Goal: Feedback & Contribution: Submit feedback/report problem

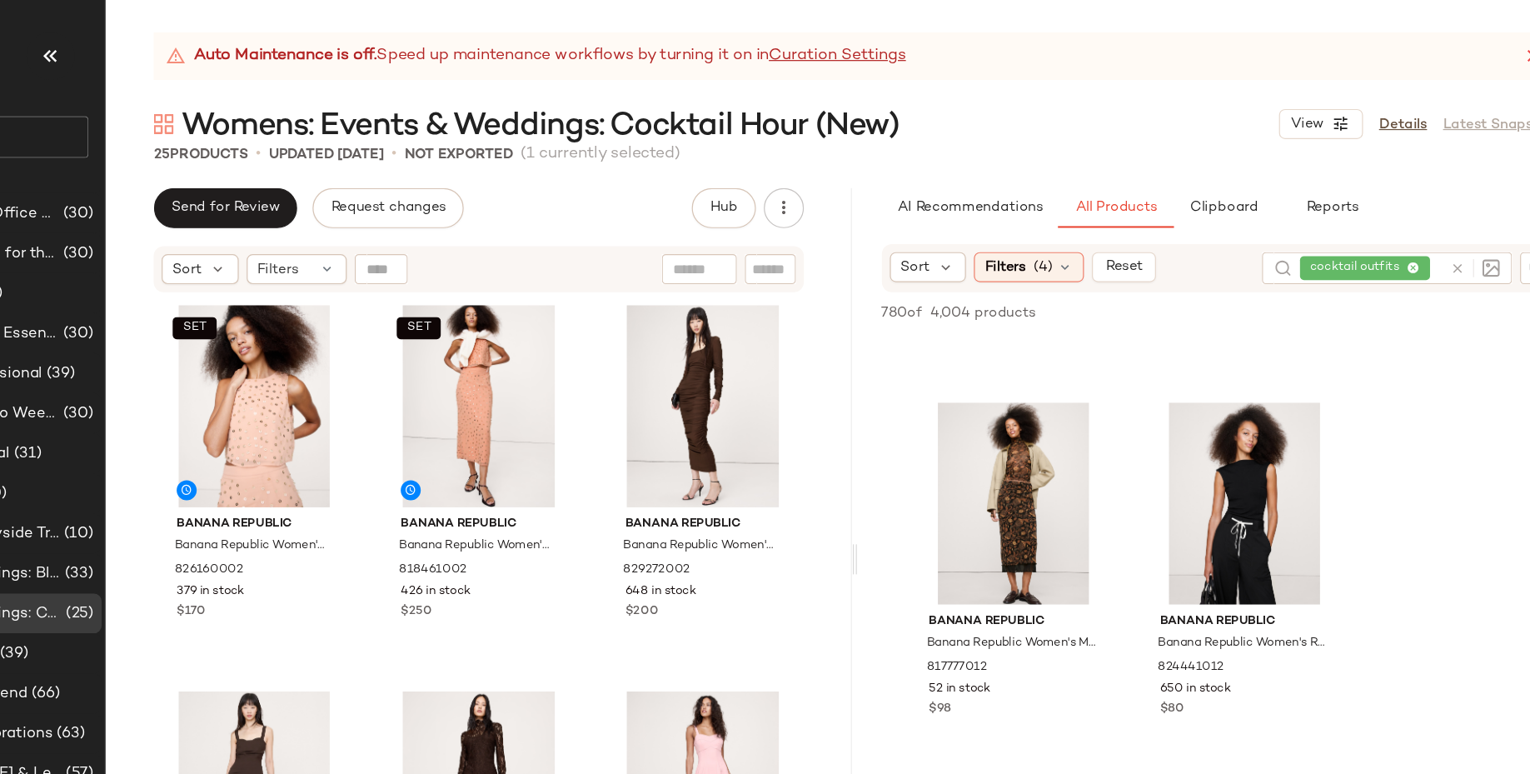
click at [1368, 223] on div "cocktail outfits" at bounding box center [1336, 223] width 118 height 27
click at [1324, 219] on icon at bounding box center [1325, 223] width 11 height 11
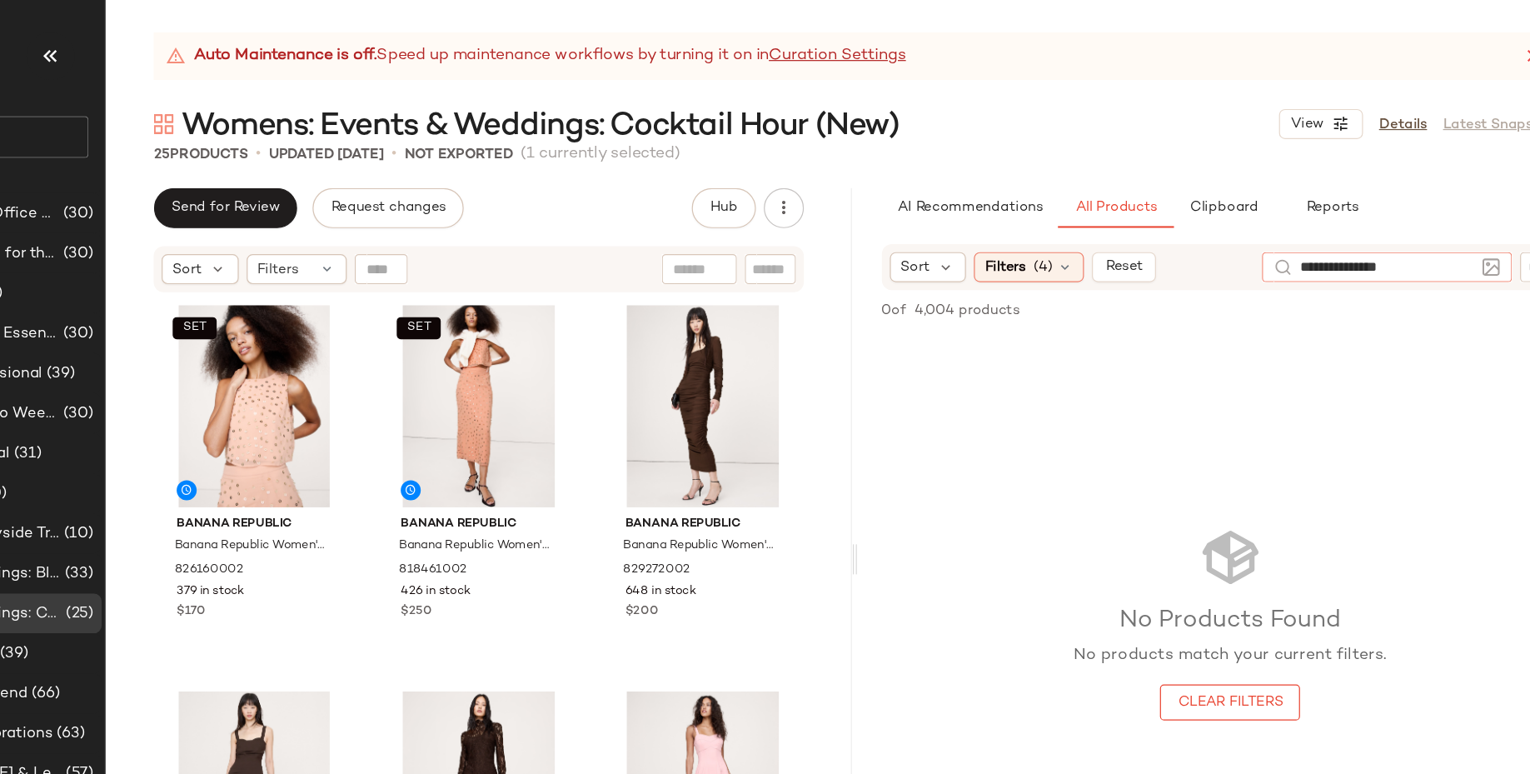
type input "**********"
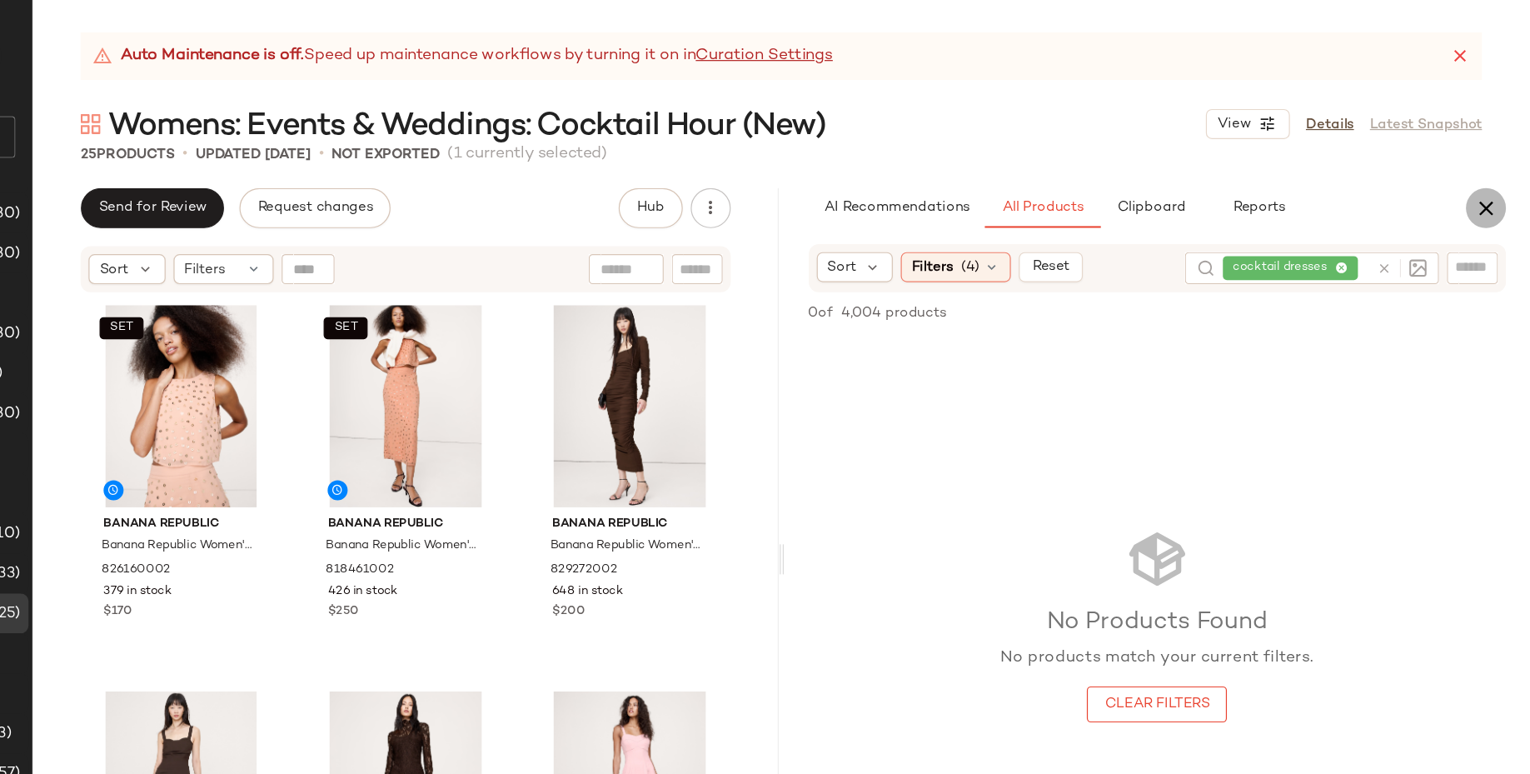
click at [1490, 177] on icon "button" at bounding box center [1493, 173] width 20 height 20
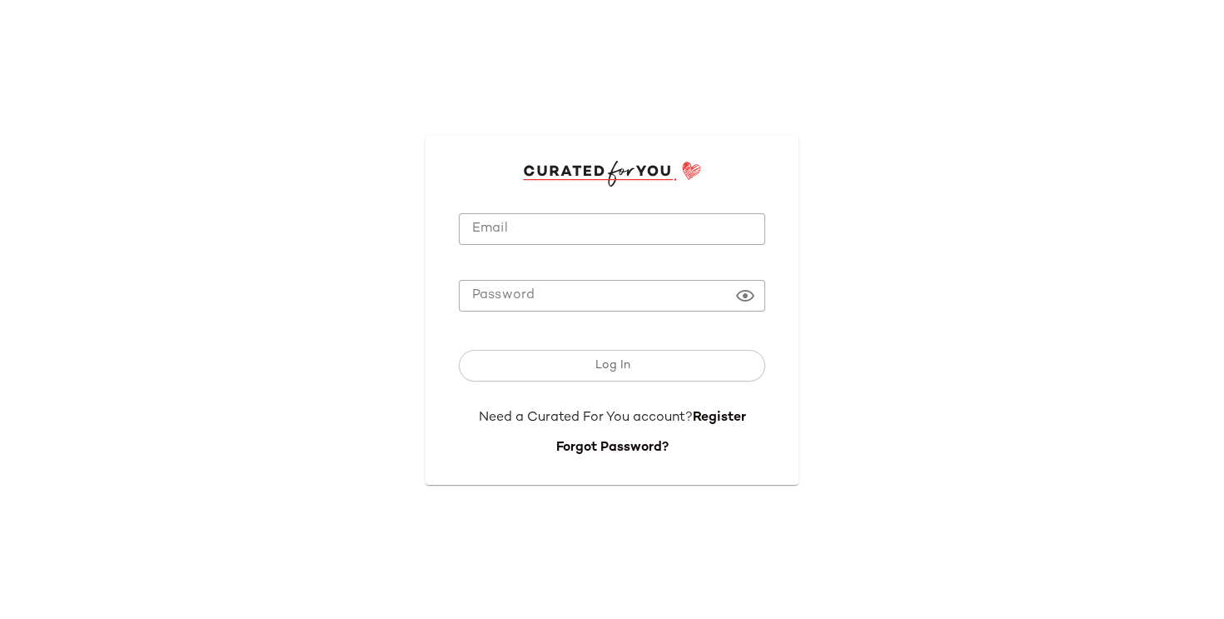
type input "**********"
click at [475, 240] on input "**********" at bounding box center [612, 229] width 306 height 32
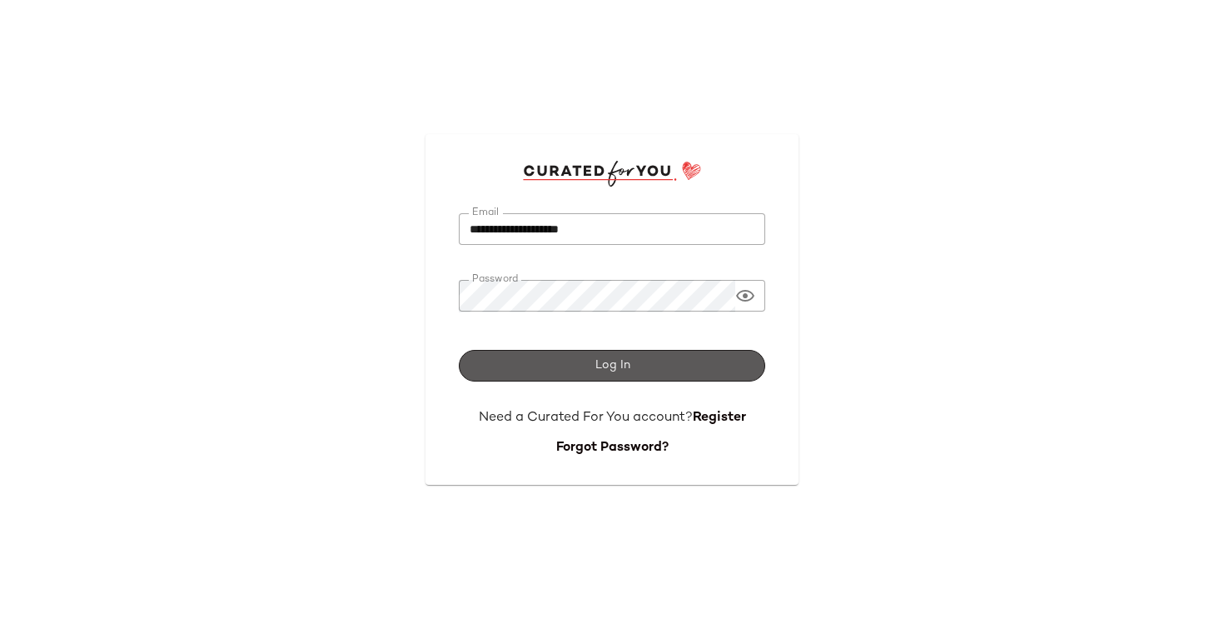
click at [549, 380] on button "Log In" at bounding box center [612, 366] width 306 height 32
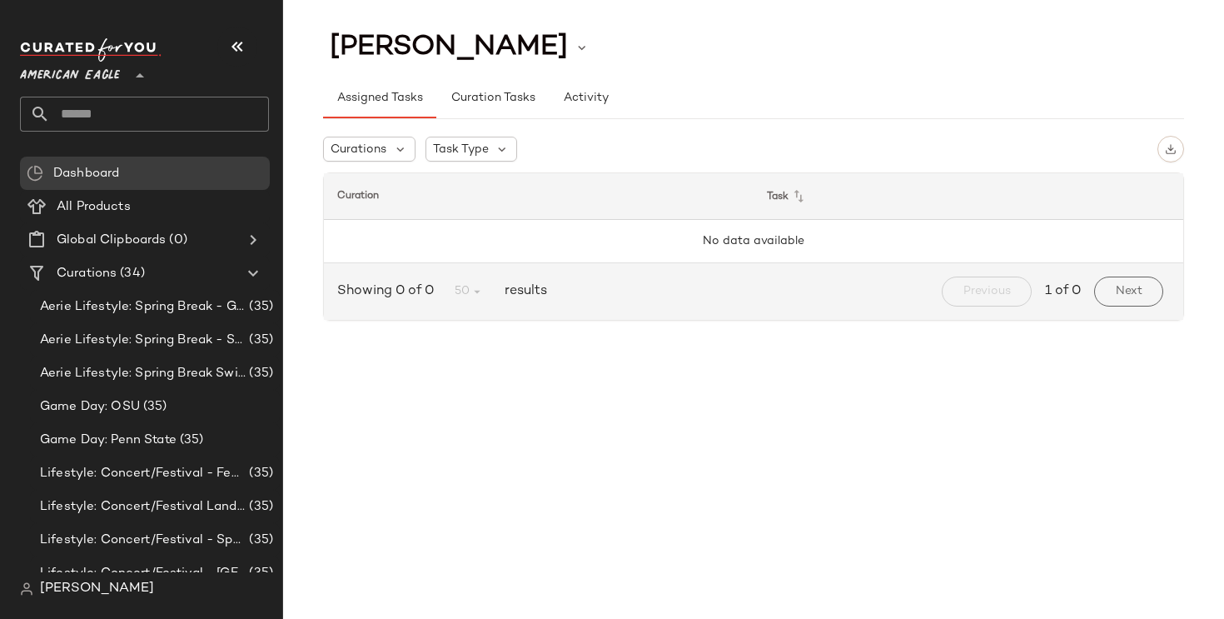
click at [112, 77] on span "American Eagle" at bounding box center [70, 72] width 100 height 30
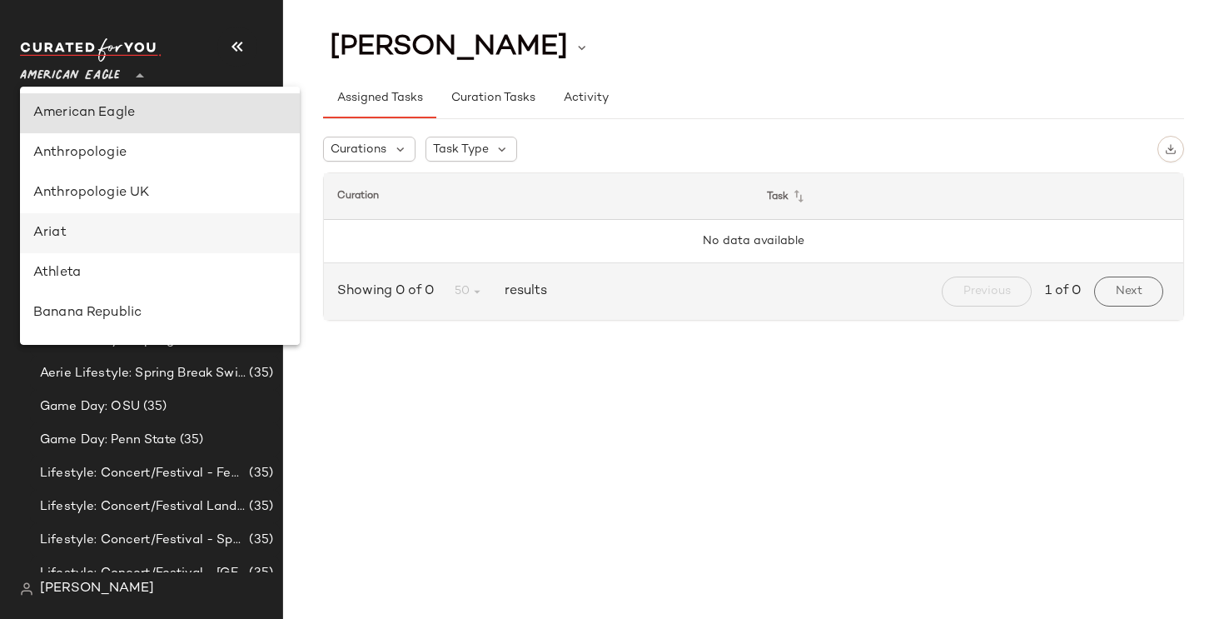
scroll to position [52, 0]
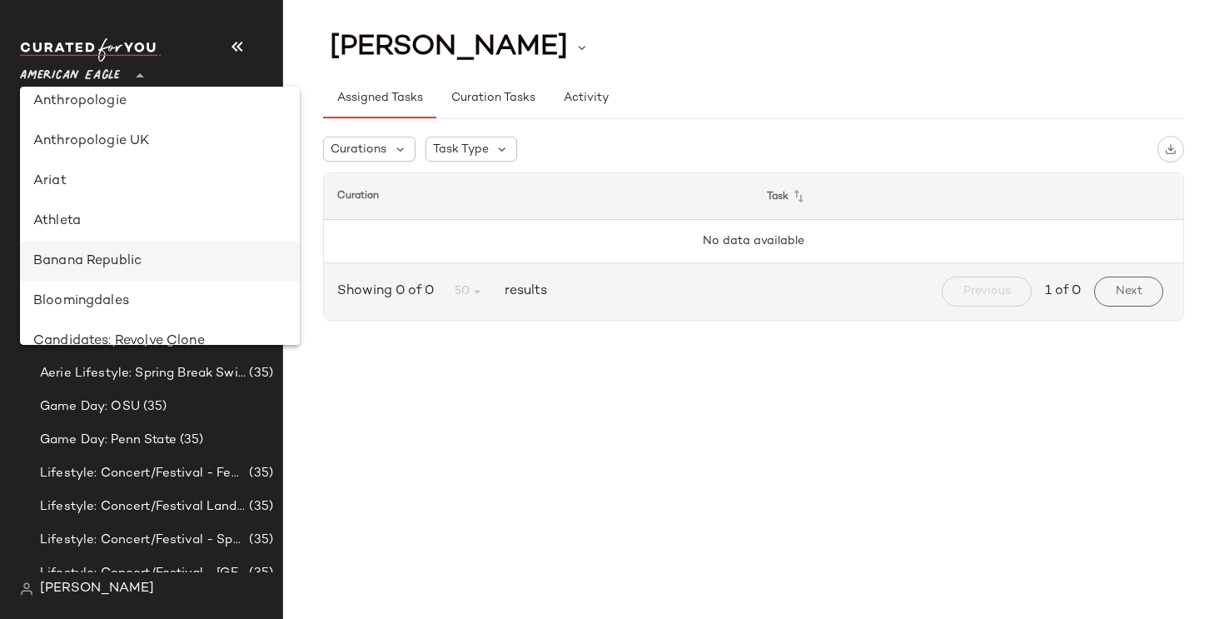
click at [141, 262] on div "Banana Republic" at bounding box center [159, 261] width 253 height 20
type input "**"
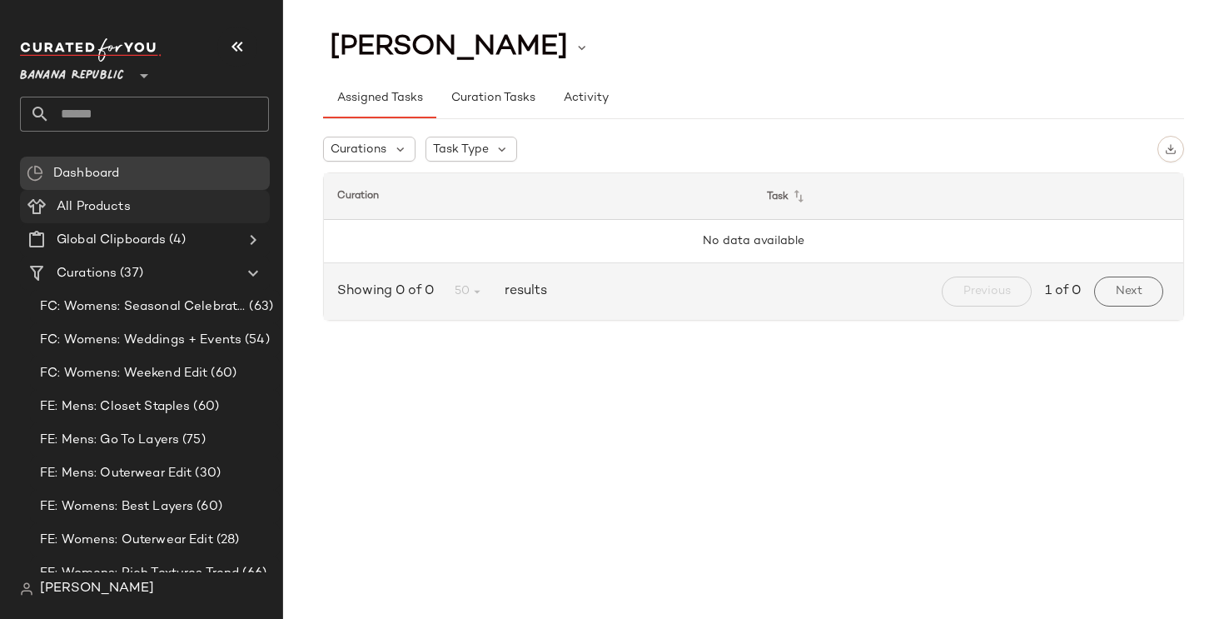
click at [161, 214] on div "All Products" at bounding box center [157, 206] width 211 height 19
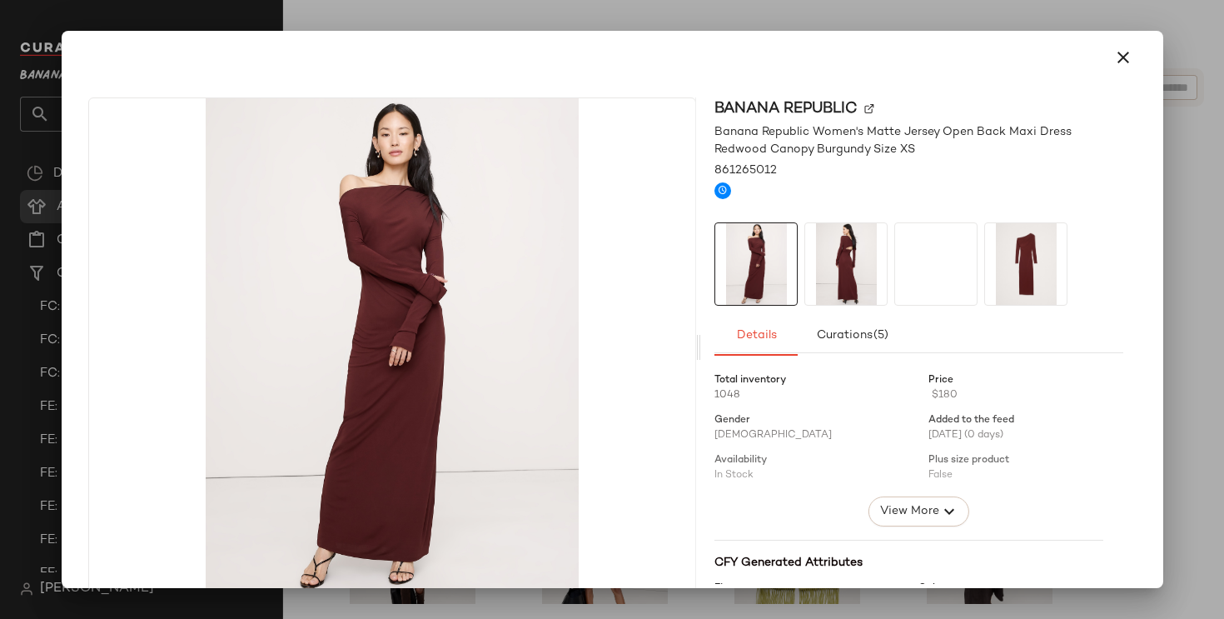
click at [829, 295] on img at bounding box center [846, 264] width 82 height 82
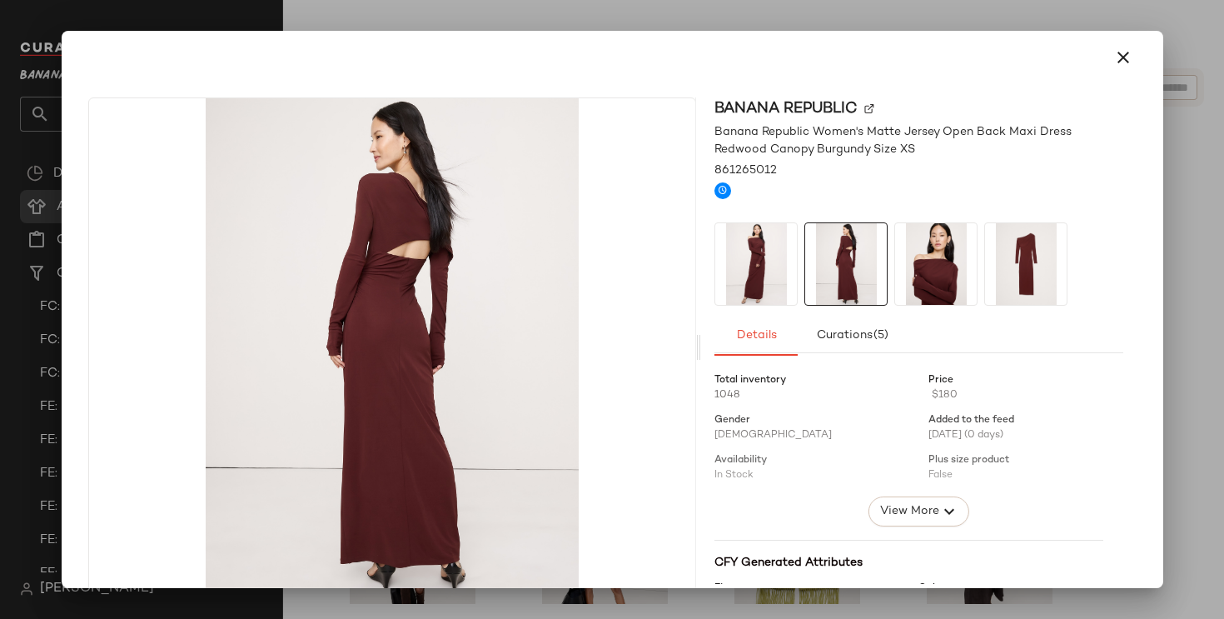
click at [924, 282] on img at bounding box center [936, 264] width 82 height 82
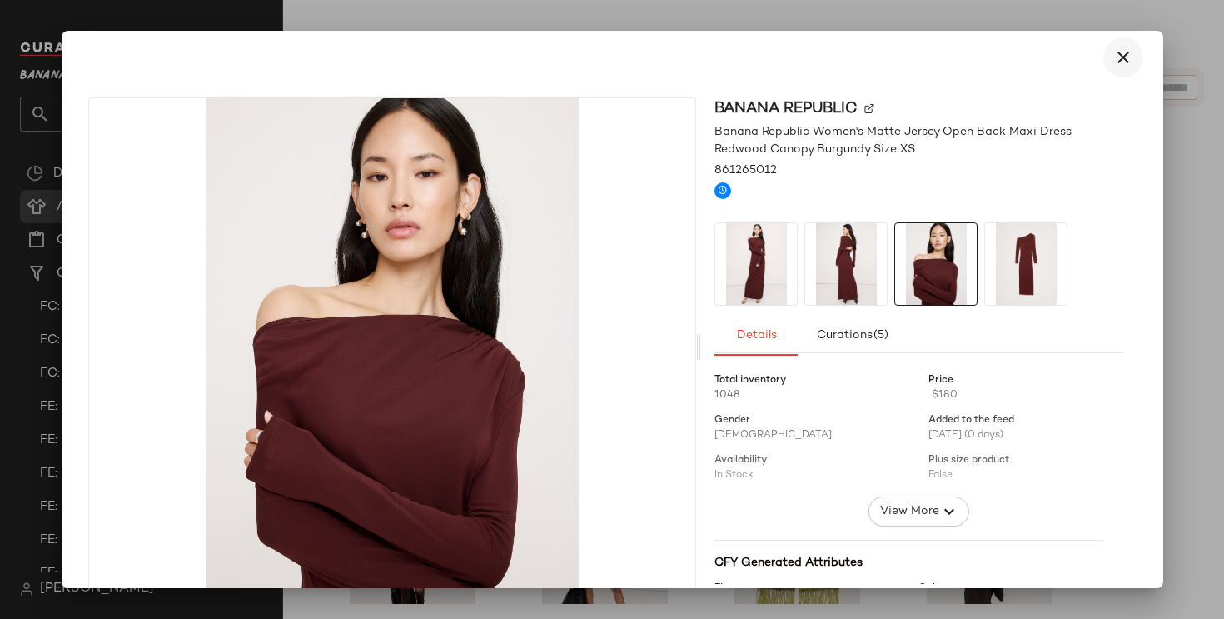
click at [1119, 63] on icon "button" at bounding box center [1123, 57] width 20 height 20
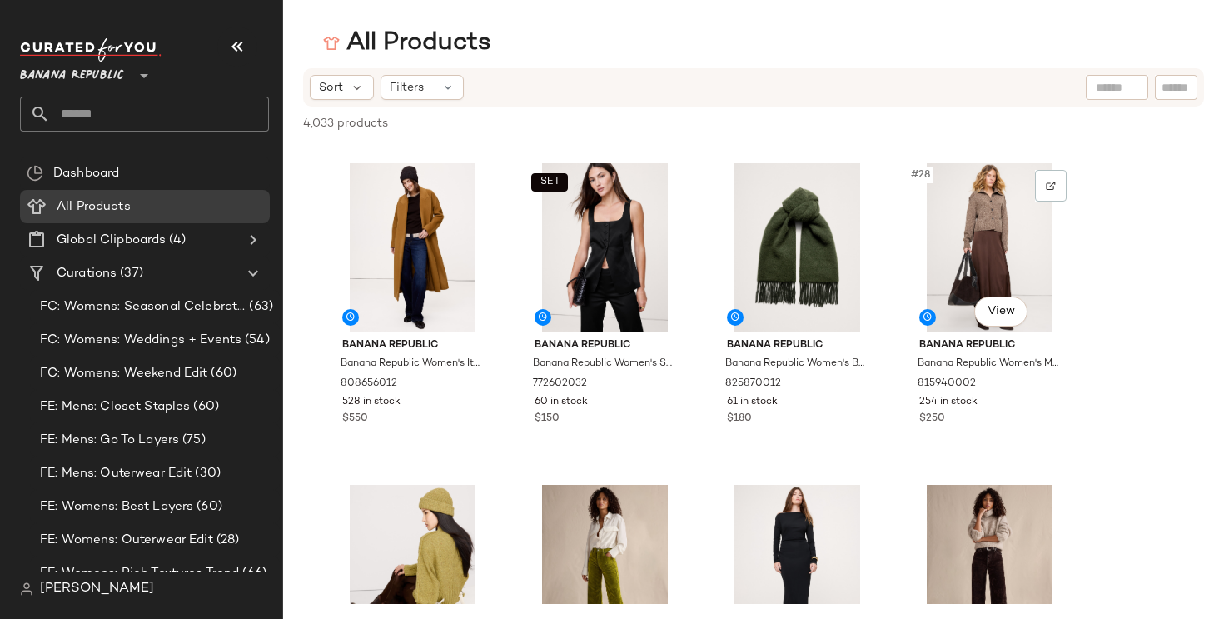
scroll to position [1915, 0]
click at [444, 235] on div "#25 View" at bounding box center [412, 246] width 167 height 168
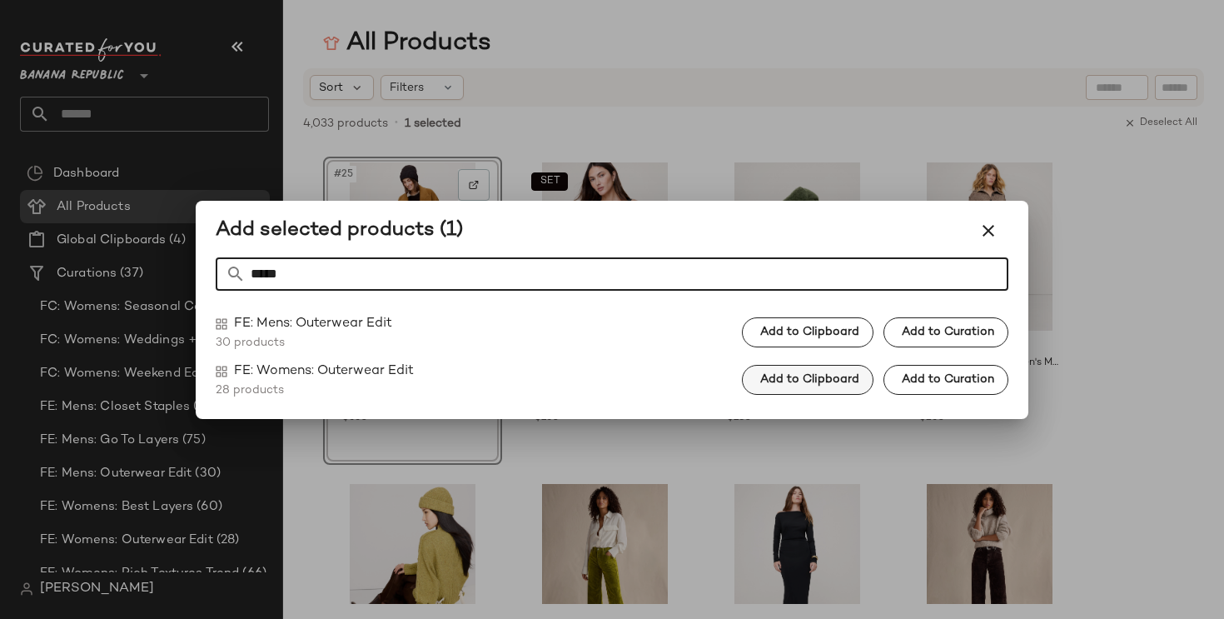
type input "*****"
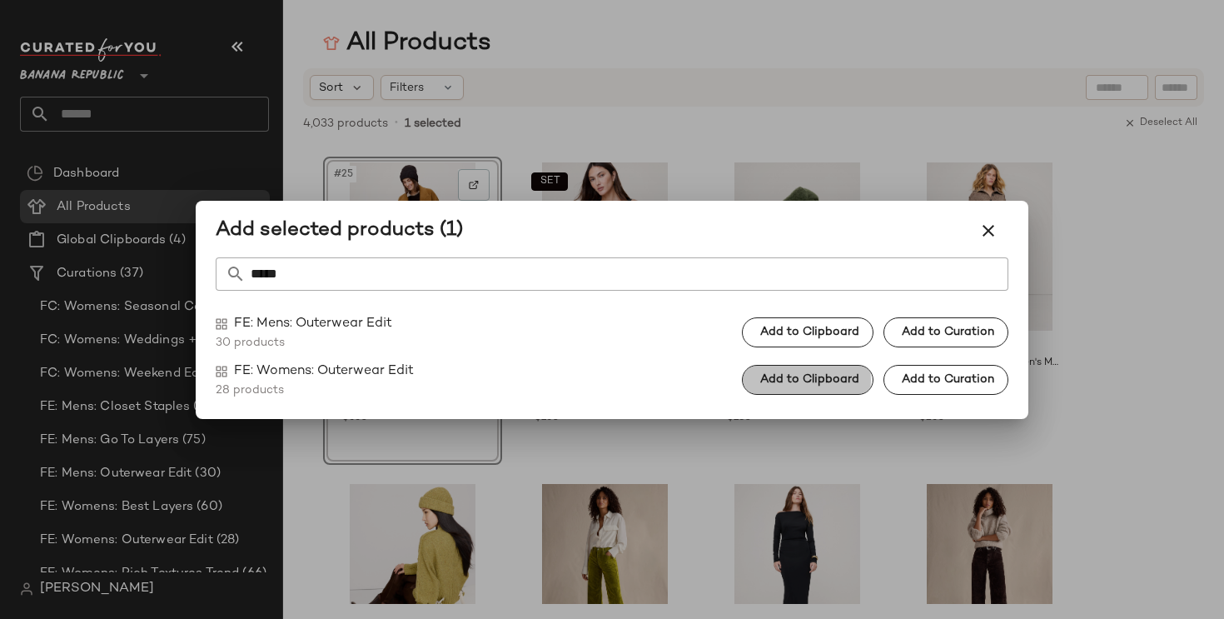
click at [808, 381] on span "Add to Clipboard" at bounding box center [809, 379] width 100 height 13
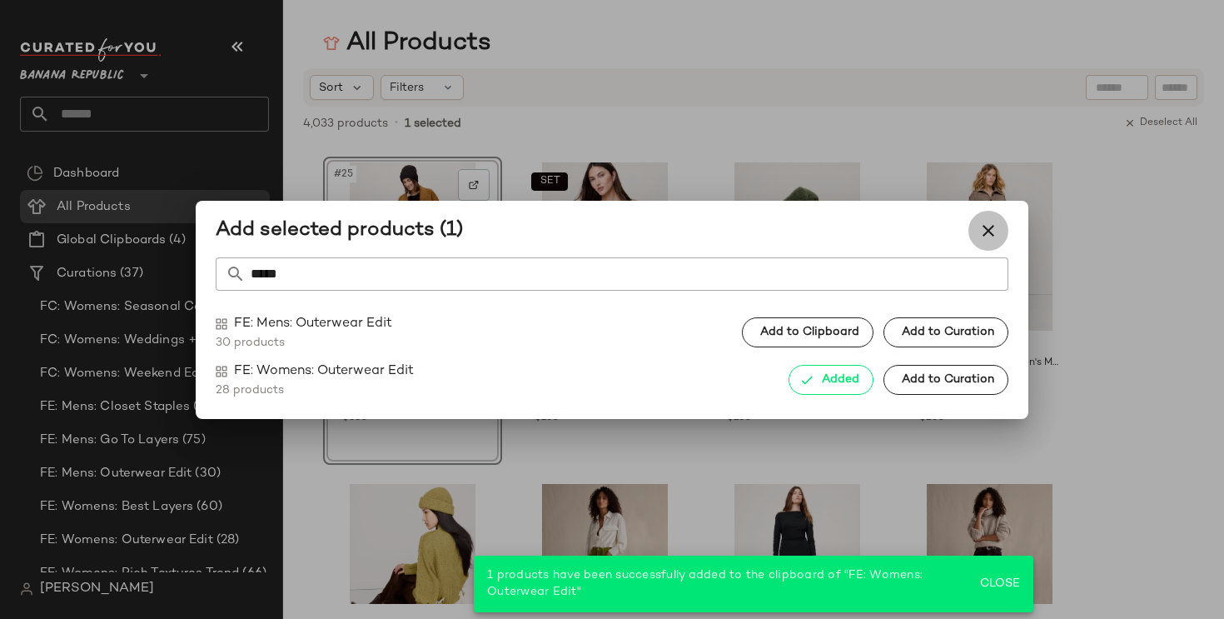
click at [984, 227] on icon "button" at bounding box center [988, 231] width 20 height 20
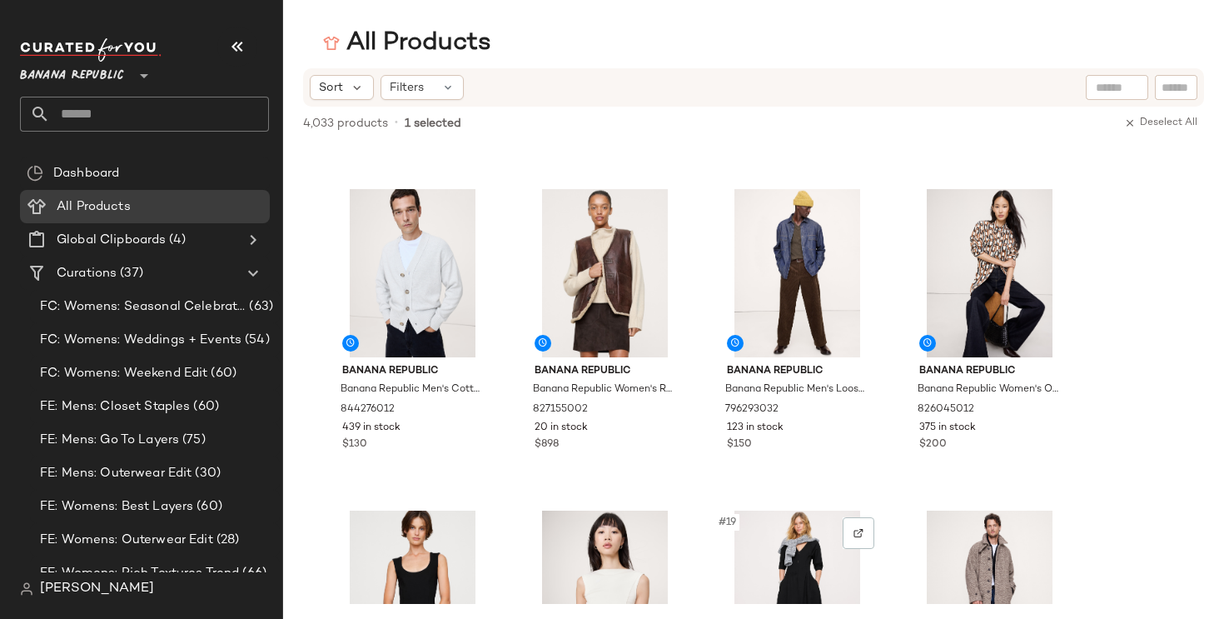
scroll to position [795, 0]
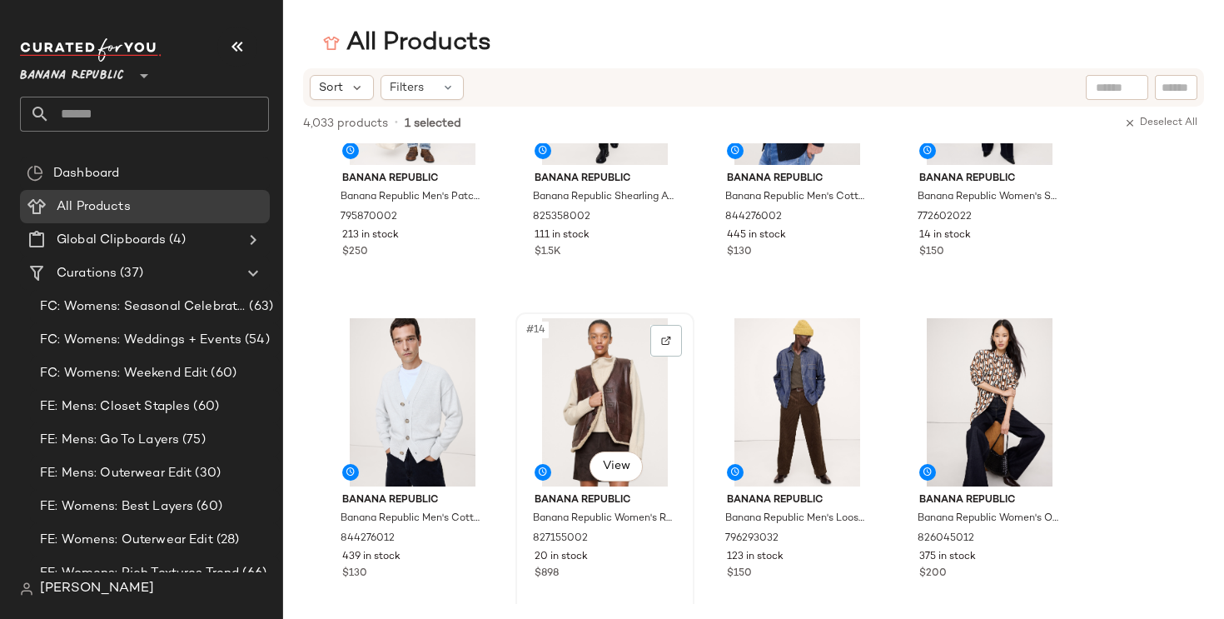
click at [605, 388] on div "#14 View" at bounding box center [604, 402] width 167 height 168
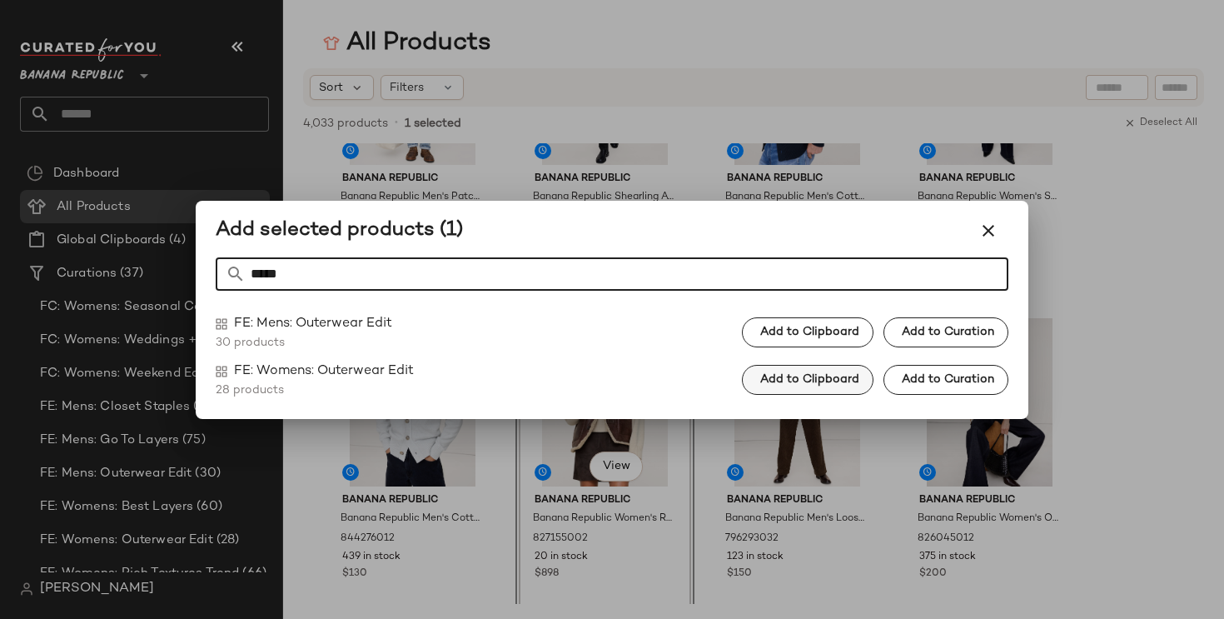
type input "*****"
click at [804, 384] on span "Add to Clipboard" at bounding box center [809, 379] width 100 height 13
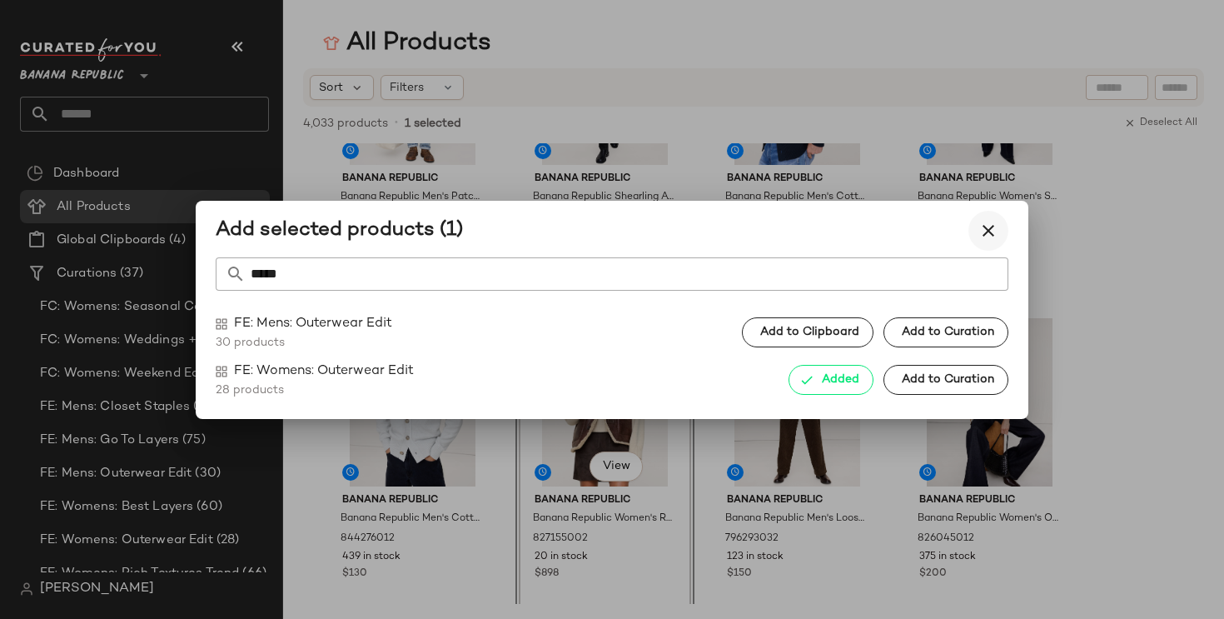
click at [984, 229] on icon "button" at bounding box center [988, 231] width 20 height 20
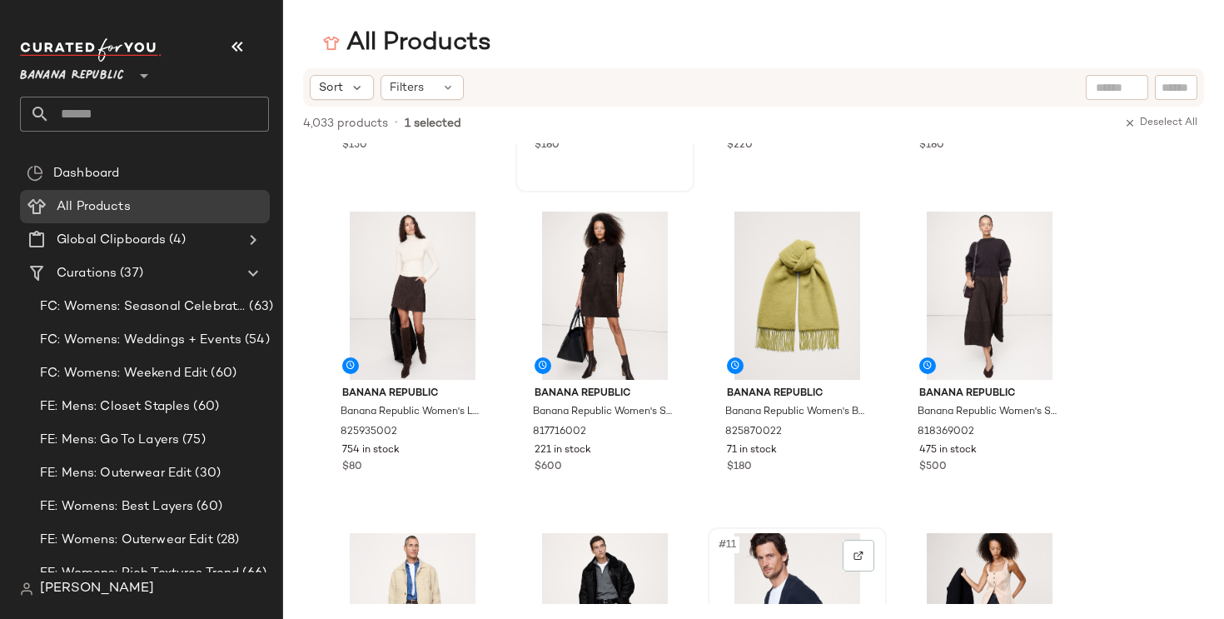
scroll to position [257, 0]
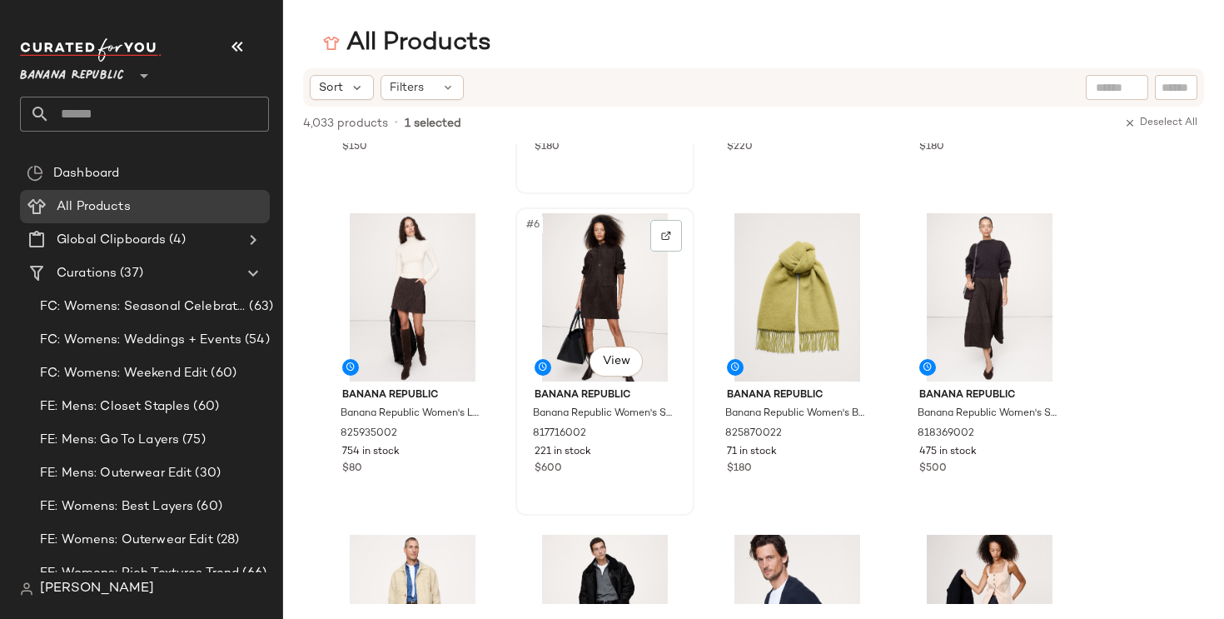
click at [609, 306] on div "#6 View" at bounding box center [604, 297] width 167 height 168
click at [997, 284] on div "#8 View" at bounding box center [989, 297] width 167 height 168
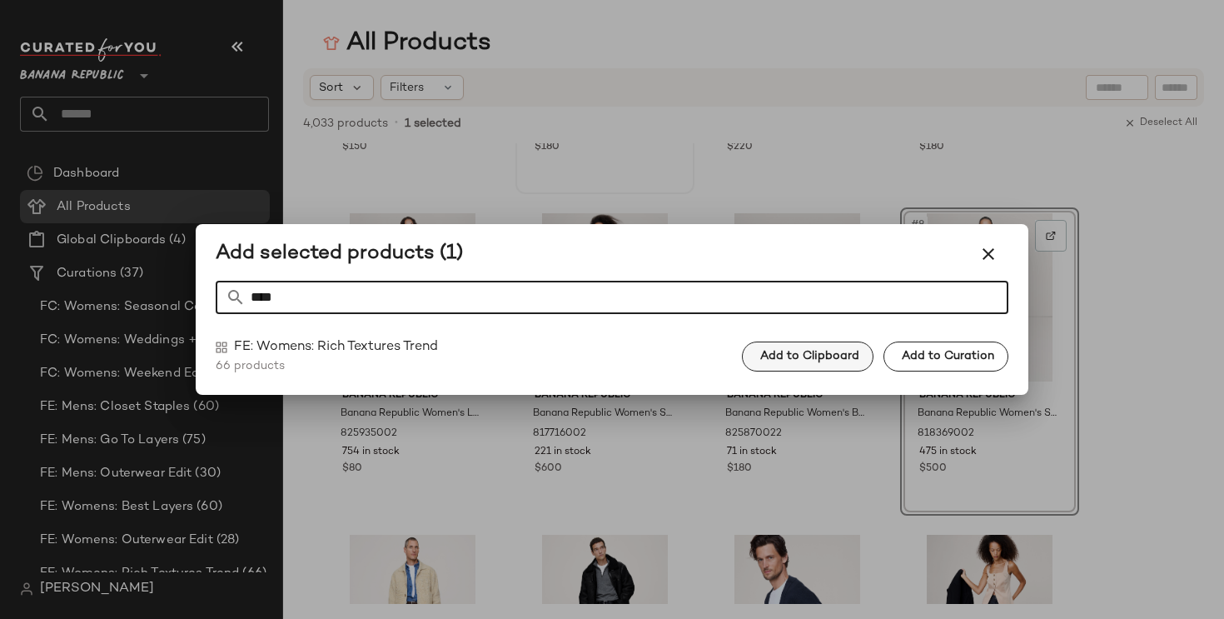
type input "****"
click at [835, 362] on span "Add to Clipboard" at bounding box center [809, 356] width 100 height 13
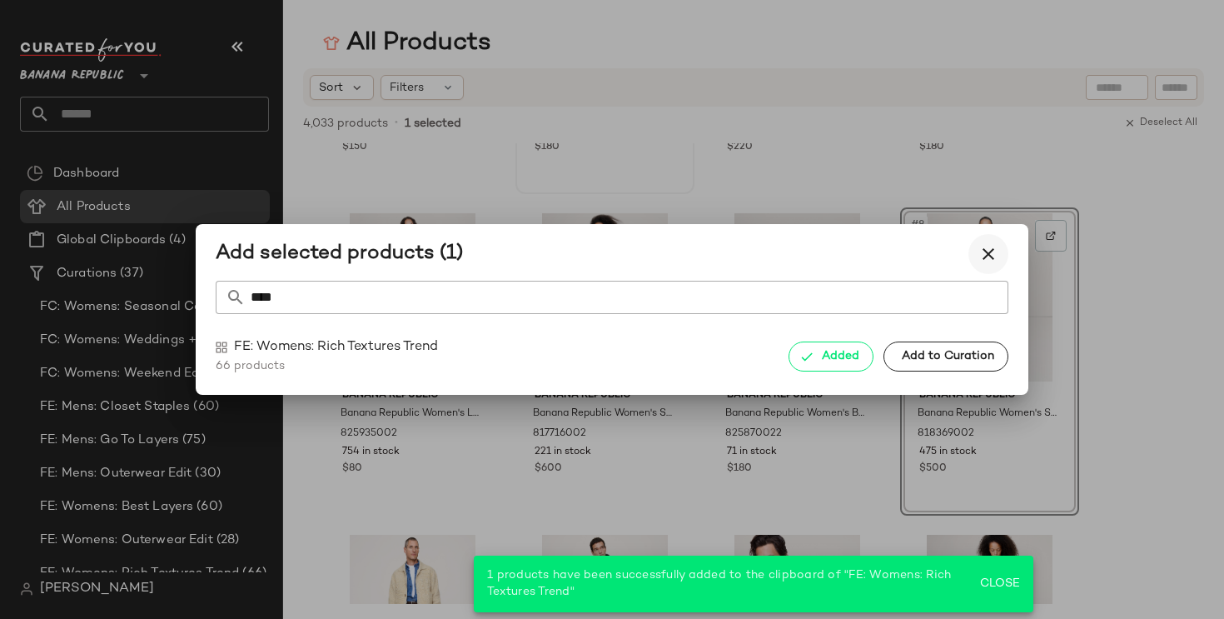
click at [978, 256] on icon "button" at bounding box center [988, 254] width 20 height 20
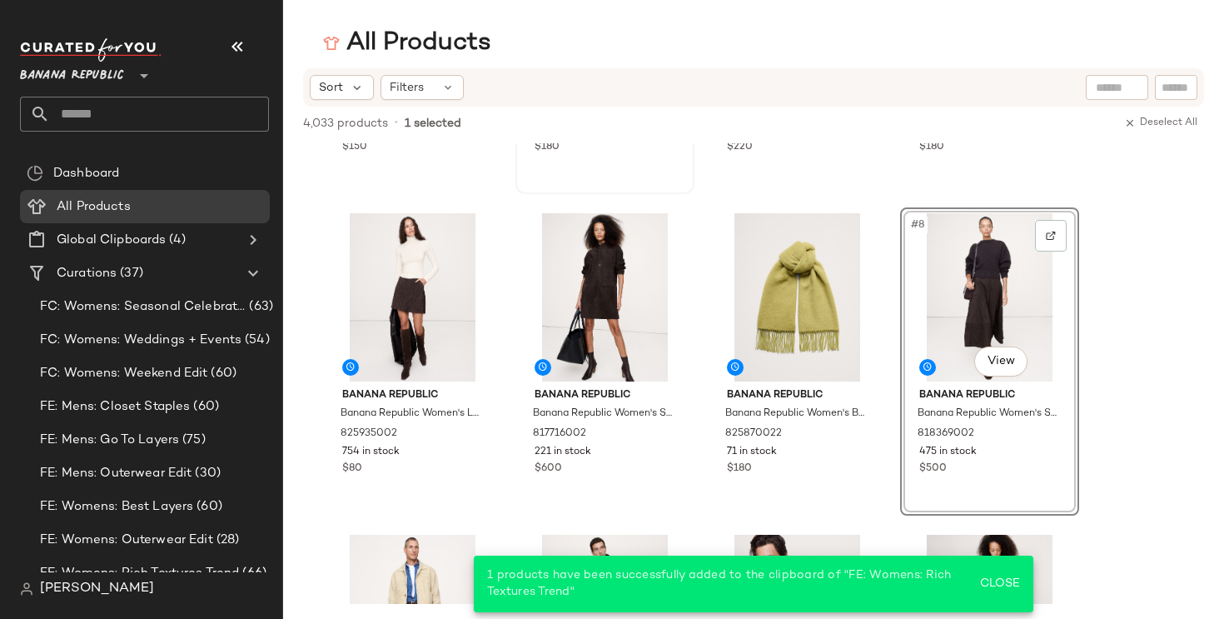
click at [978, 256] on div "#8 View" at bounding box center [989, 297] width 167 height 168
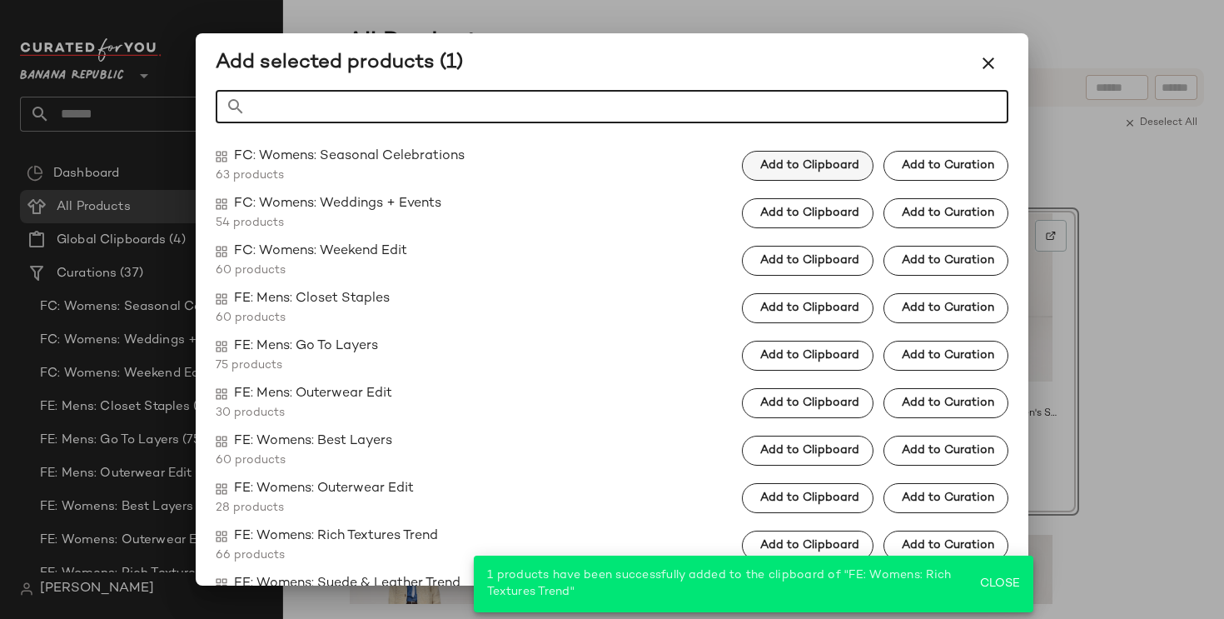
click at [747, 157] on button "Add to Clipboard" at bounding box center [808, 166] width 132 height 30
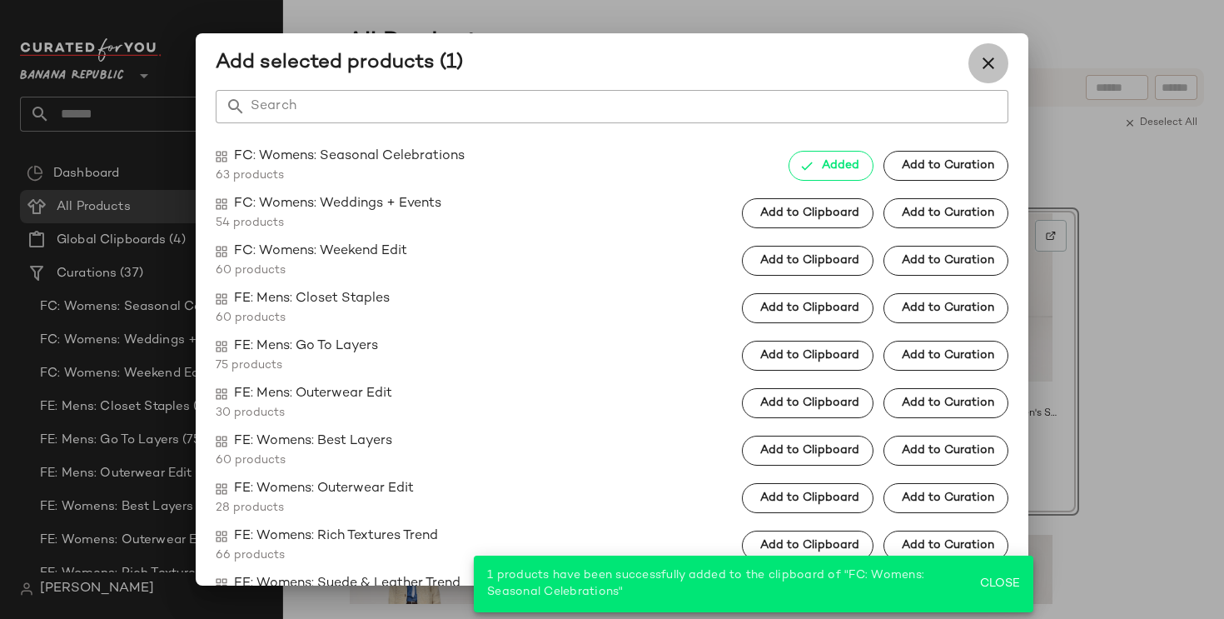
click at [983, 58] on icon "button" at bounding box center [988, 63] width 20 height 20
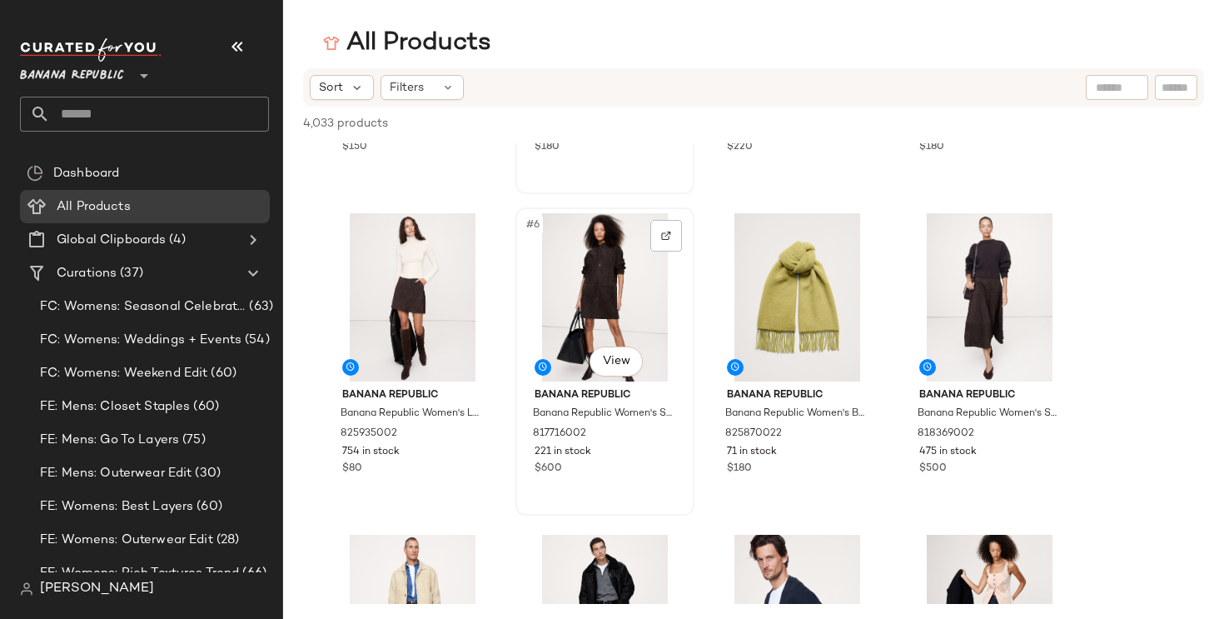
click at [550, 314] on div "#6 View" at bounding box center [604, 297] width 167 height 168
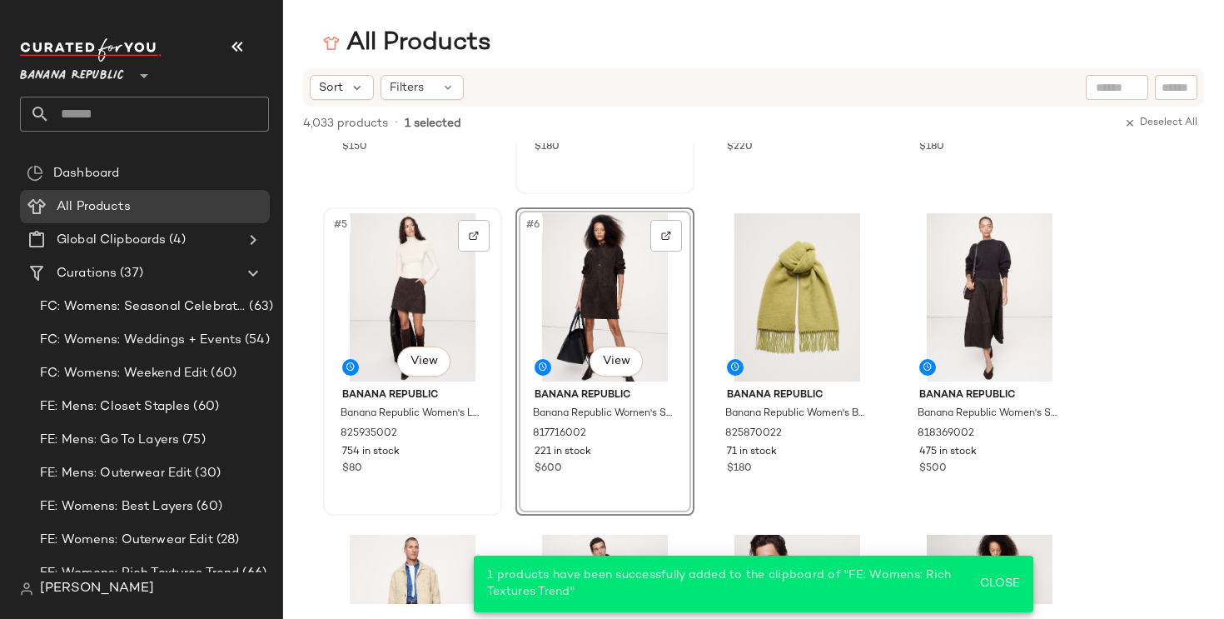
click at [346, 314] on div "#5 View" at bounding box center [412, 297] width 167 height 168
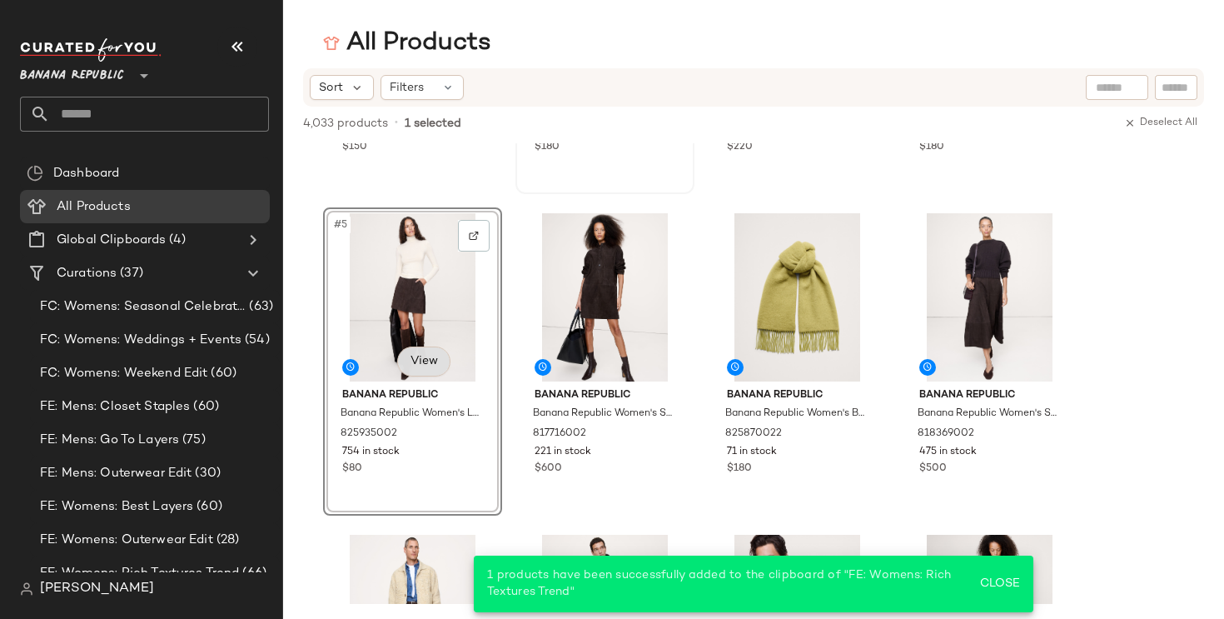
click at [428, 357] on body "Banana Republic ** Dashboard All Products Global Clipboards (4) Curations (37) …" at bounding box center [612, 309] width 1224 height 619
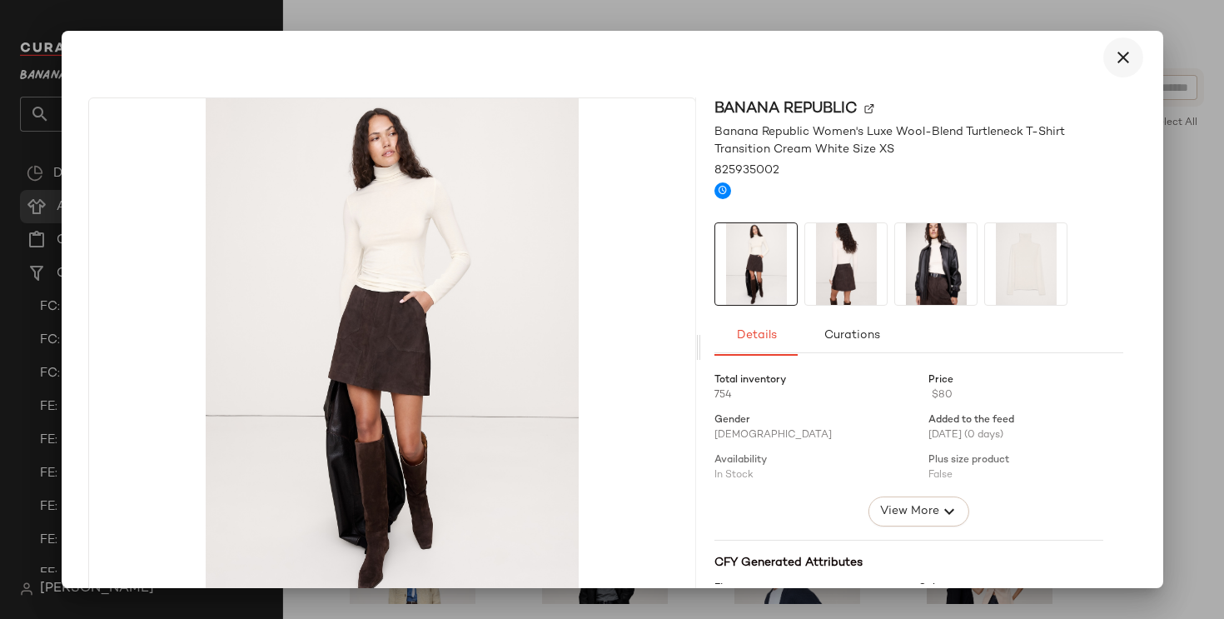
click at [1115, 52] on icon "button" at bounding box center [1123, 57] width 20 height 20
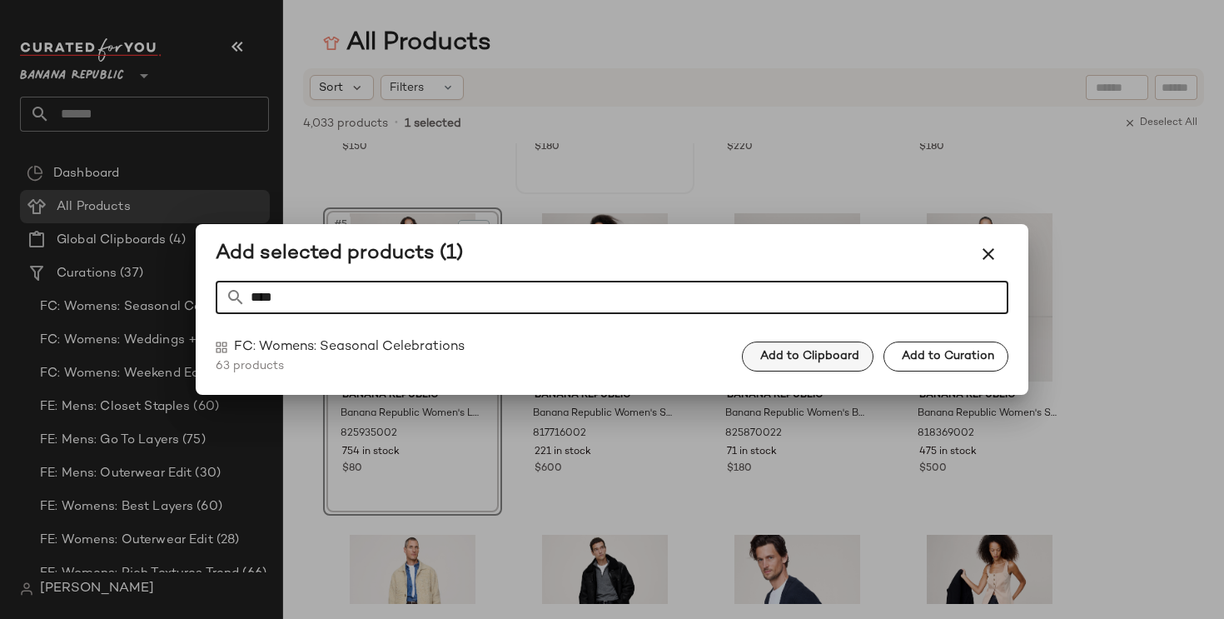
type input "****"
click at [758, 353] on button "Add to Clipboard" at bounding box center [808, 356] width 132 height 30
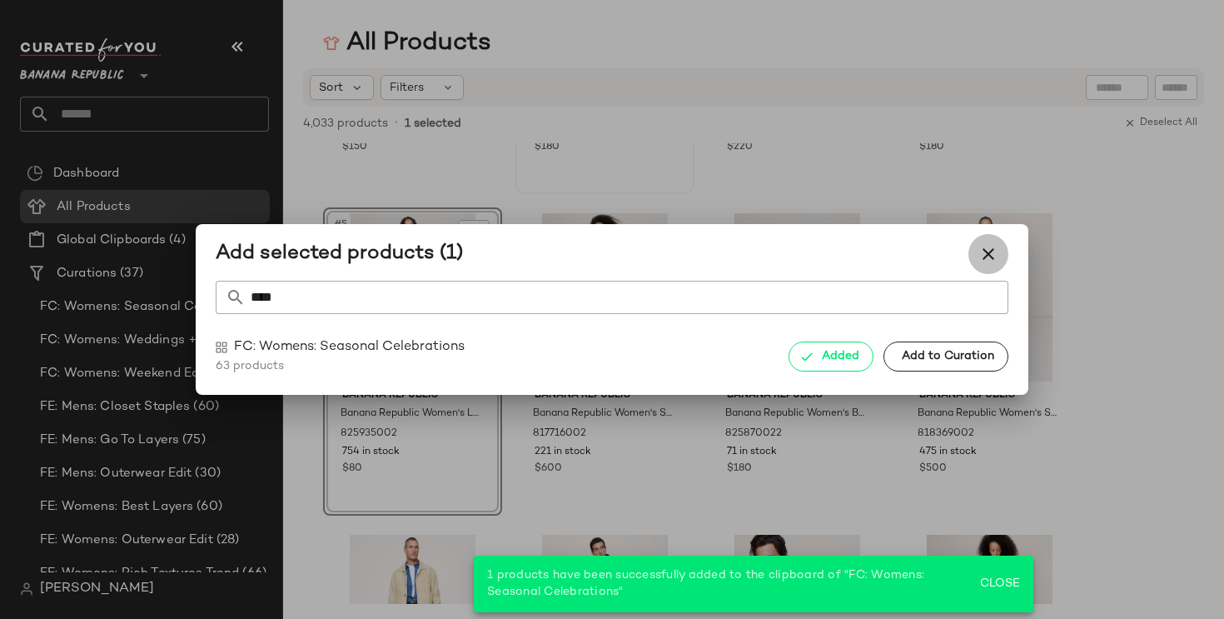
click at [993, 258] on icon "button" at bounding box center [988, 254] width 20 height 20
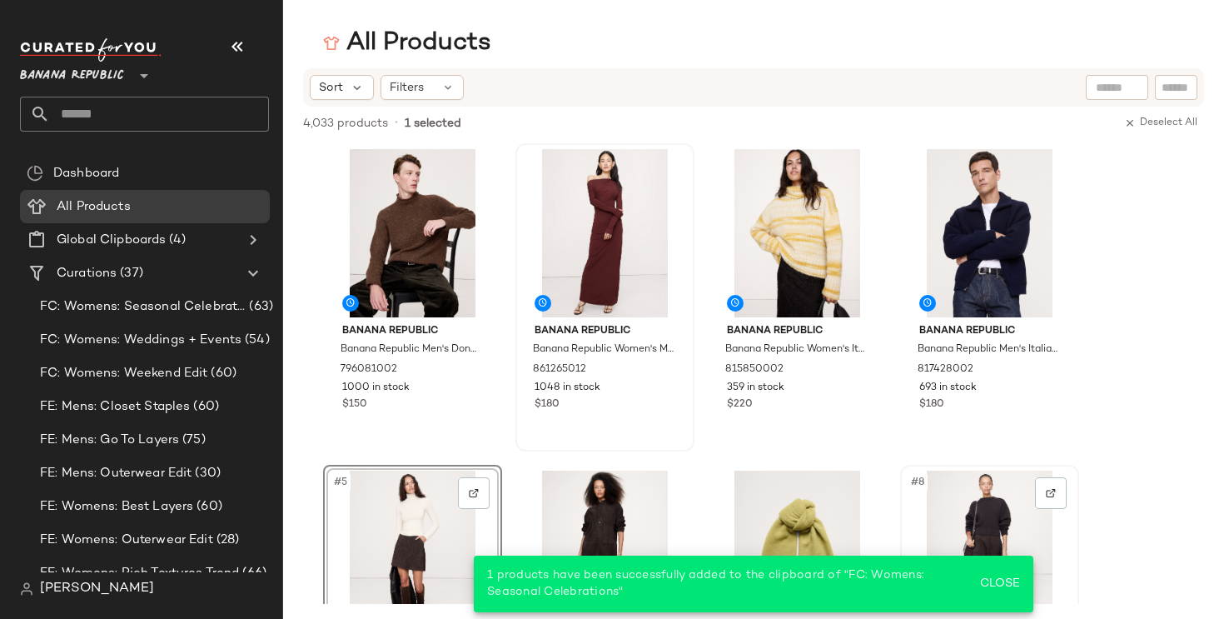
scroll to position [2, 0]
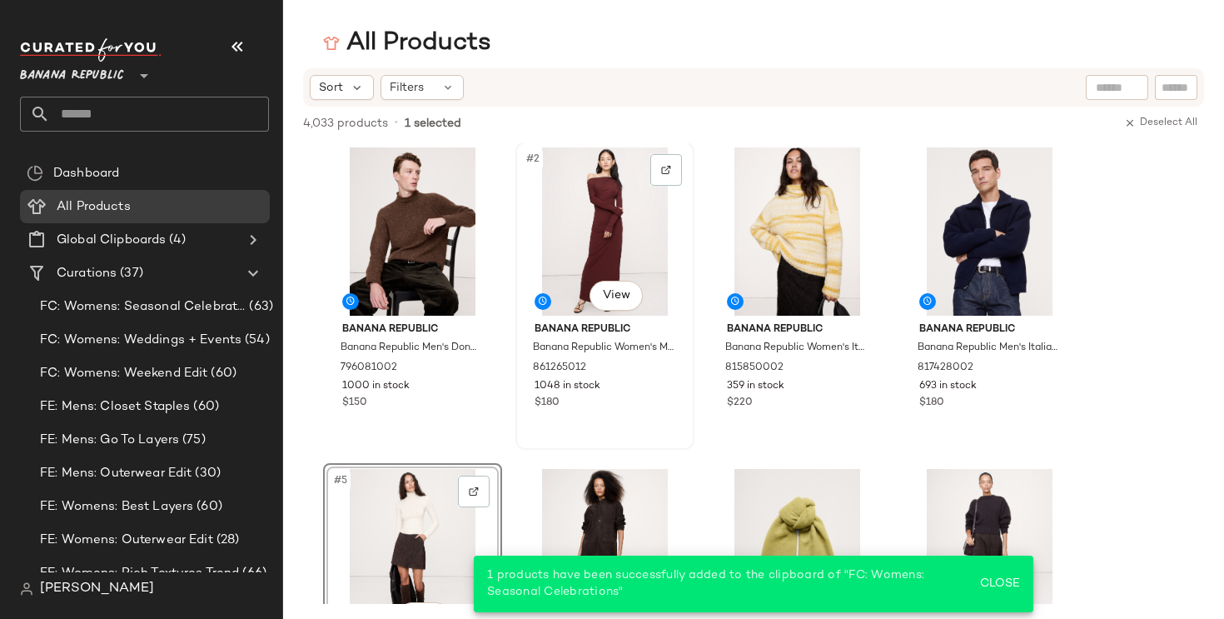
click at [545, 227] on div "#2 View" at bounding box center [604, 231] width 167 height 168
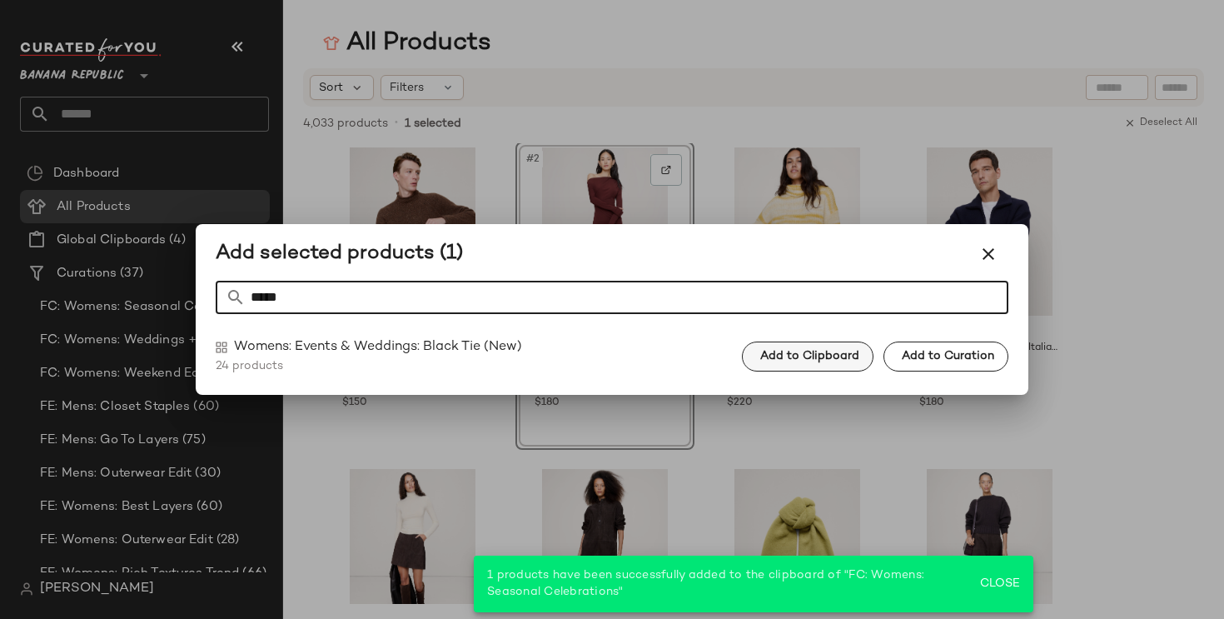
type input "*****"
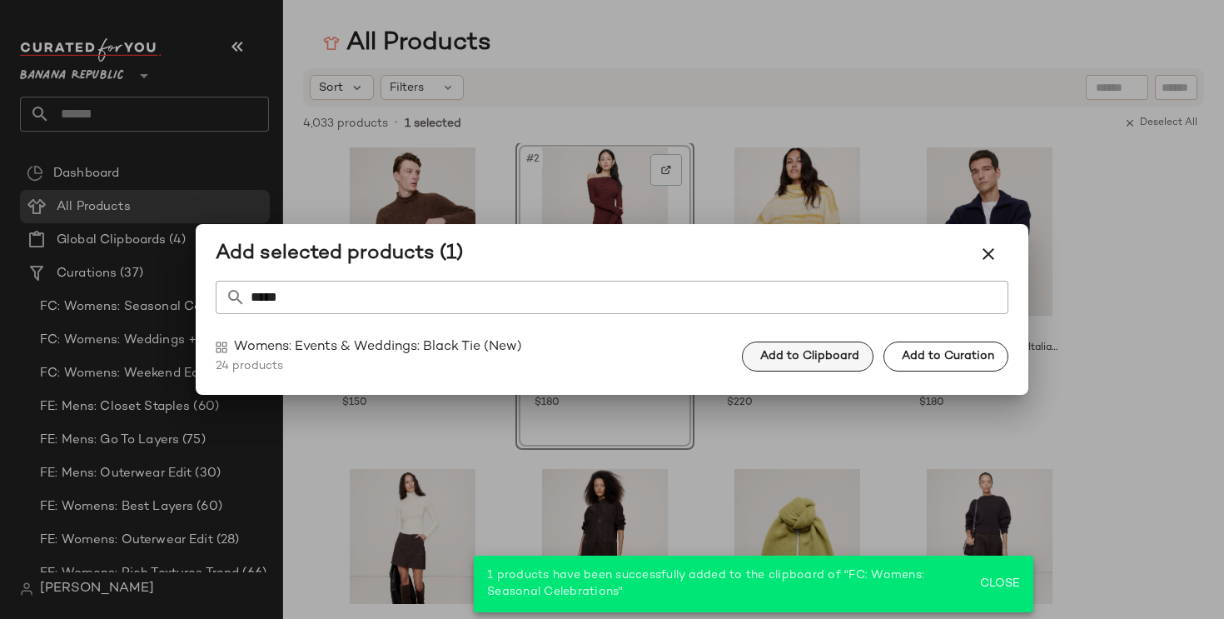
click at [797, 354] on span "Add to Clipboard" at bounding box center [809, 356] width 100 height 13
click at [991, 251] on icon "button" at bounding box center [988, 254] width 20 height 20
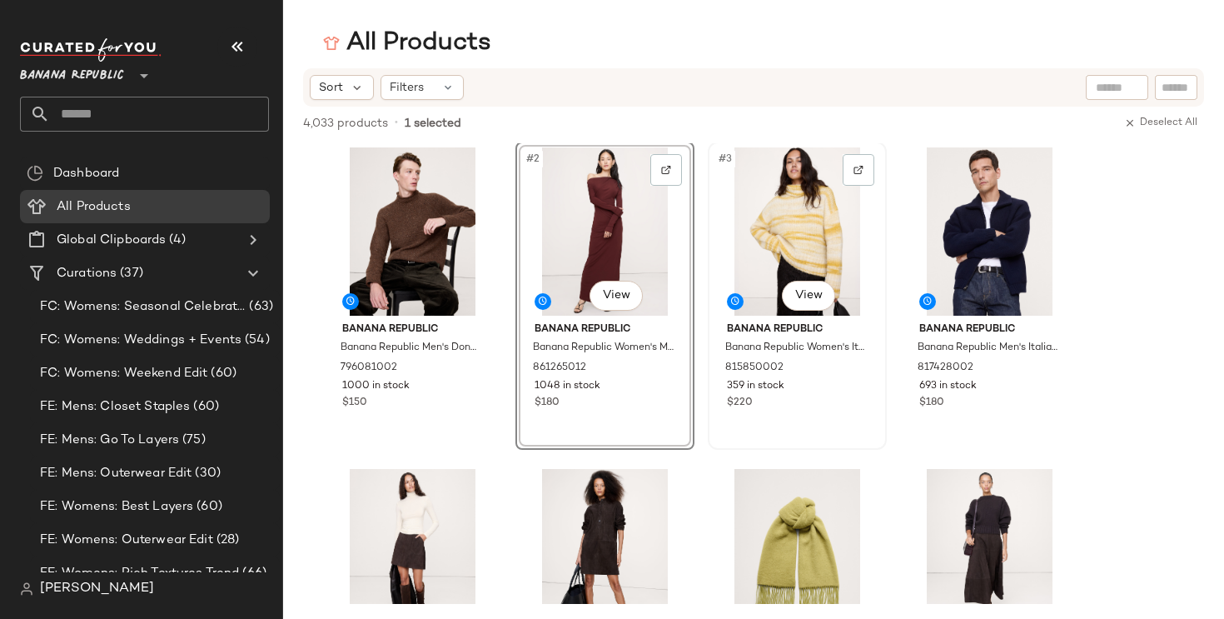
click at [787, 246] on div "#3 View" at bounding box center [797, 231] width 167 height 168
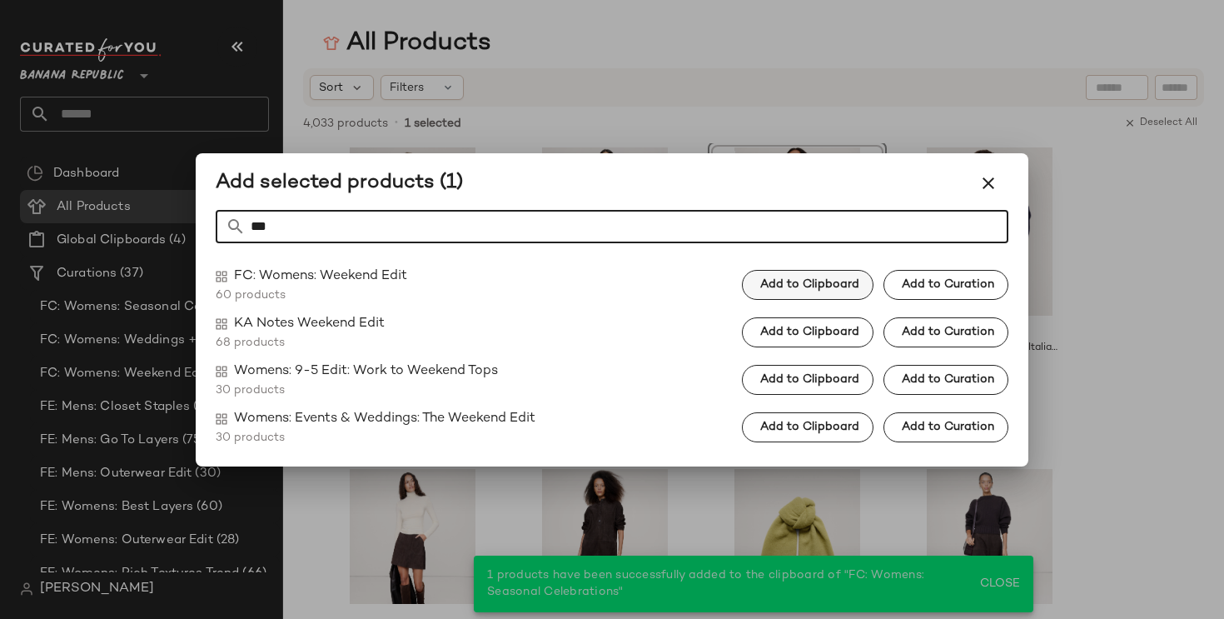
click at [813, 290] on span "Add to Clipboard" at bounding box center [809, 284] width 100 height 13
click at [962, 225] on input "***" at bounding box center [627, 226] width 763 height 33
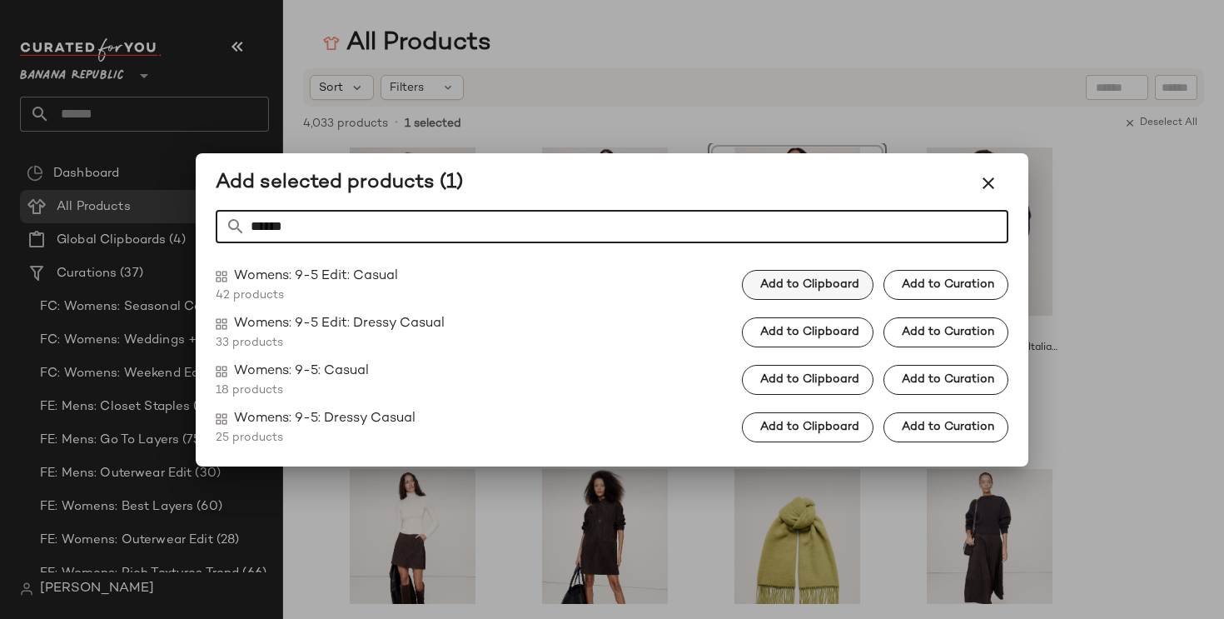
type input "******"
click at [814, 282] on span "Add to Clipboard" at bounding box center [809, 284] width 100 height 13
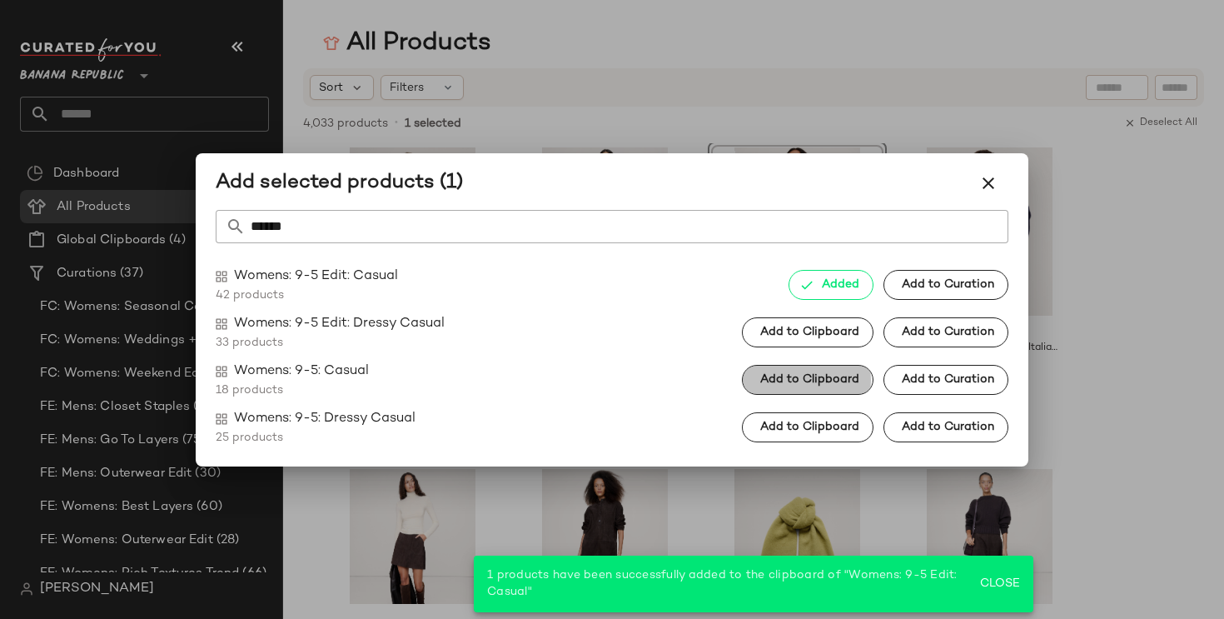
click at [851, 378] on span "Add to Clipboard" at bounding box center [809, 379] width 100 height 13
click at [991, 190] on icon "button" at bounding box center [988, 183] width 20 height 20
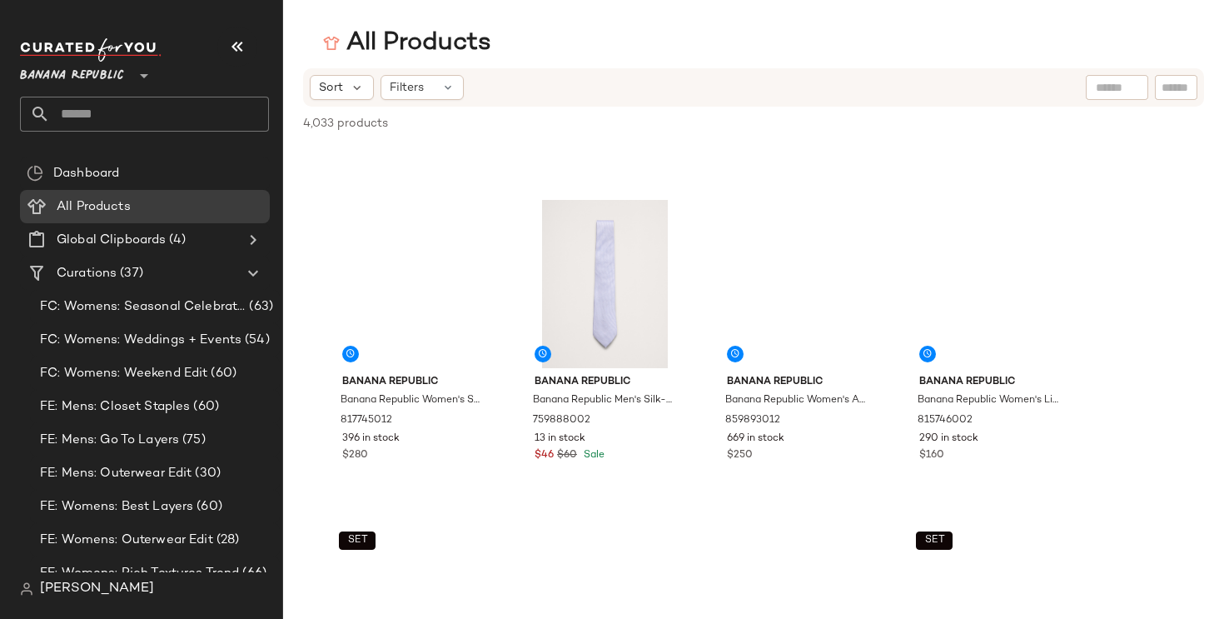
scroll to position [4156, 0]
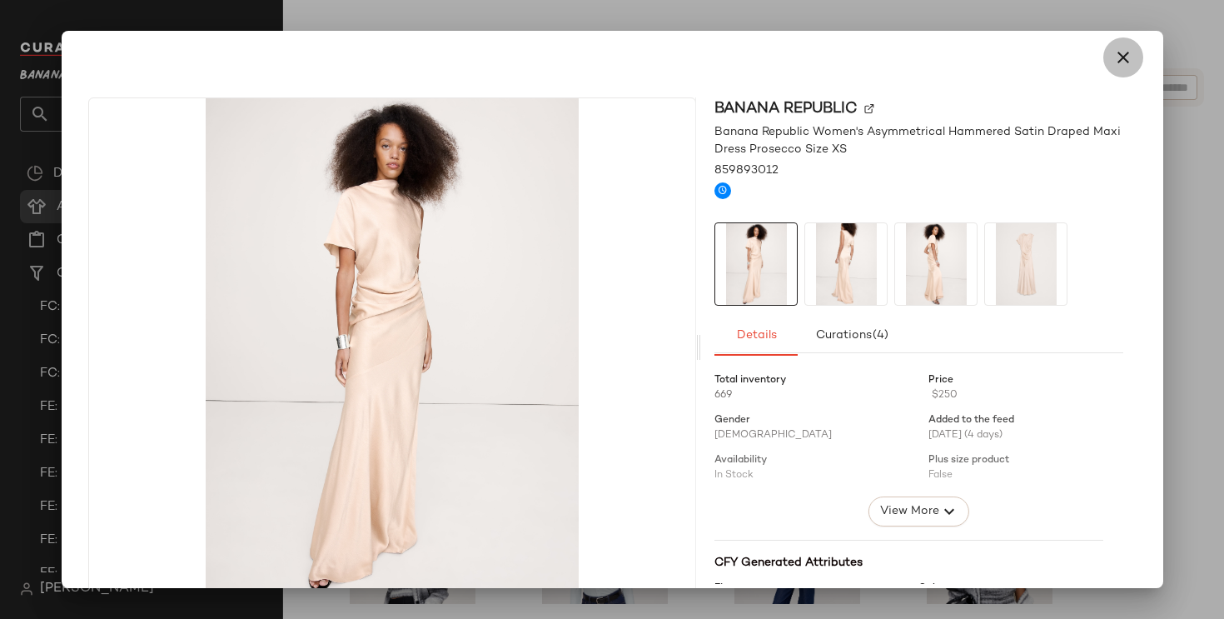
click at [1113, 56] on icon "button" at bounding box center [1123, 57] width 20 height 20
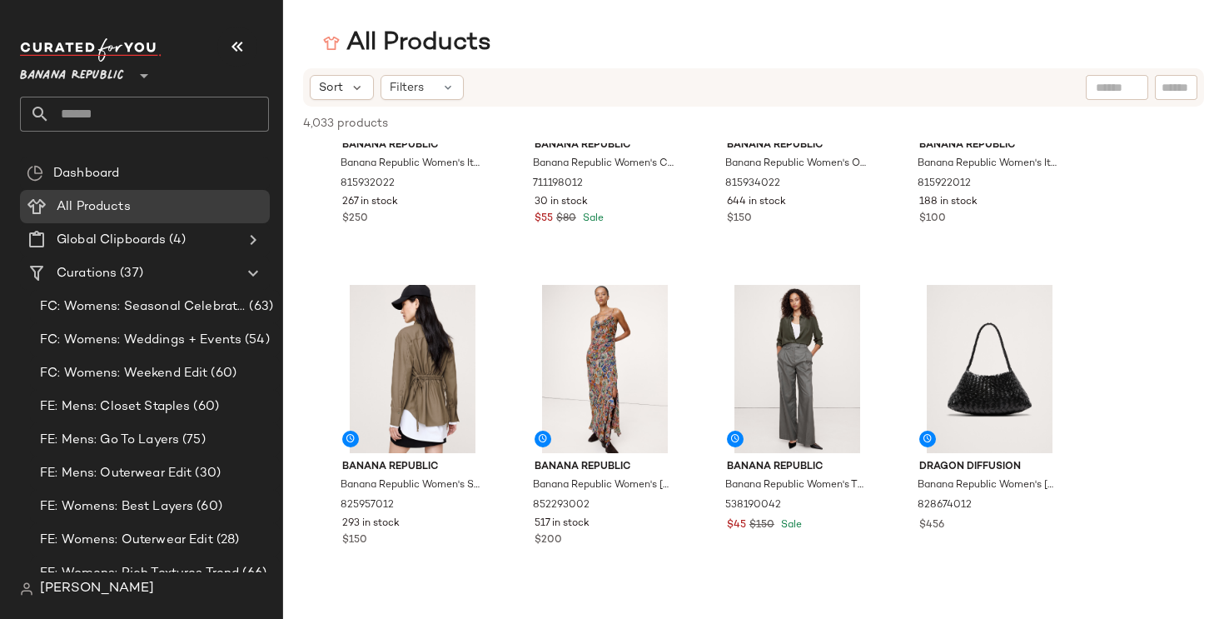
scroll to position [4688, 0]
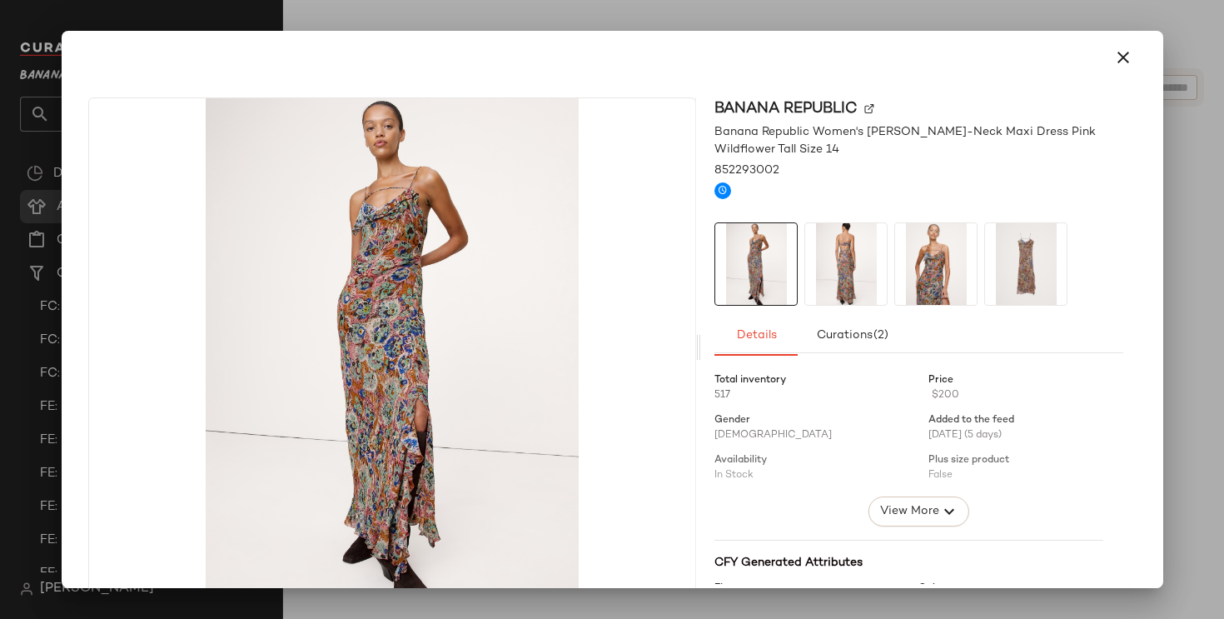
click at [842, 268] on img at bounding box center [846, 264] width 82 height 82
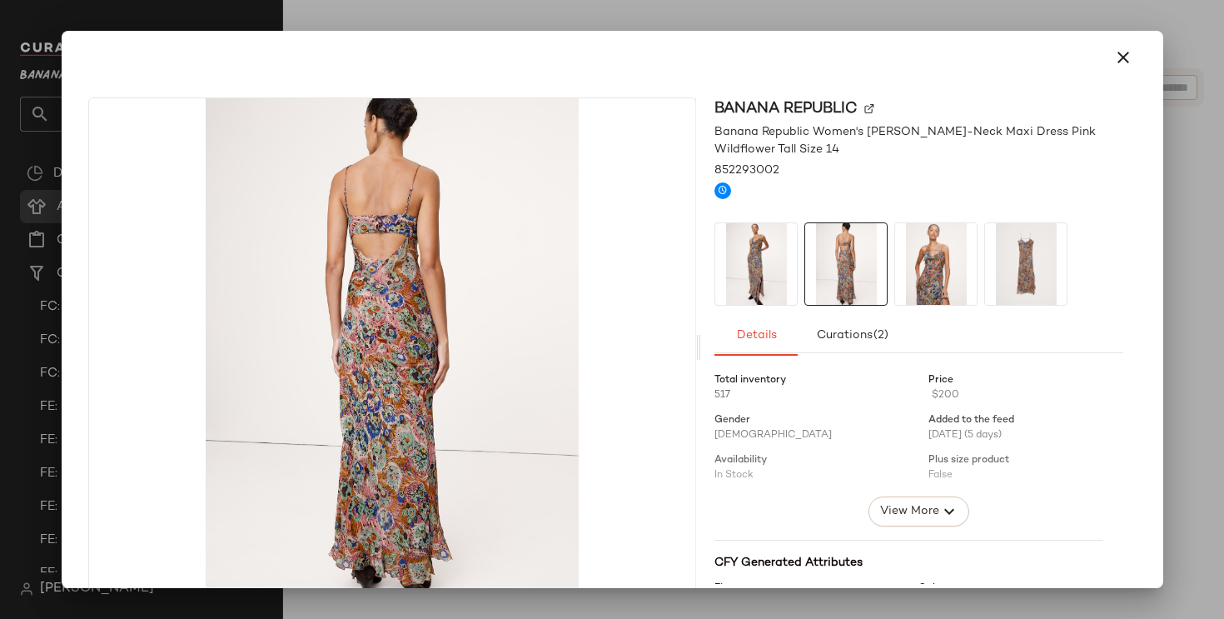
click at [928, 264] on img at bounding box center [936, 264] width 82 height 82
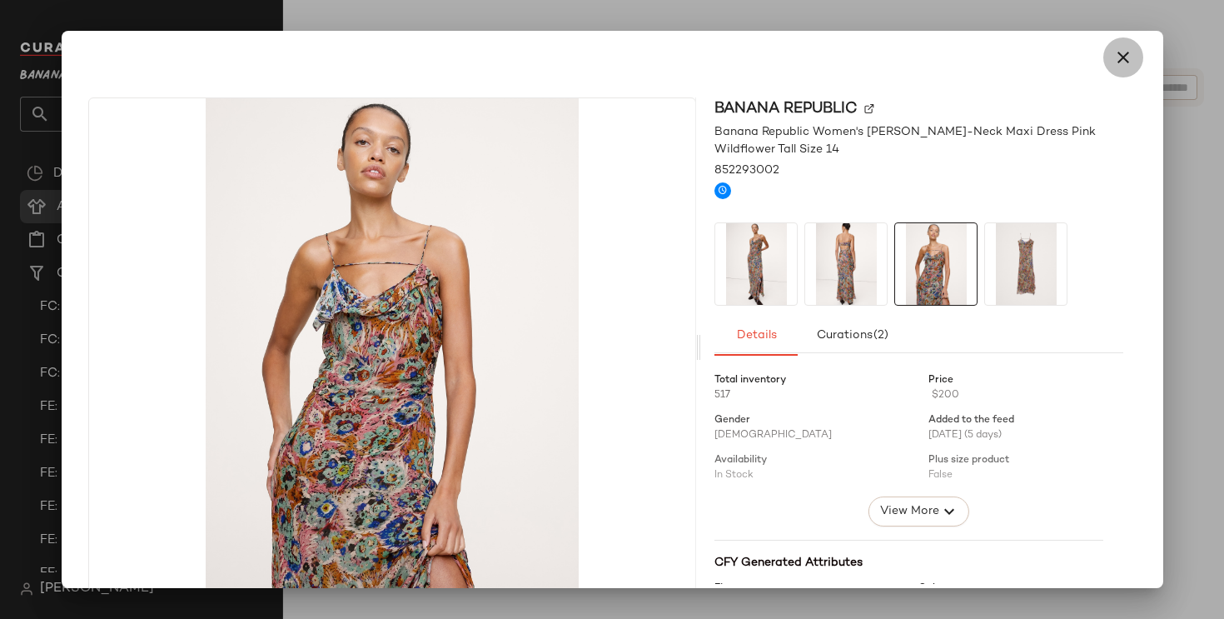
click at [1115, 67] on button "button" at bounding box center [1123, 57] width 40 height 40
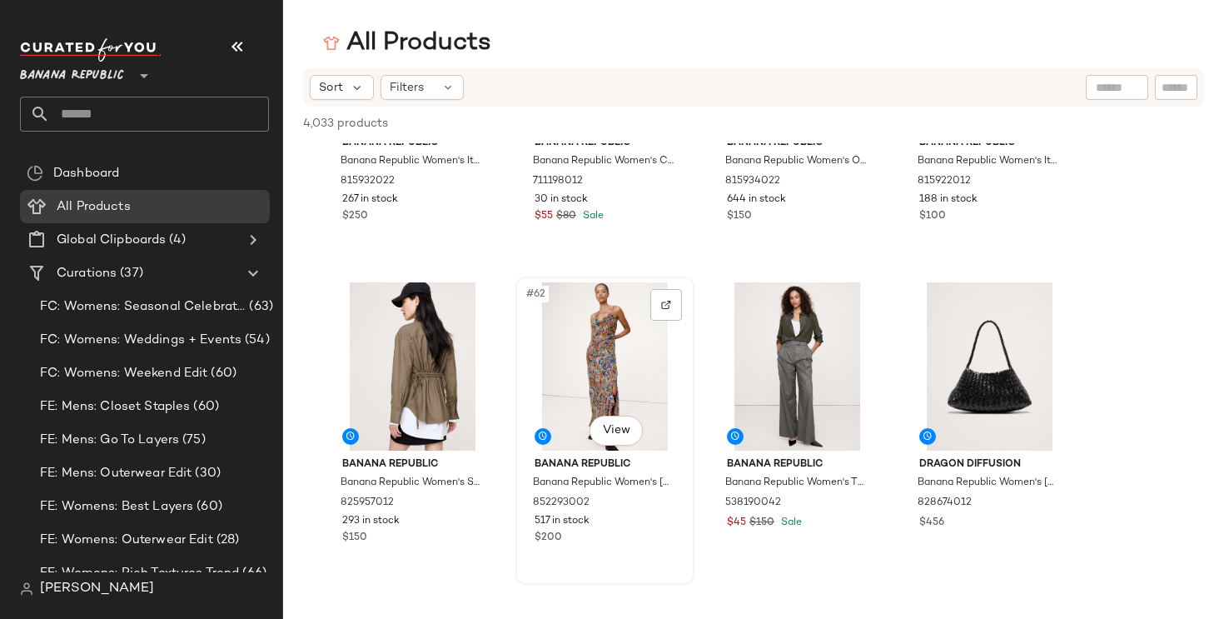
click at [586, 361] on div "#62 View" at bounding box center [604, 366] width 167 height 168
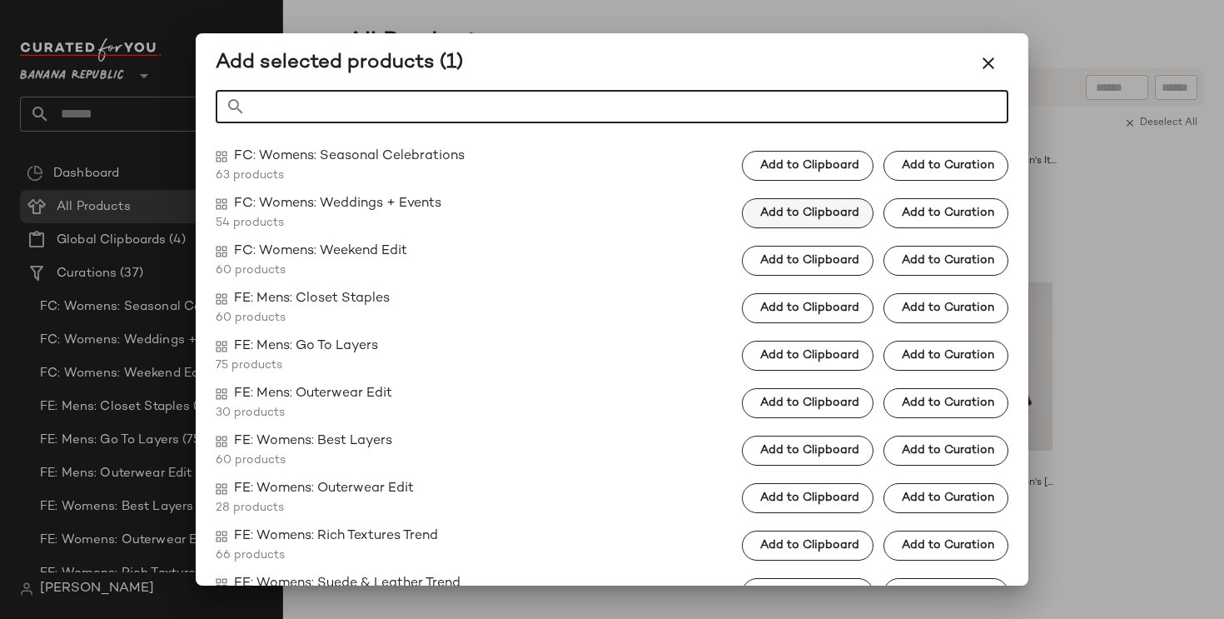
click at [786, 212] on span "Add to Clipboard" at bounding box center [809, 212] width 100 height 13
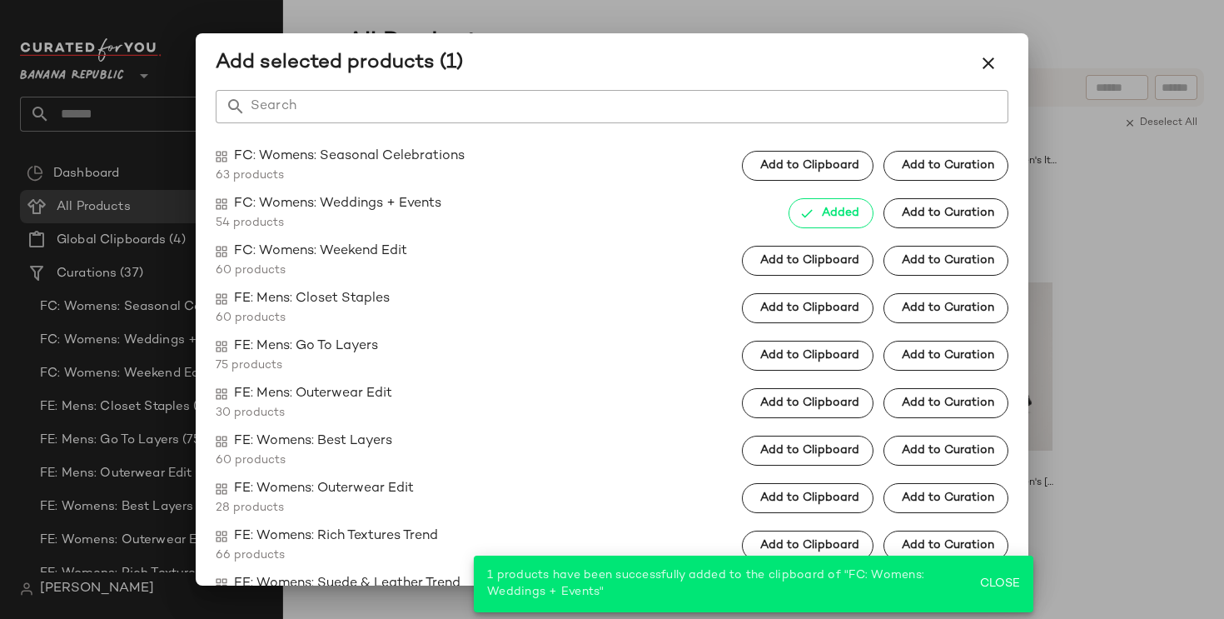
click at [731, 107] on input "Search" at bounding box center [627, 106] width 763 height 33
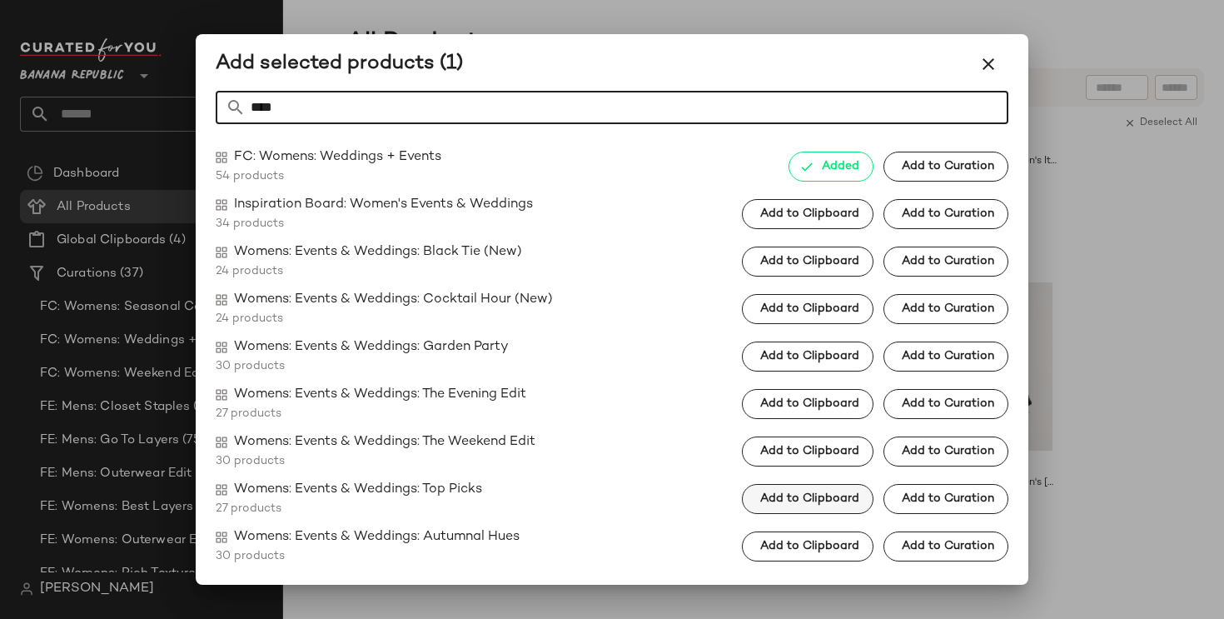
type input "****"
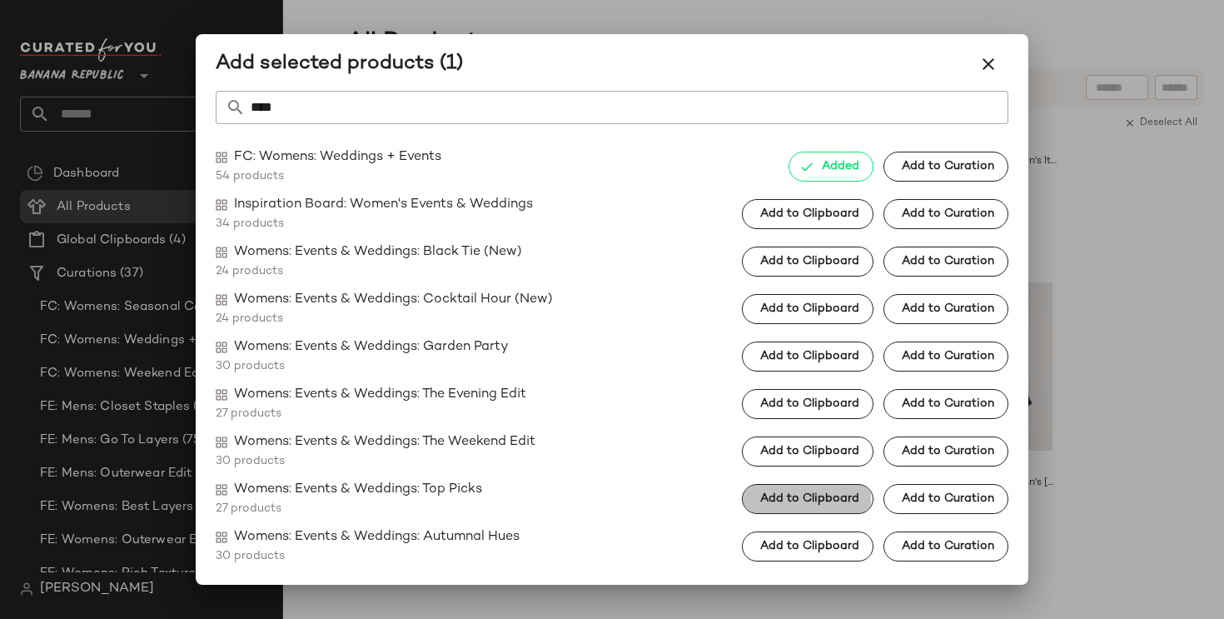
click at [784, 484] on button "Add to Clipboard" at bounding box center [808, 499] width 132 height 30
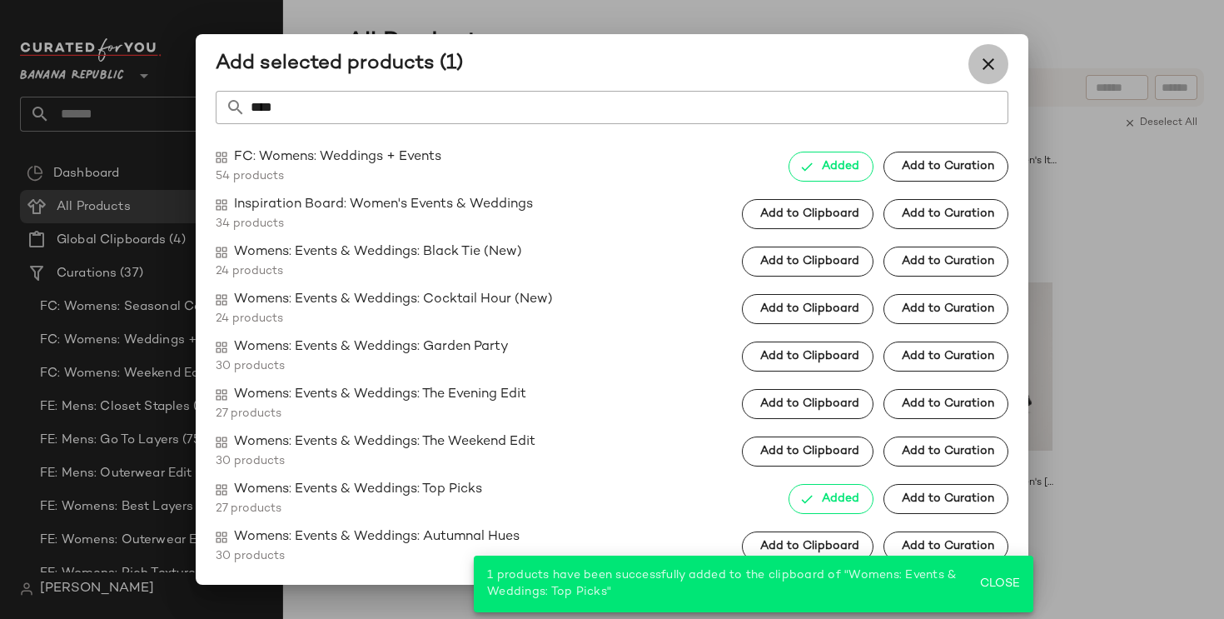
click at [991, 56] on icon "button" at bounding box center [988, 64] width 20 height 20
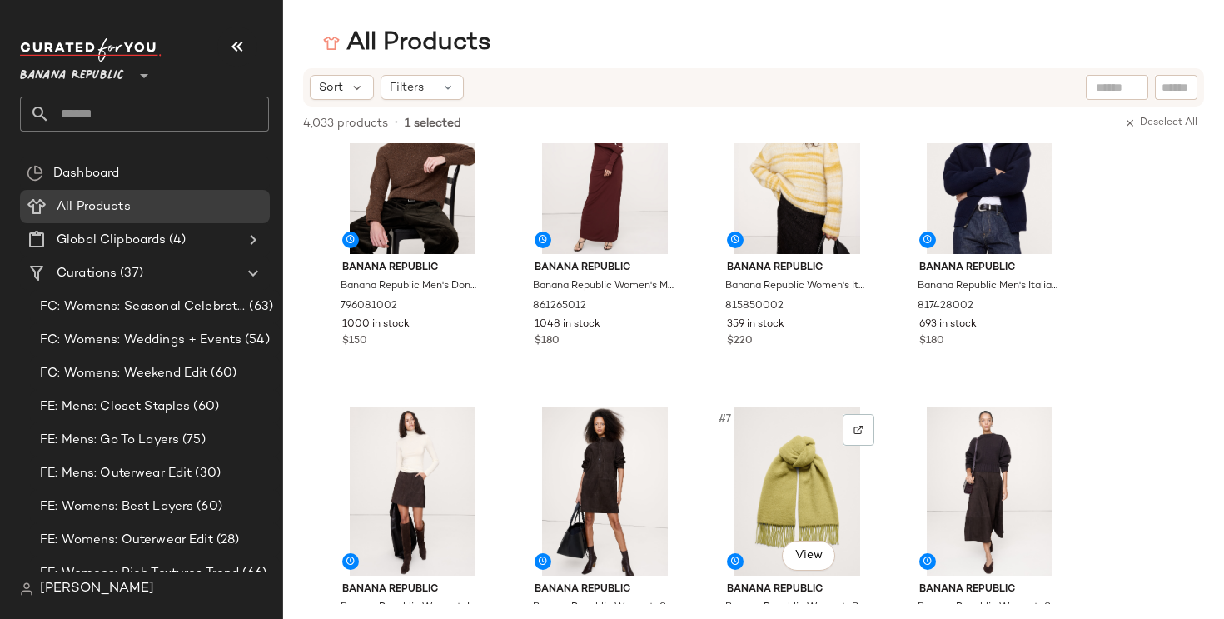
scroll to position [0, 0]
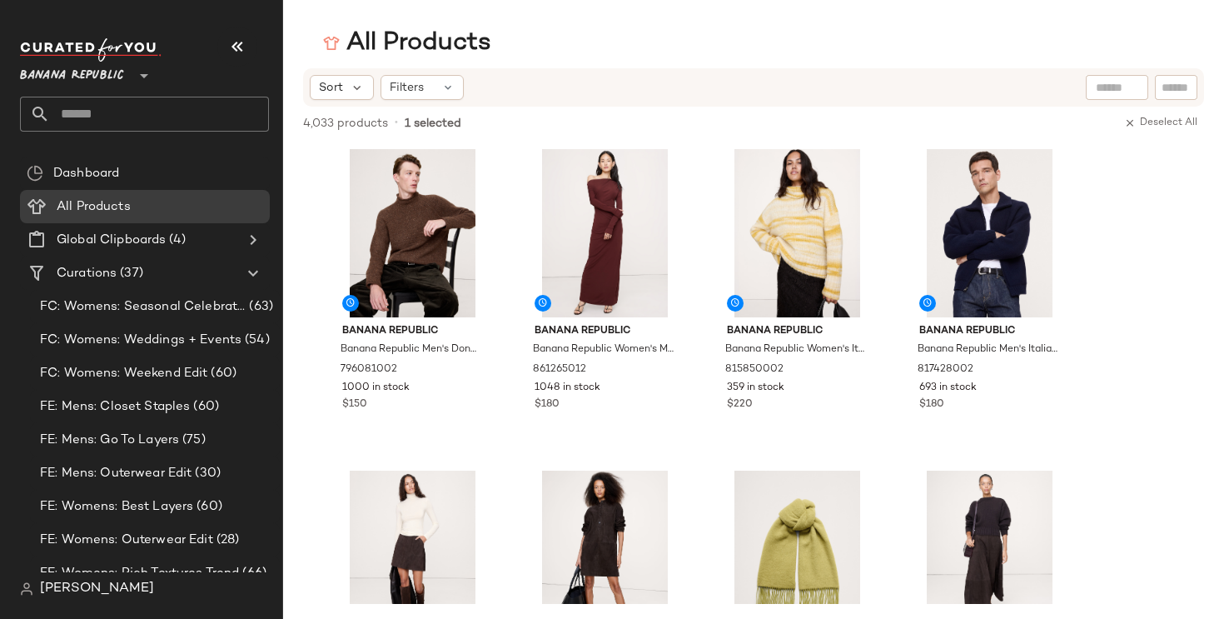
click at [167, 132] on div "Banana Republic **" at bounding box center [151, 84] width 262 height 103
click at [177, 124] on input "text" at bounding box center [159, 114] width 219 height 35
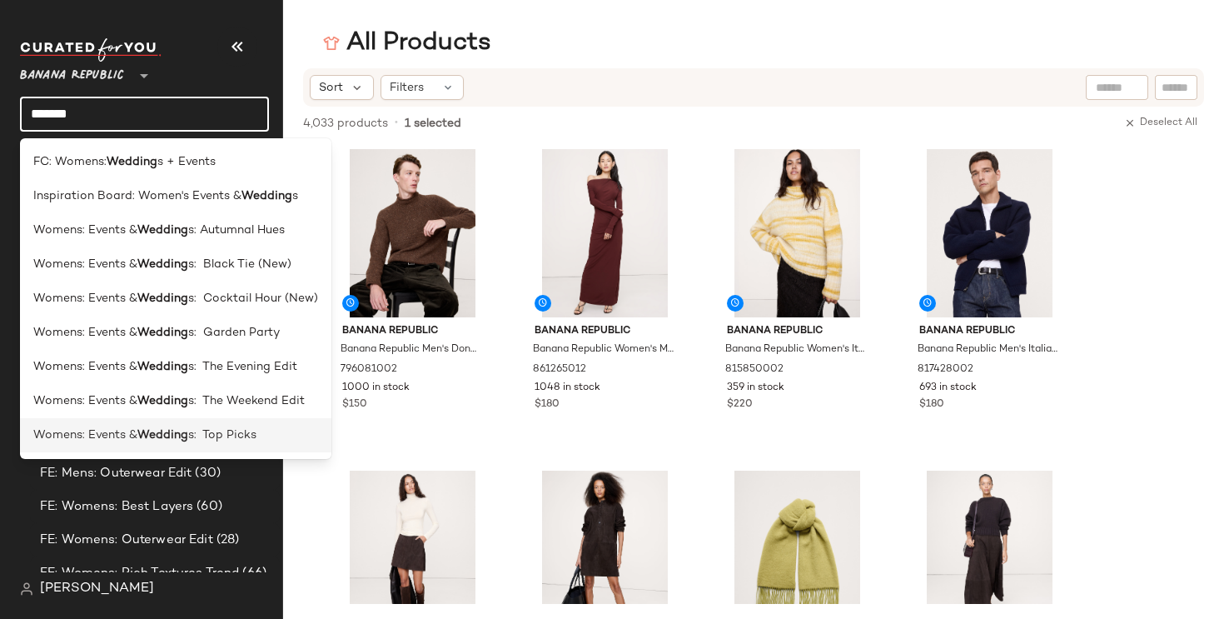
type input "*******"
click at [157, 440] on b "Wedding" at bounding box center [162, 434] width 51 height 17
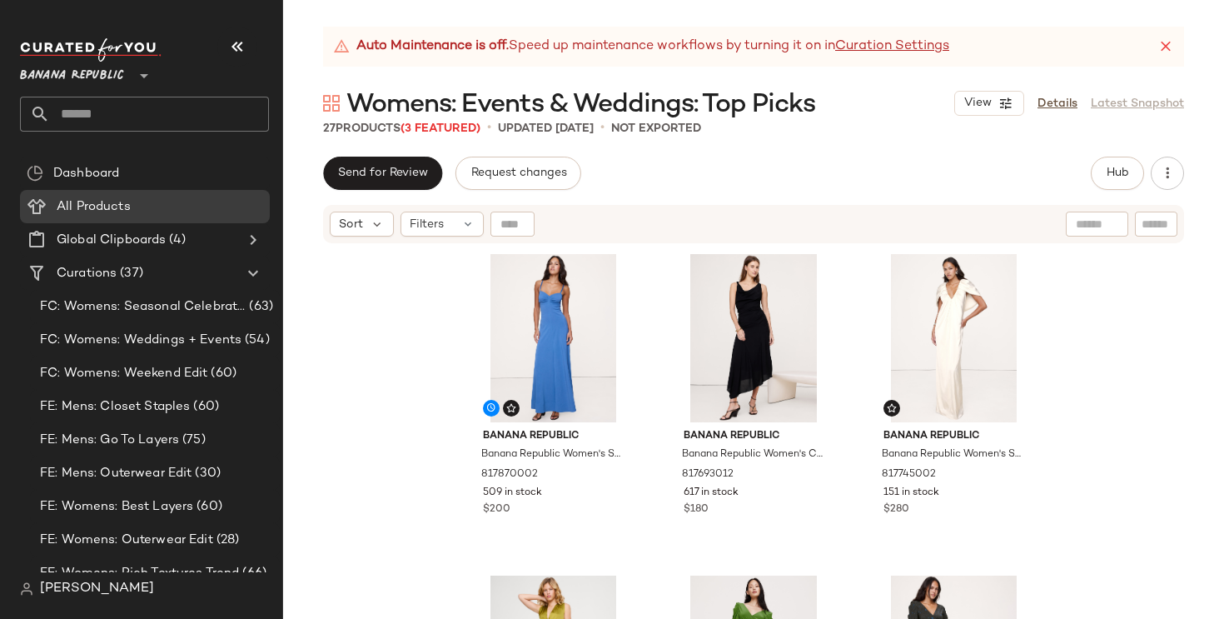
click at [1164, 46] on icon at bounding box center [1165, 46] width 17 height 17
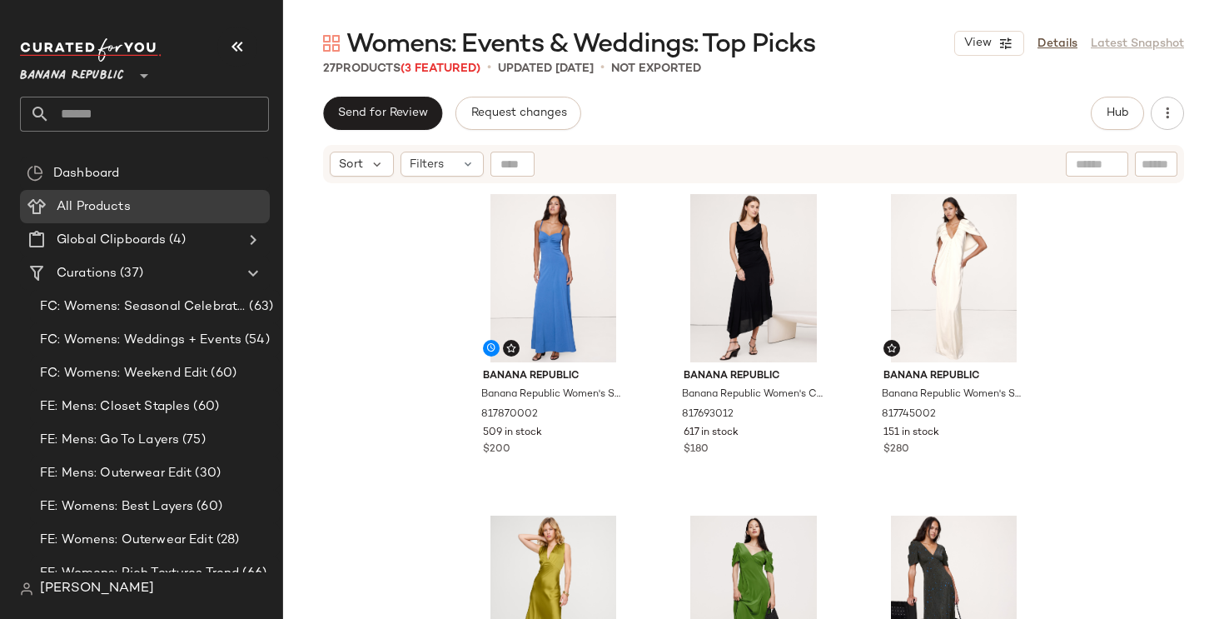
click at [1109, 132] on div "Send for Review Request changes Hub Send for Review External Review Internal Re…" at bounding box center [753, 358] width 941 height 522
click at [1112, 126] on button "Hub" at bounding box center [1117, 113] width 53 height 33
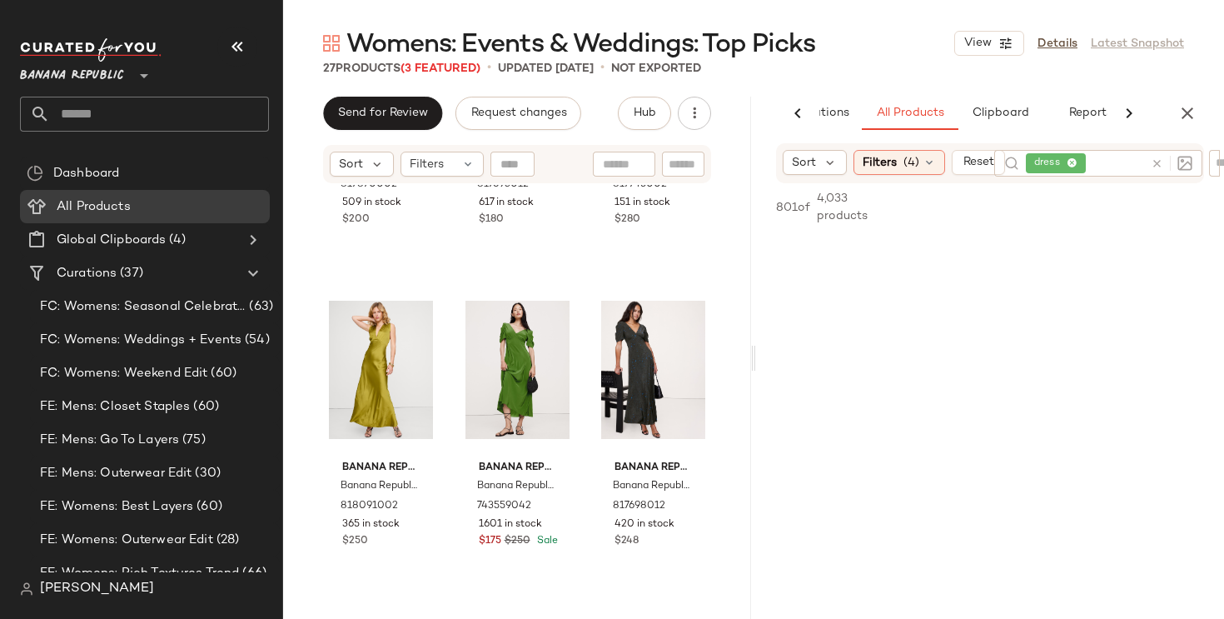
scroll to position [80272, 0]
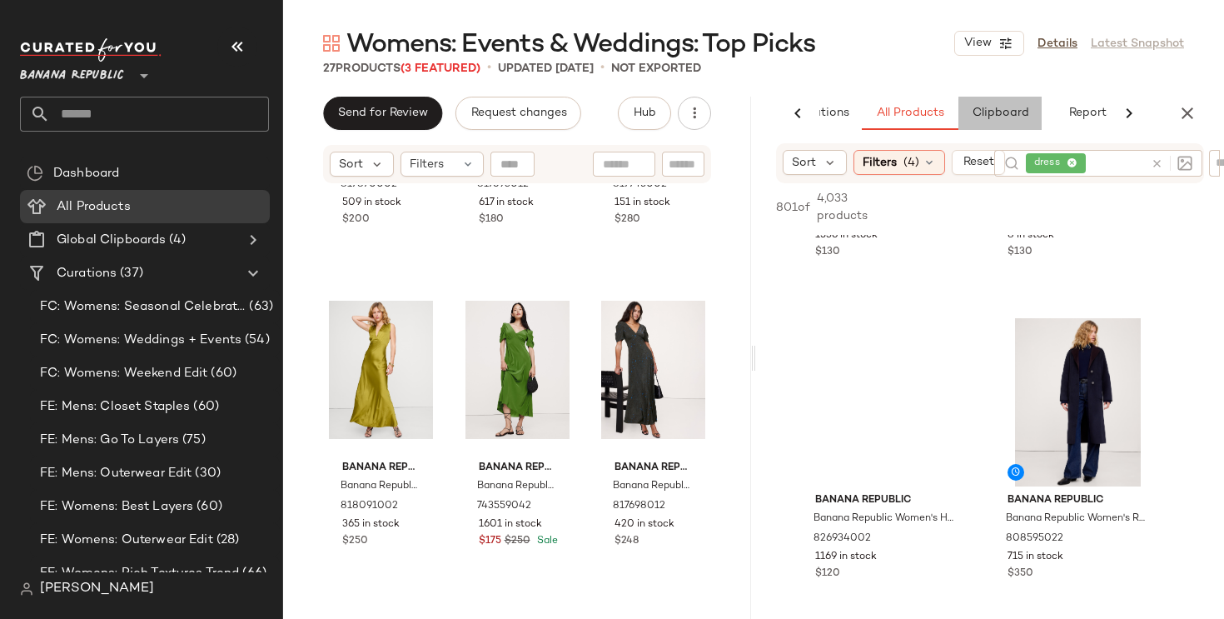
click at [1017, 112] on span "Clipboard" at bounding box center [999, 113] width 57 height 13
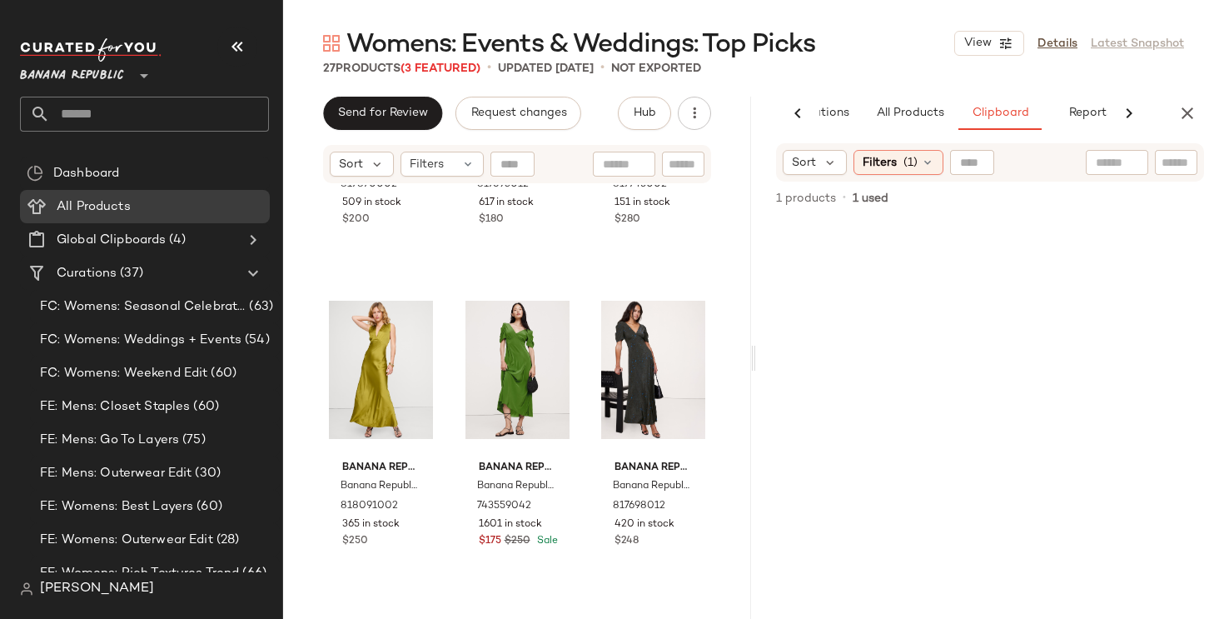
click at [938, 418] on div at bounding box center [990, 419] width 388 height 397
click at [1097, 111] on button "Reports" at bounding box center [1061, 113] width 97 height 33
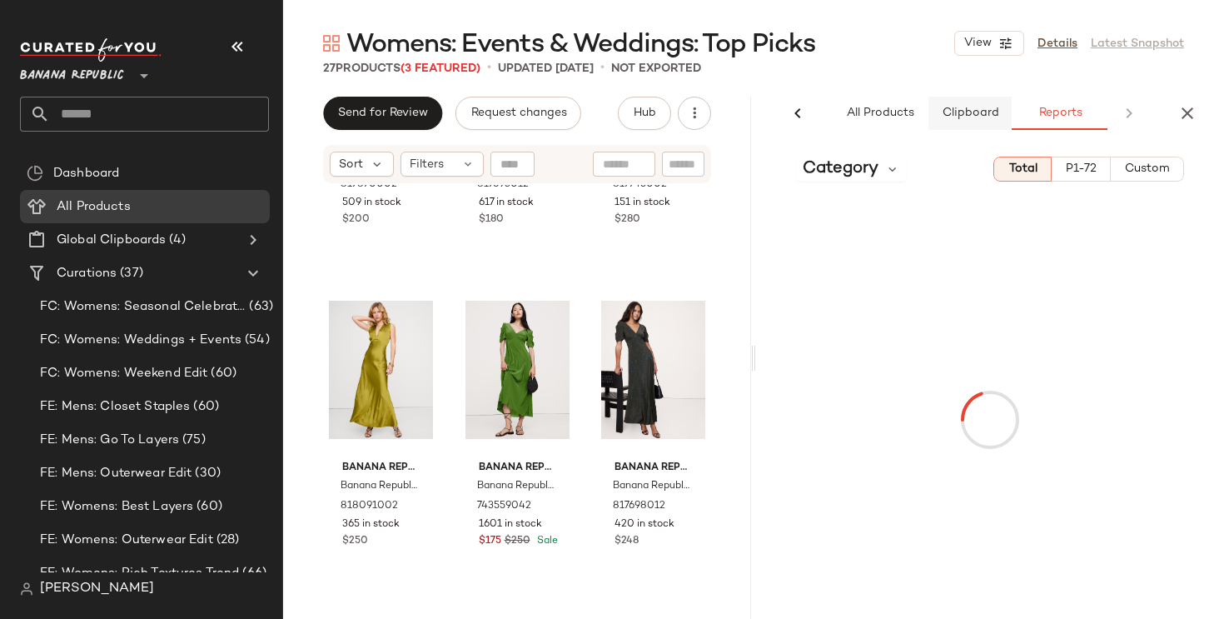
scroll to position [0, 135]
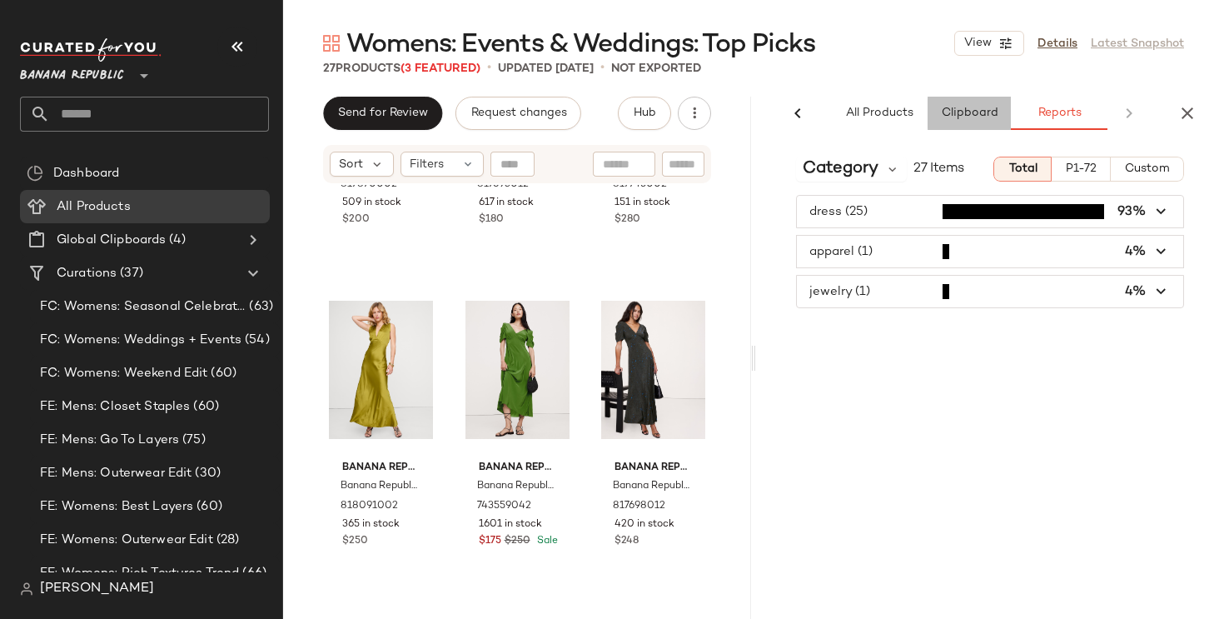
click at [981, 105] on button "Clipboard" at bounding box center [969, 113] width 83 height 33
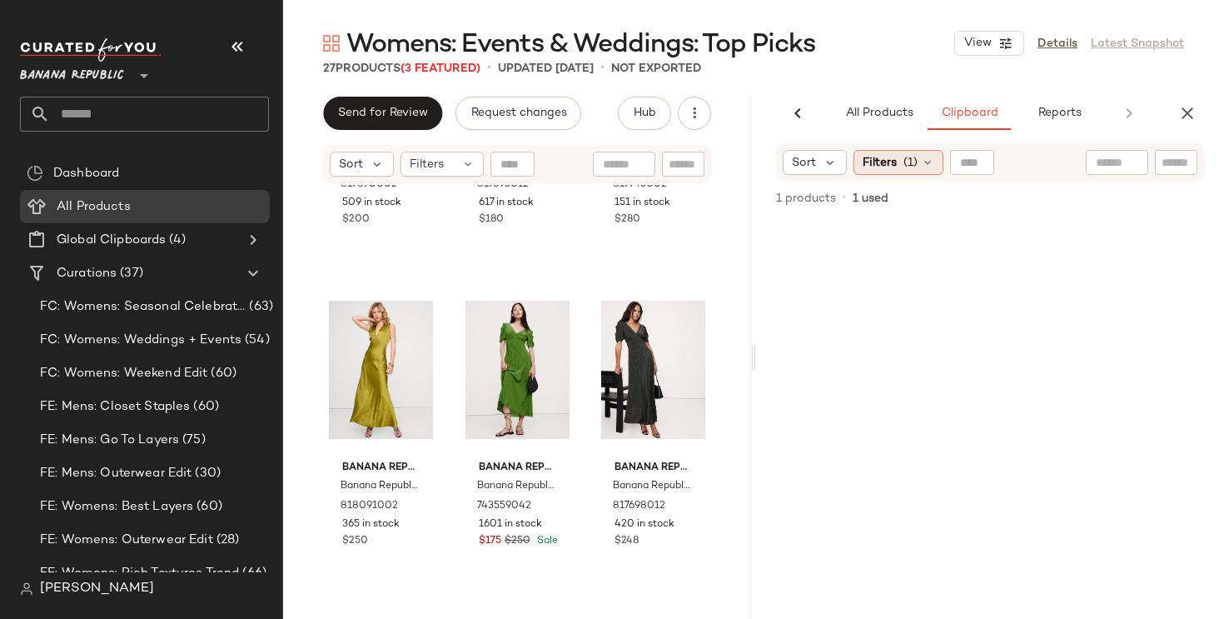
click at [919, 167] on div "Filters (1)" at bounding box center [898, 162] width 90 height 25
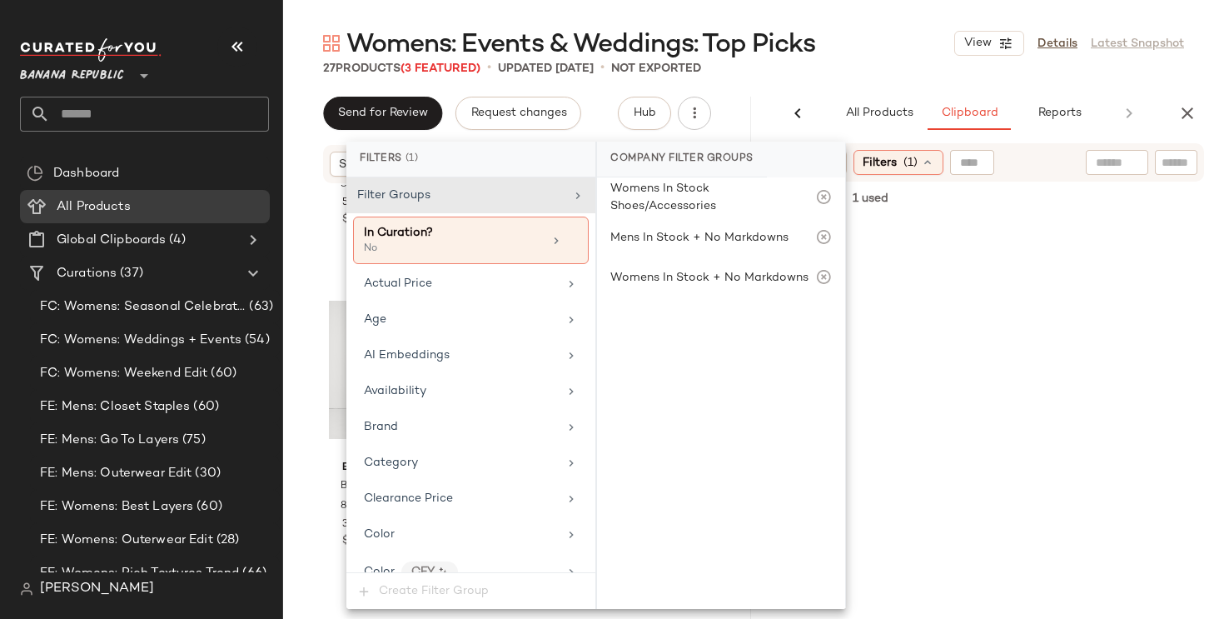
click at [993, 338] on div at bounding box center [990, 419] width 388 height 397
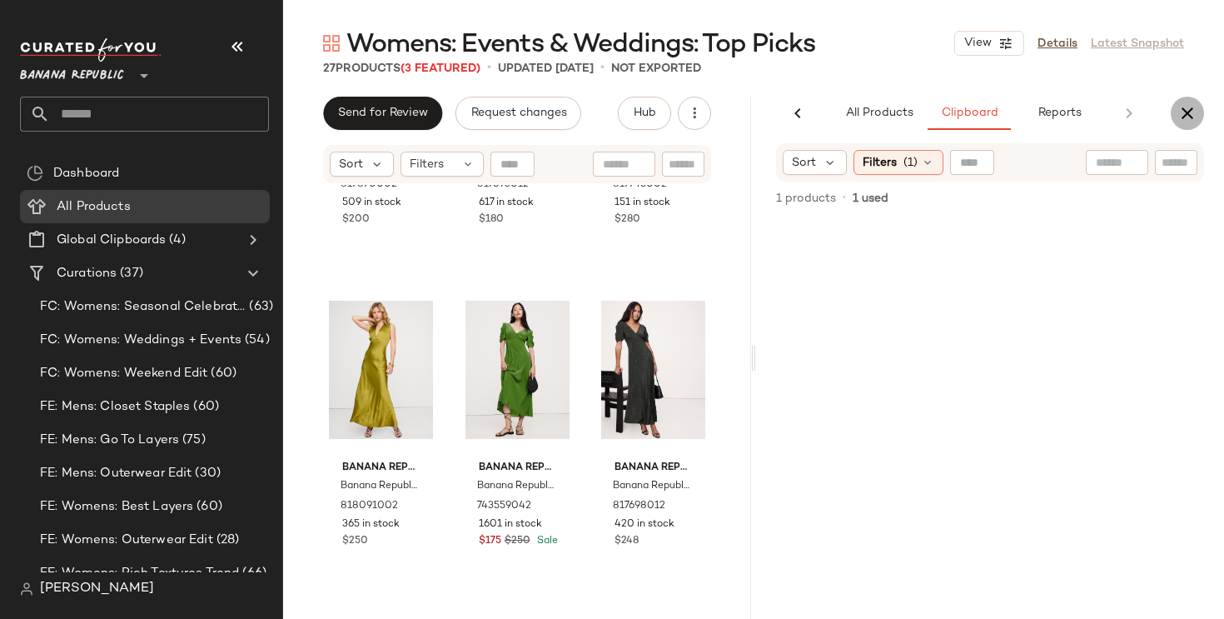
click at [1182, 117] on icon "button" at bounding box center [1187, 113] width 20 height 20
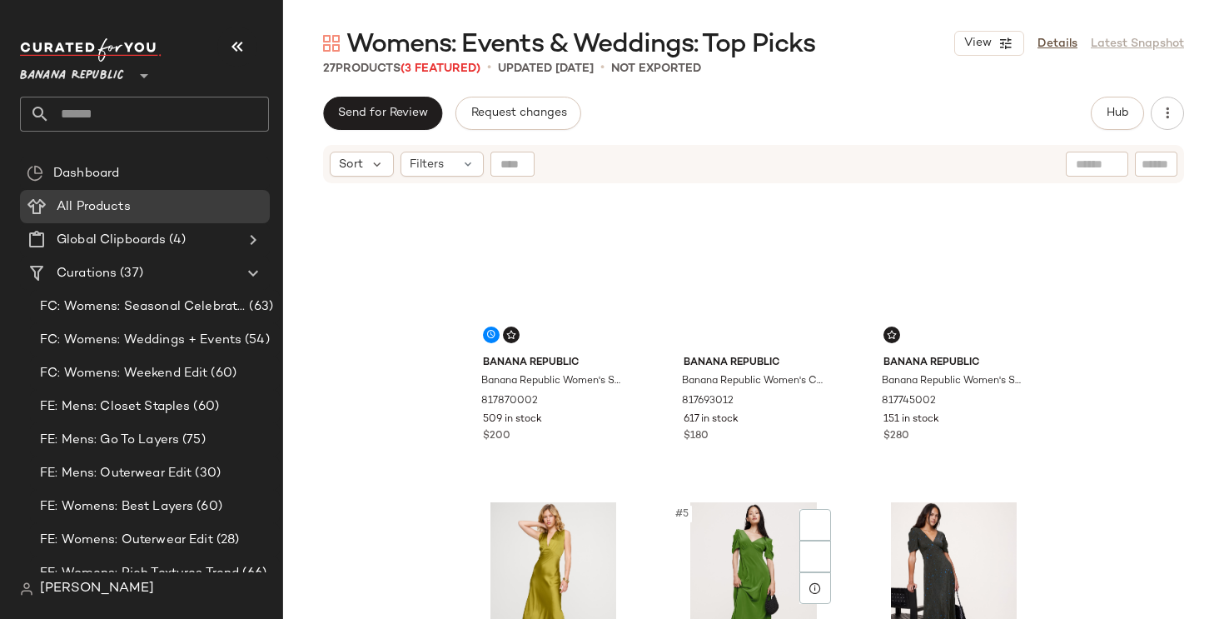
scroll to position [0, 0]
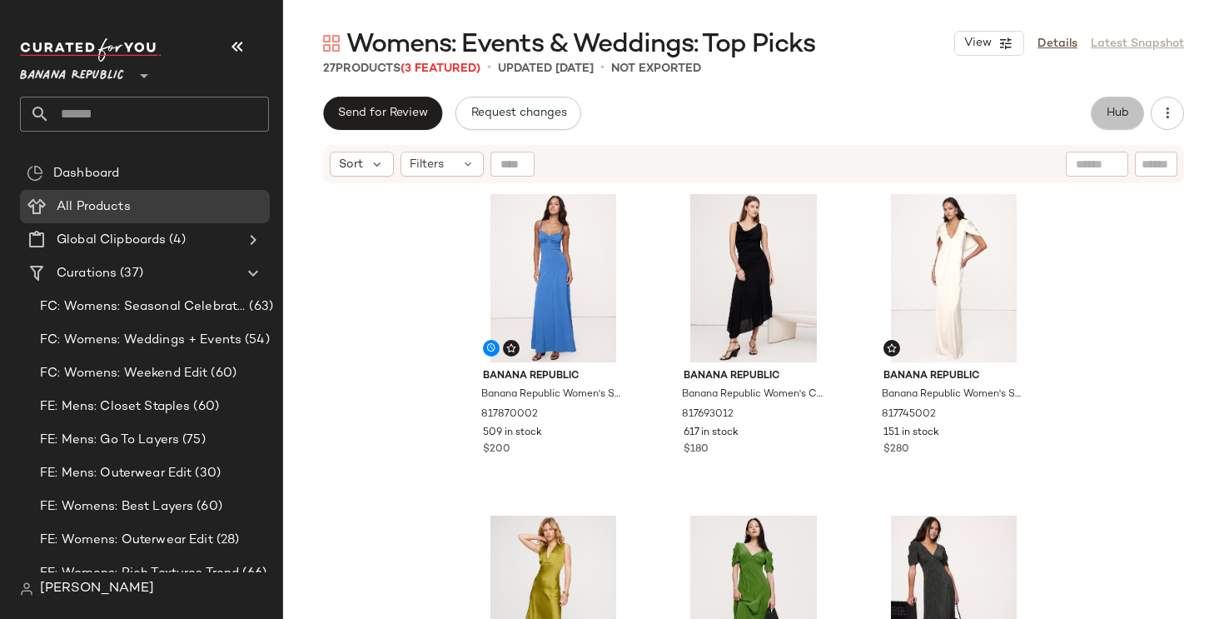
click at [1127, 109] on span "Hub" at bounding box center [1117, 113] width 23 height 13
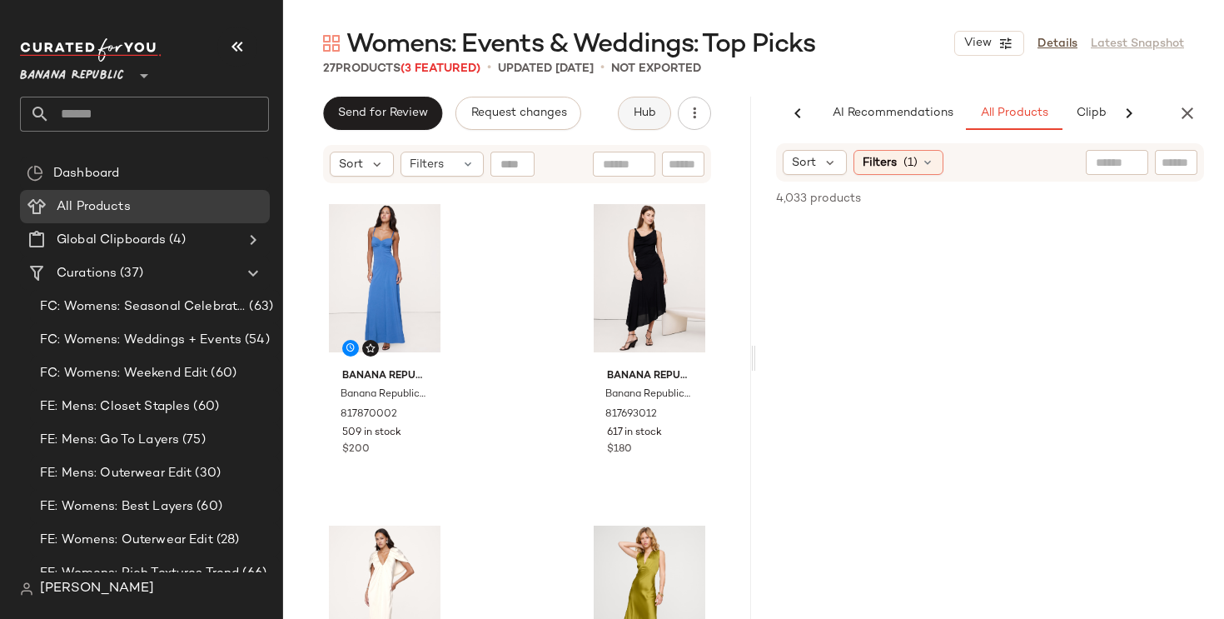
scroll to position [0, 104]
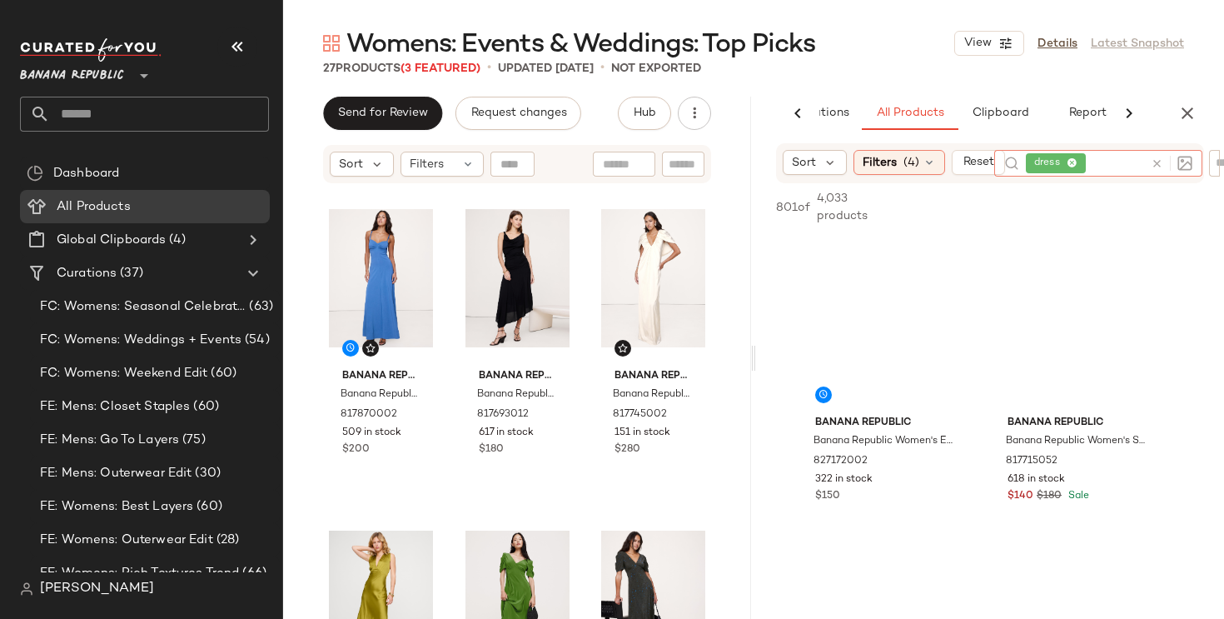
click at [1074, 161] on icon at bounding box center [1072, 163] width 11 height 11
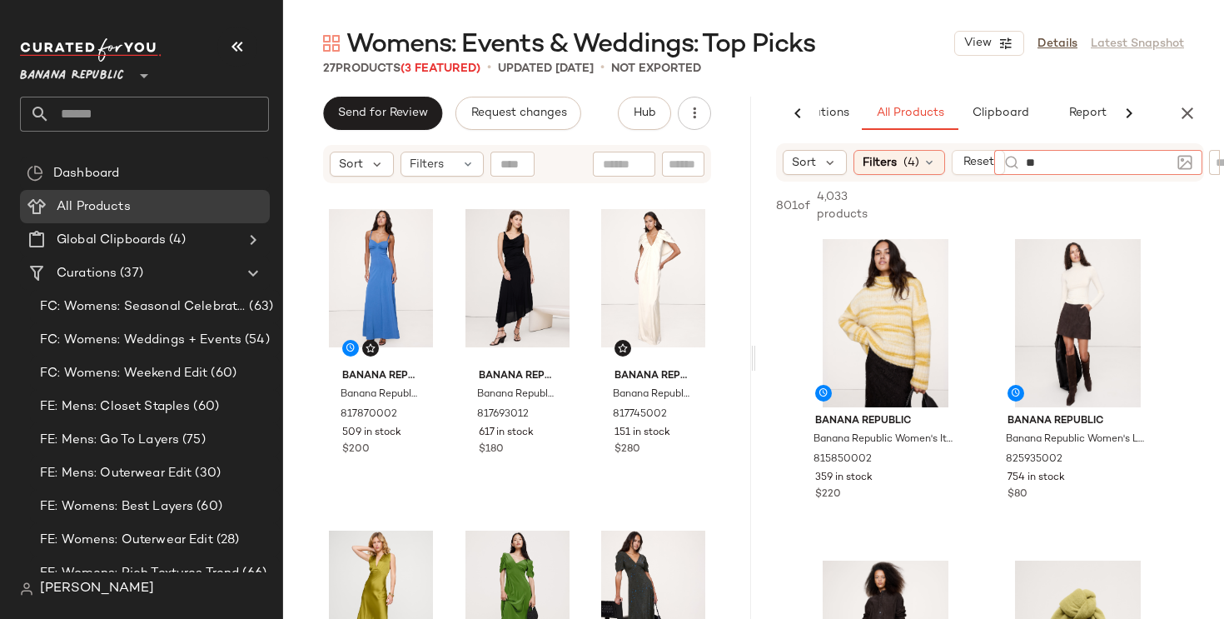
type input "*"
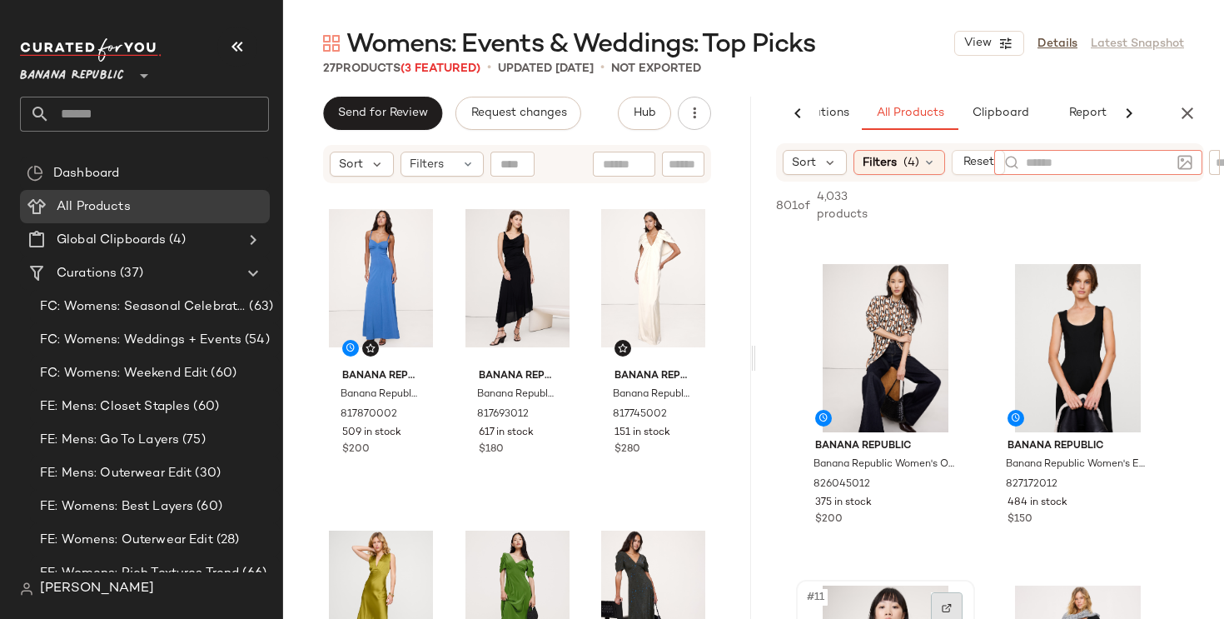
scroll to position [1258, 0]
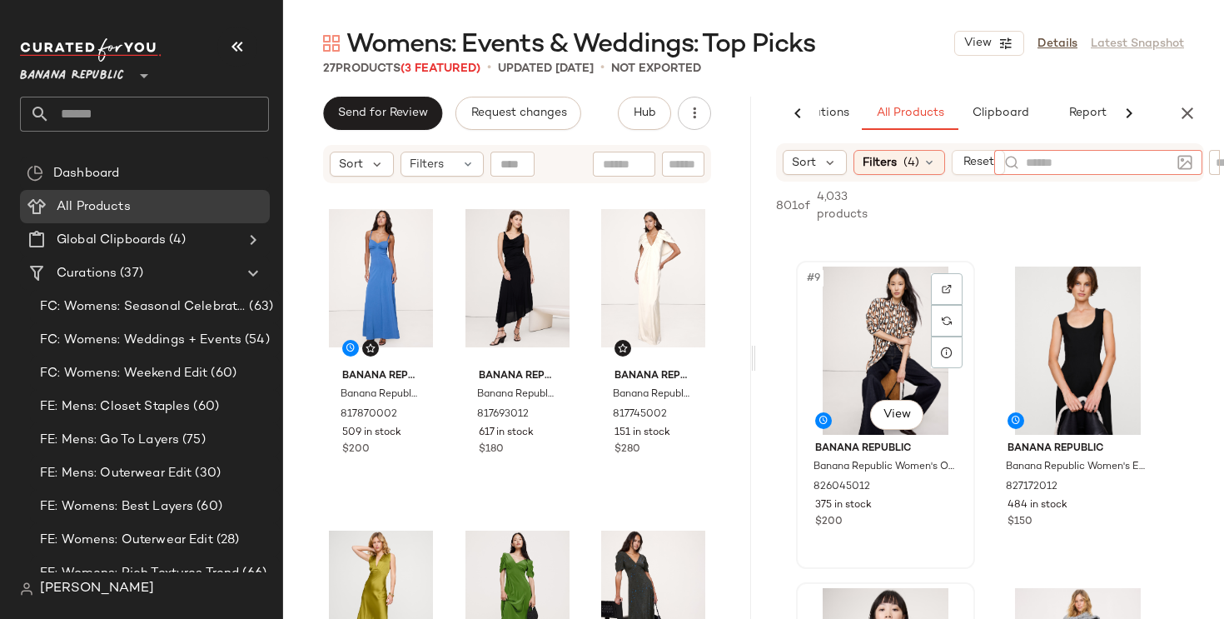
click at [900, 324] on div "#9 View" at bounding box center [885, 350] width 167 height 168
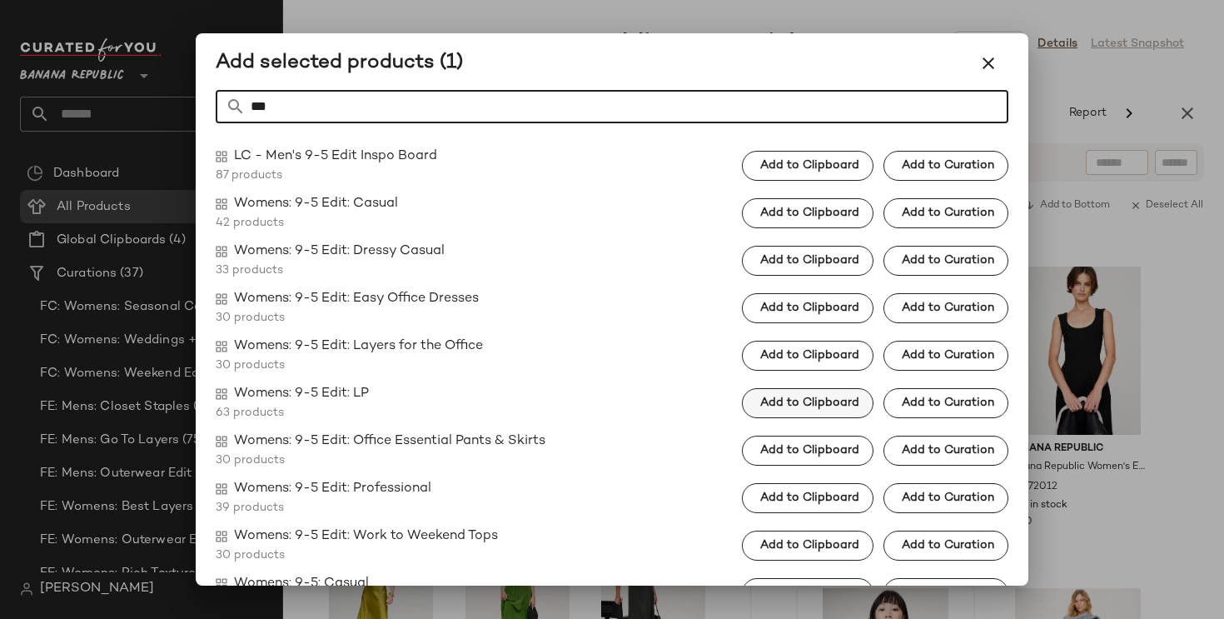
type input "***"
click at [834, 409] on span "Add to Clipboard" at bounding box center [809, 402] width 100 height 13
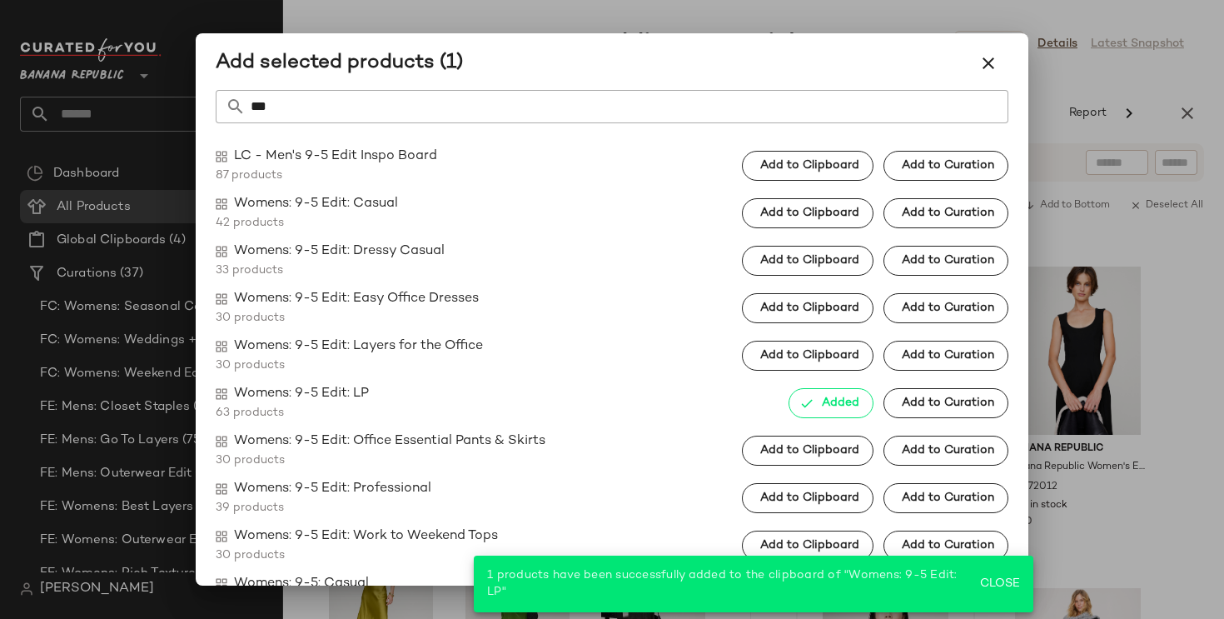
drag, startPoint x: 989, startPoint y: 62, endPoint x: 953, endPoint y: 304, distance: 244.9
click at [989, 62] on icon "button" at bounding box center [988, 63] width 20 height 20
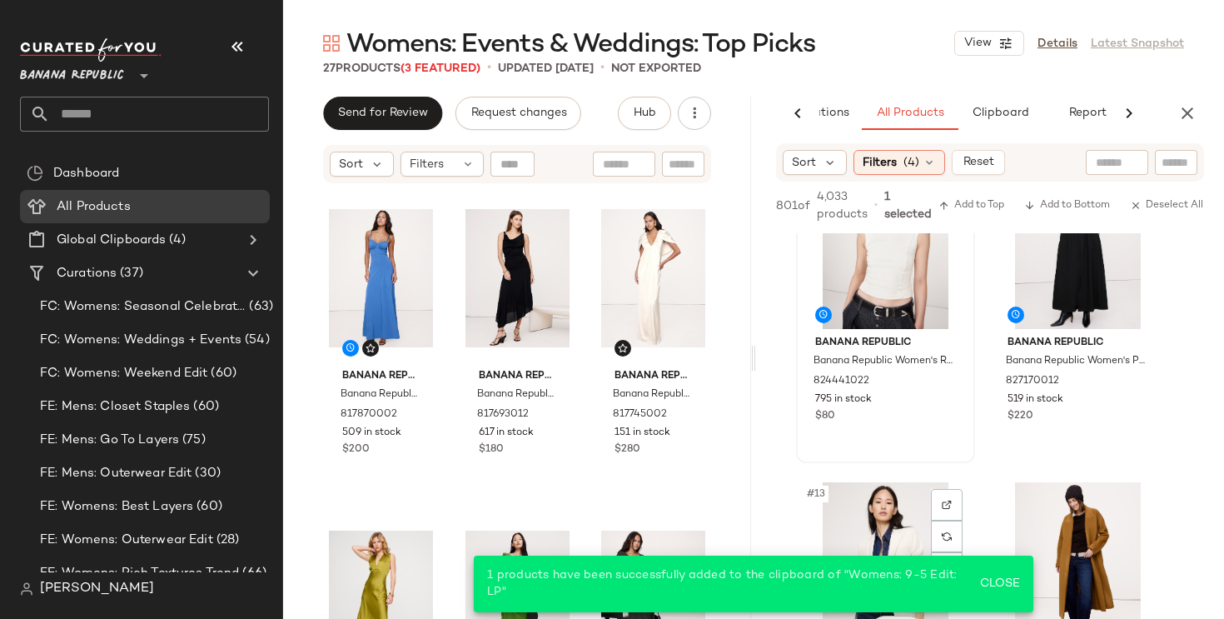
scroll to position [1671, 0]
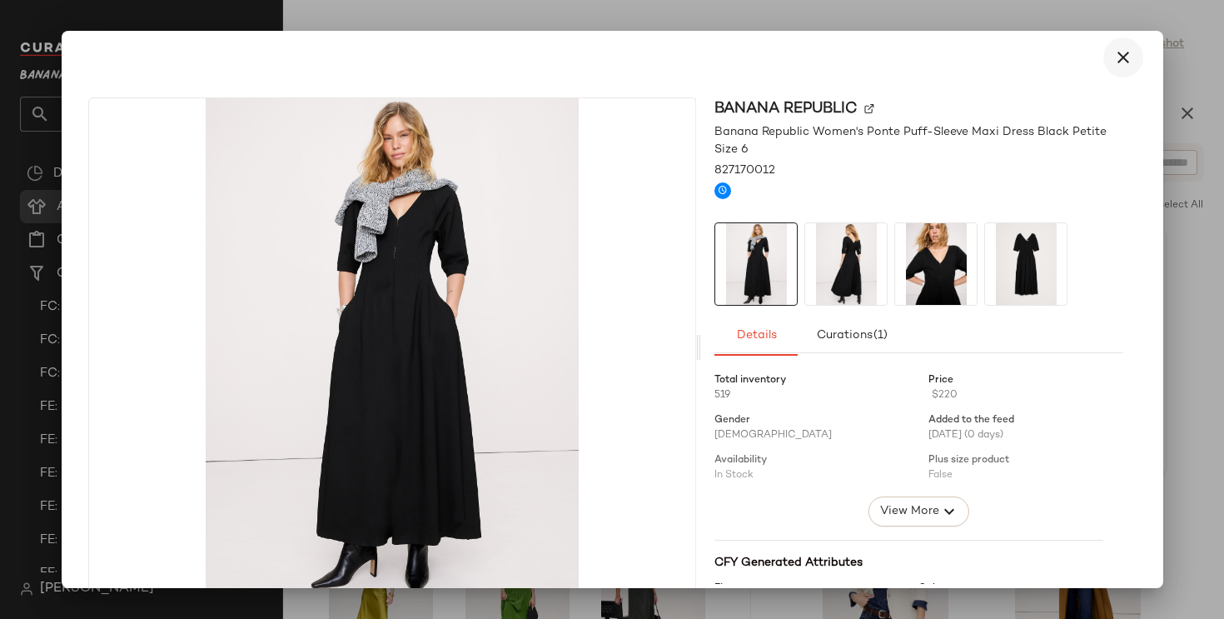
click at [1113, 55] on icon "button" at bounding box center [1123, 57] width 20 height 20
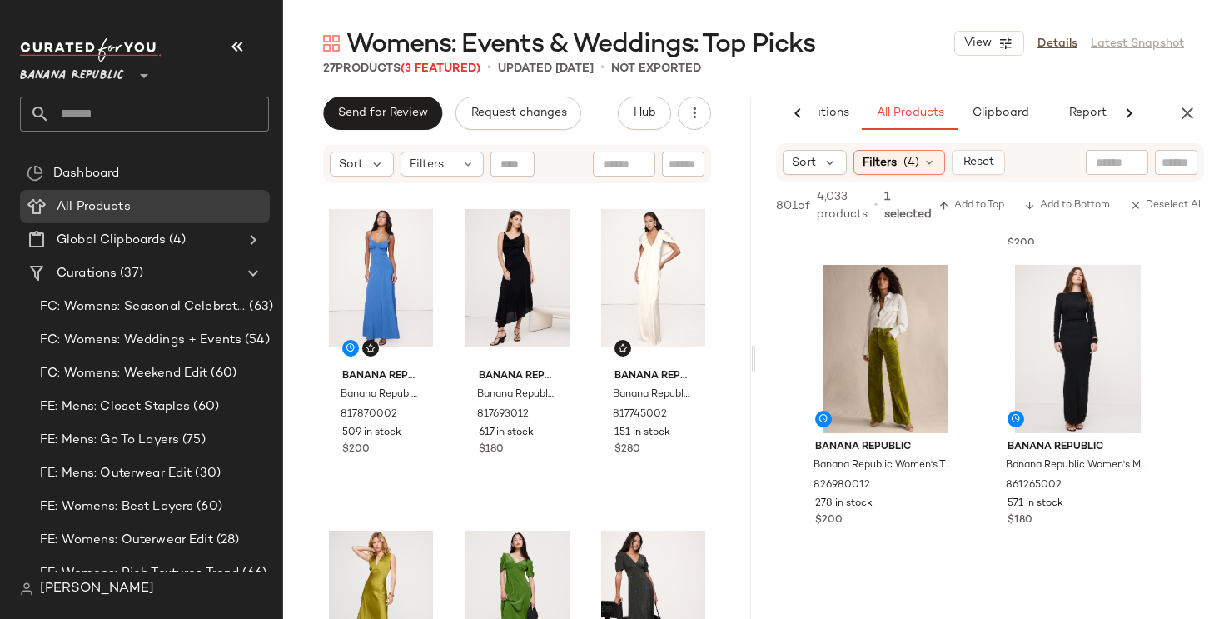
scroll to position [2868, 0]
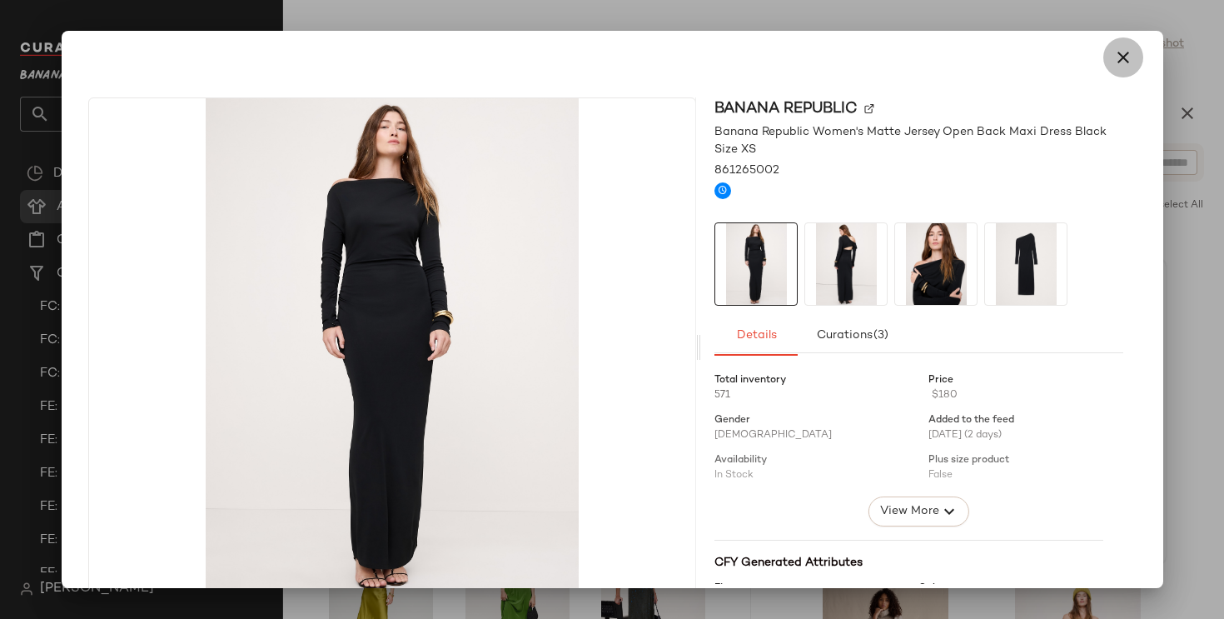
click at [1114, 54] on icon "button" at bounding box center [1123, 57] width 20 height 20
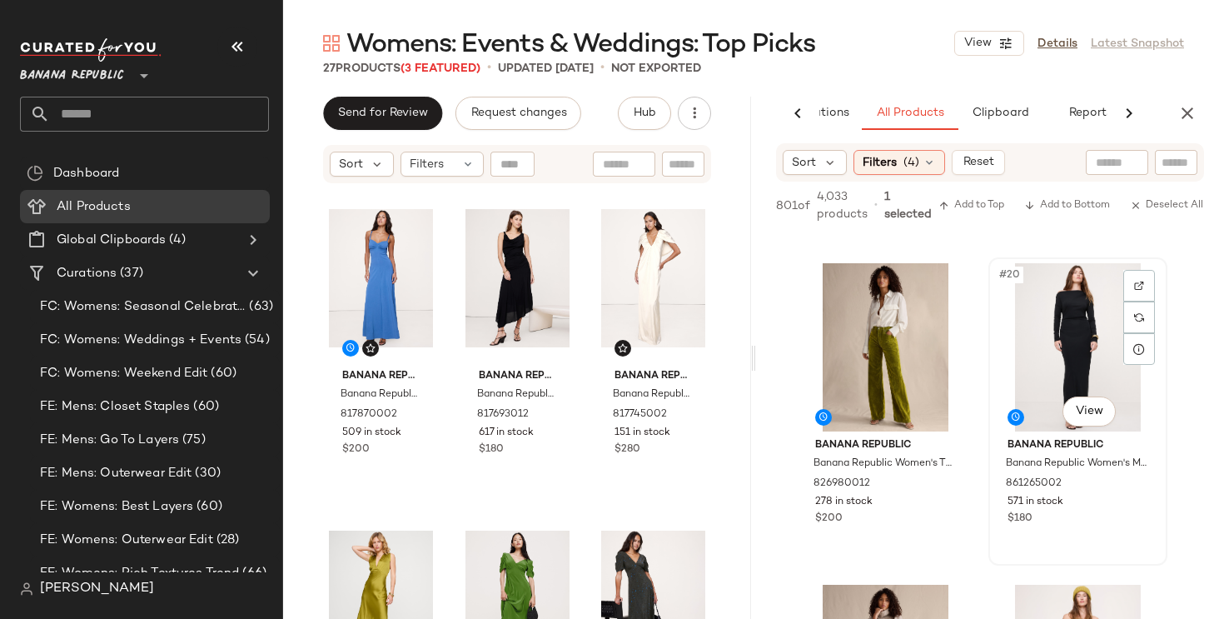
click at [1072, 343] on div "#20 View" at bounding box center [1077, 347] width 167 height 168
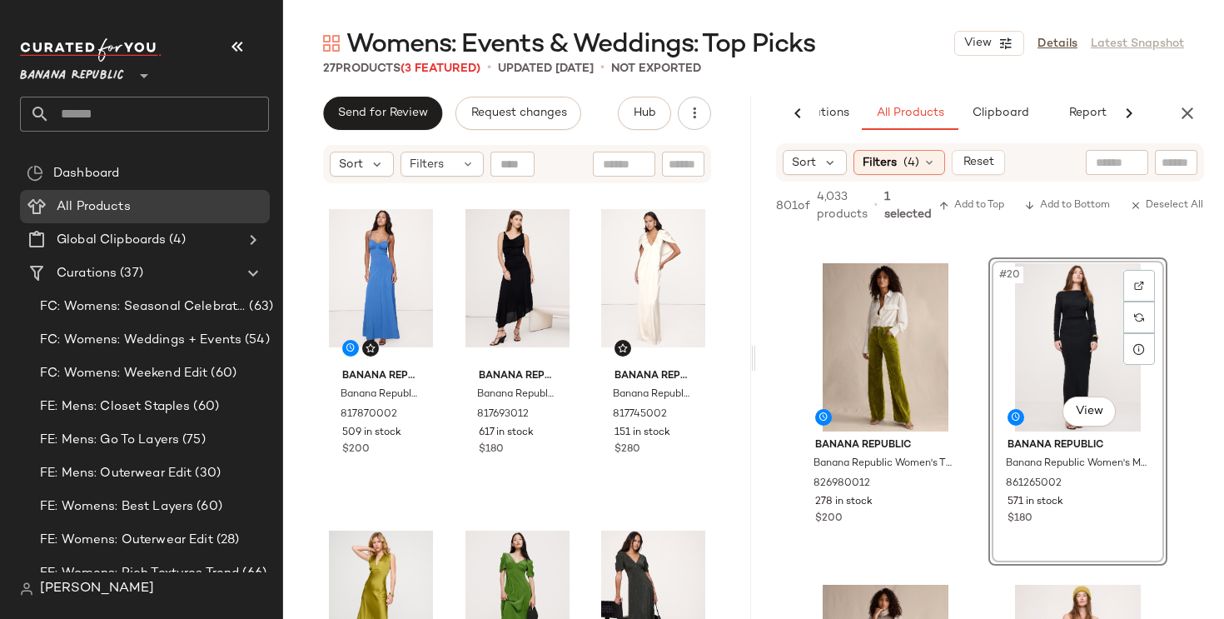
scroll to position [220, 0]
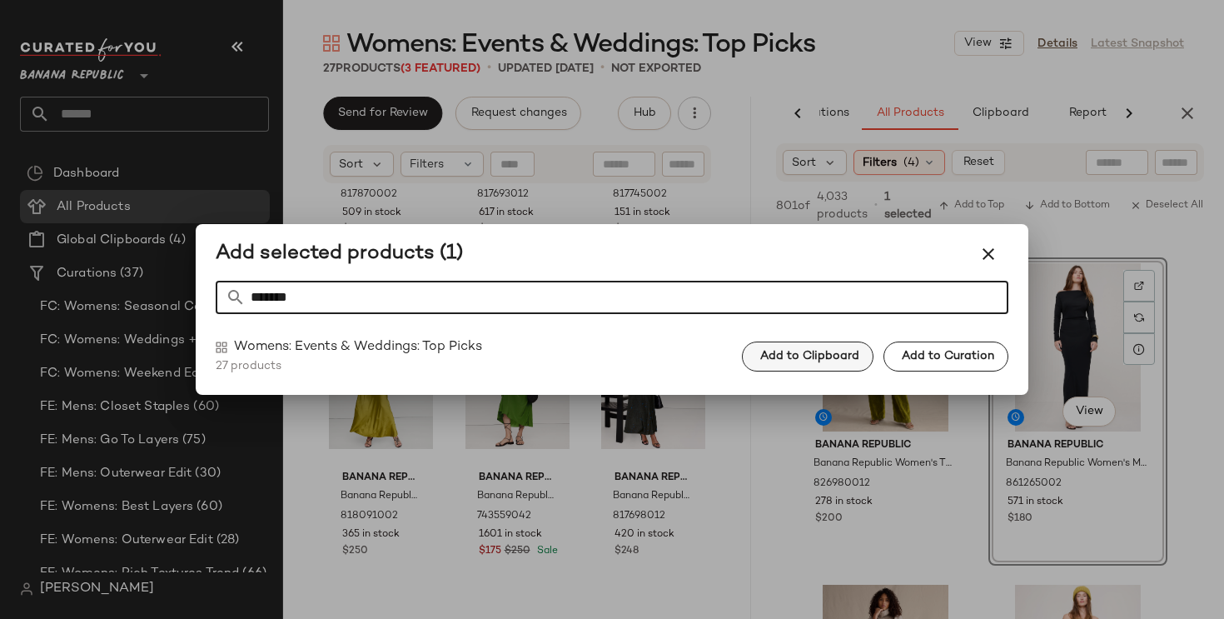
type input "*******"
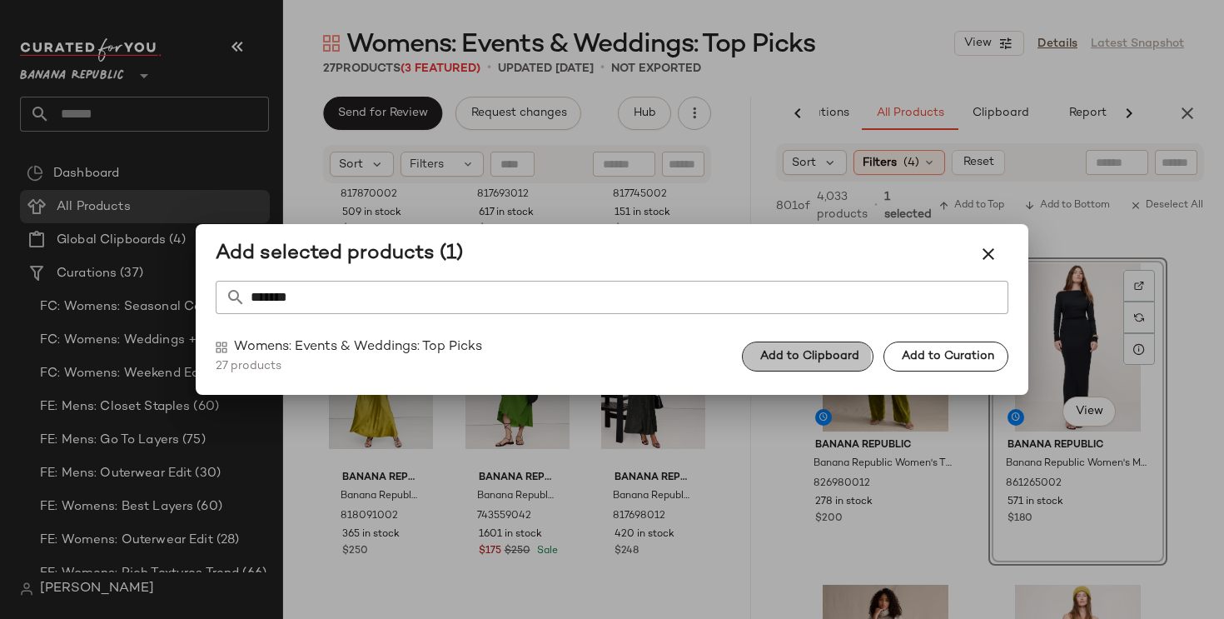
click at [843, 361] on span "Add to Clipboard" at bounding box center [809, 356] width 100 height 13
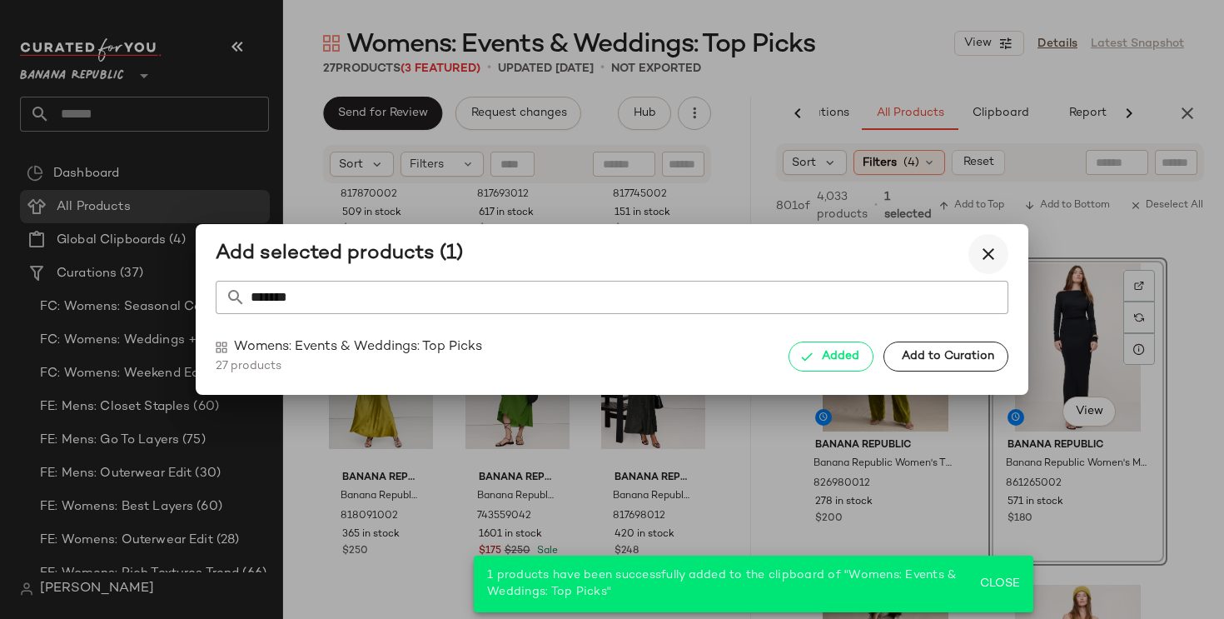
click at [979, 263] on icon "button" at bounding box center [988, 254] width 20 height 20
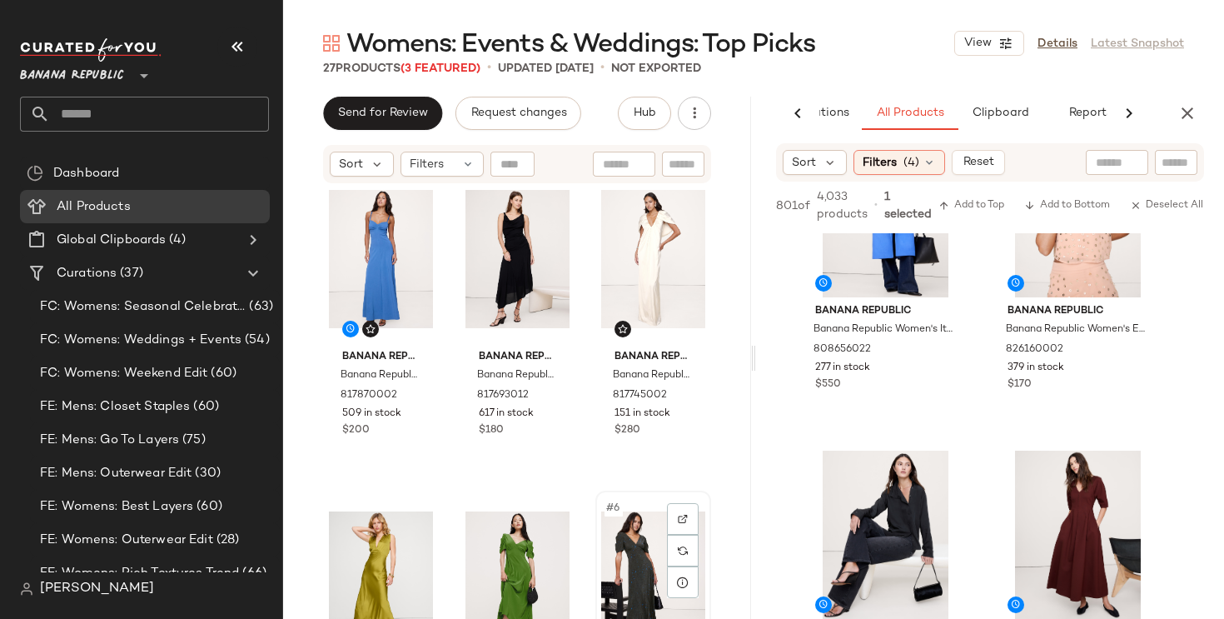
scroll to position [16, 0]
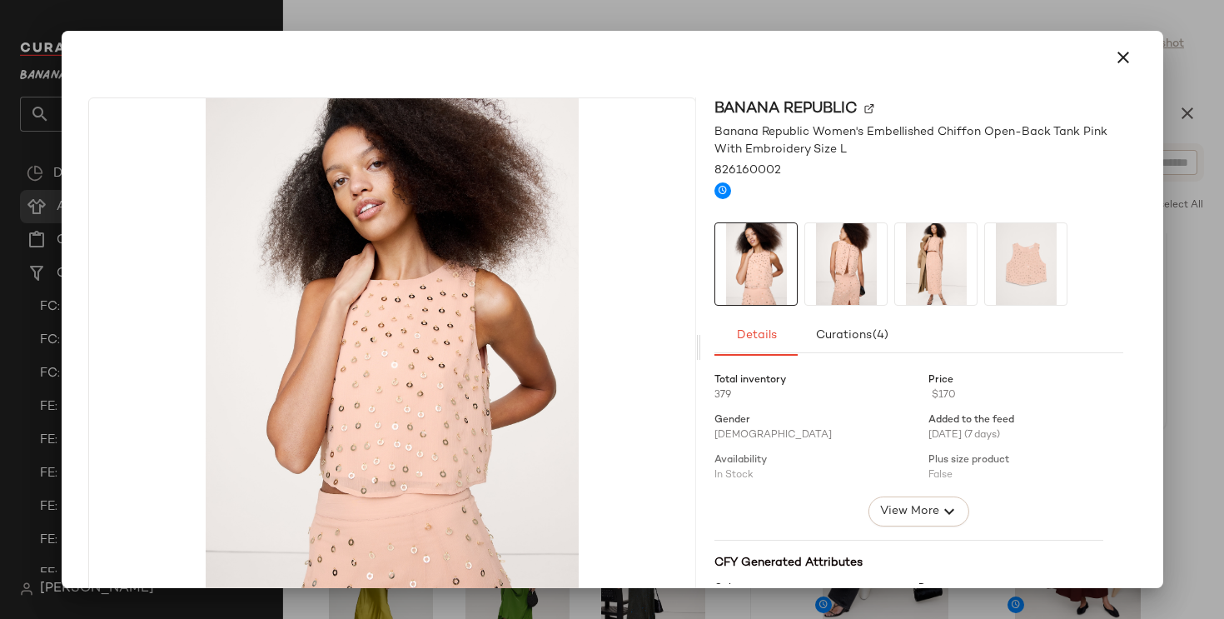
click at [1110, 30] on div at bounding box center [612, 309] width 1224 height 619
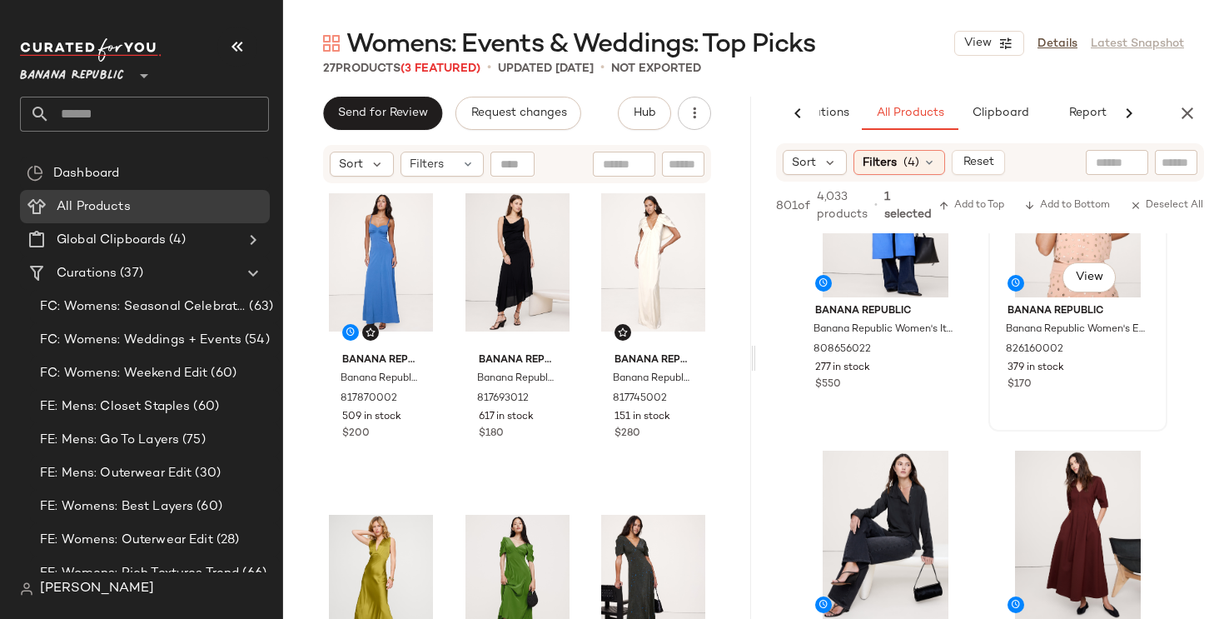
click at [1042, 262] on div "SET #50 View" at bounding box center [1077, 213] width 167 height 168
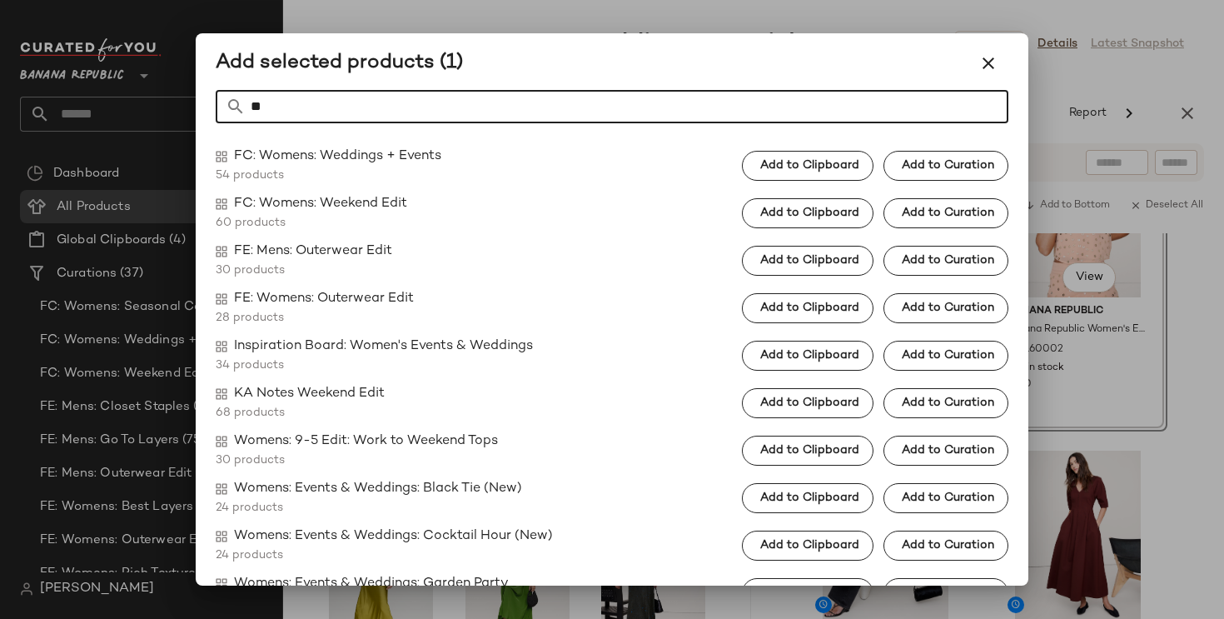
type input "*"
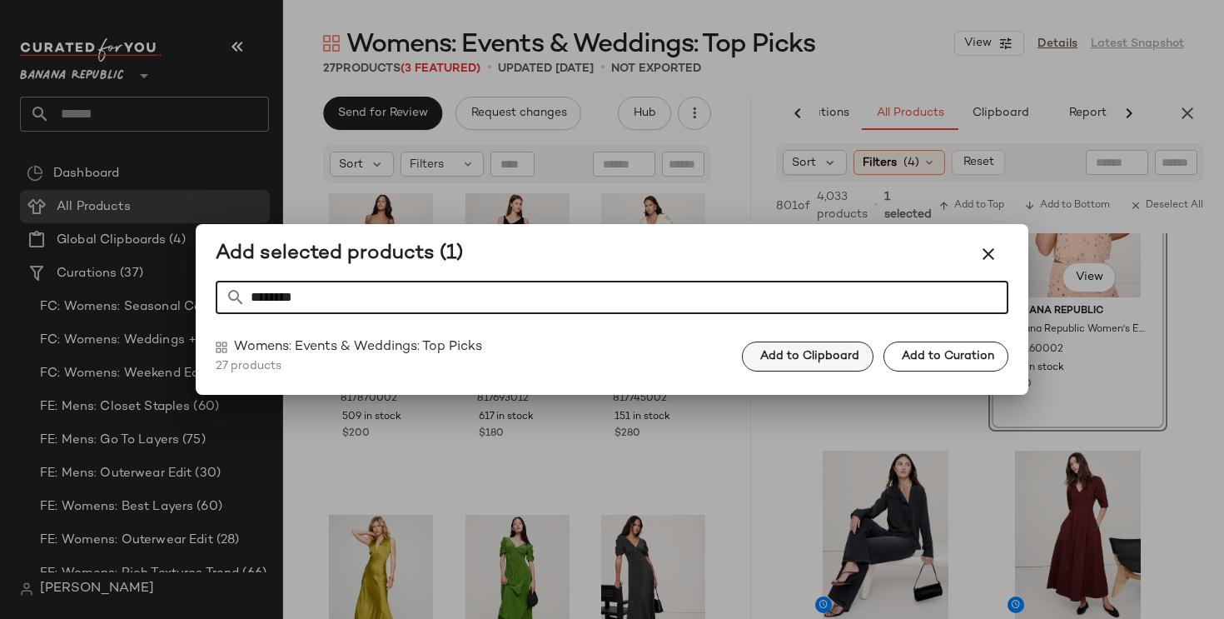
type input "********"
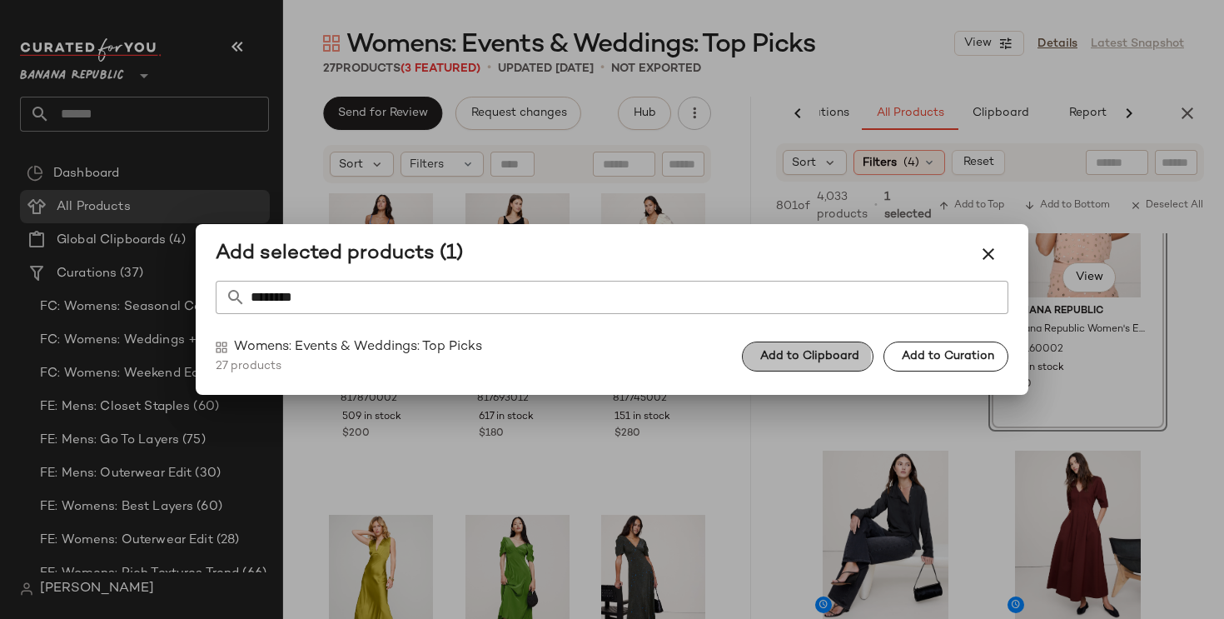
click at [823, 361] on span "Add to Clipboard" at bounding box center [809, 356] width 100 height 13
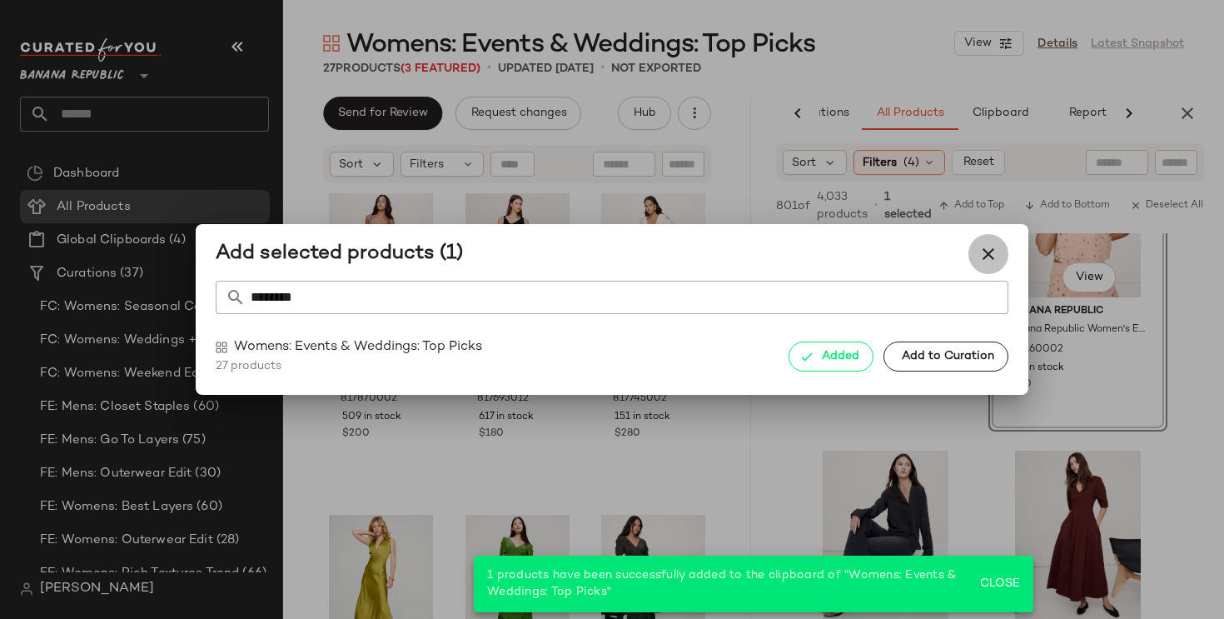
click at [998, 247] on button "button" at bounding box center [988, 254] width 40 height 40
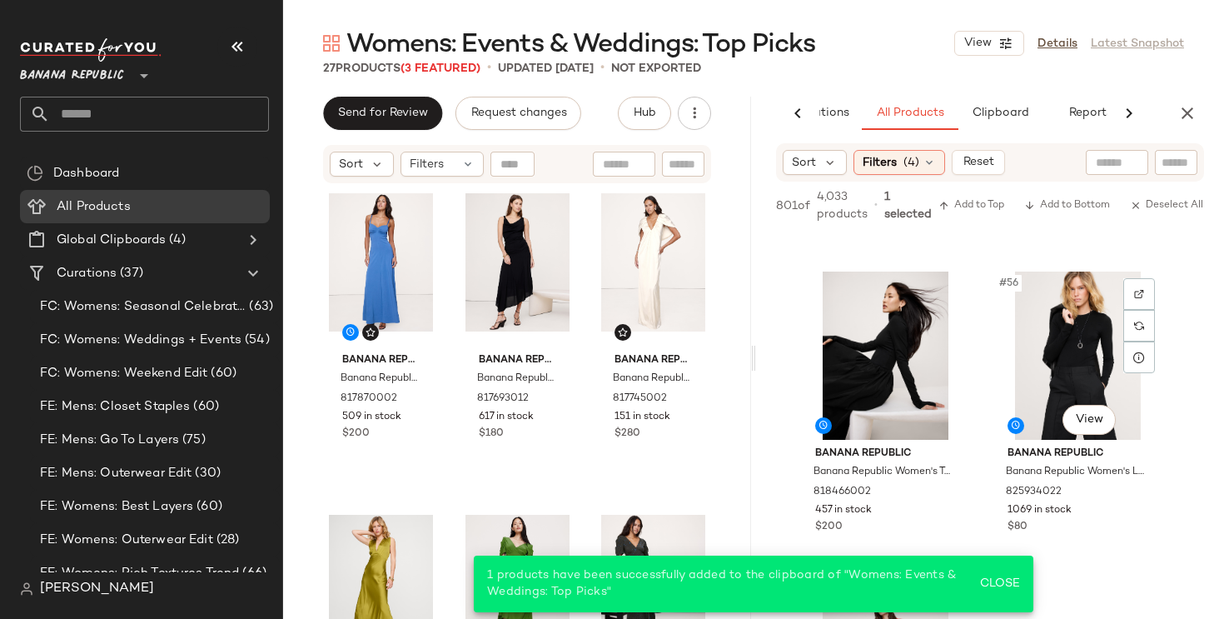
scroll to position [8646, 0]
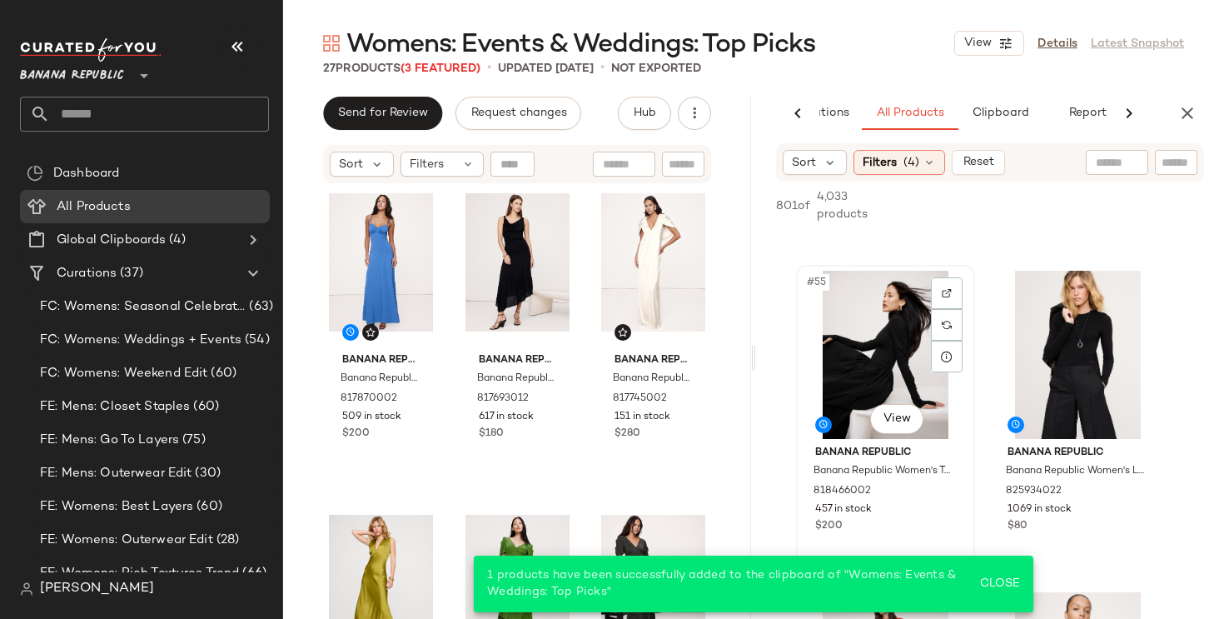
click at [876, 355] on div "#55 View" at bounding box center [885, 355] width 167 height 168
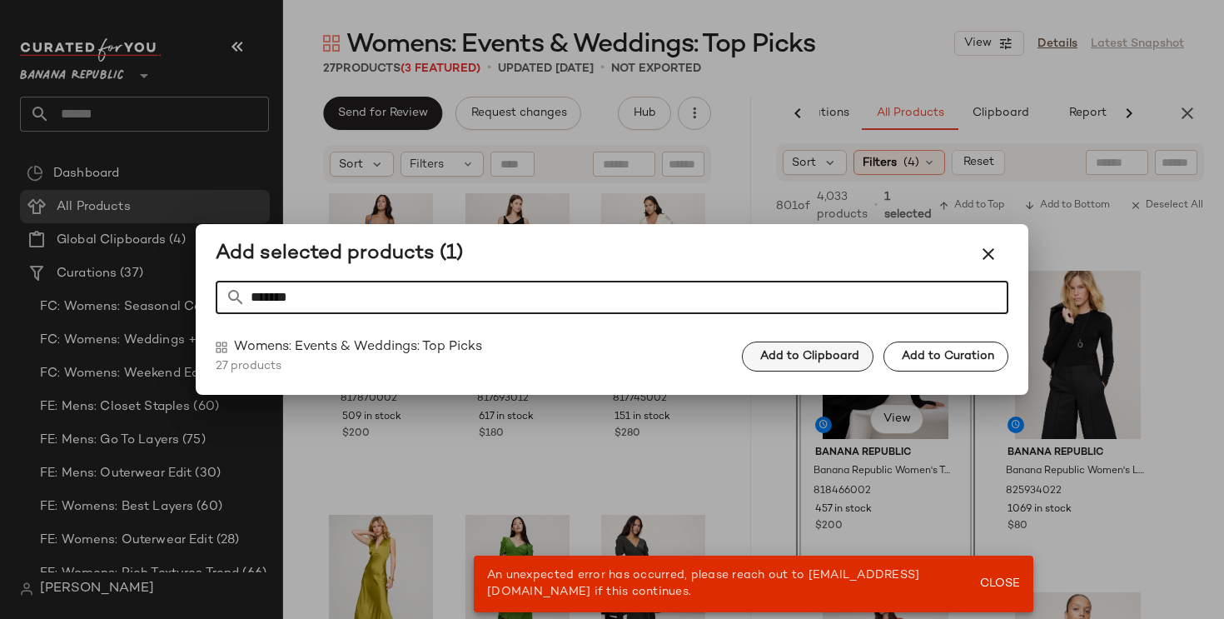
type input "*******"
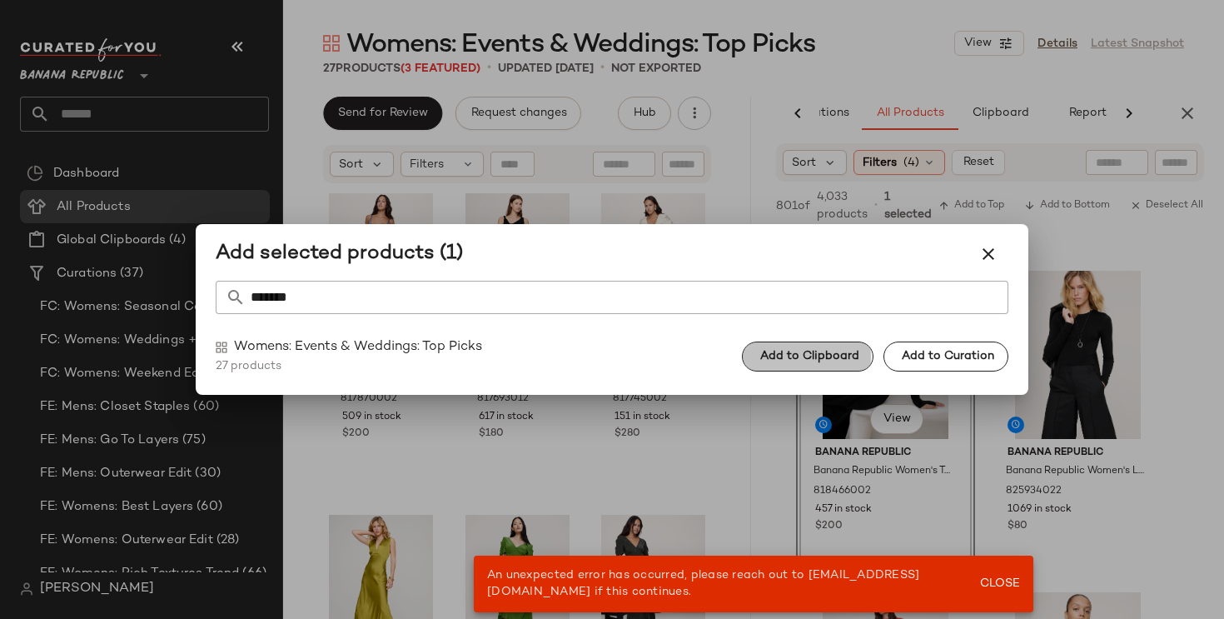
click at [779, 355] on span "Add to Clipboard" at bounding box center [809, 356] width 100 height 13
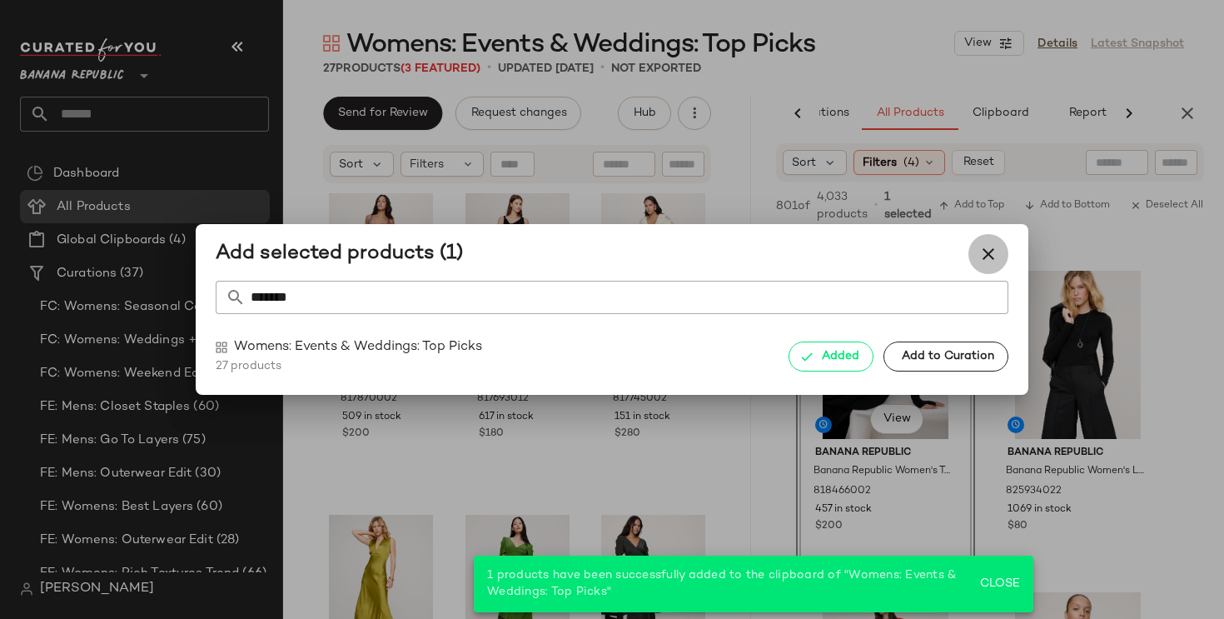
click at [987, 252] on icon "button" at bounding box center [988, 254] width 20 height 20
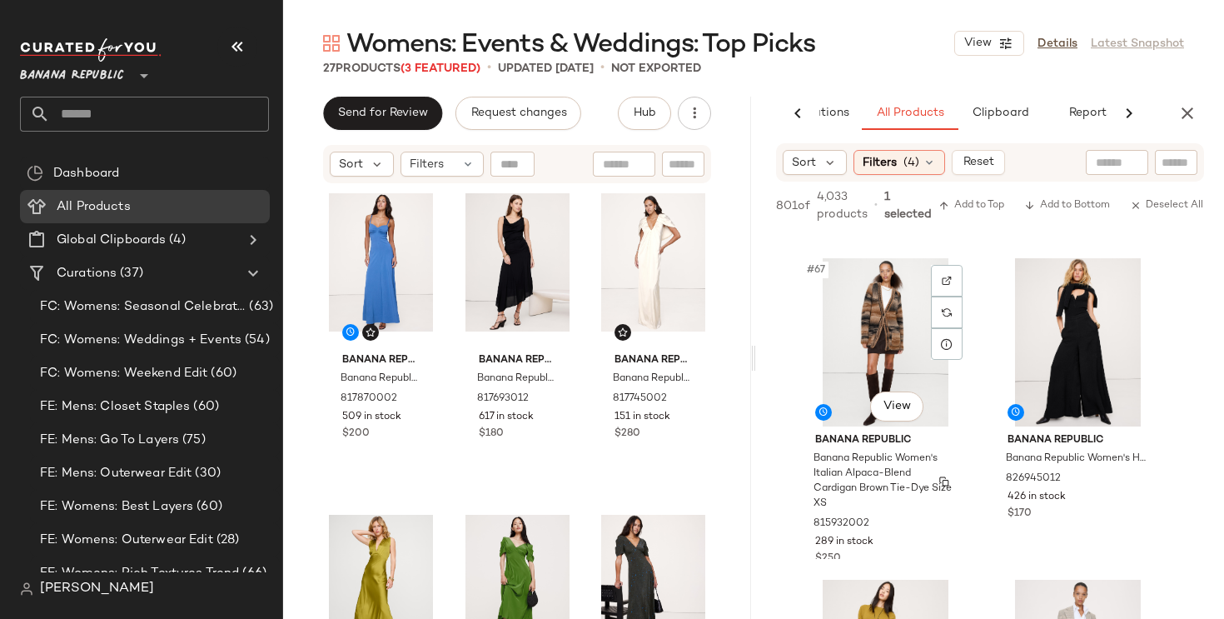
scroll to position [10581, 0]
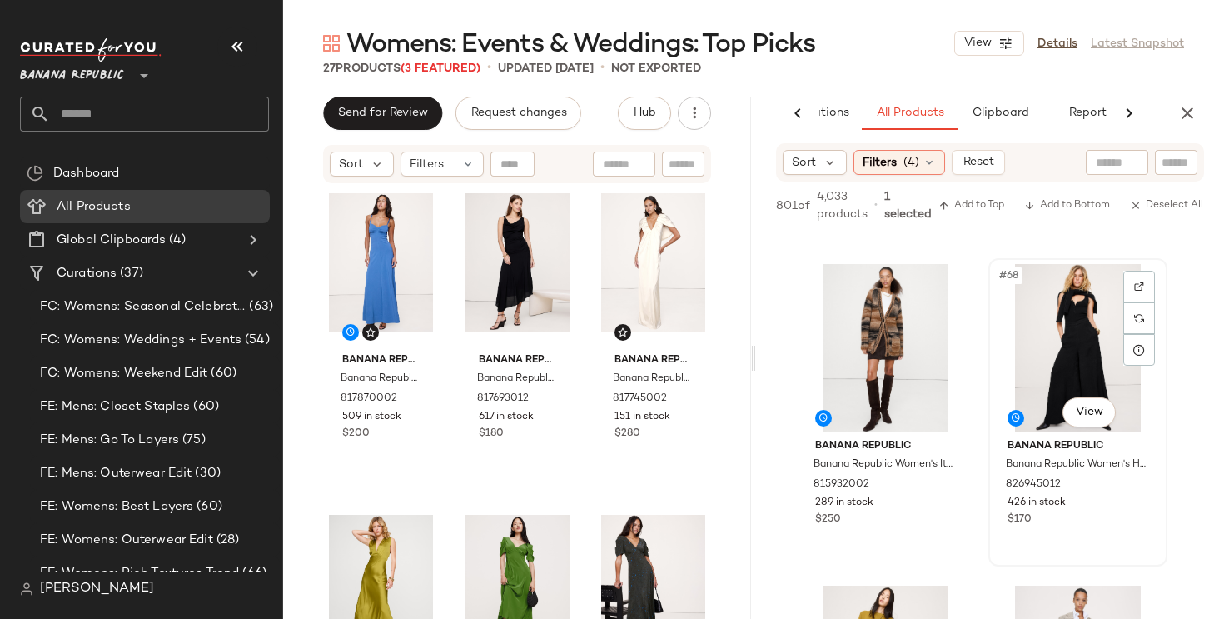
click at [1063, 336] on div "#68 View" at bounding box center [1077, 348] width 167 height 168
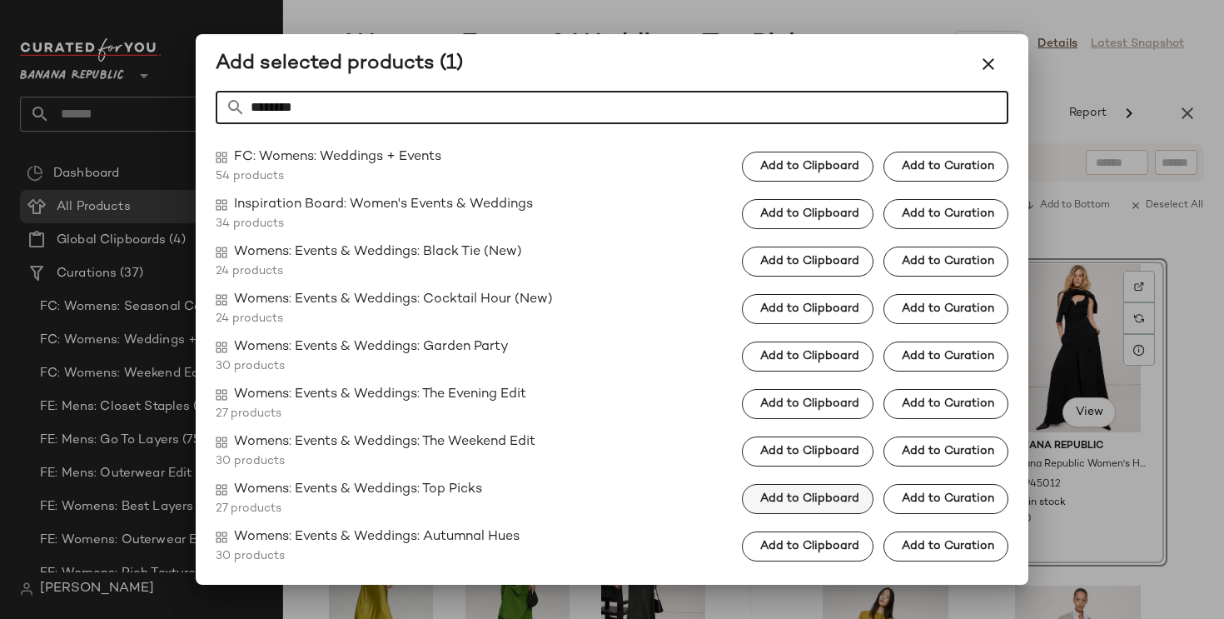
type input "********"
click at [868, 500] on button "Add to Clipboard" at bounding box center [808, 499] width 132 height 30
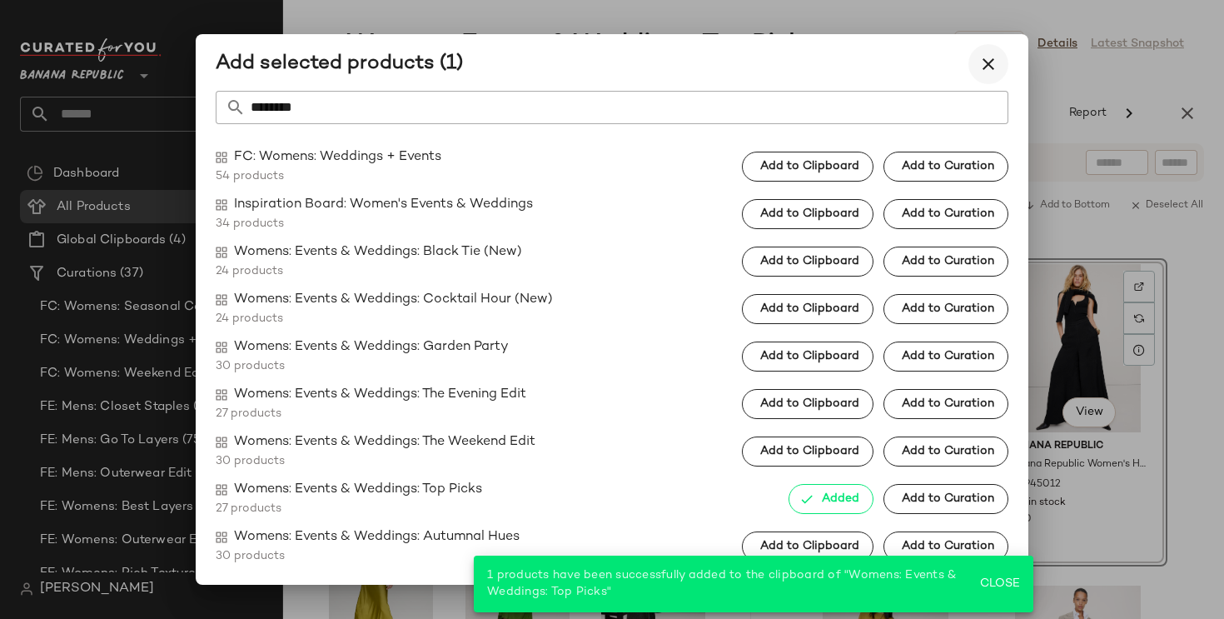
click at [988, 71] on icon "button" at bounding box center [988, 64] width 20 height 20
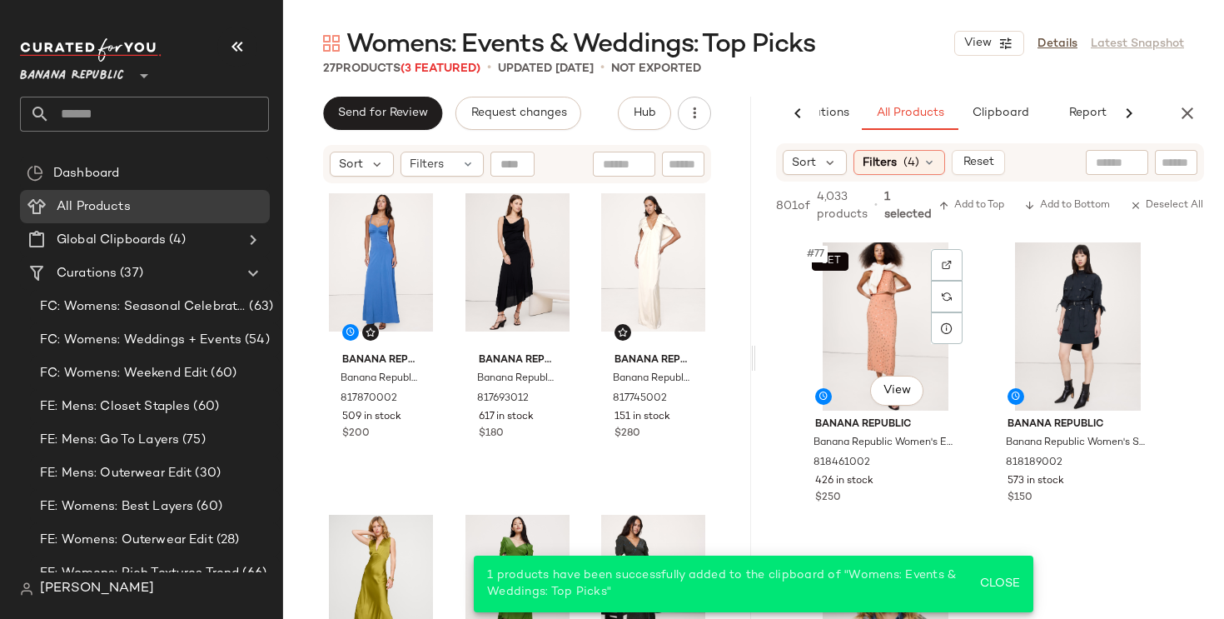
scroll to position [12200, 0]
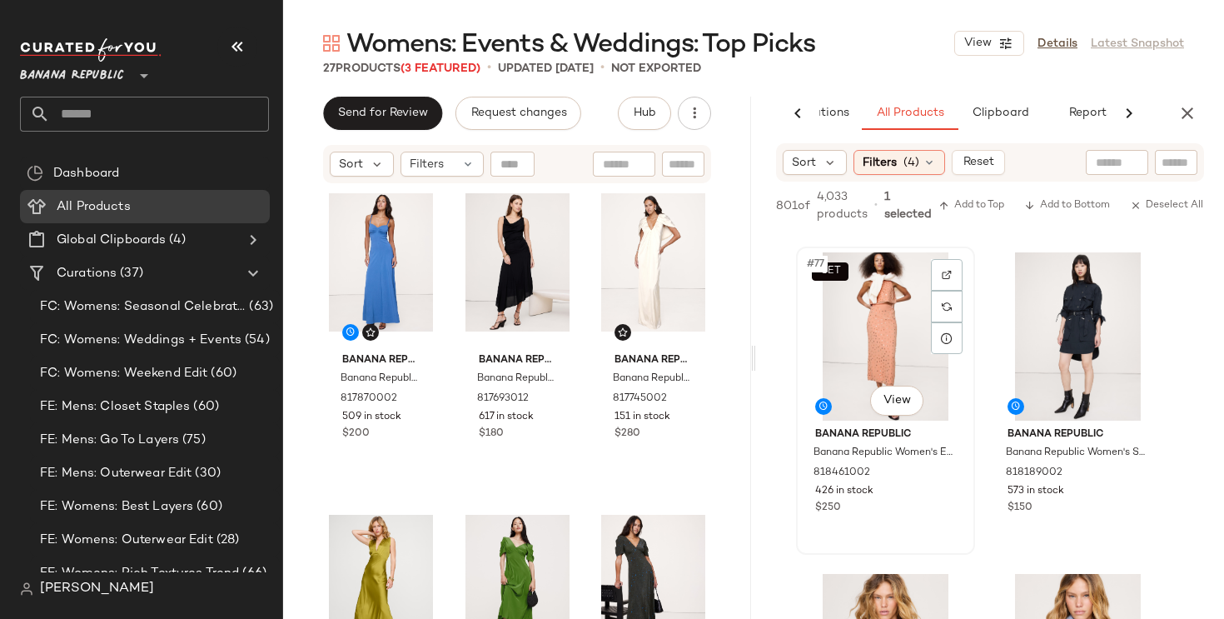
click at [883, 332] on div "SET #77 View" at bounding box center [885, 336] width 167 height 168
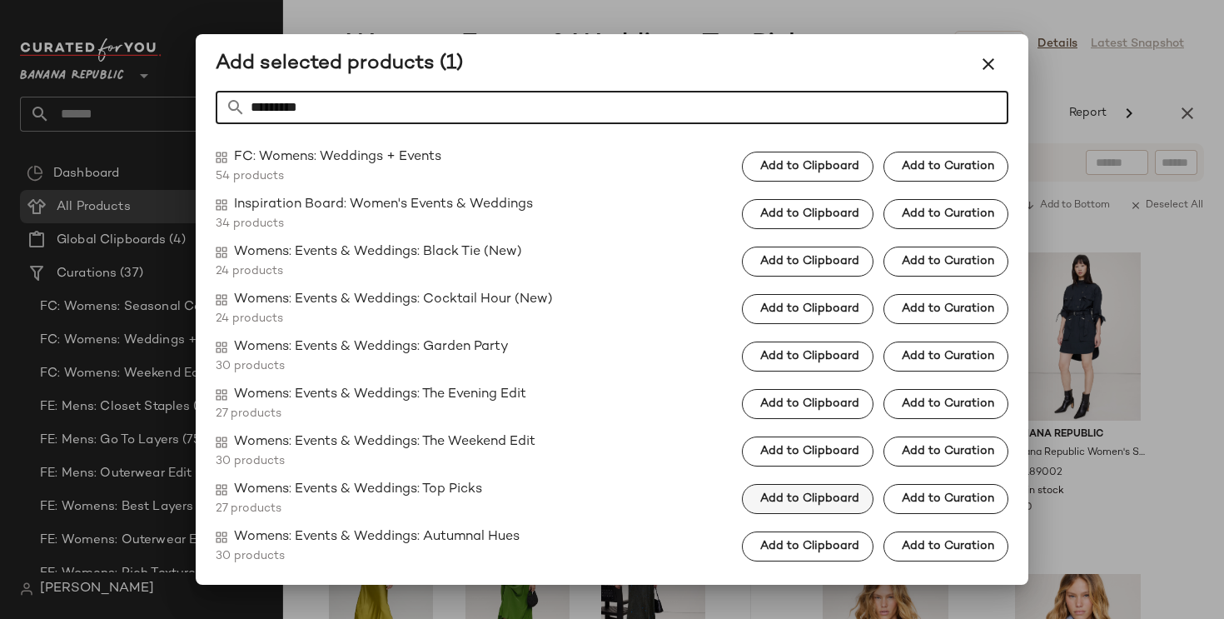
type input "********"
click at [836, 501] on span "Add to Clipboard" at bounding box center [809, 498] width 100 height 13
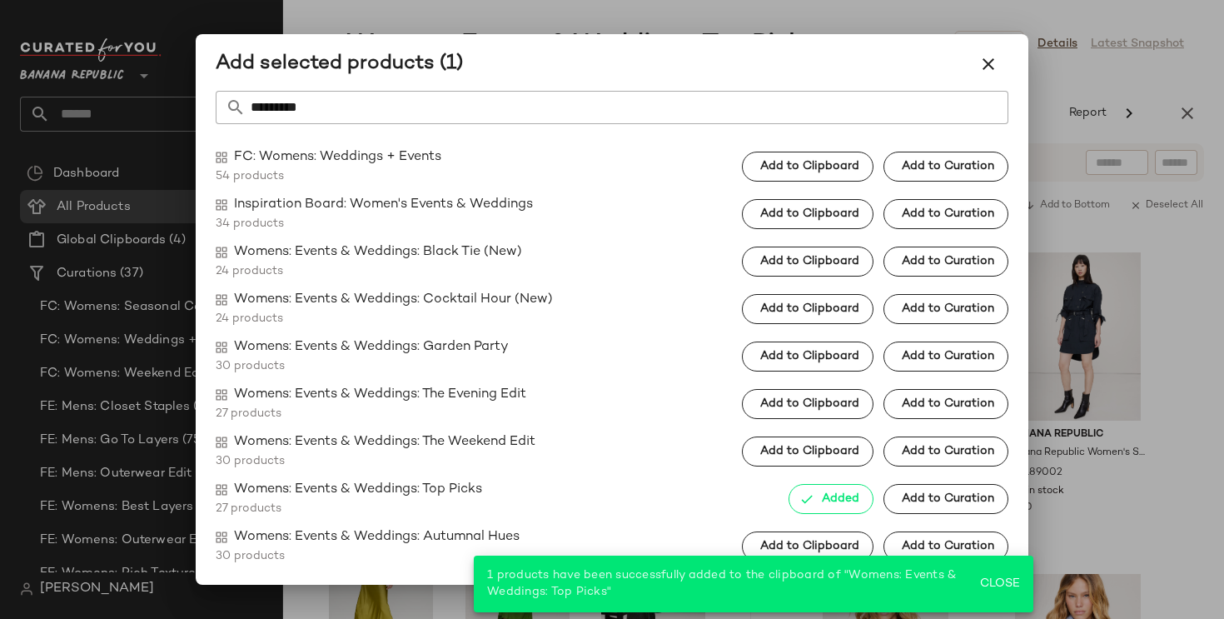
drag, startPoint x: 993, startPoint y: 62, endPoint x: 938, endPoint y: 334, distance: 276.9
click at [993, 62] on icon "button" at bounding box center [988, 64] width 20 height 20
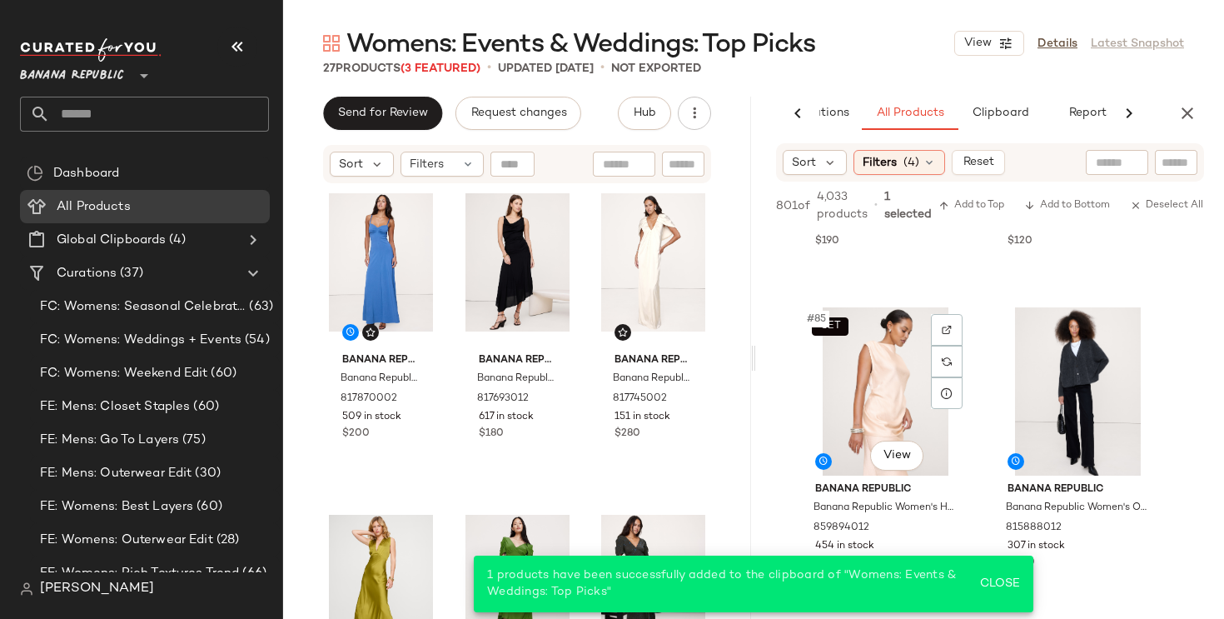
scroll to position [13478, 0]
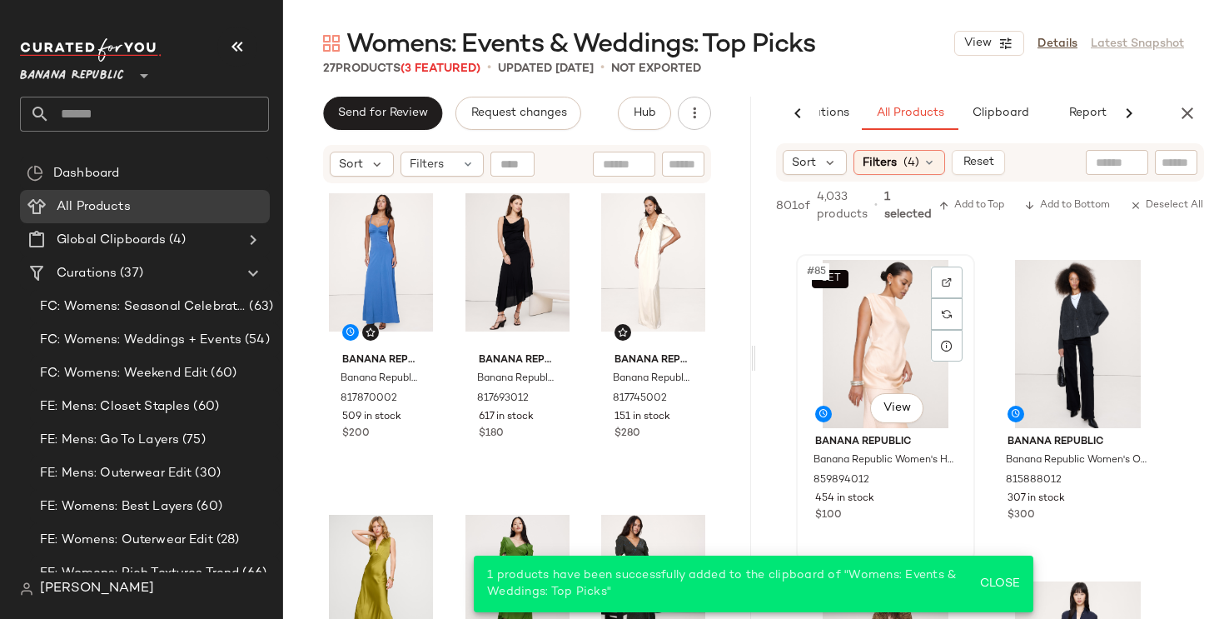
click at [886, 356] on div "SET #85 View" at bounding box center [885, 344] width 167 height 168
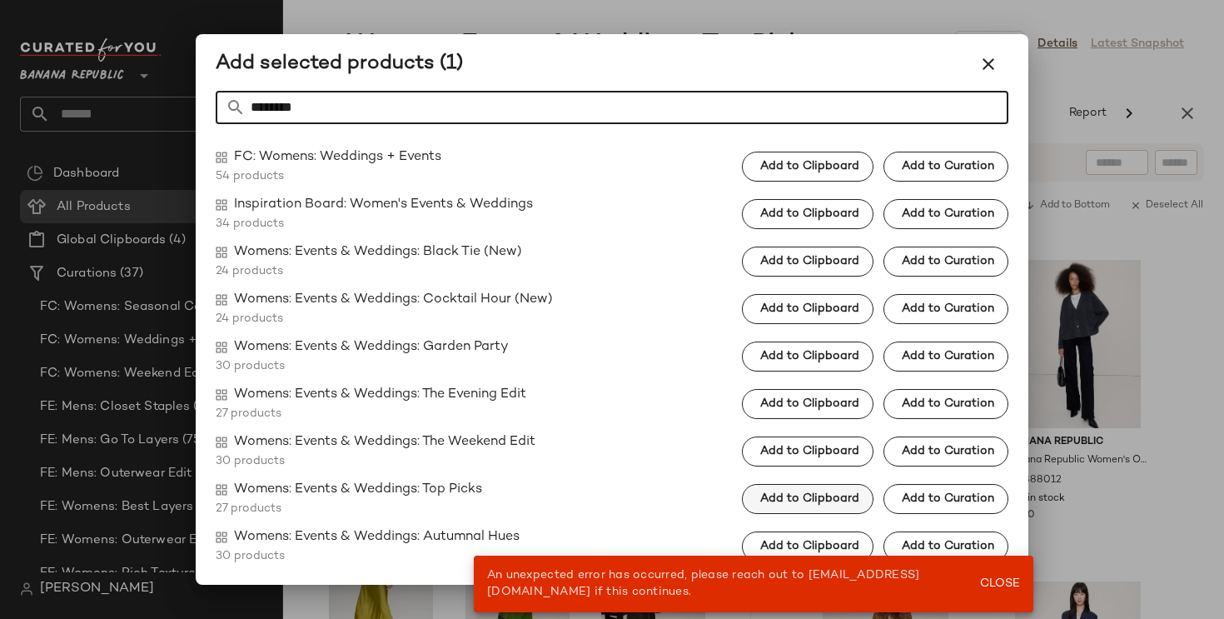
type input "********"
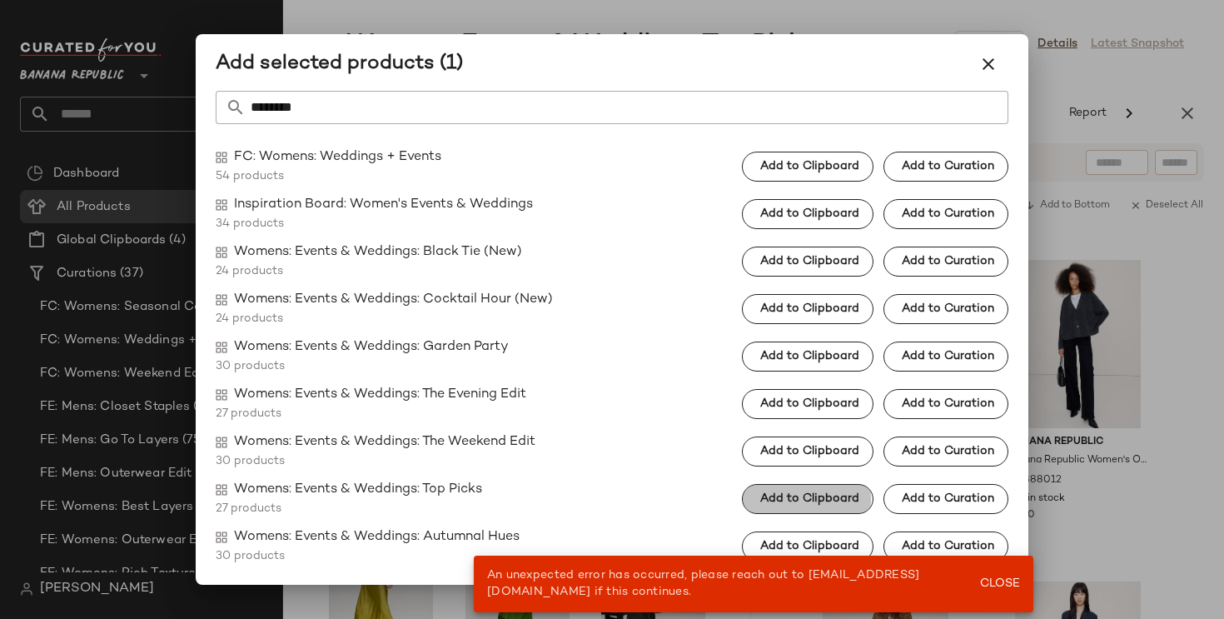
click at [821, 495] on span "Add to Clipboard" at bounding box center [809, 498] width 100 height 13
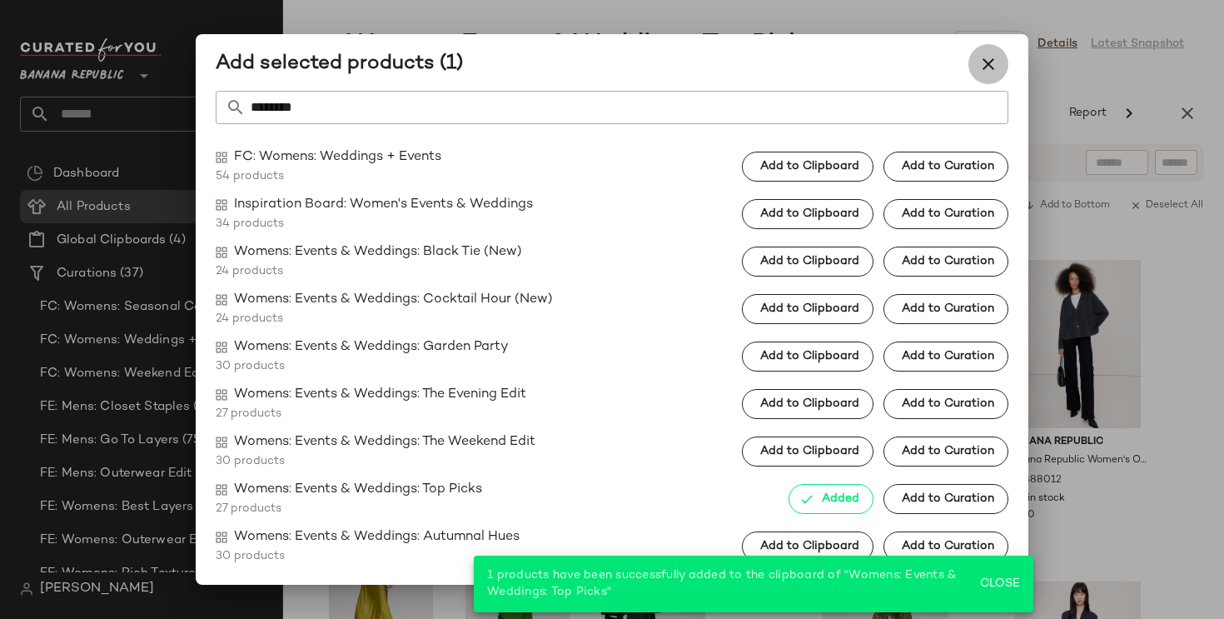
click at [989, 59] on icon "button" at bounding box center [988, 64] width 20 height 20
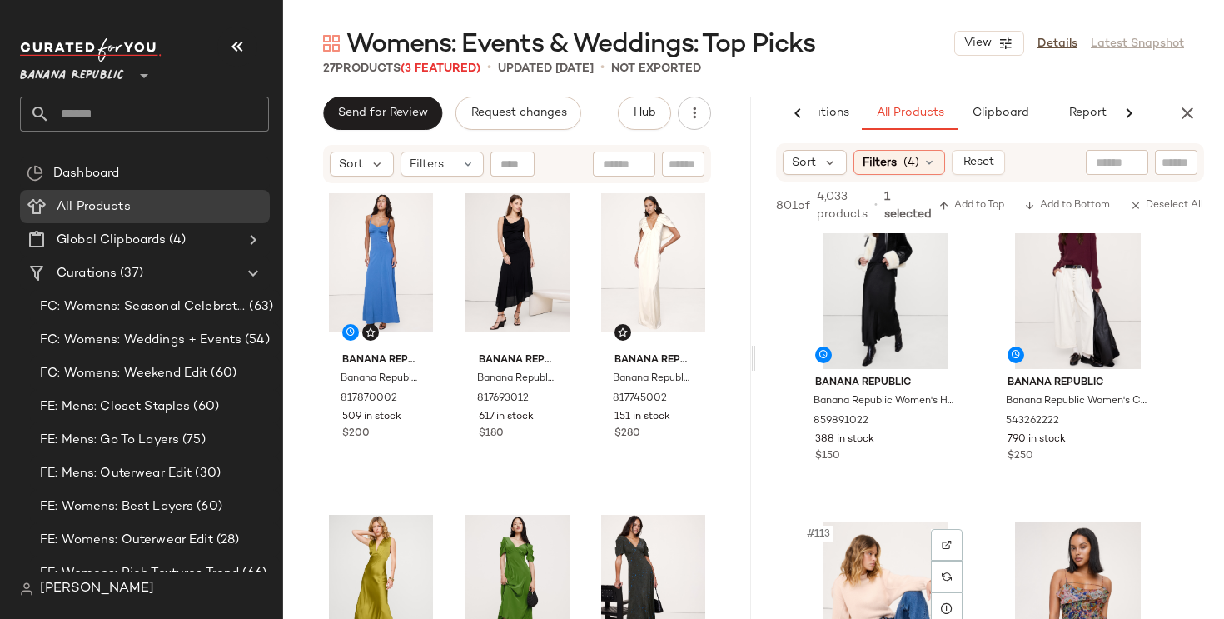
scroll to position [16733, 0]
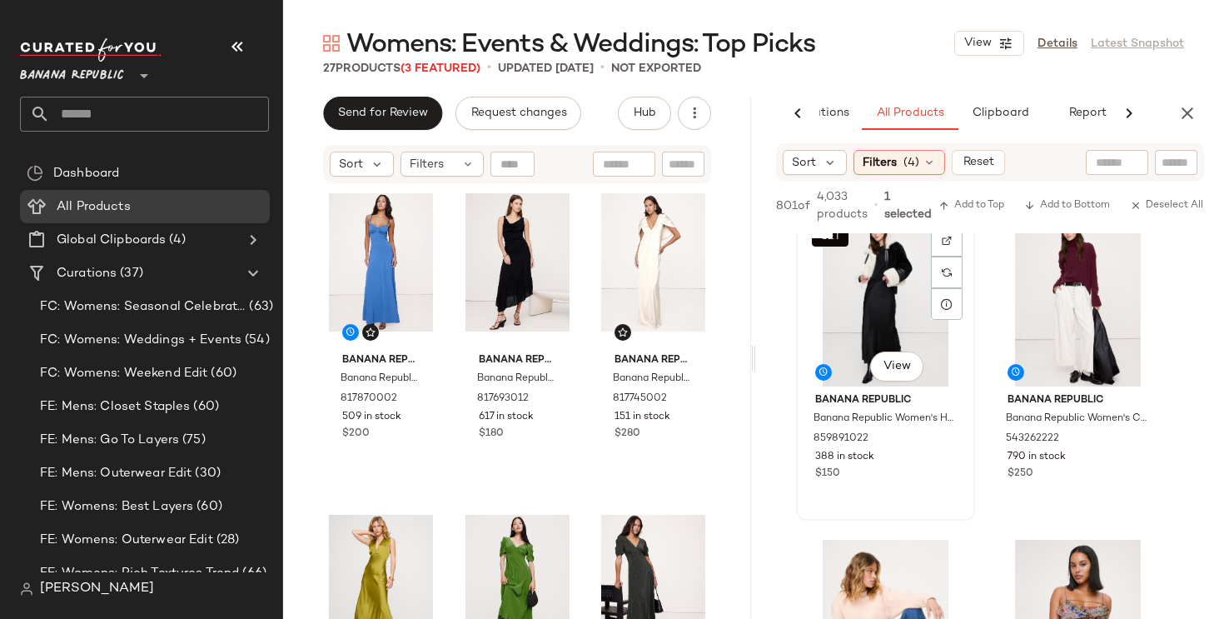
click at [901, 313] on div "SET #111 View" at bounding box center [885, 302] width 167 height 168
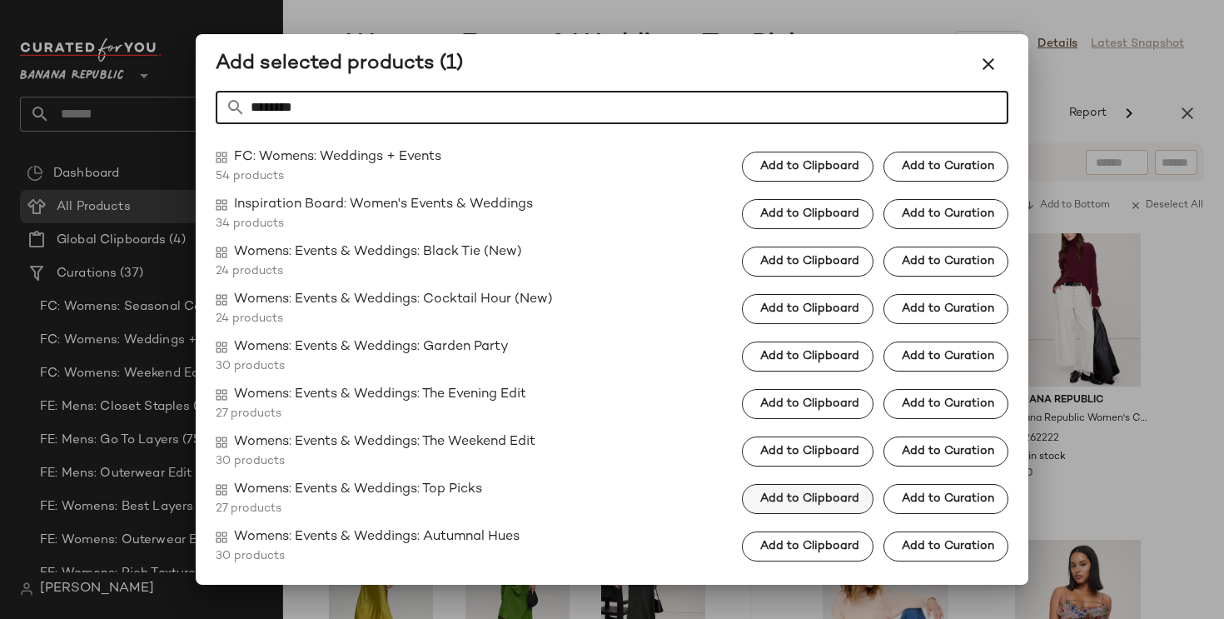
type input "********"
click at [786, 492] on span "Add to Clipboard" at bounding box center [809, 498] width 100 height 13
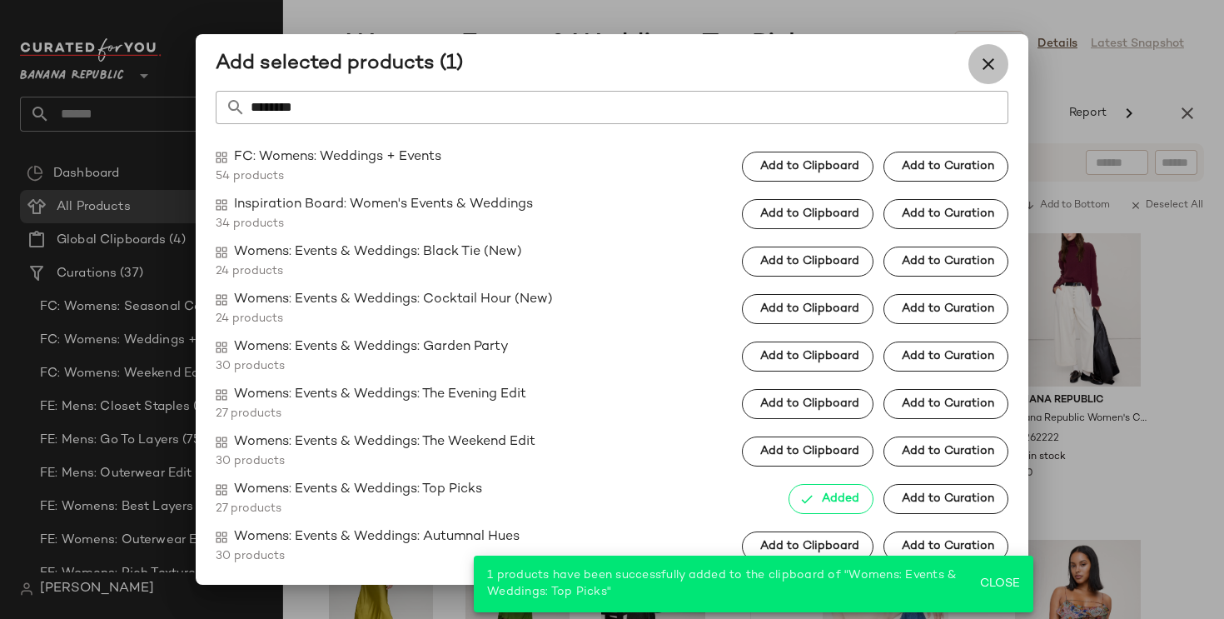
click at [994, 68] on icon "button" at bounding box center [988, 64] width 20 height 20
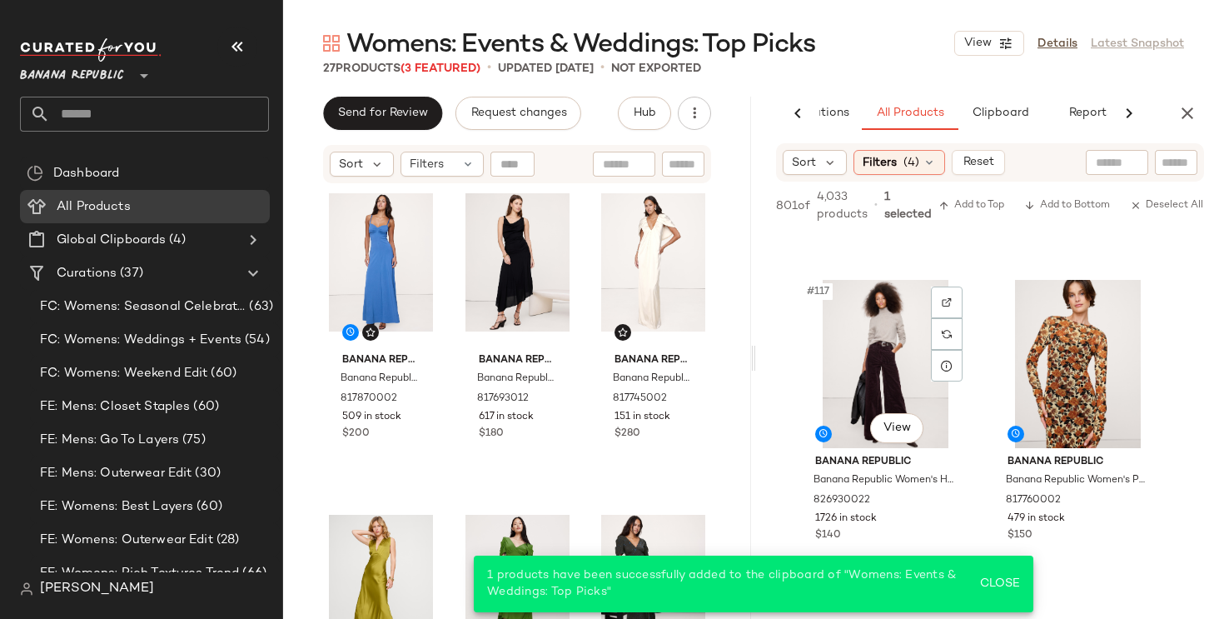
scroll to position [17702, 0]
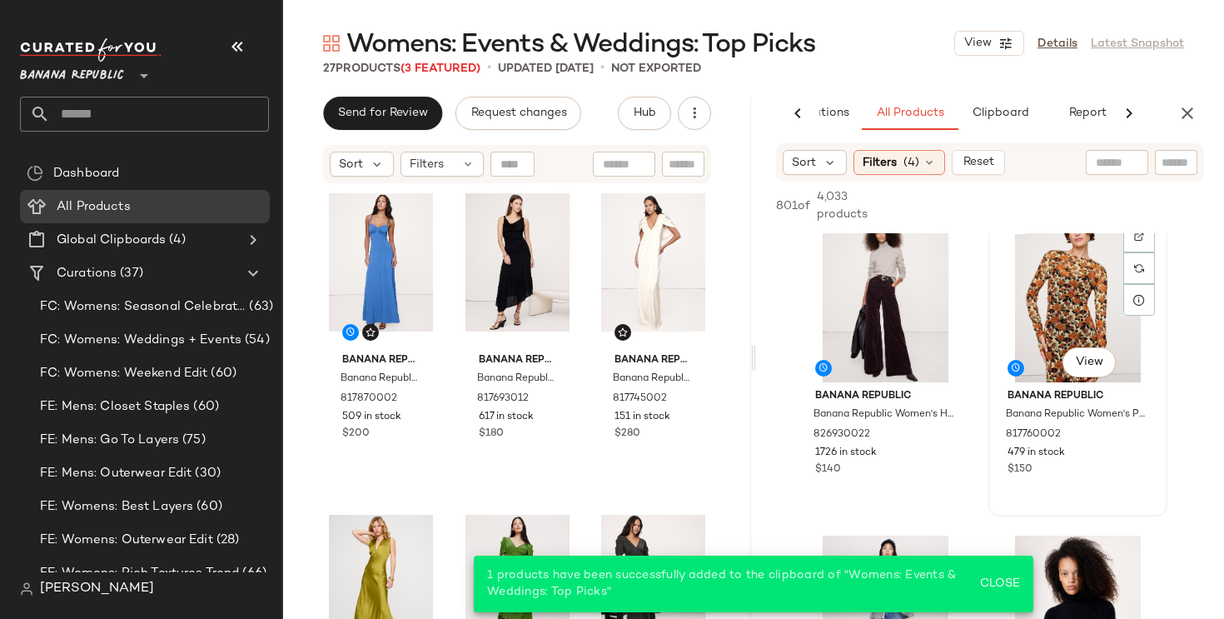
click at [1047, 304] on div "#118 View" at bounding box center [1077, 298] width 167 height 168
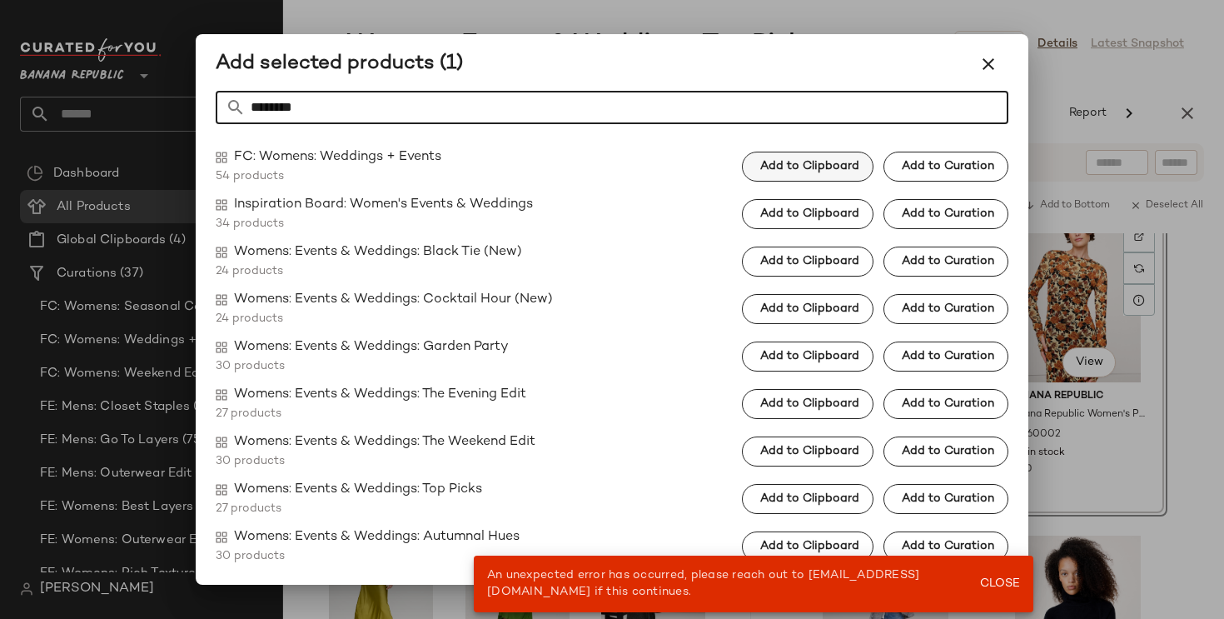
type input "********"
click at [830, 169] on span "Add to Clipboard" at bounding box center [809, 166] width 100 height 13
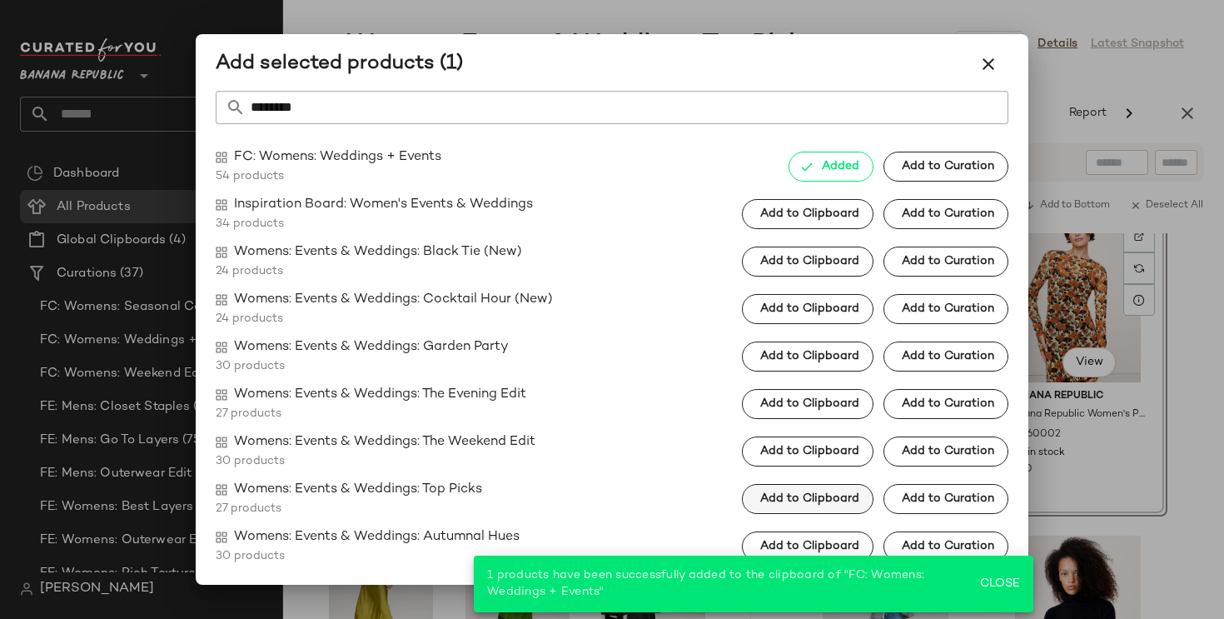
click at [813, 509] on button "Add to Clipboard" at bounding box center [808, 499] width 132 height 30
click at [992, 66] on icon "button" at bounding box center [988, 64] width 20 height 20
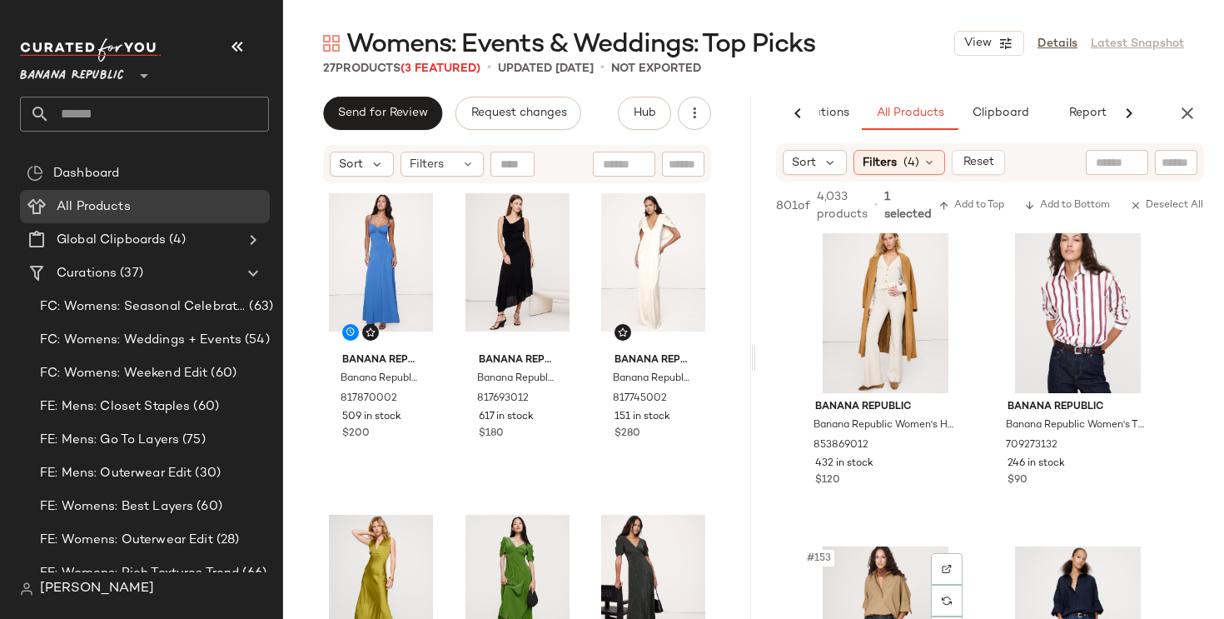
scroll to position [23152, 0]
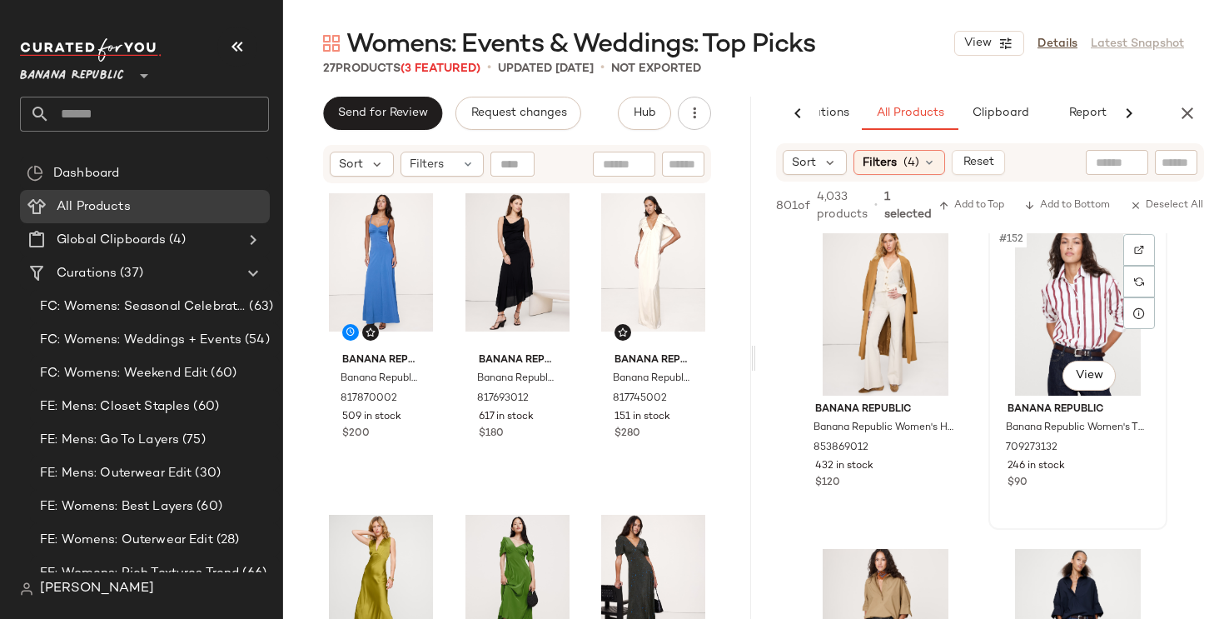
click at [1107, 305] on div "#152 View" at bounding box center [1077, 311] width 167 height 168
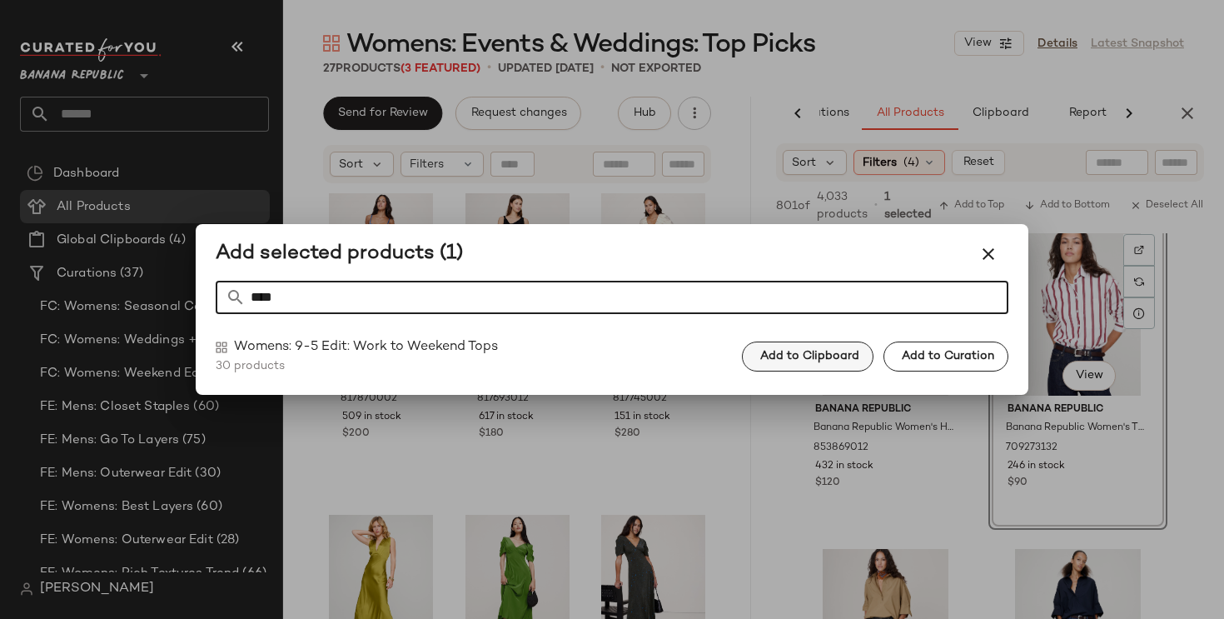
type input "****"
click at [823, 353] on span "Add to Clipboard" at bounding box center [809, 356] width 100 height 13
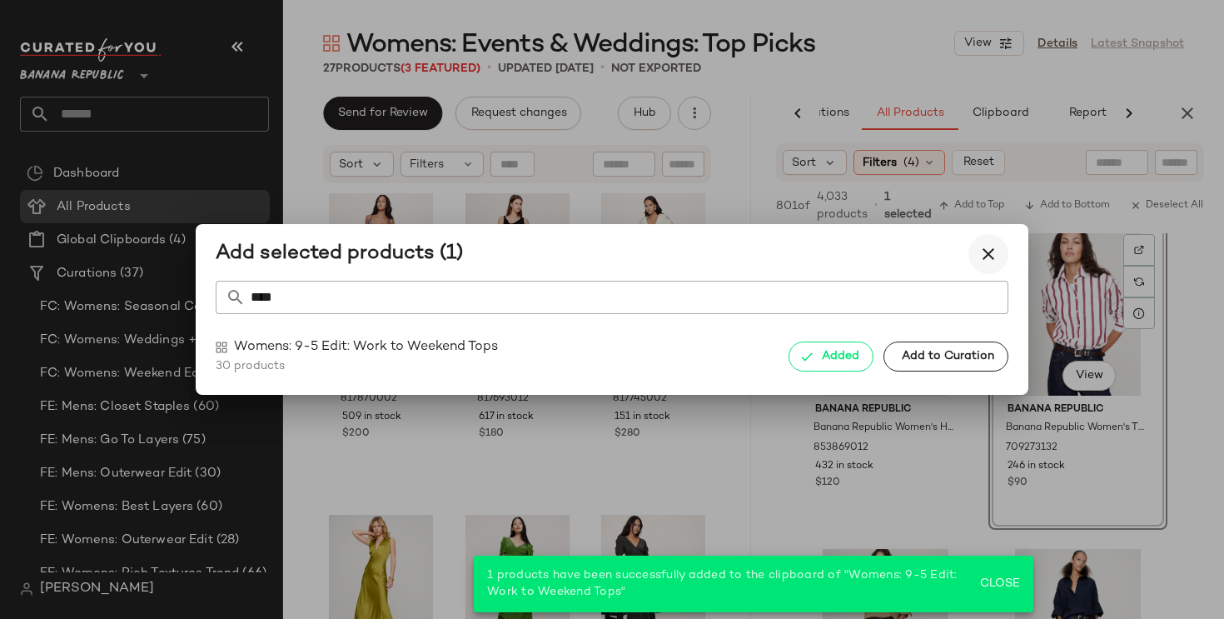
click at [988, 253] on icon "button" at bounding box center [988, 254] width 20 height 20
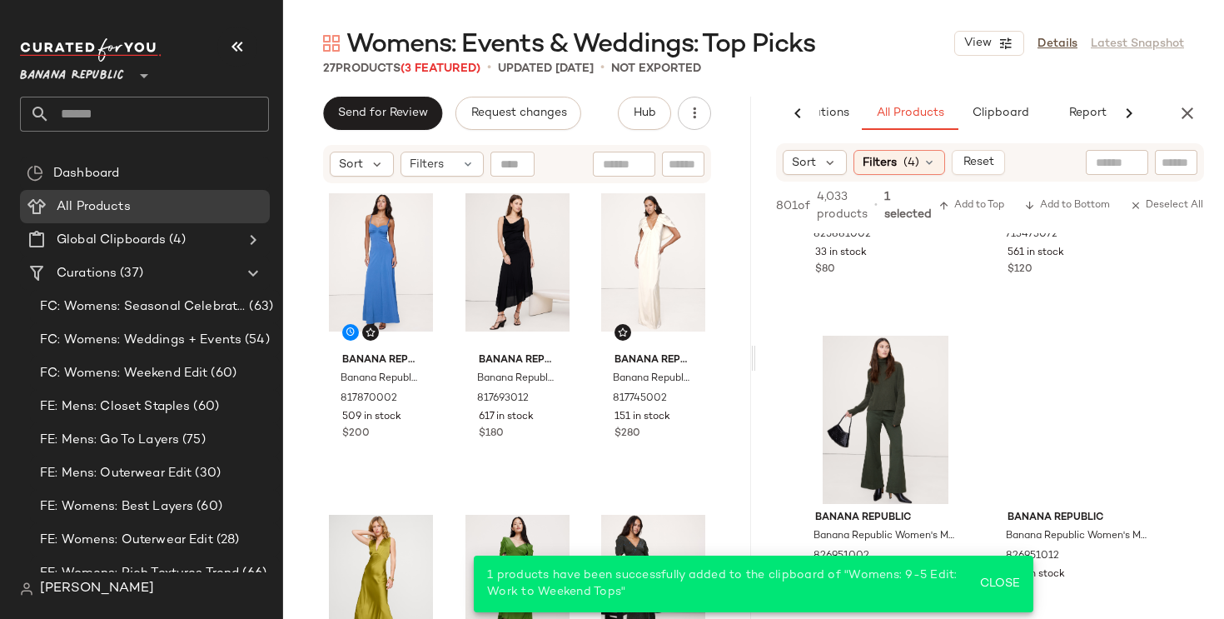
scroll to position [25231, 0]
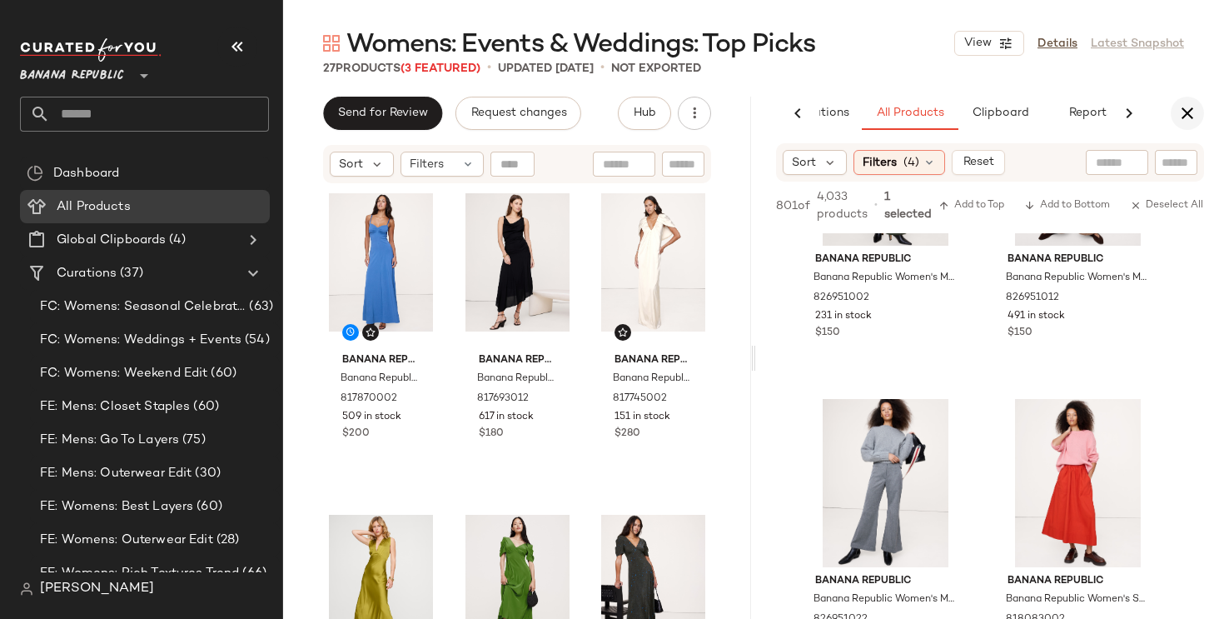
click at [1185, 112] on icon "button" at bounding box center [1187, 113] width 20 height 20
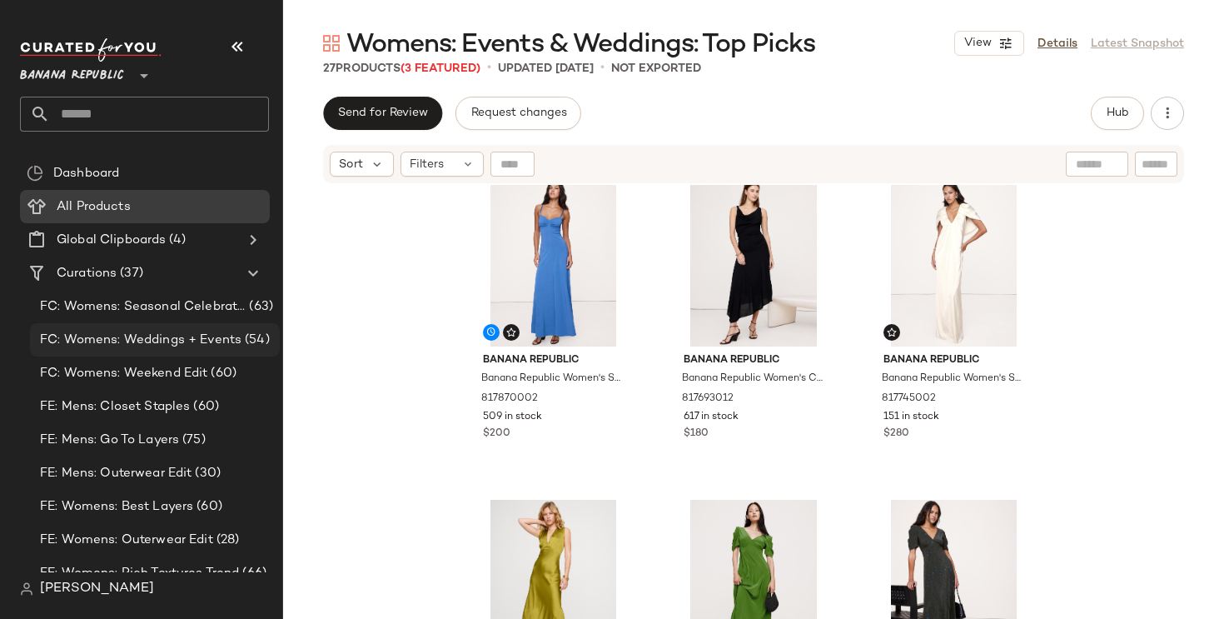
click at [147, 338] on span "FC: Womens: Weddings + Events" at bounding box center [140, 340] width 201 height 19
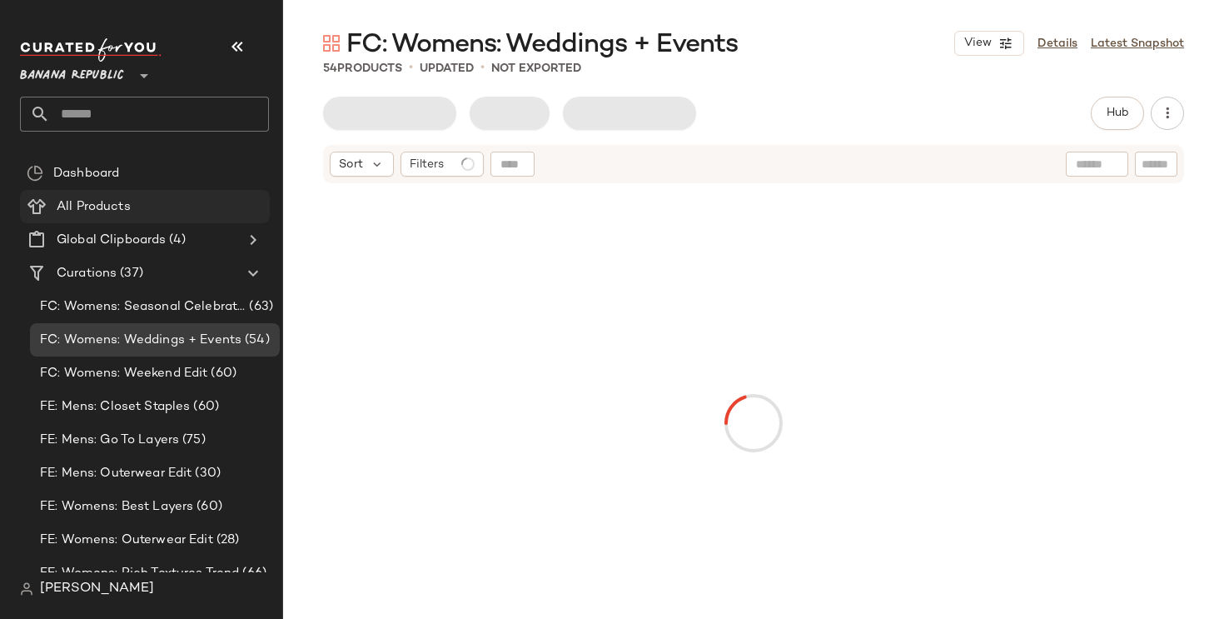
click at [169, 202] on div "All Products" at bounding box center [157, 206] width 211 height 19
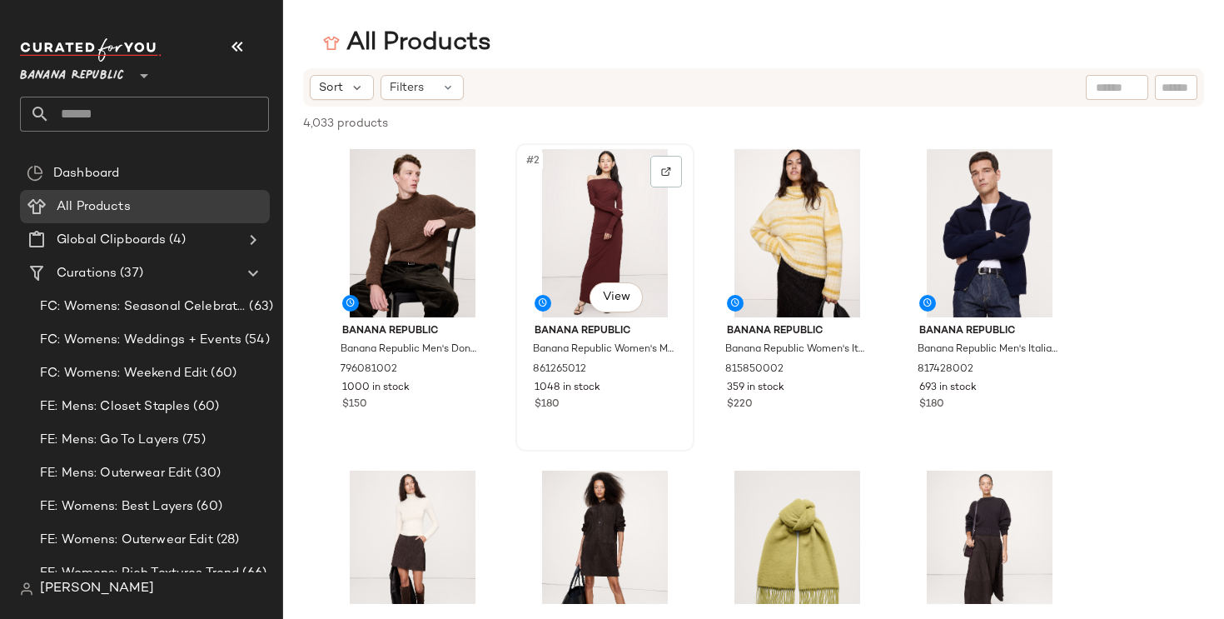
click at [596, 231] on div "#2 View" at bounding box center [604, 233] width 167 height 168
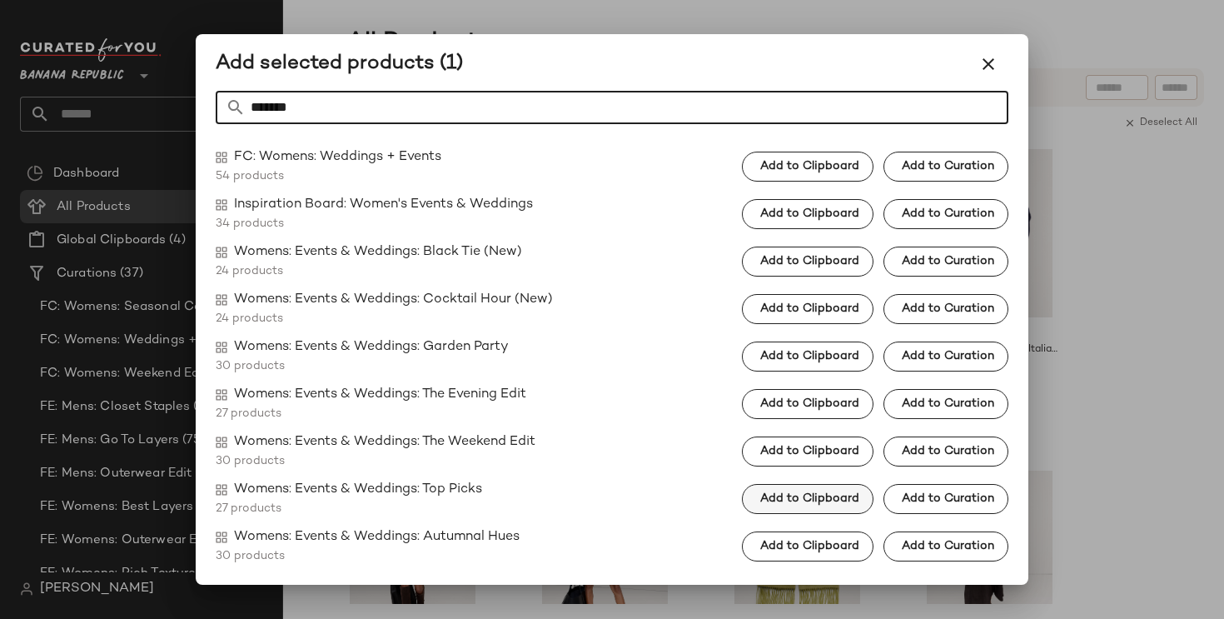
type input "*******"
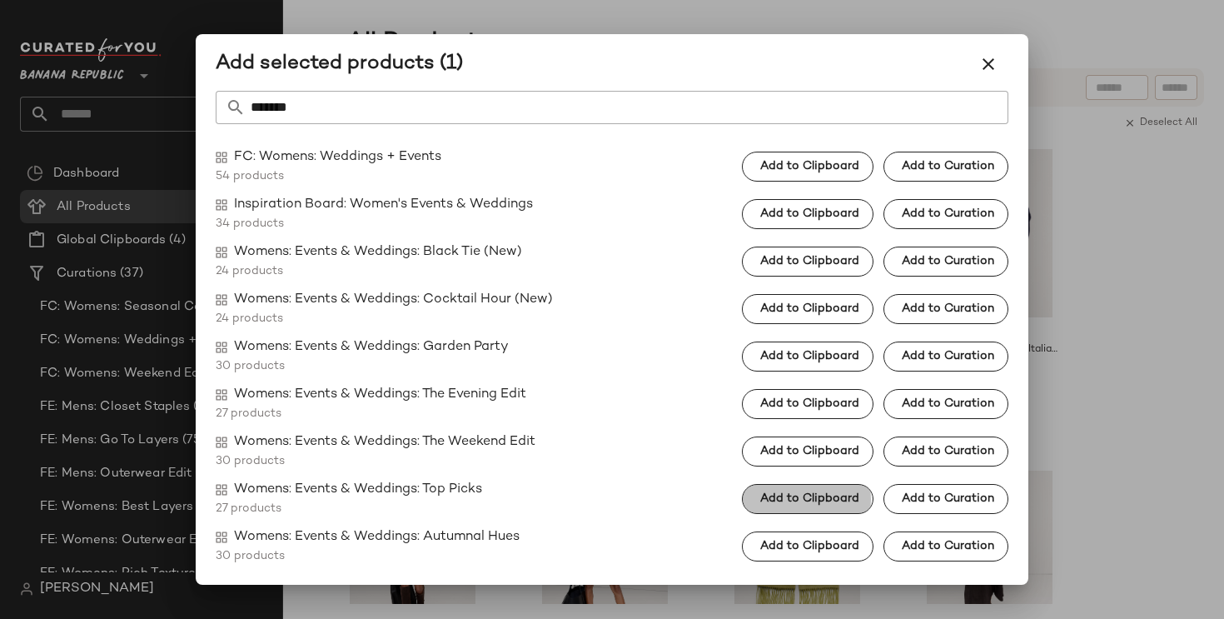
click at [816, 487] on button "Add to Clipboard" at bounding box center [808, 499] width 132 height 30
drag, startPoint x: 988, startPoint y: 56, endPoint x: 947, endPoint y: 168, distance: 119.6
click at [988, 56] on icon "button" at bounding box center [988, 64] width 20 height 20
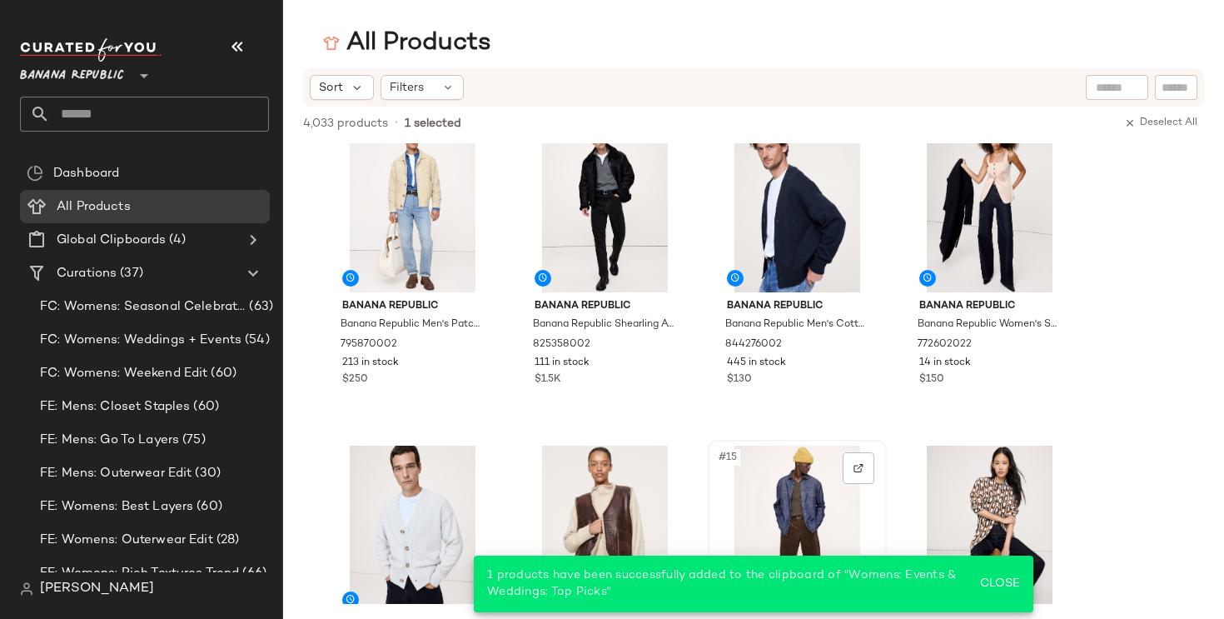
scroll to position [978, 0]
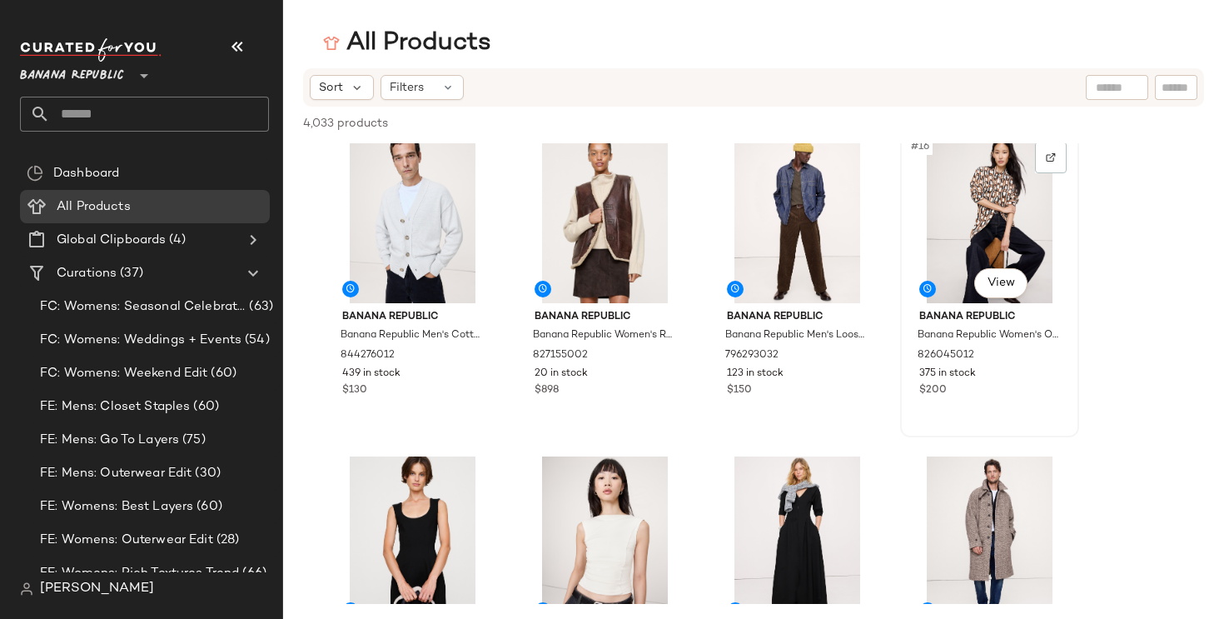
click at [984, 222] on div "#16 View" at bounding box center [989, 219] width 167 height 168
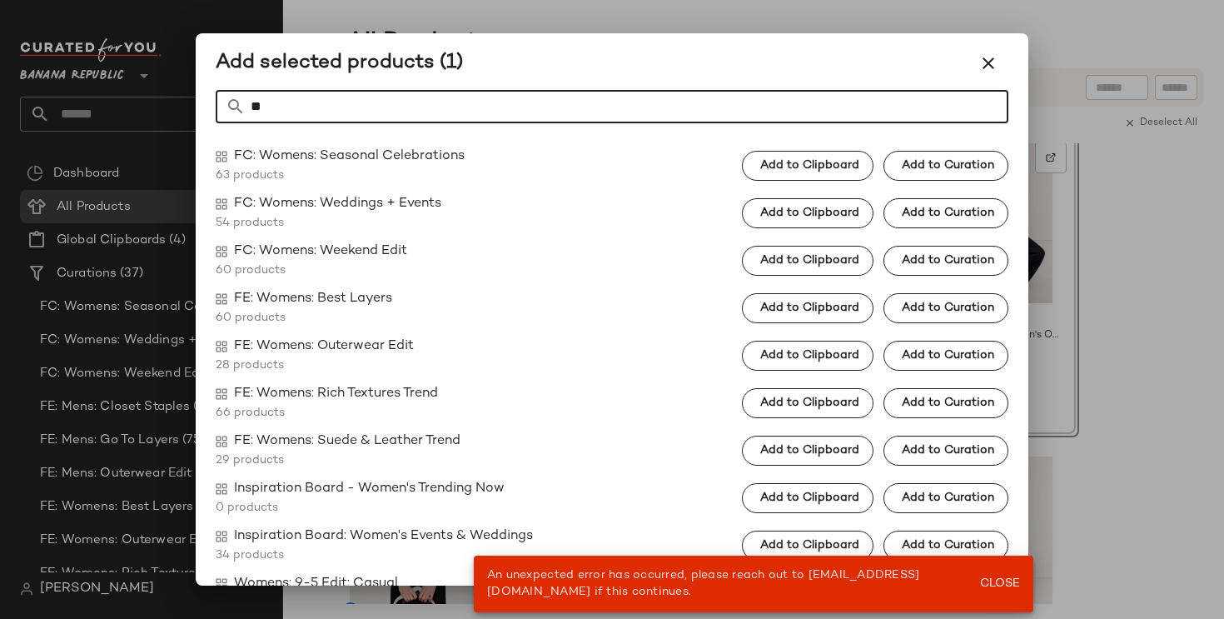
type input "*"
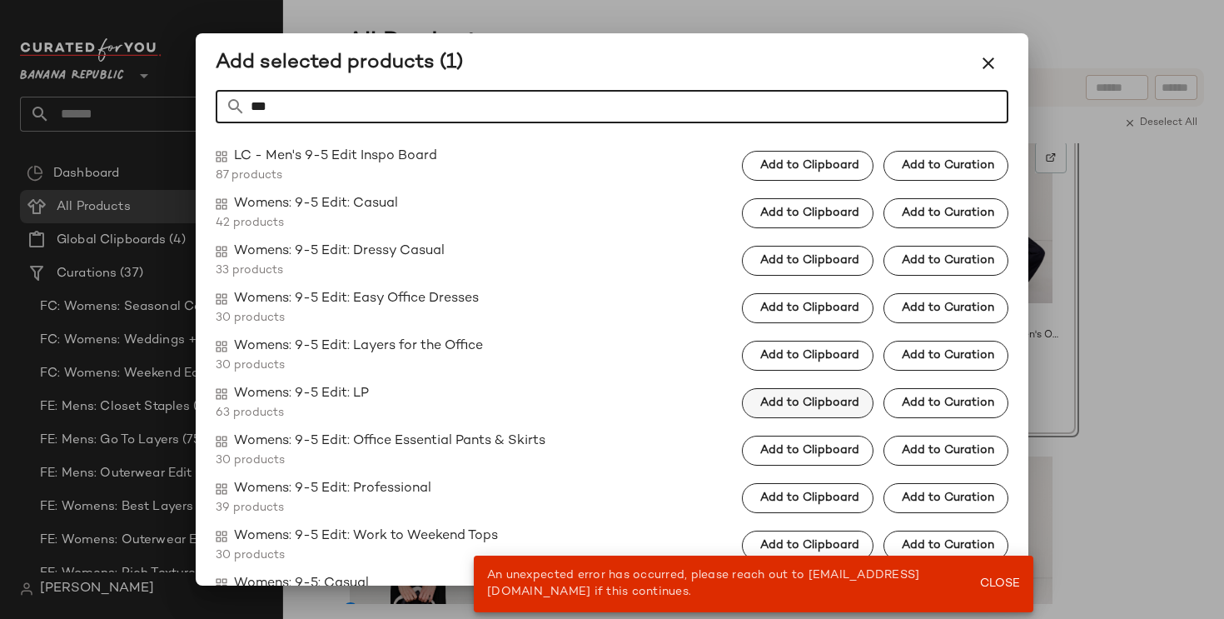
type input "***"
click at [836, 405] on span "Add to Clipboard" at bounding box center [809, 402] width 100 height 13
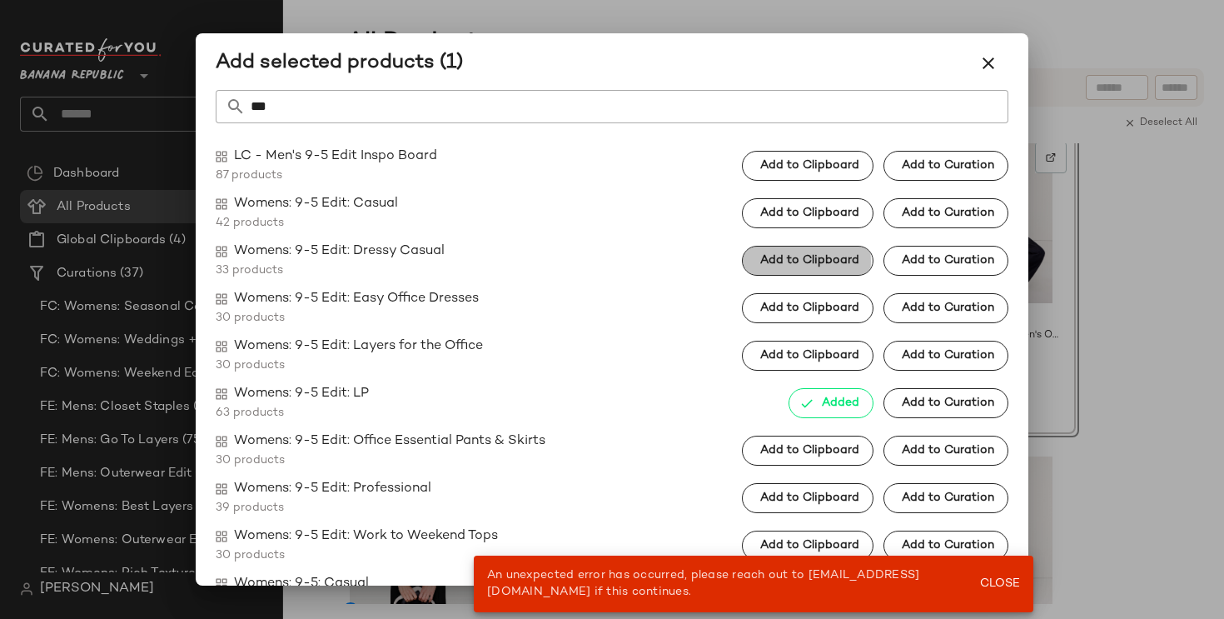
click at [833, 266] on span "Add to Clipboard" at bounding box center [809, 260] width 100 height 13
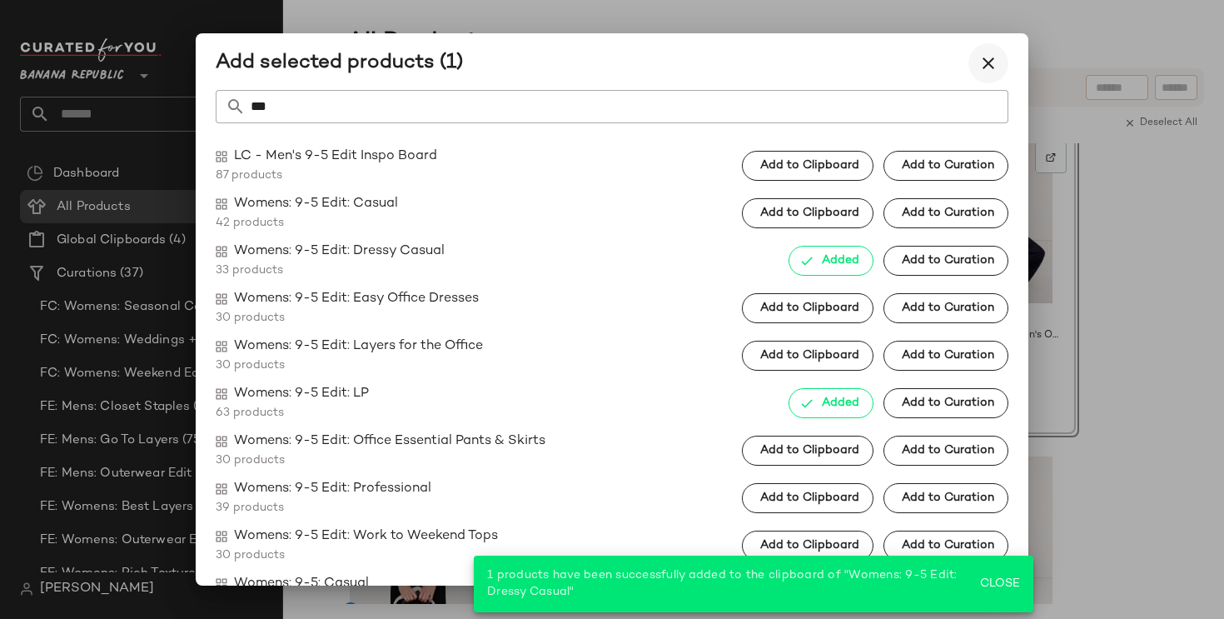
click at [994, 65] on icon "button" at bounding box center [988, 63] width 20 height 20
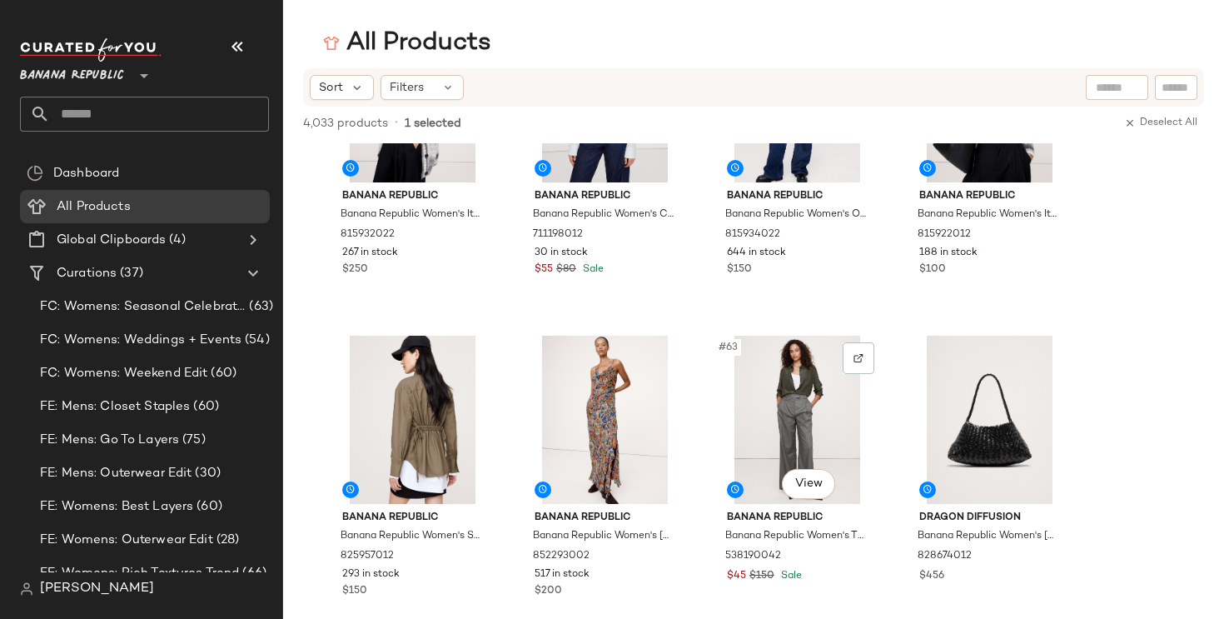
scroll to position [4654, 0]
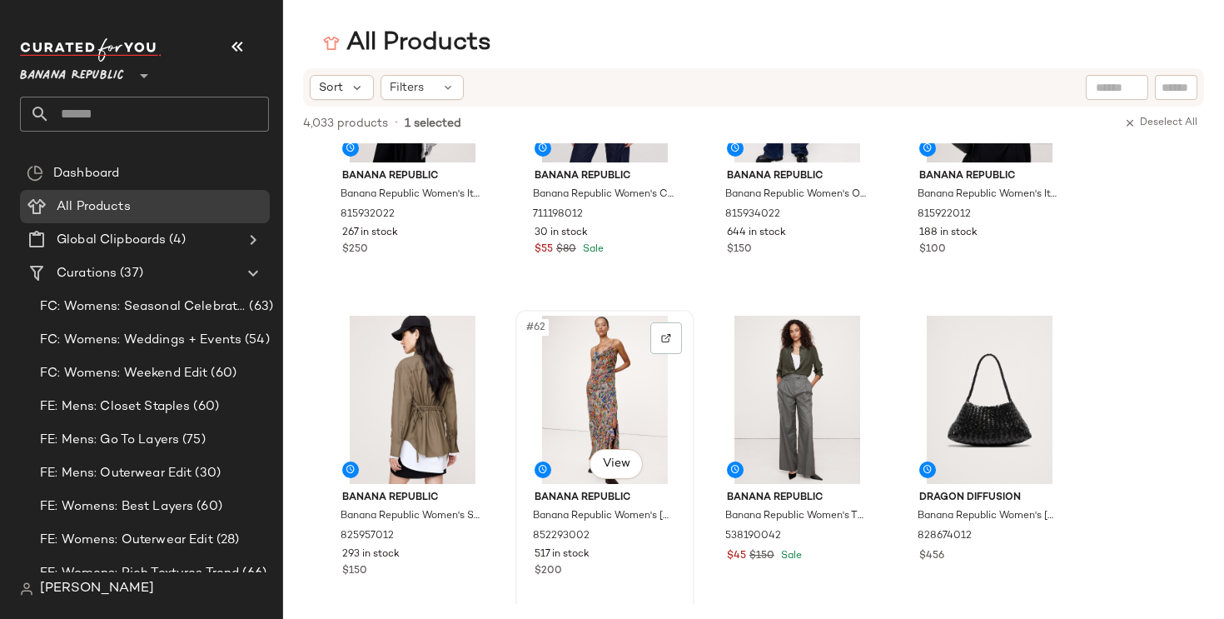
click at [604, 399] on div "#62 View" at bounding box center [604, 400] width 167 height 168
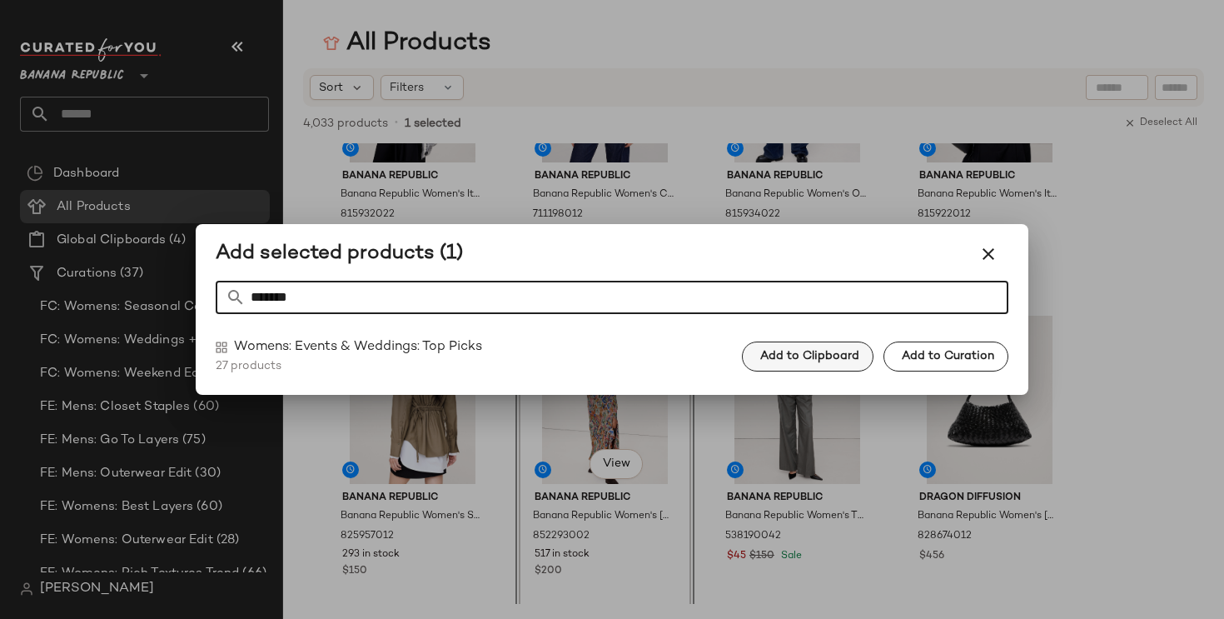
type input "*******"
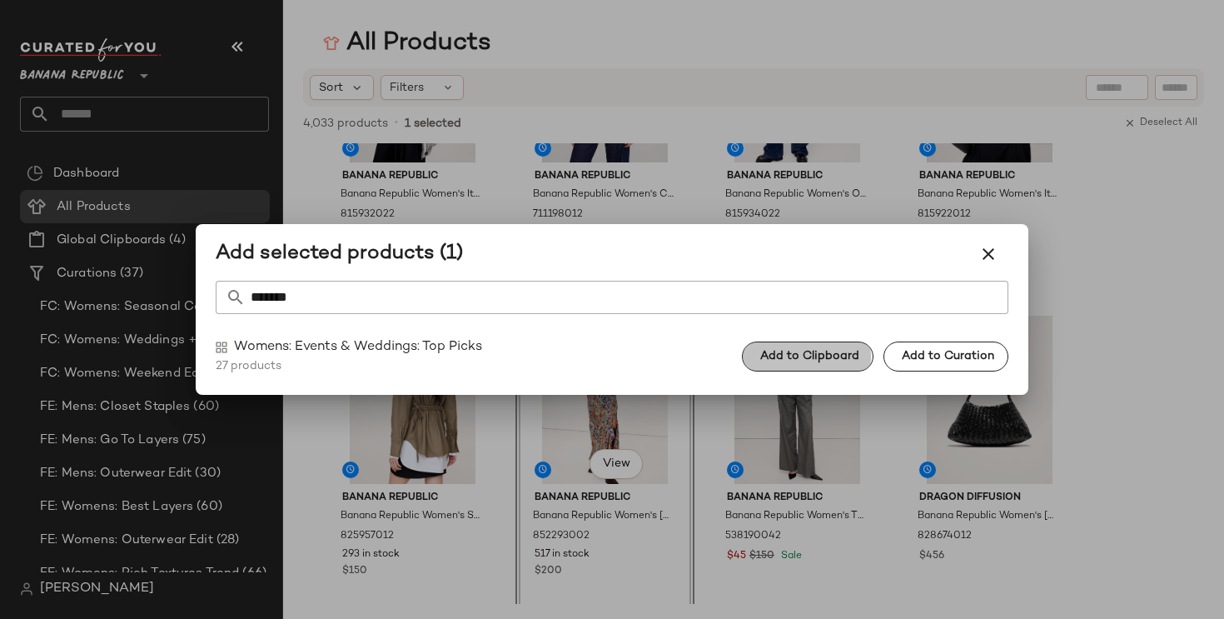
click at [770, 359] on span "Add to Clipboard" at bounding box center [809, 356] width 100 height 13
click at [991, 257] on icon "button" at bounding box center [988, 254] width 20 height 20
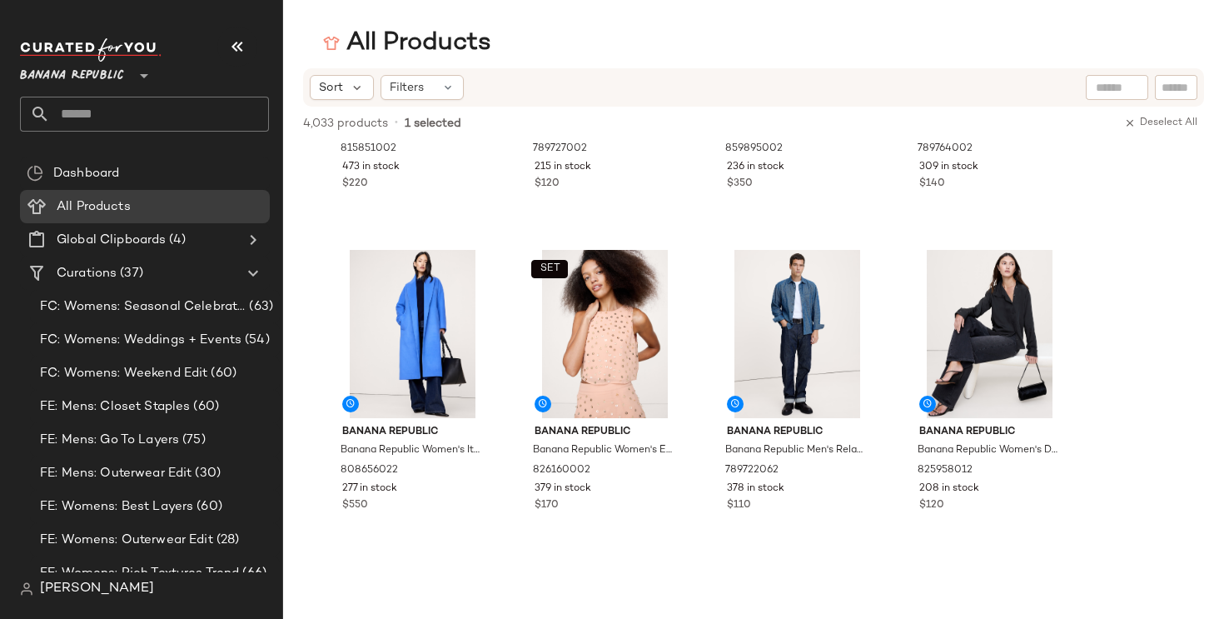
scroll to position [6446, 0]
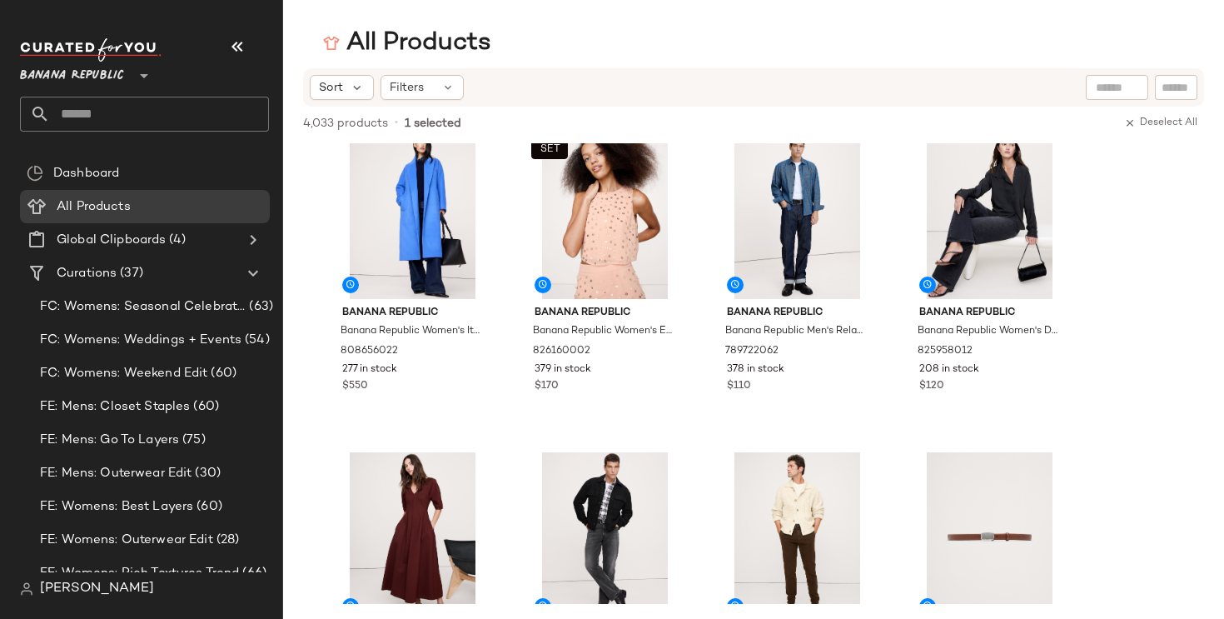
click at [1107, 91] on input "text" at bounding box center [1117, 87] width 42 height 17
type input "**********"
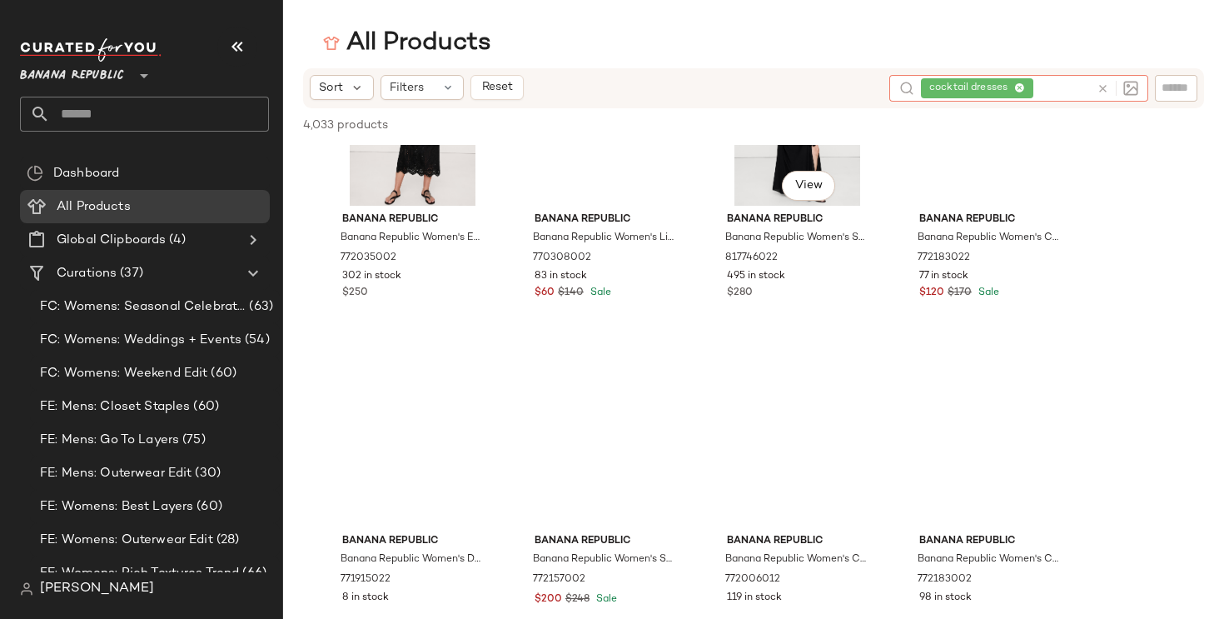
scroll to position [9719, 0]
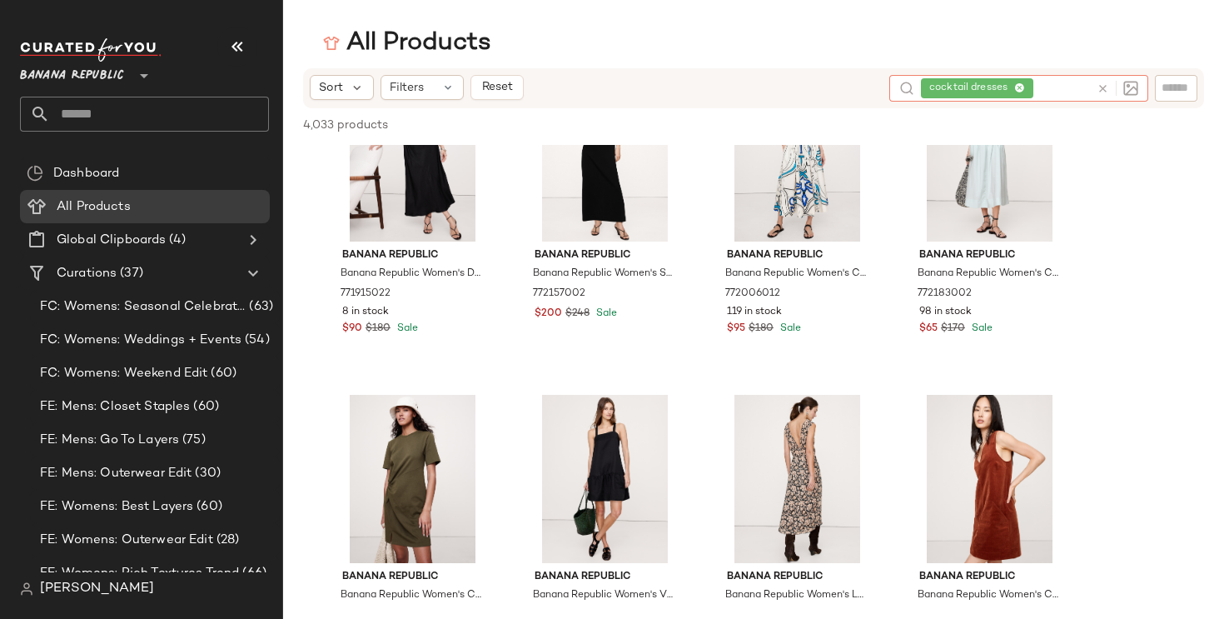
click at [1022, 86] on icon at bounding box center [1019, 88] width 11 height 11
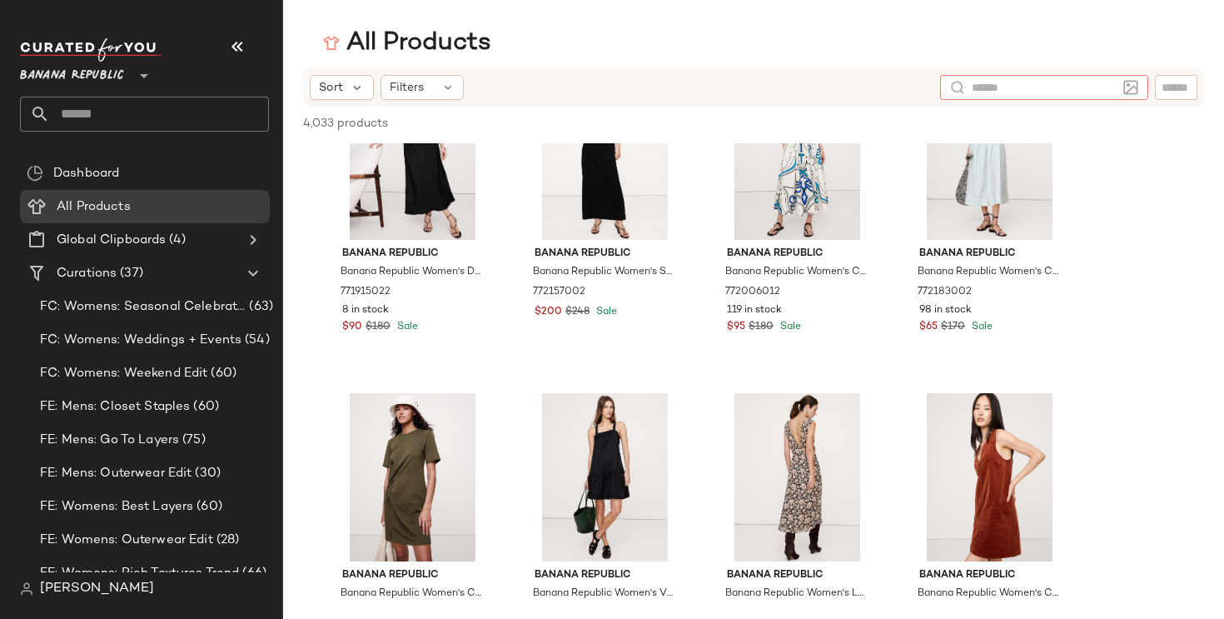
click at [1196, 82] on div at bounding box center [1176, 87] width 42 height 25
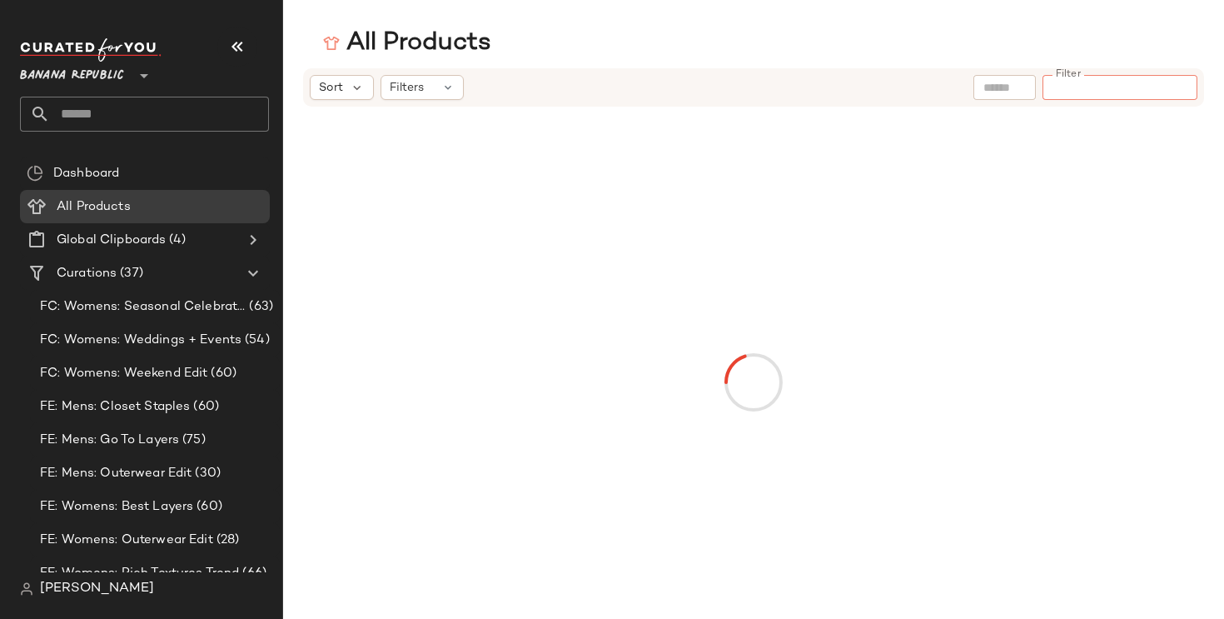
paste input "**********"
type input "**********"
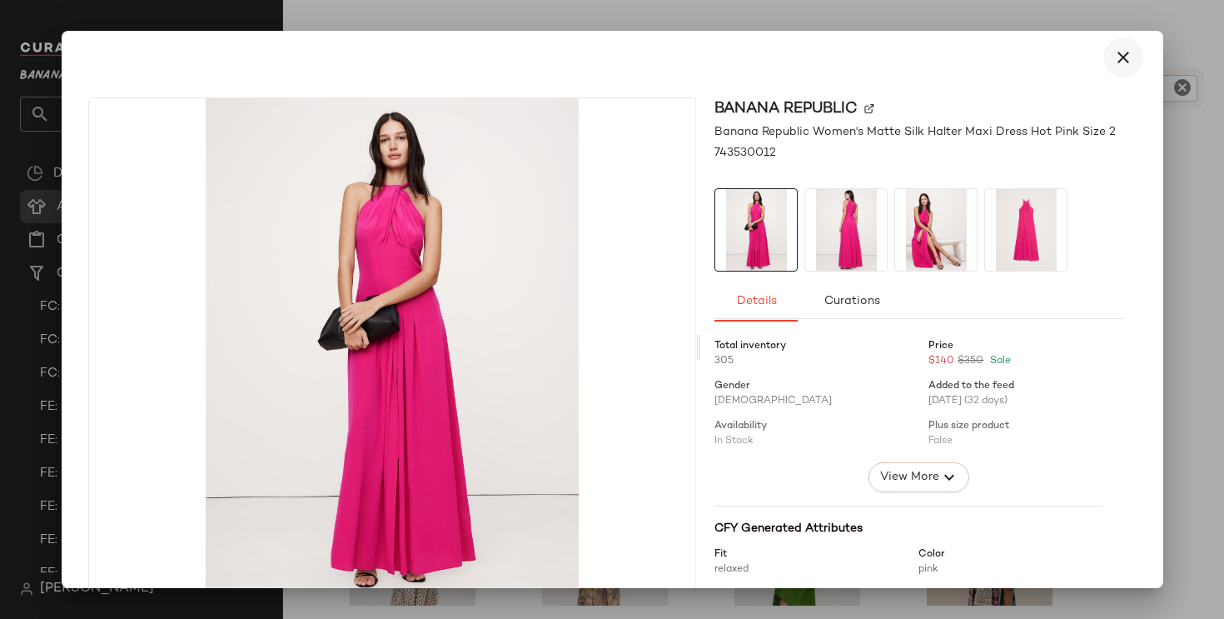
click at [1113, 57] on icon "button" at bounding box center [1123, 57] width 20 height 20
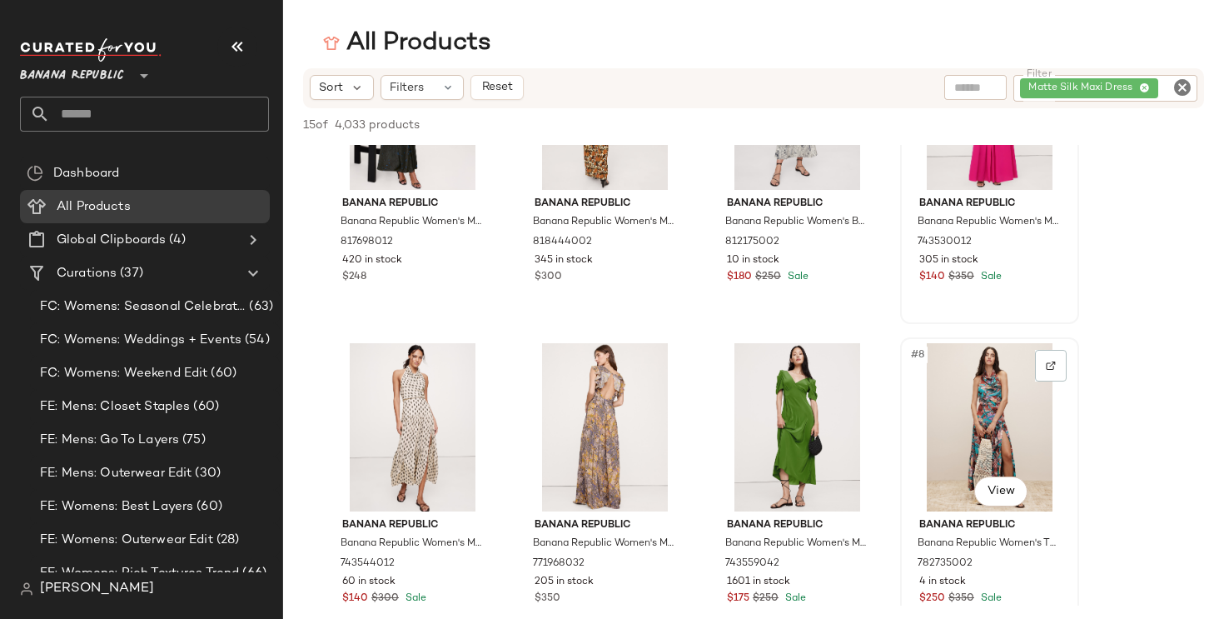
scroll to position [0, 0]
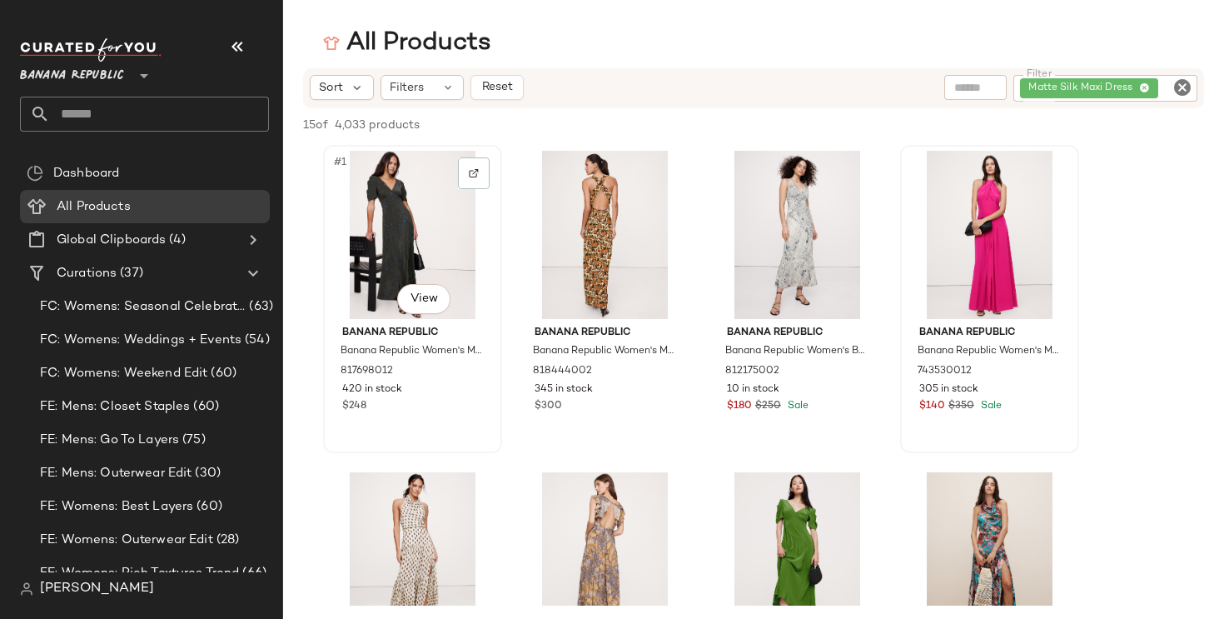
click at [393, 213] on div "#1 View" at bounding box center [412, 235] width 167 height 168
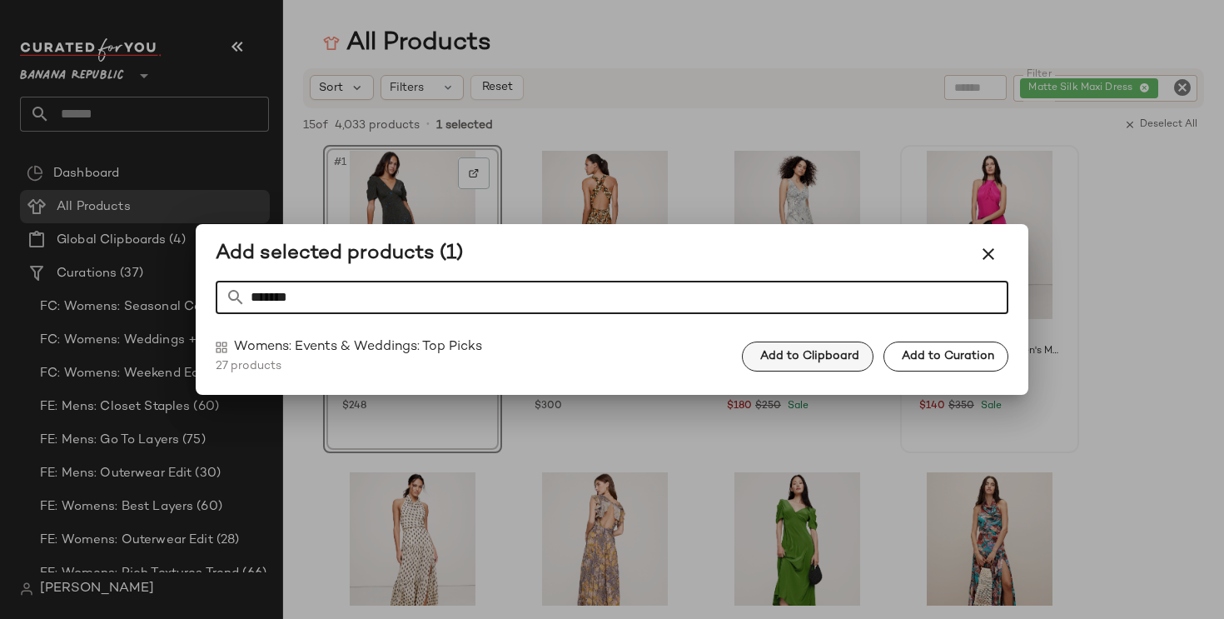
type input "*******"
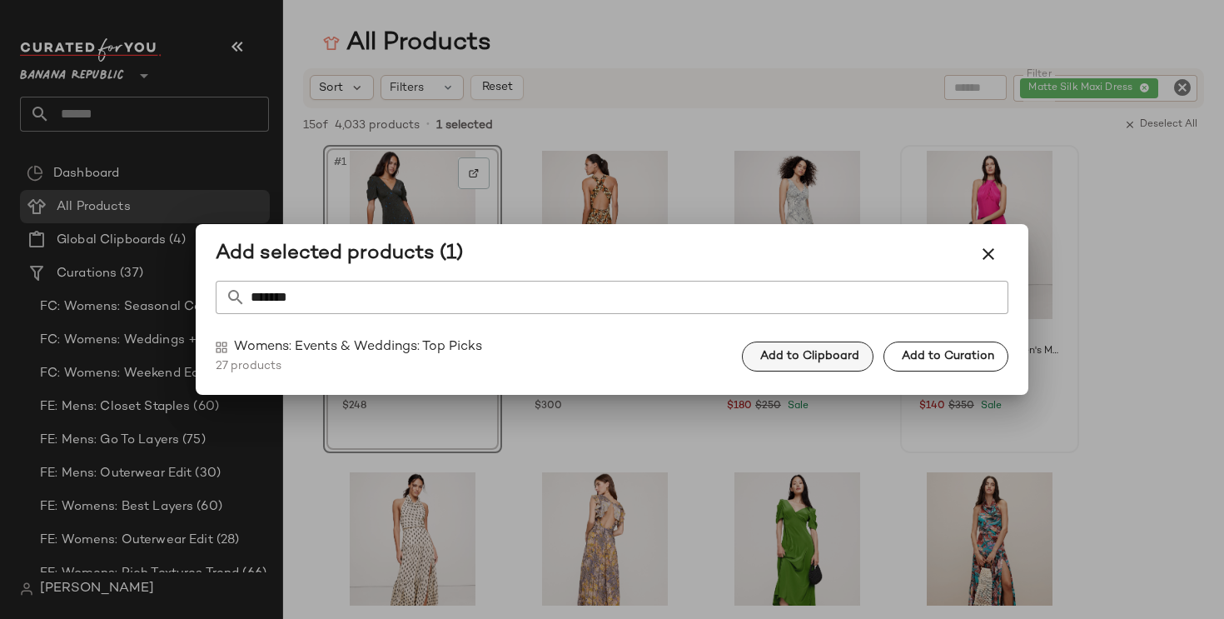
click at [796, 353] on span "Add to Clipboard" at bounding box center [809, 356] width 100 height 13
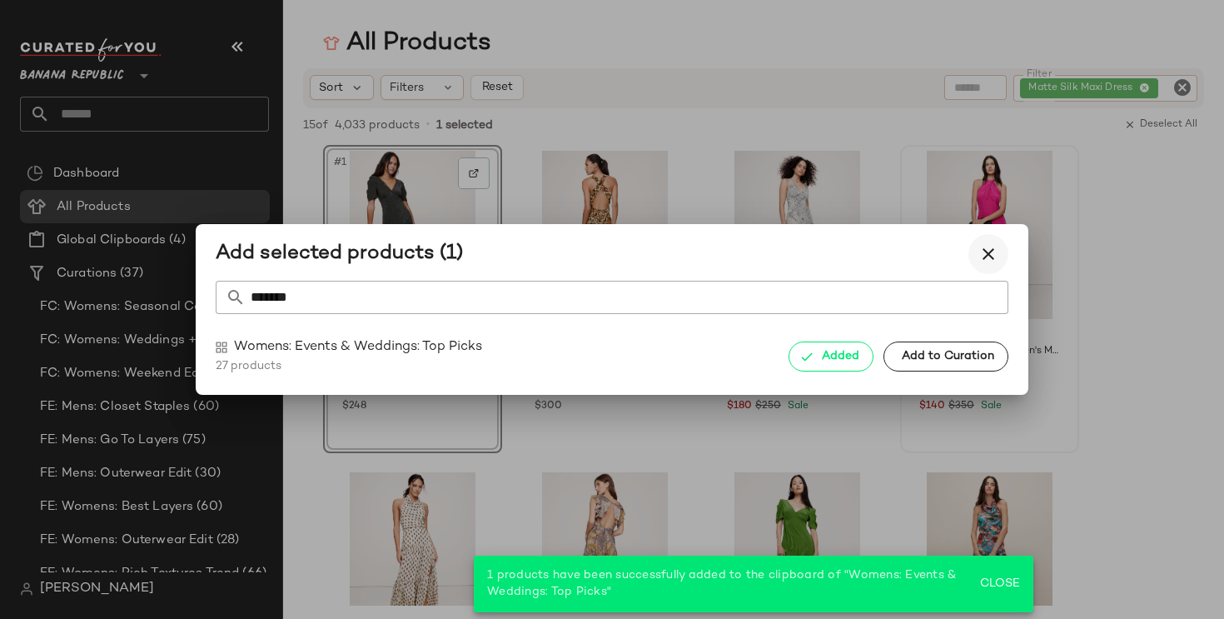
click at [988, 248] on icon "button" at bounding box center [988, 254] width 20 height 20
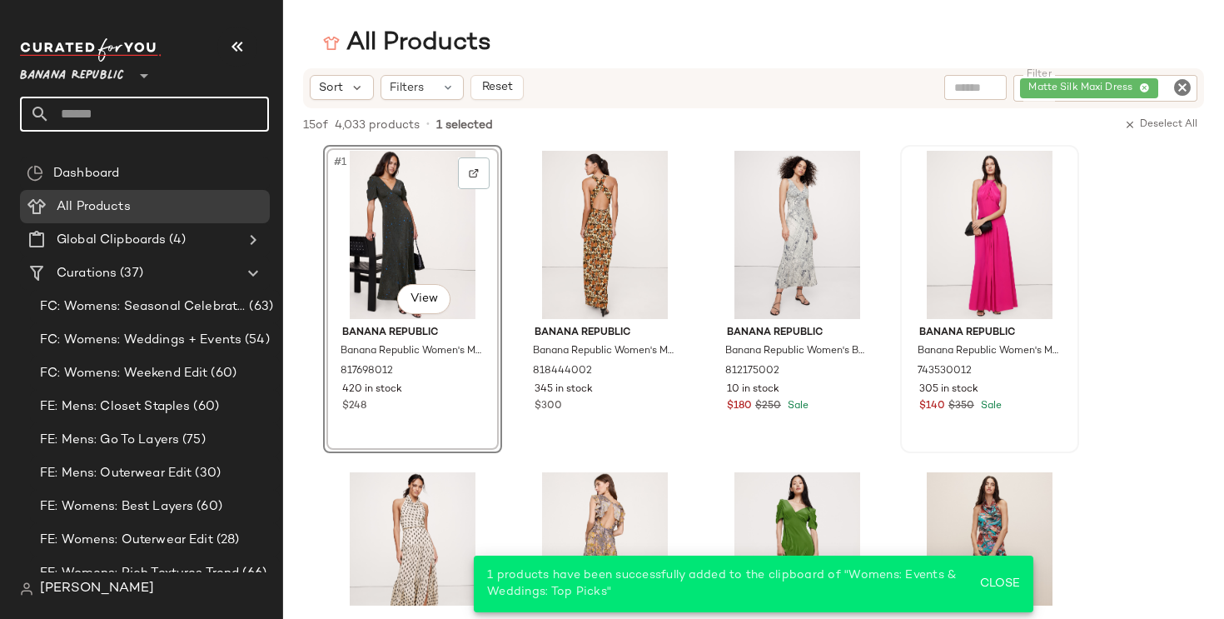
click at [197, 112] on input "text" at bounding box center [159, 114] width 219 height 35
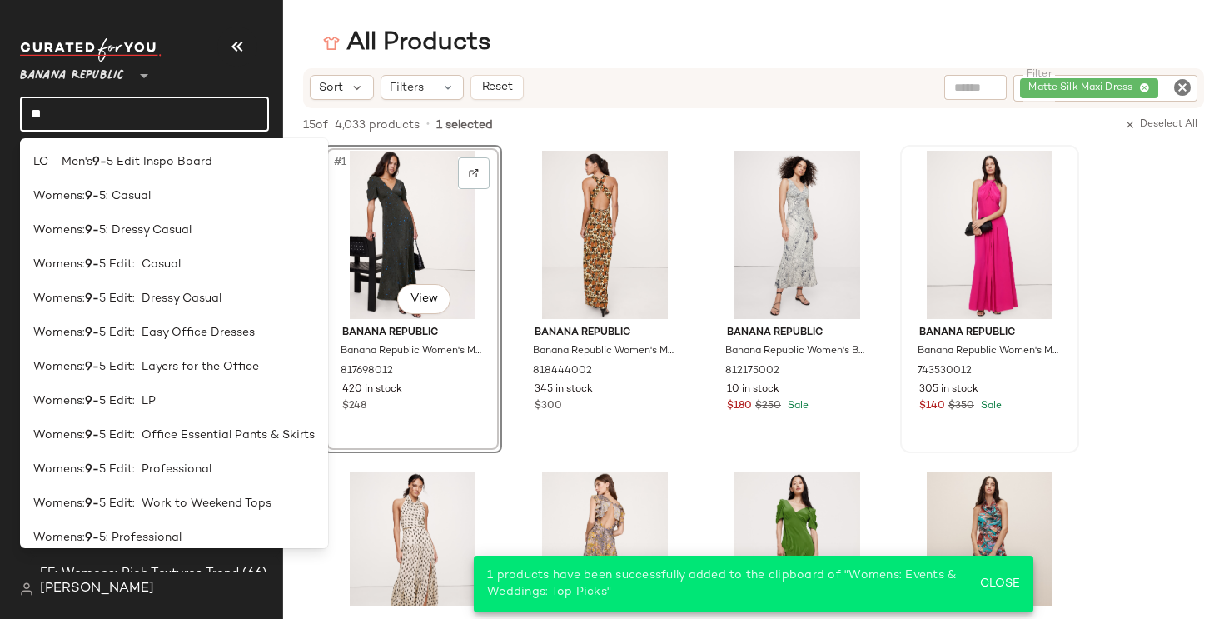
type input "*"
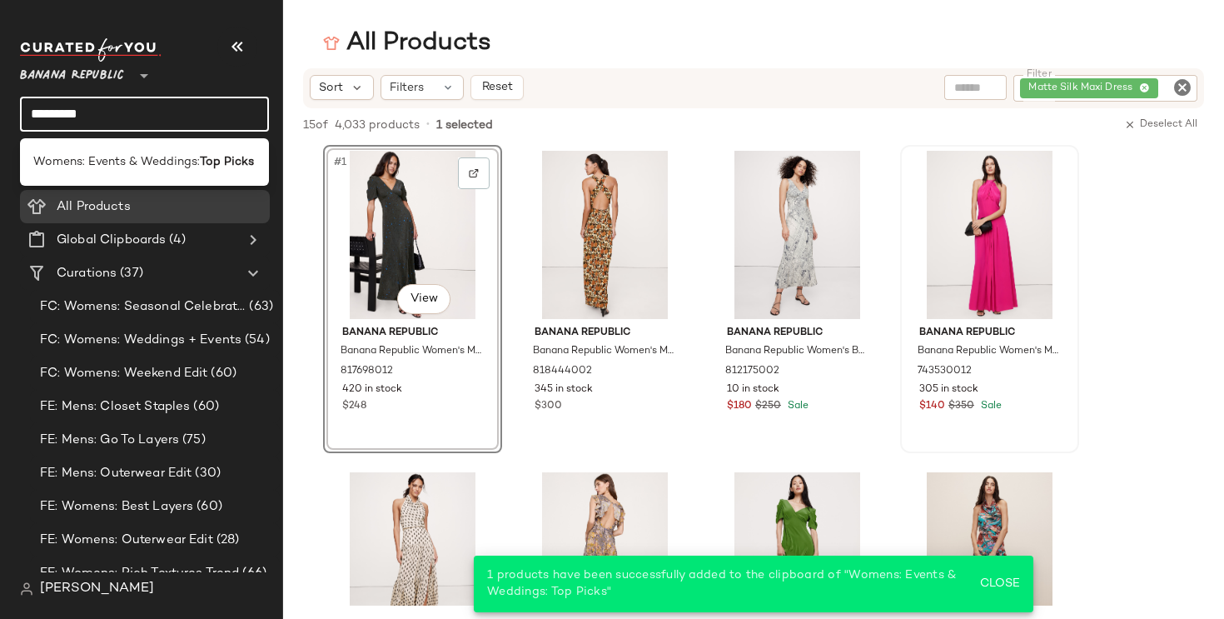
type input "*********"
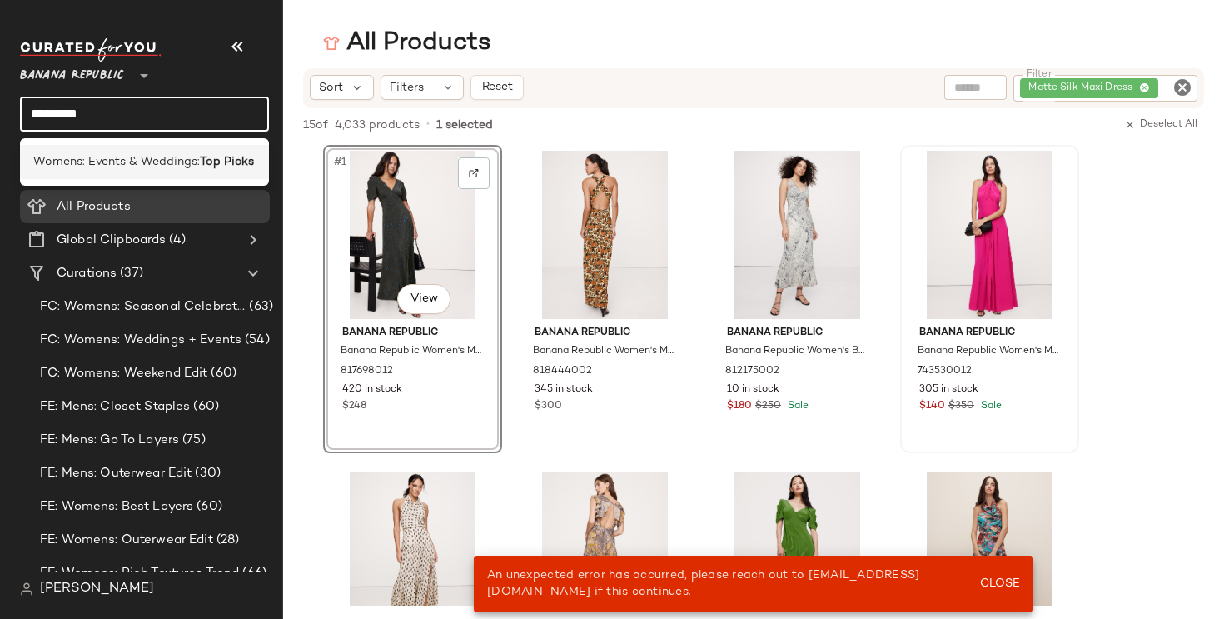
click at [215, 165] on b "Top Picks" at bounding box center [227, 161] width 54 height 17
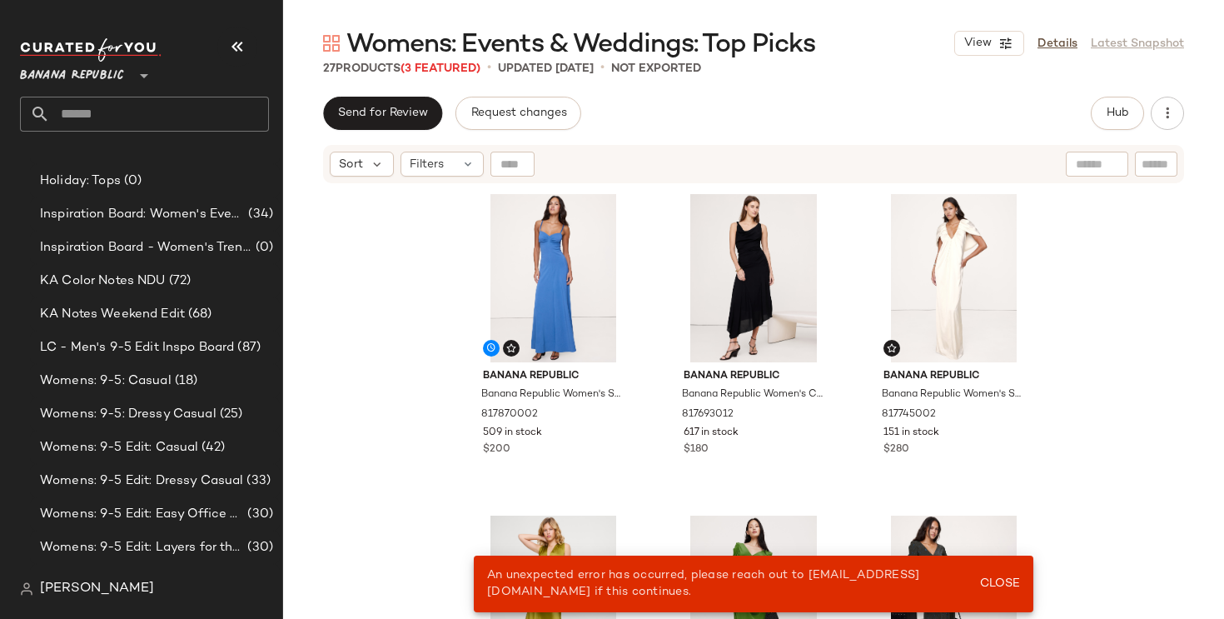
scroll to position [950, 0]
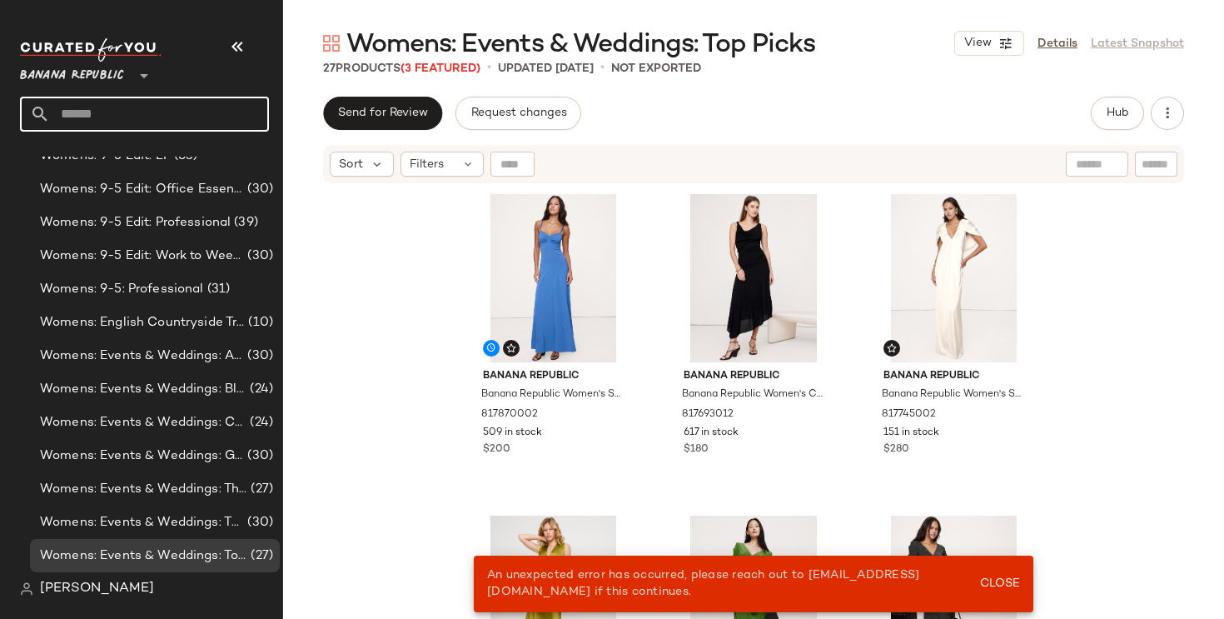
click at [213, 122] on input "text" at bounding box center [159, 114] width 219 height 35
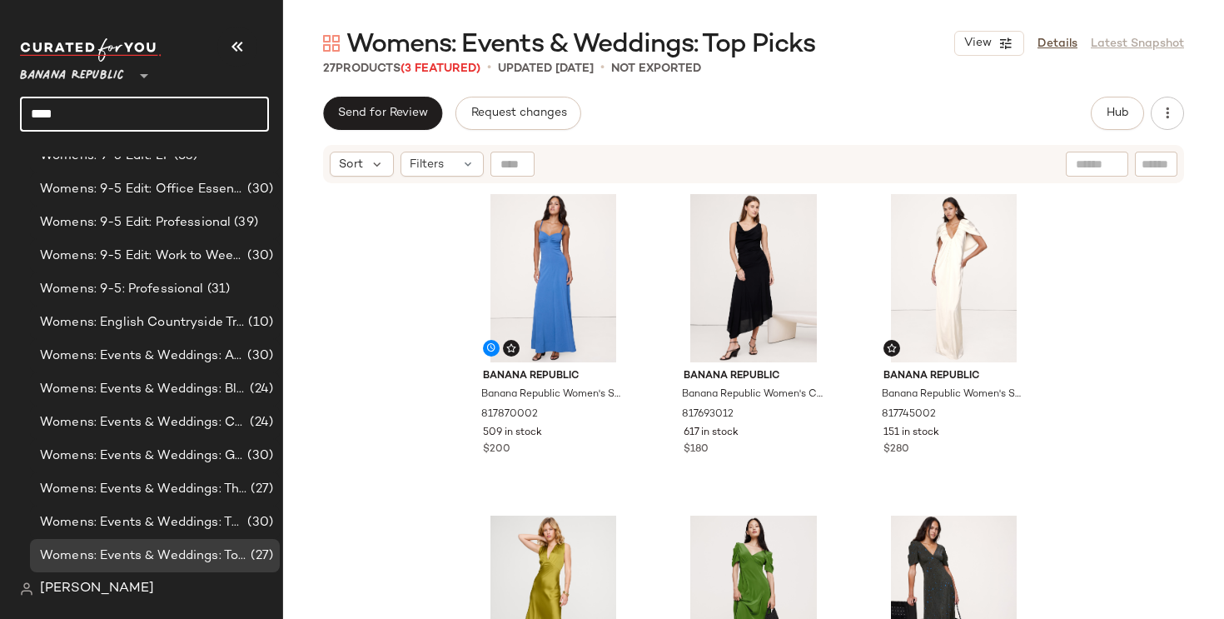
click at [206, 117] on input "****" at bounding box center [144, 114] width 249 height 35
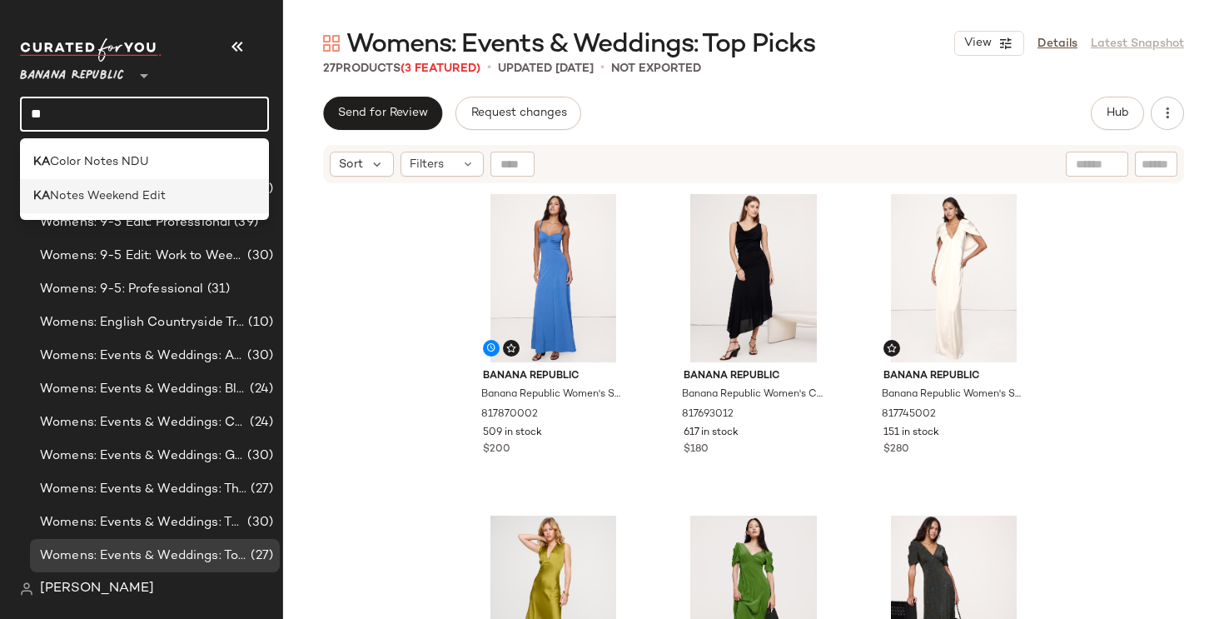
type input "**"
click at [85, 192] on span "Notes Weekend Edit" at bounding box center [108, 195] width 116 height 17
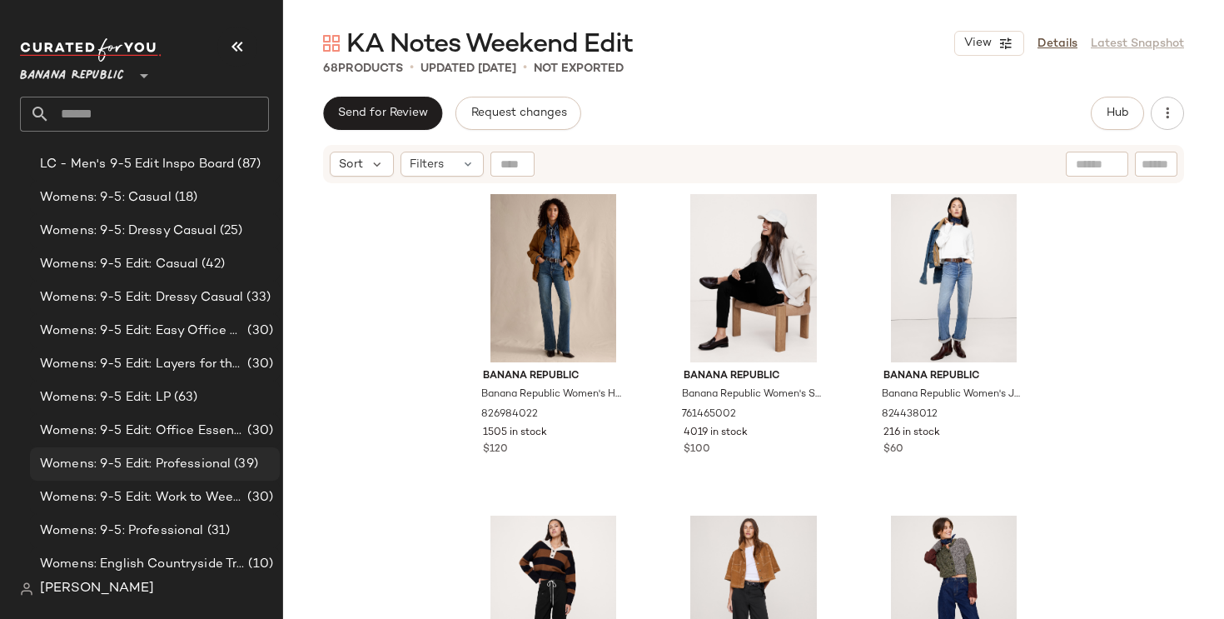
scroll to position [950, 0]
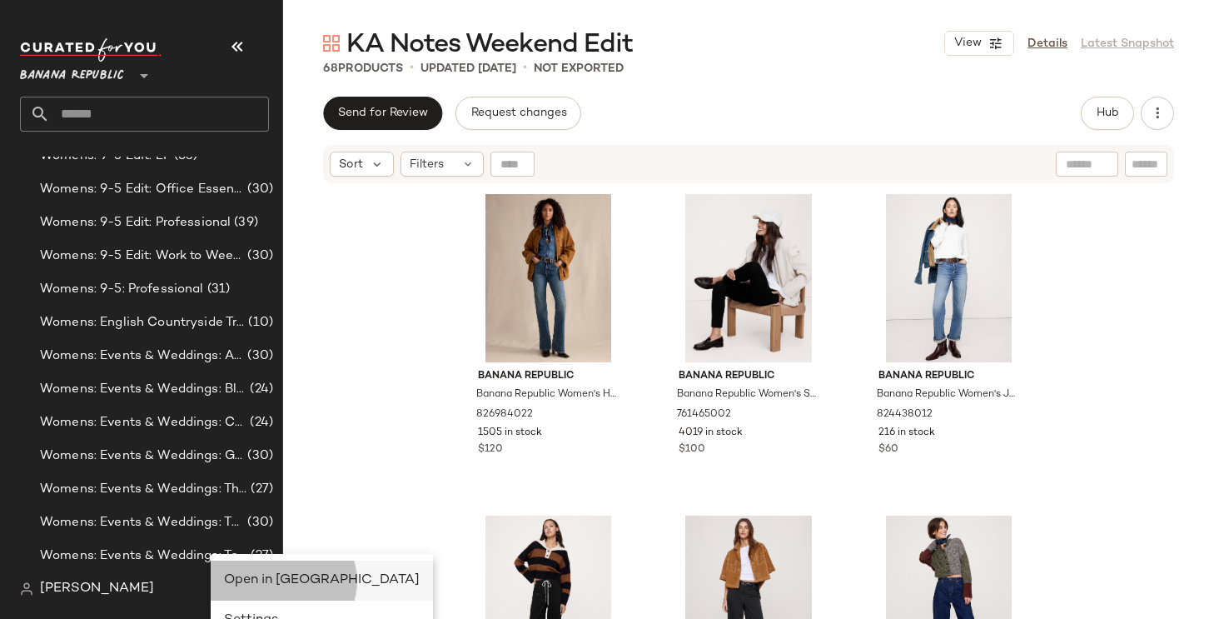
click at [241, 575] on span "Open in [GEOGRAPHIC_DATA]" at bounding box center [322, 580] width 196 height 14
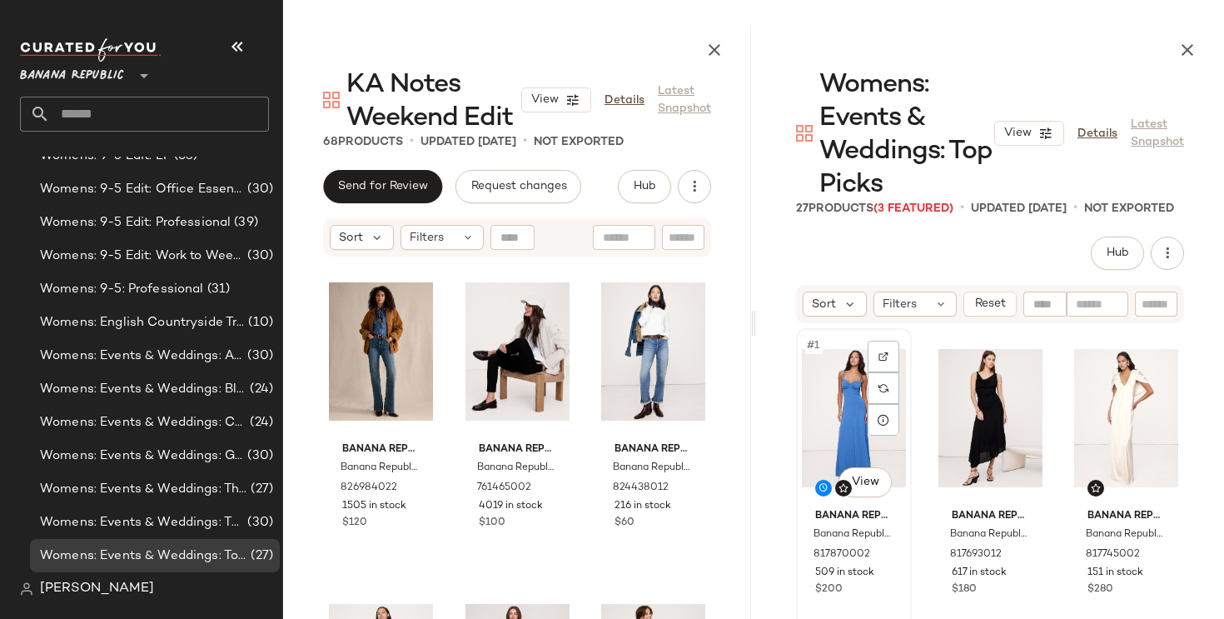
click at [854, 419] on div "#1 View" at bounding box center [854, 418] width 104 height 168
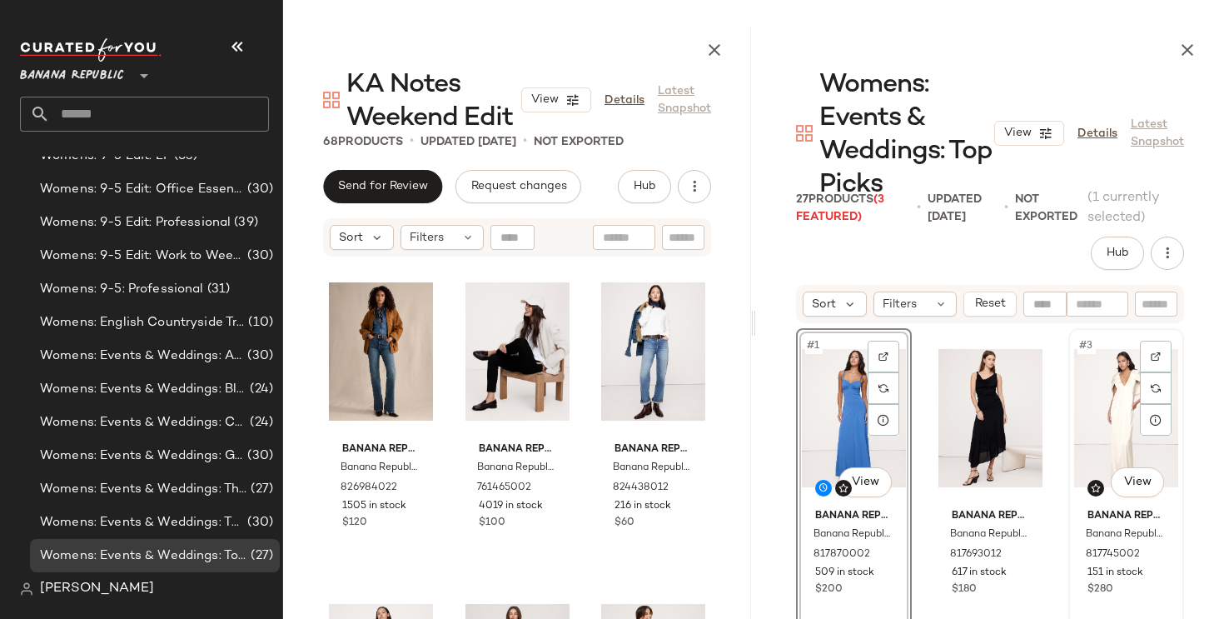
click at [1106, 417] on div "#3 View" at bounding box center [1126, 418] width 104 height 168
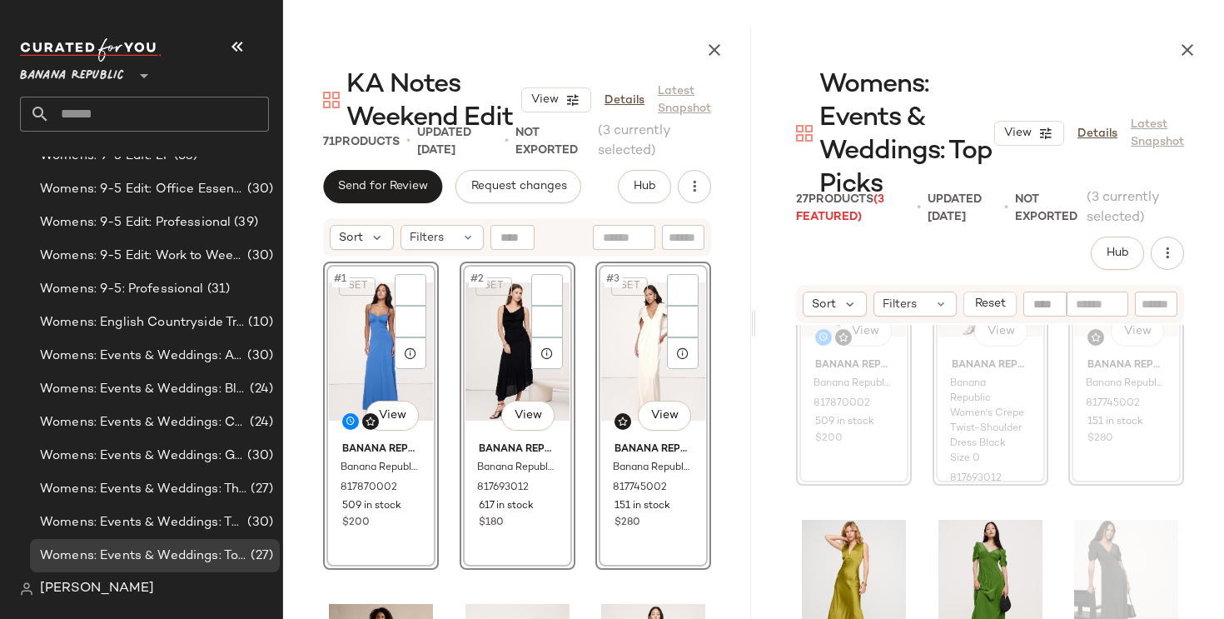
scroll to position [152, 0]
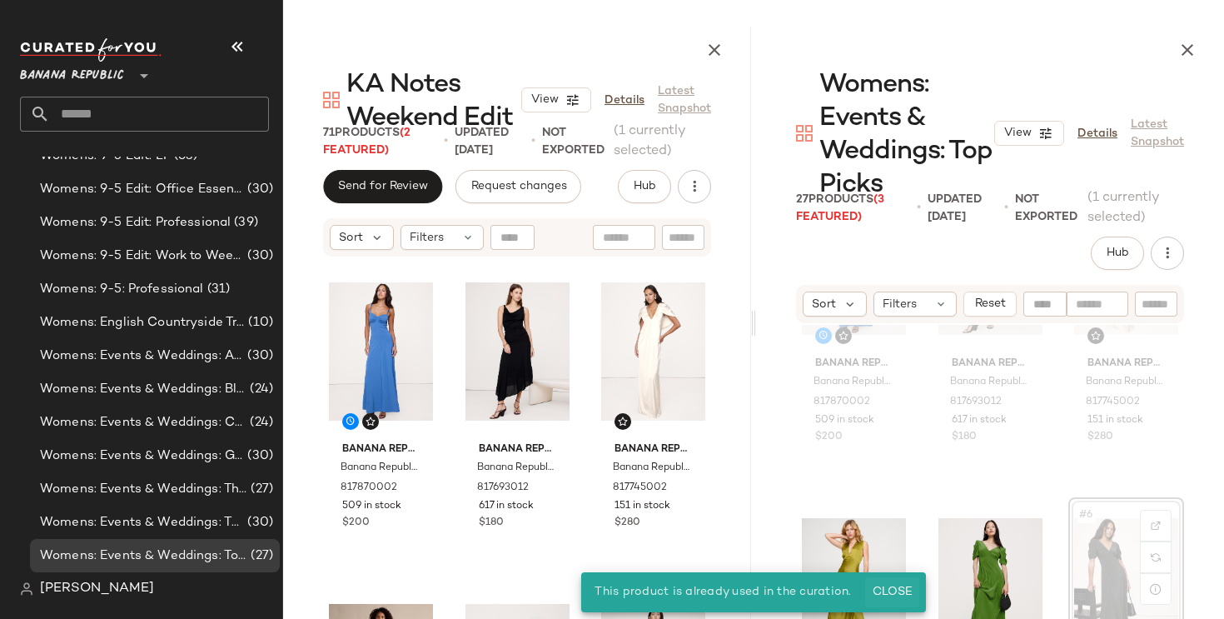
click at [908, 581] on button "Close" at bounding box center [892, 592] width 54 height 30
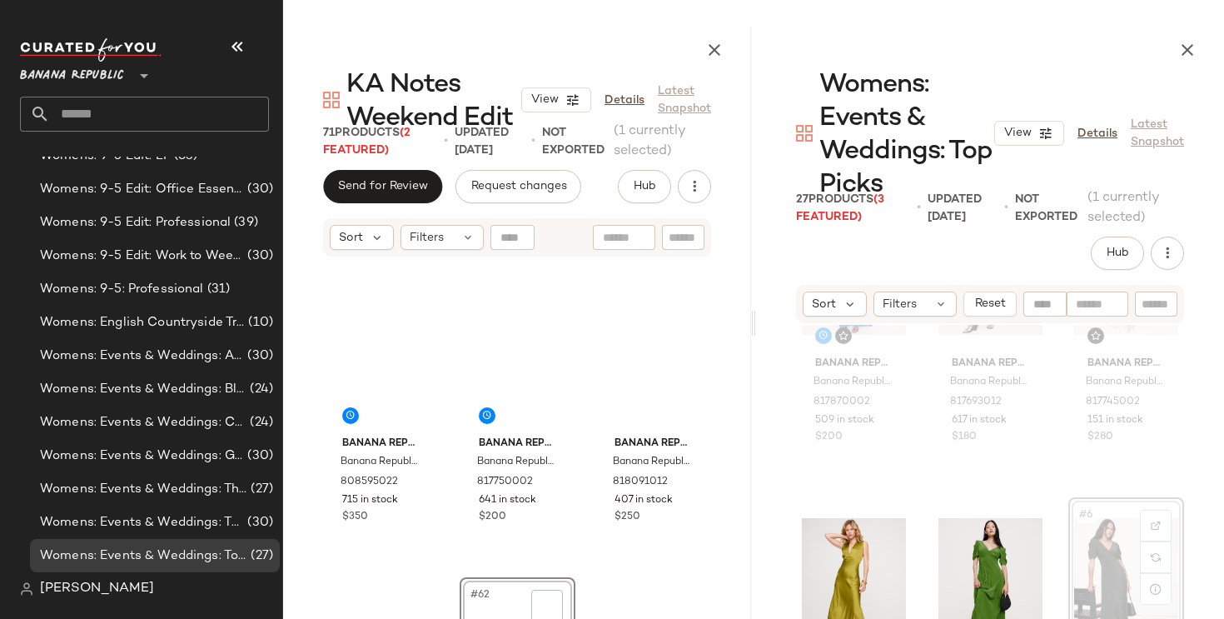
scroll to position [6352, 0]
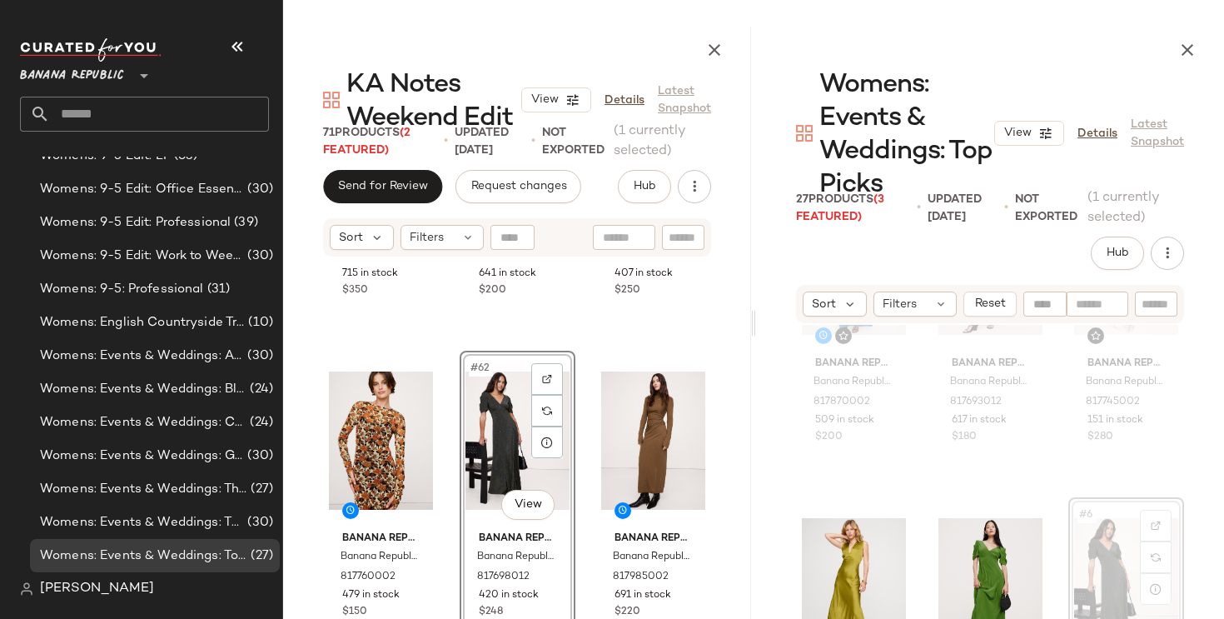
click at [506, 438] on div "#62 View" at bounding box center [517, 440] width 104 height 168
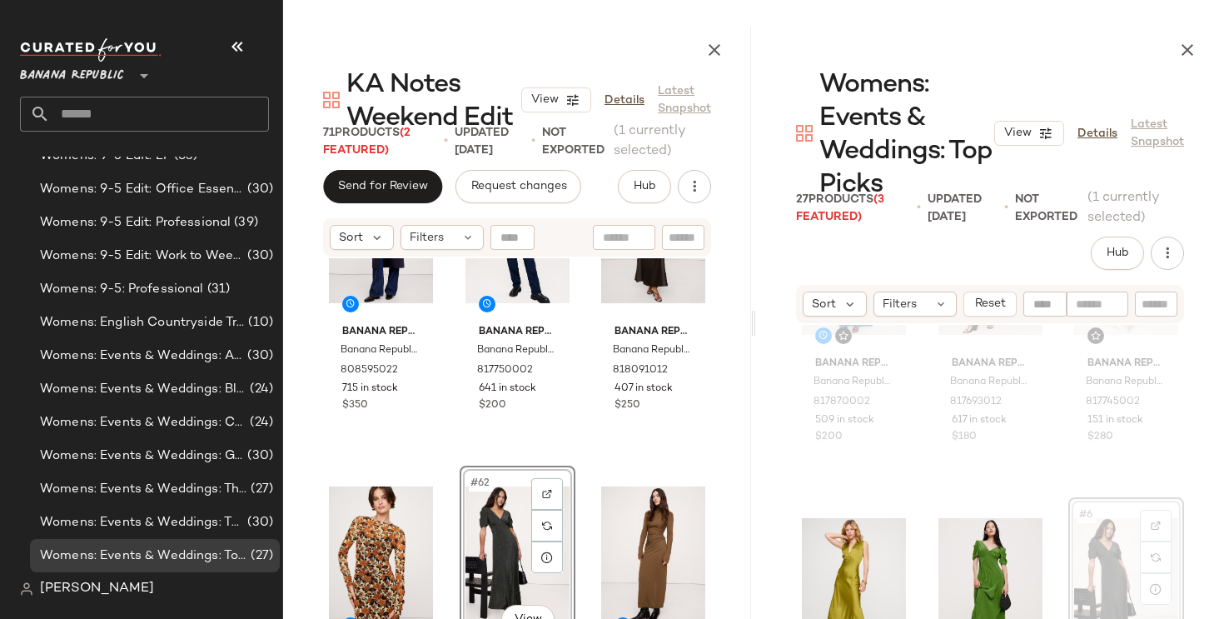
scroll to position [6238, 0]
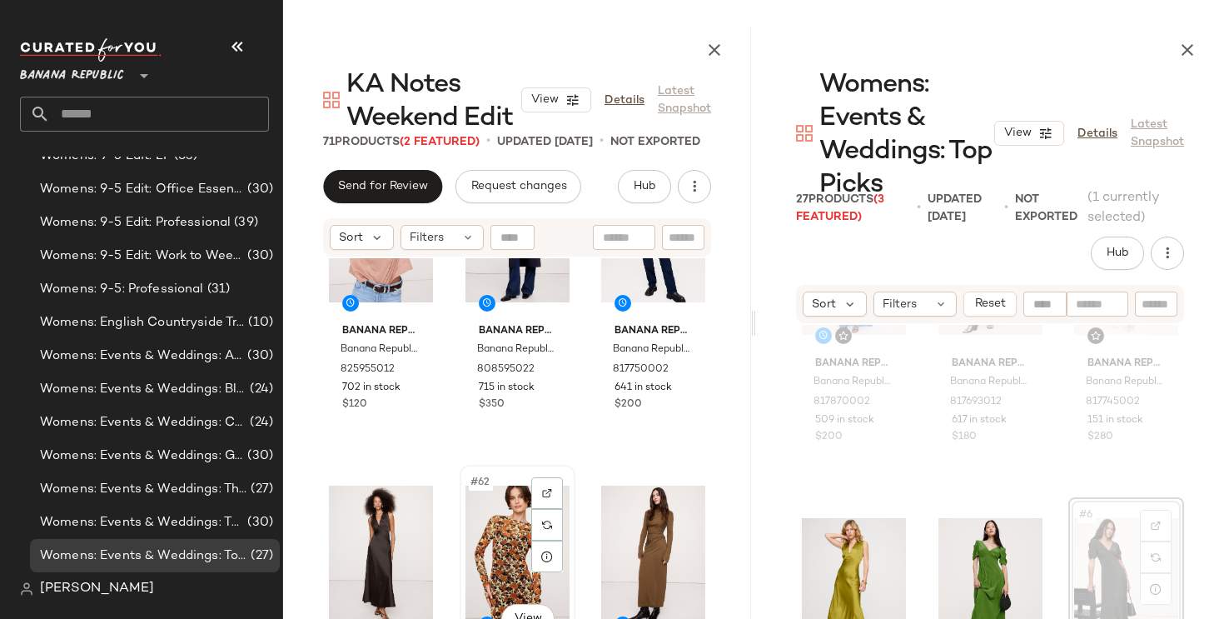
click at [499, 575] on div "#62 View" at bounding box center [517, 554] width 104 height 168
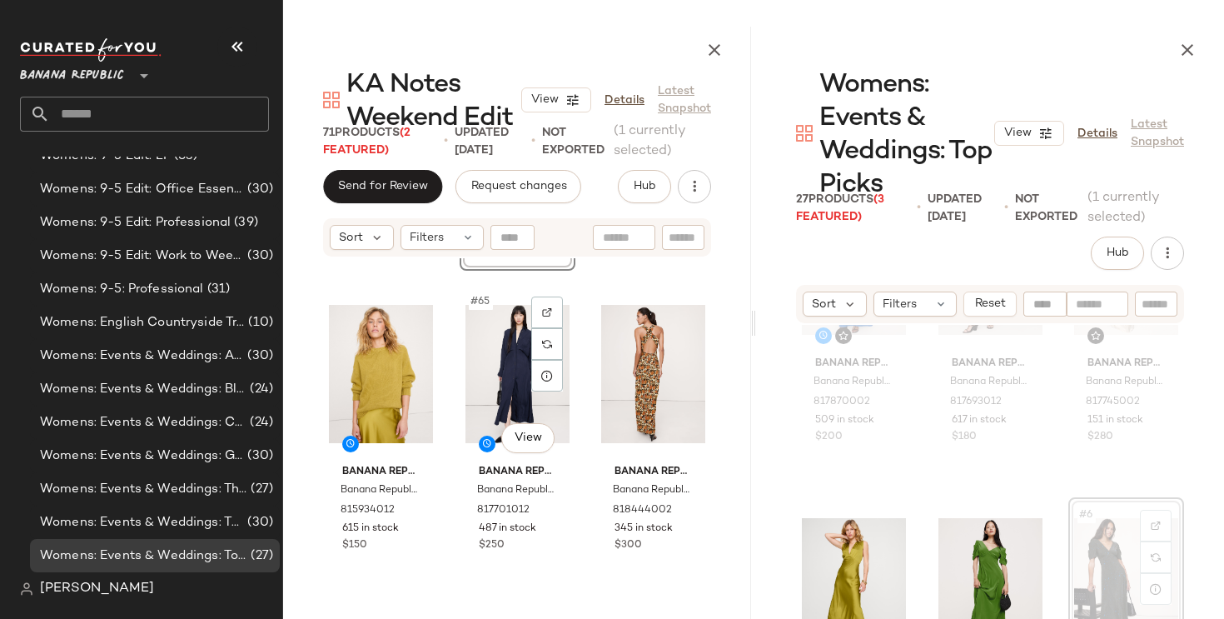
scroll to position [6746, 0]
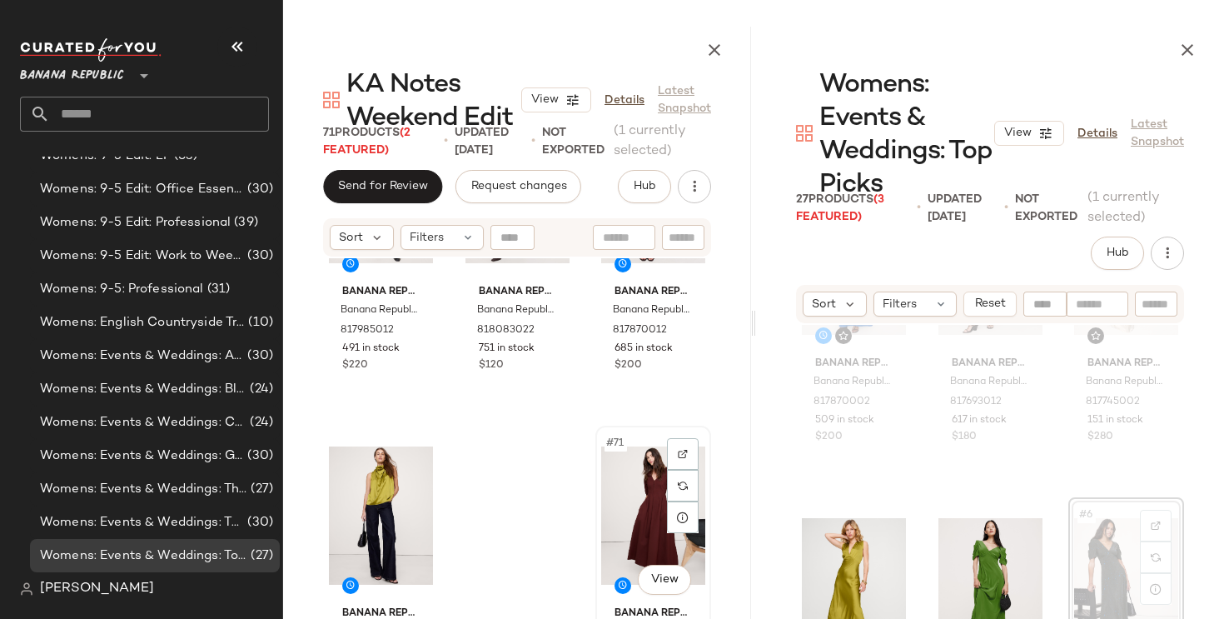
click at [634, 490] on div "#71 View" at bounding box center [653, 515] width 104 height 168
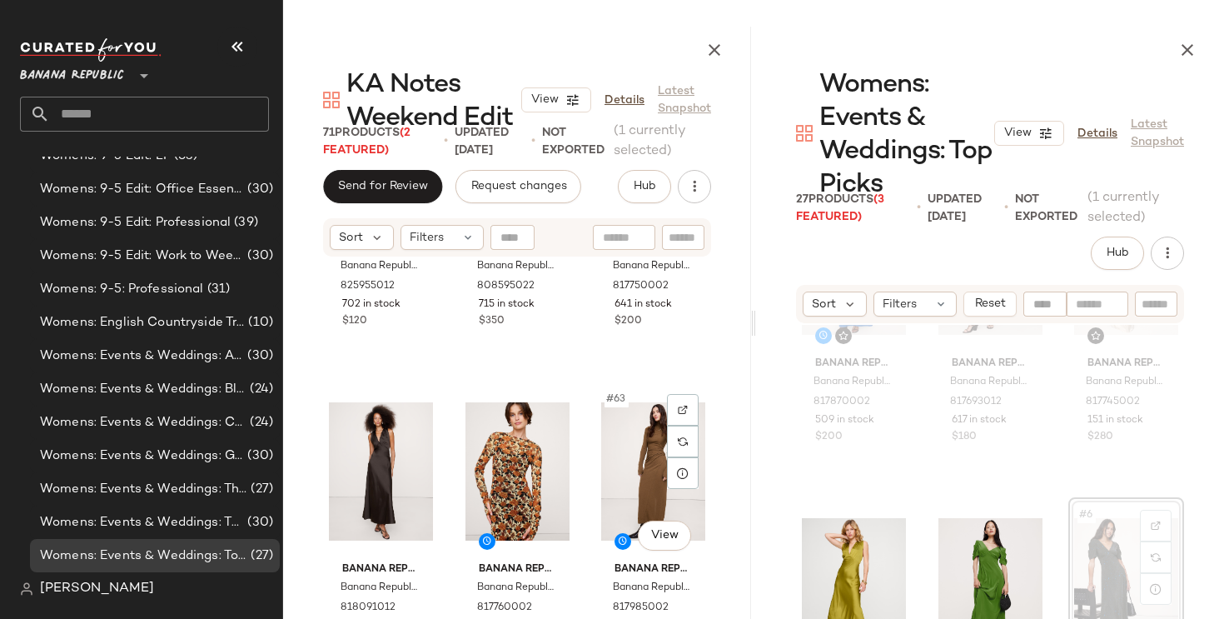
scroll to position [6341, 0]
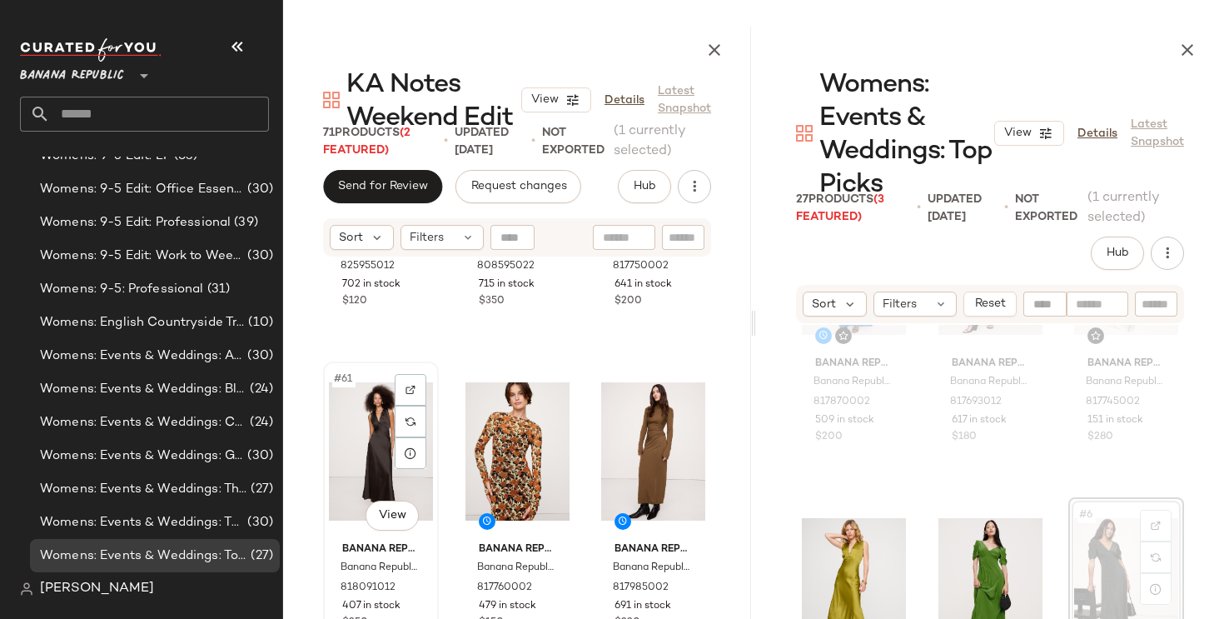
click at [363, 481] on div "#61 View" at bounding box center [381, 451] width 104 height 168
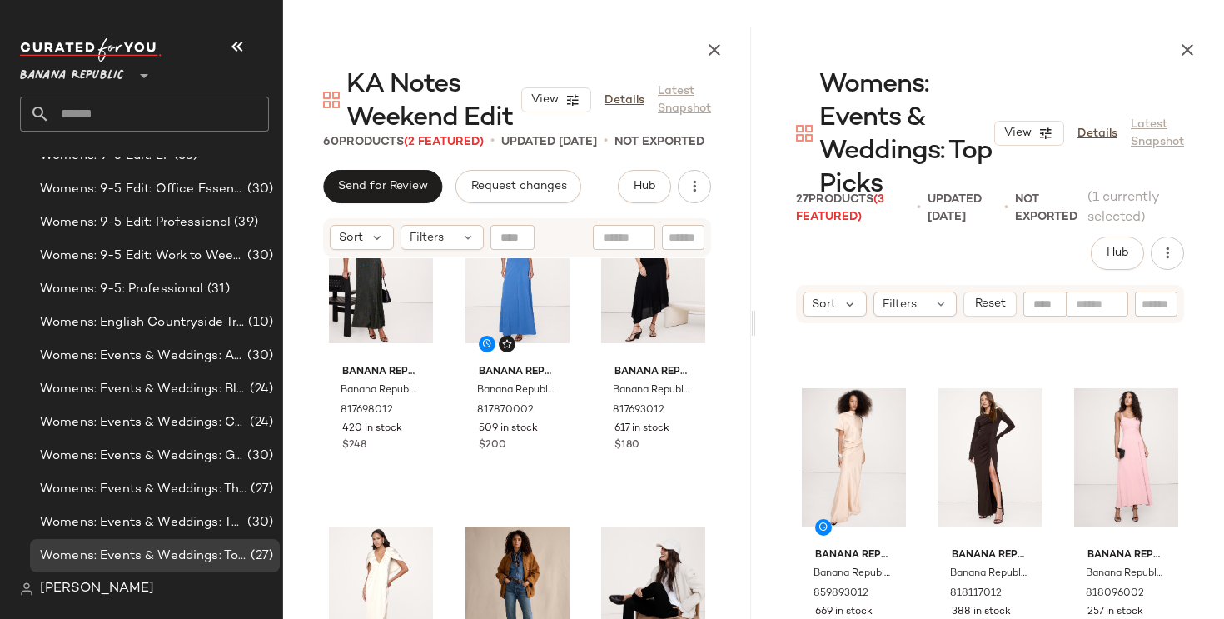
scroll to position [92, 0]
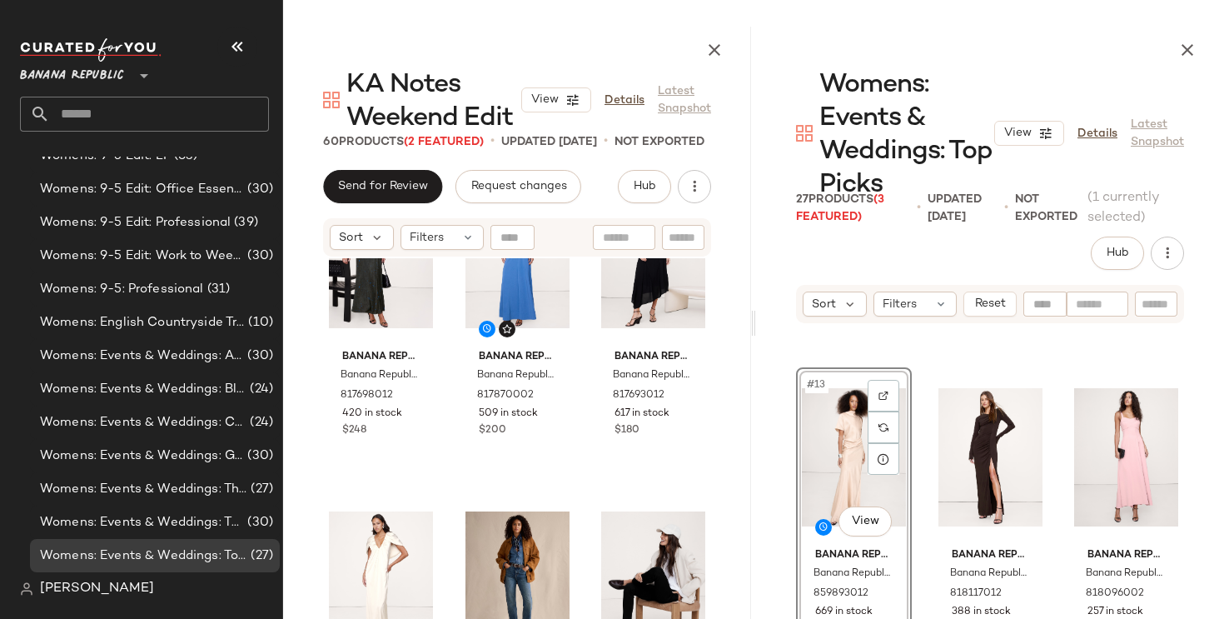
drag, startPoint x: 848, startPoint y: 446, endPoint x: 837, endPoint y: 446, distance: 11.7
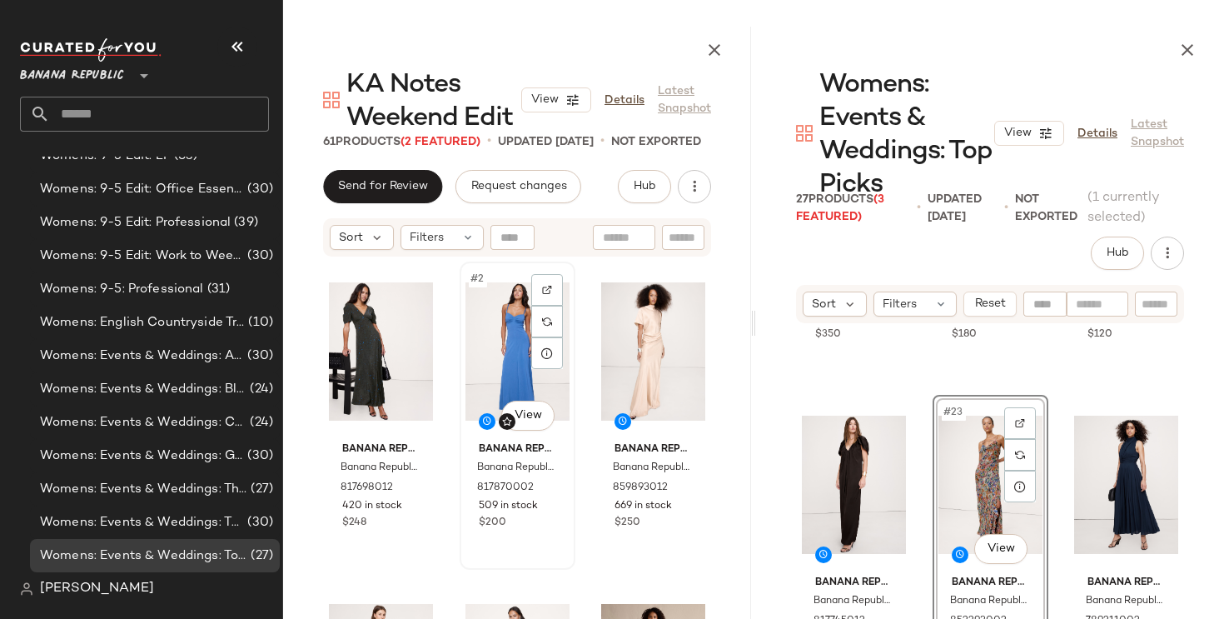
scroll to position [950, 0]
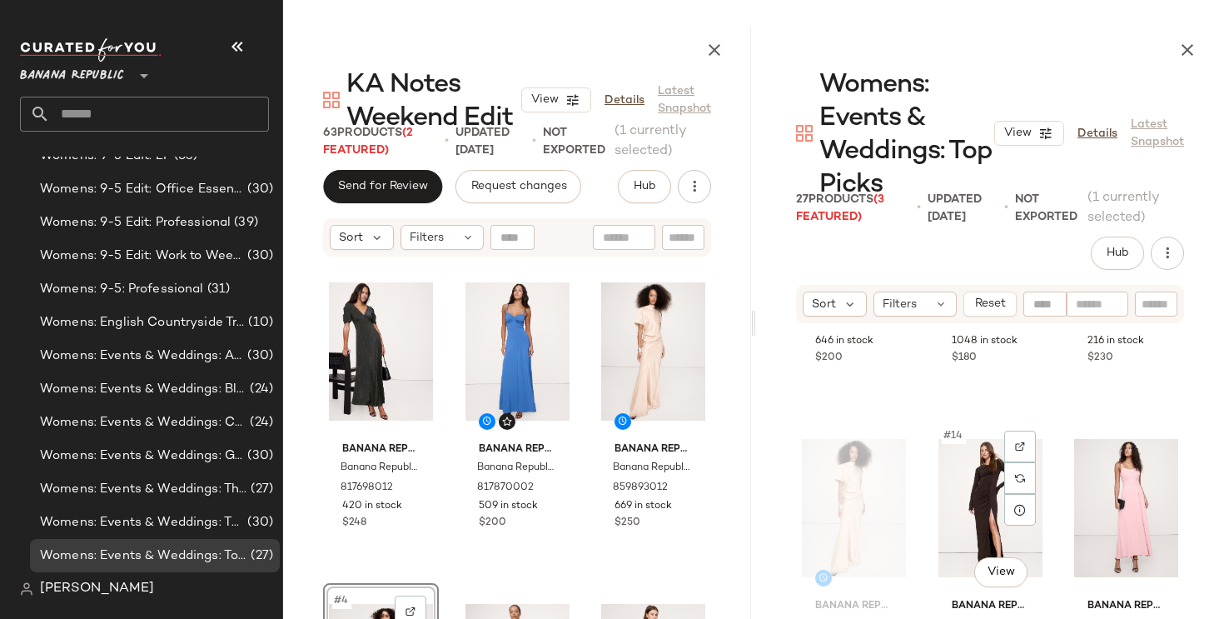
scroll to position [1361, 0]
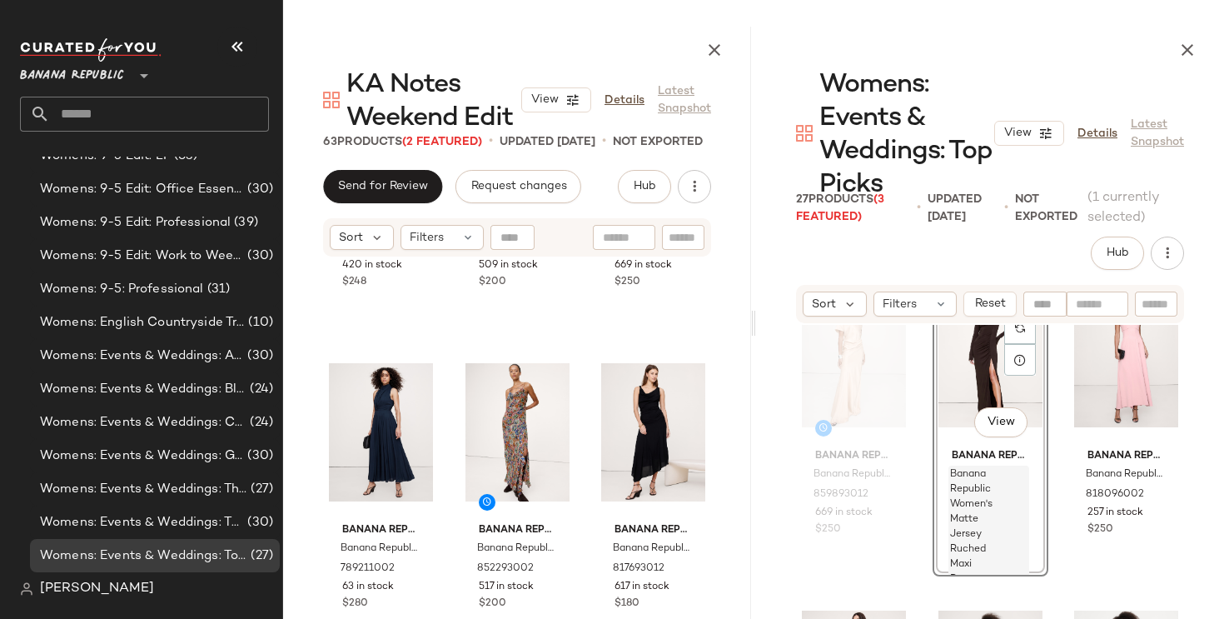
scroll to position [950, 0]
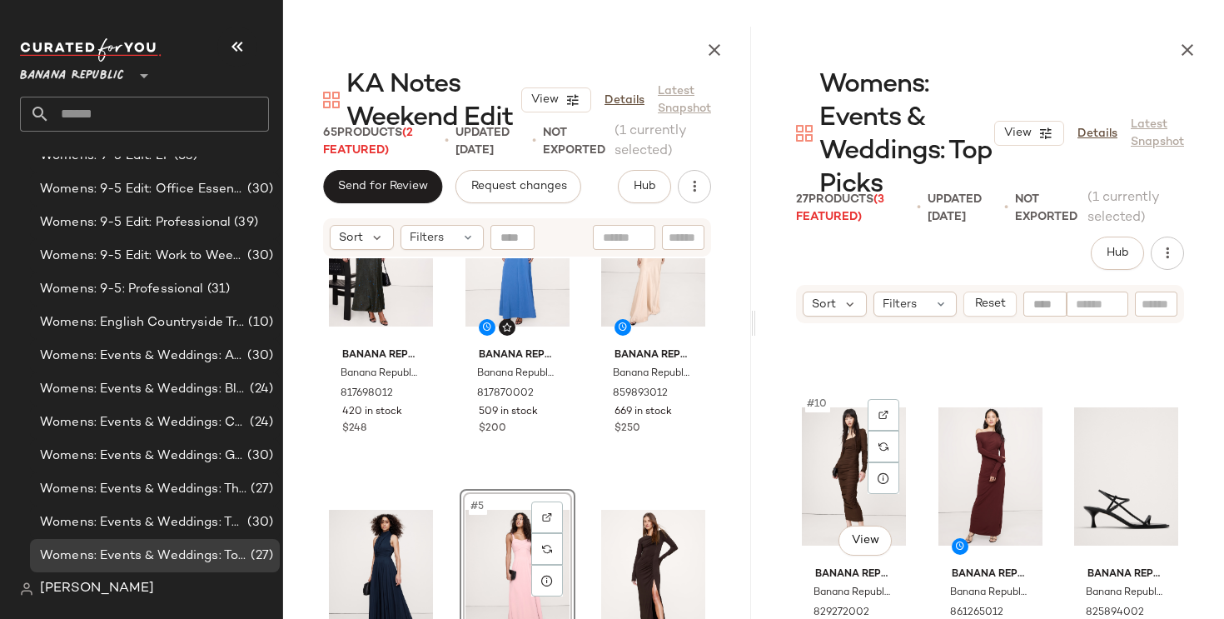
scroll to position [915, 0]
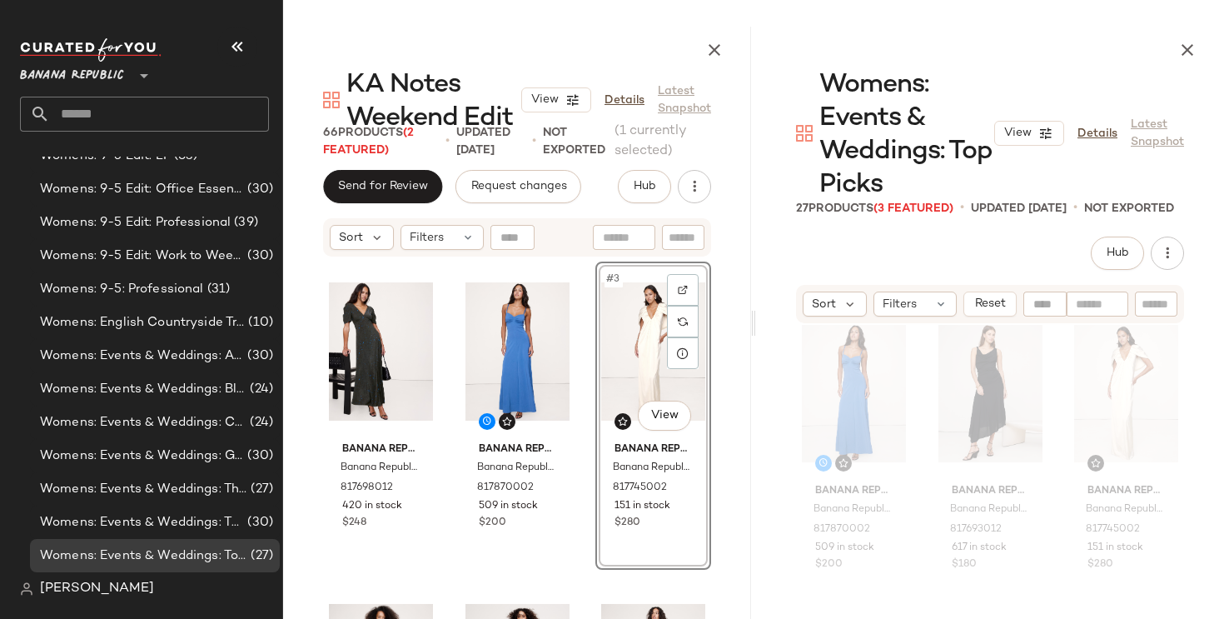
click at [442, 575] on div "Banana Republic Banana Republic Women's Matte Silk Maxi Dress Forest Green Leop…" at bounding box center [517, 497] width 388 height 472
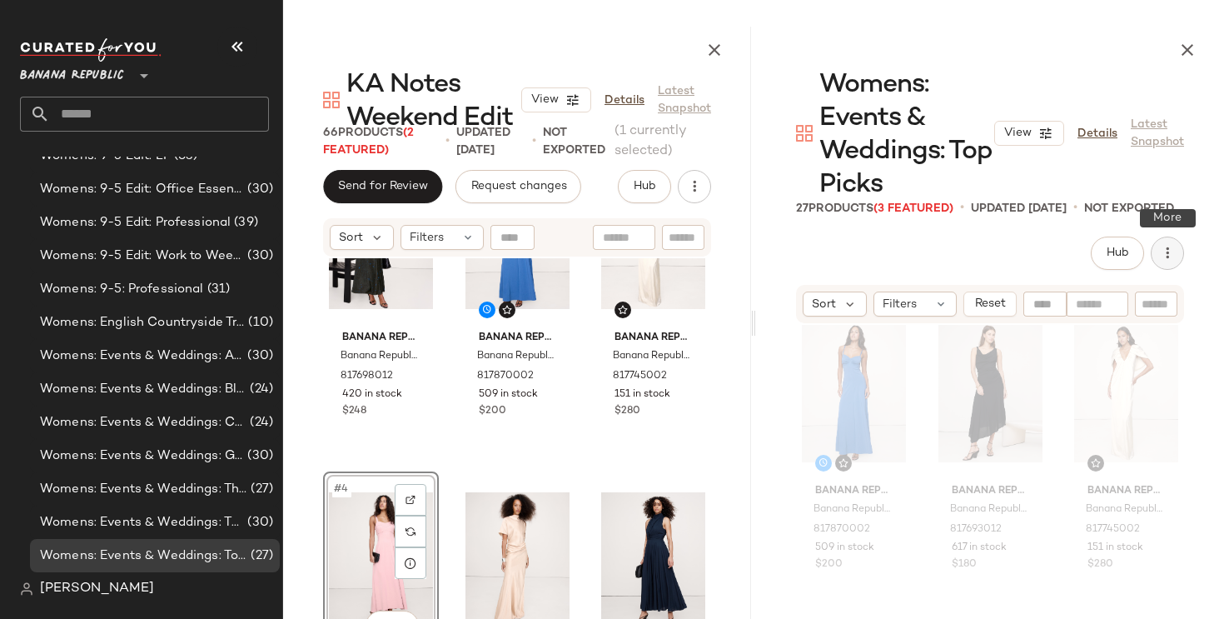
click at [1165, 251] on icon "button" at bounding box center [1167, 253] width 17 height 17
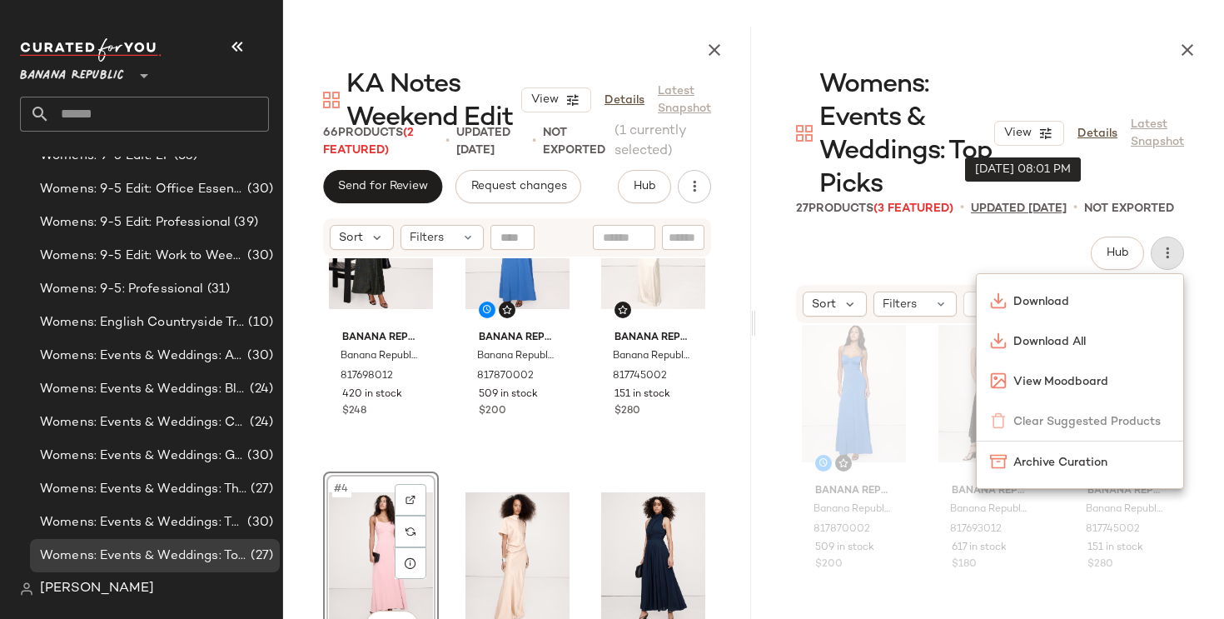
click at [983, 217] on p "updated [DATE]" at bounding box center [1019, 208] width 96 height 17
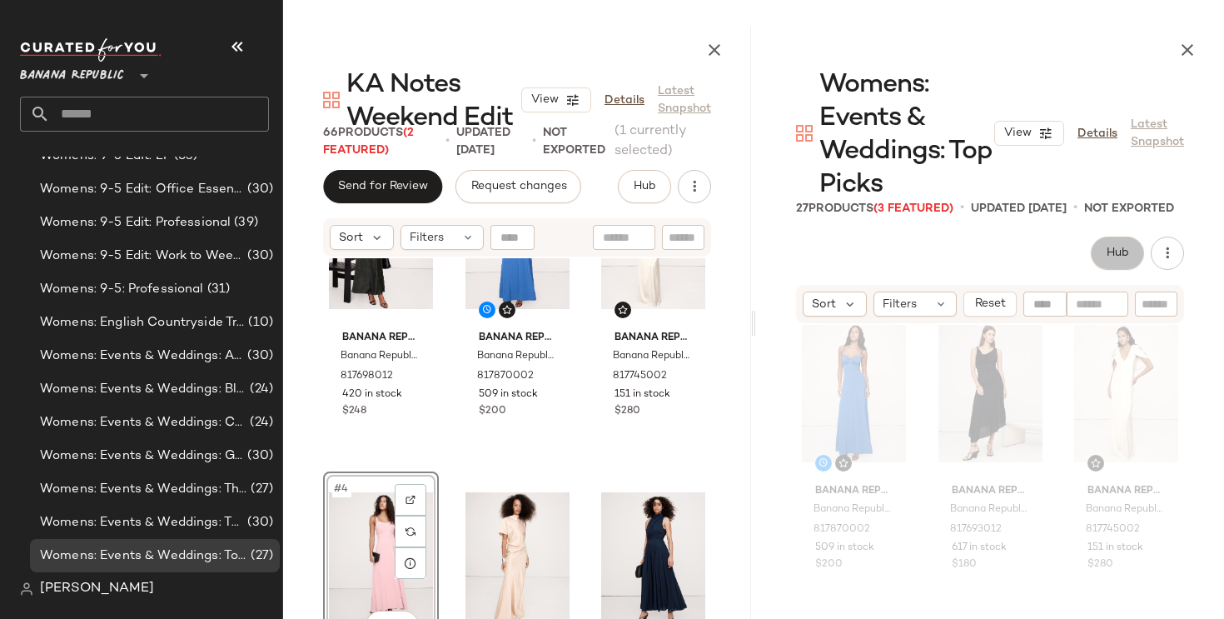
click at [1121, 253] on span "Hub" at bounding box center [1117, 252] width 23 height 13
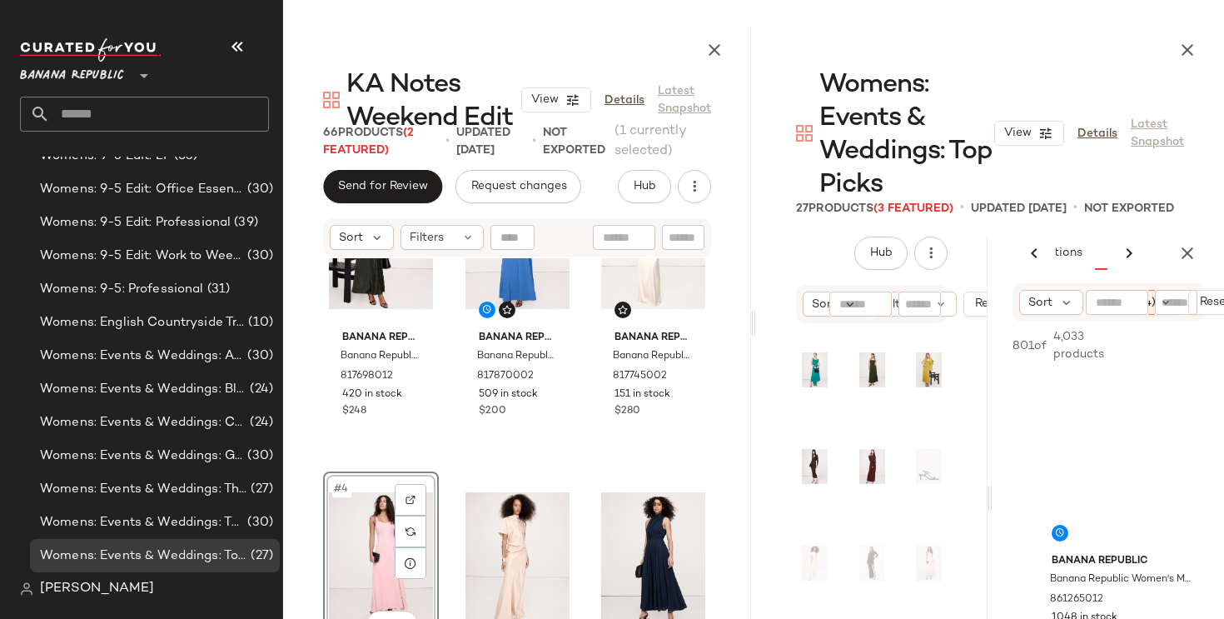
click at [1135, 253] on icon at bounding box center [1129, 253] width 20 height 20
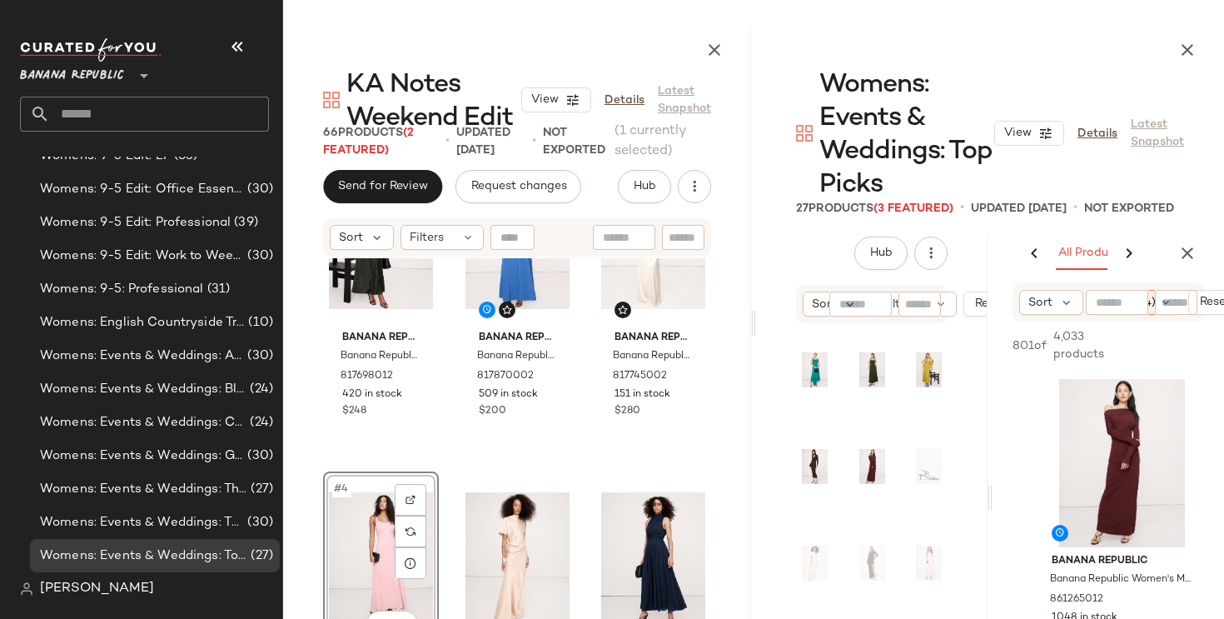
click at [1135, 253] on icon at bounding box center [1129, 253] width 20 height 20
click at [1096, 263] on button "Clipboard" at bounding box center [1129, 252] width 83 height 33
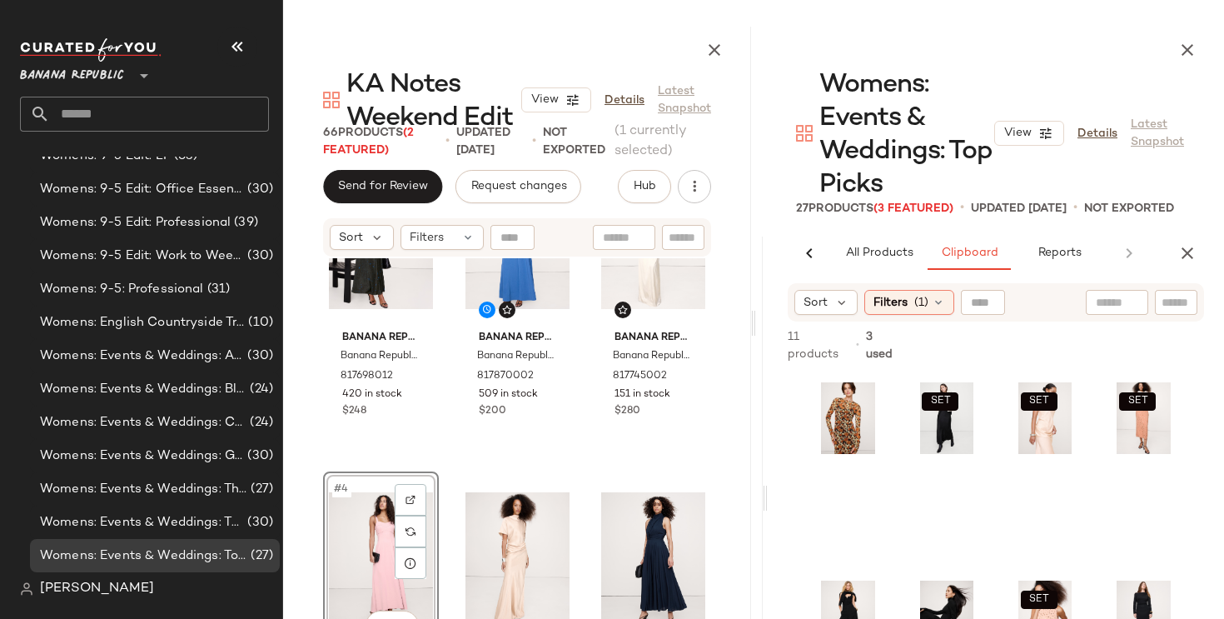
scroll to position [0, 140]
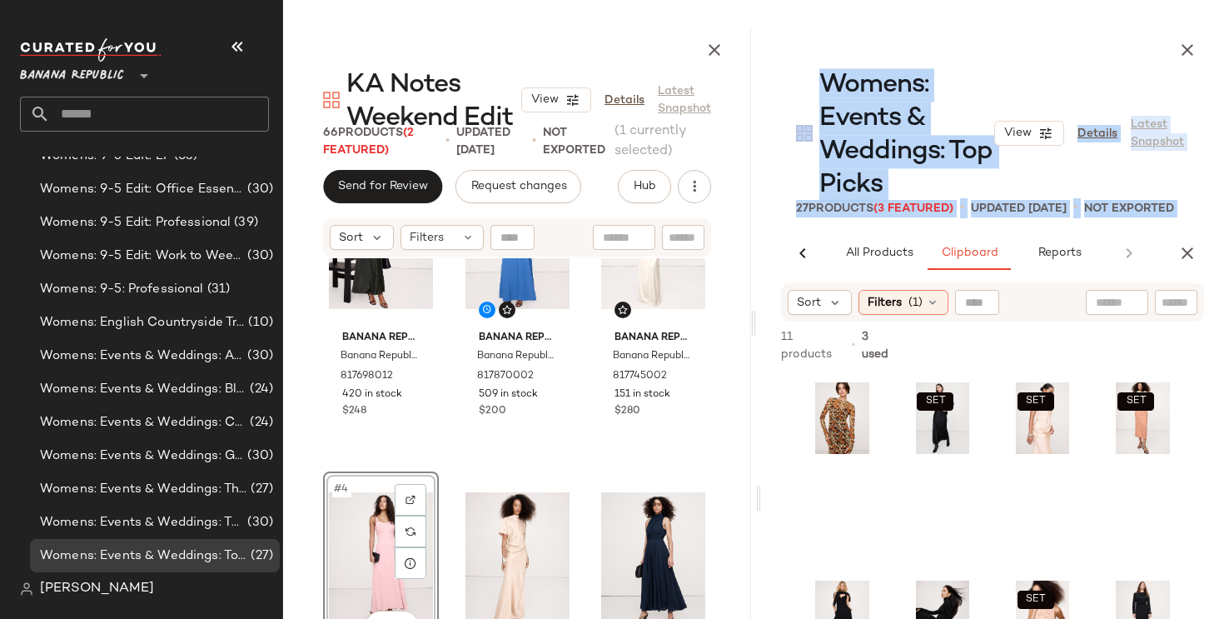
drag, startPoint x: 991, startPoint y: 496, endPoint x: 735, endPoint y: 497, distance: 255.6
click at [735, 497] on div "KA Notes Weekend Edit View Details Latest Snapshot 66 Products (2 Featured) • u…" at bounding box center [753, 323] width 941 height 592
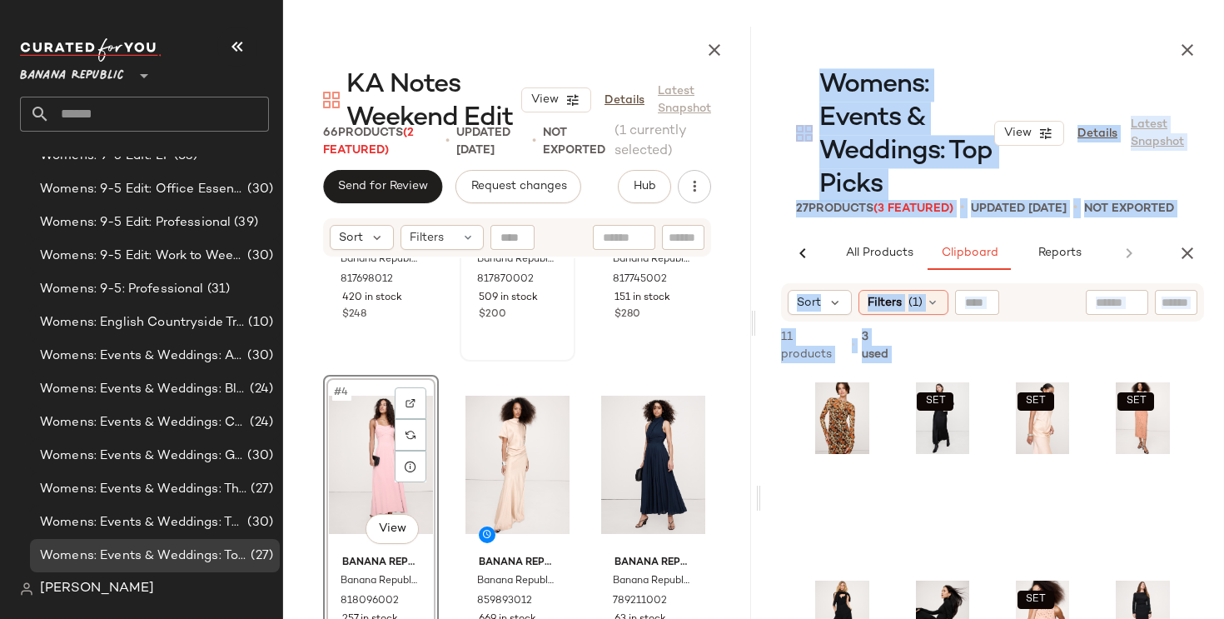
scroll to position [209, 0]
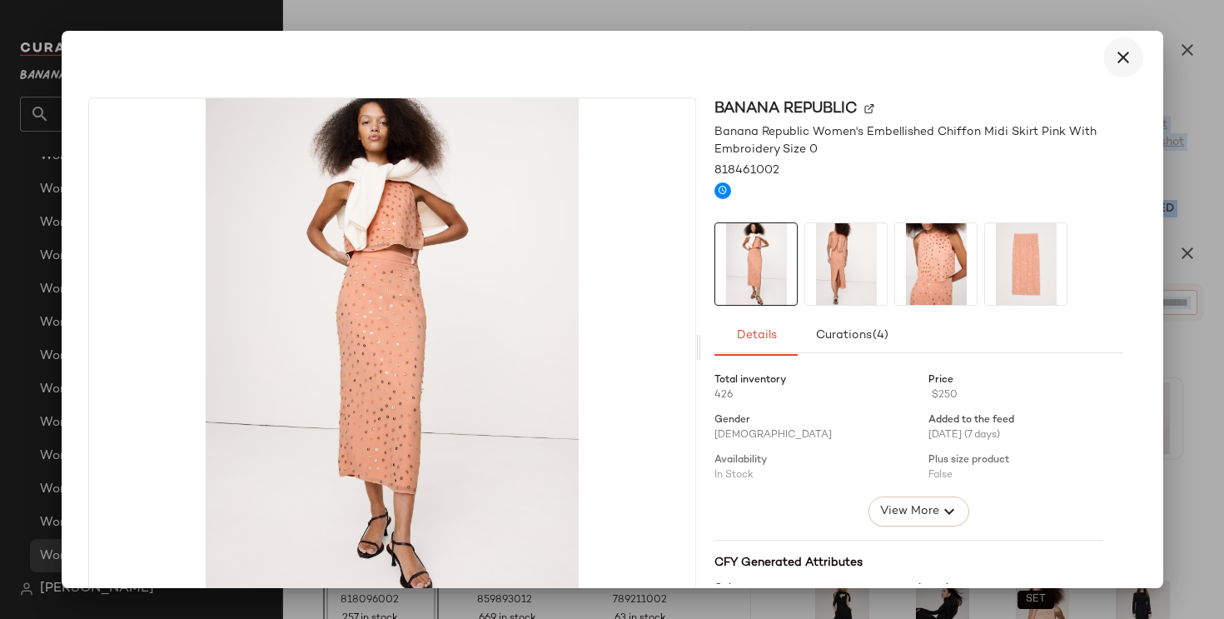
click at [1113, 51] on icon "button" at bounding box center [1123, 57] width 20 height 20
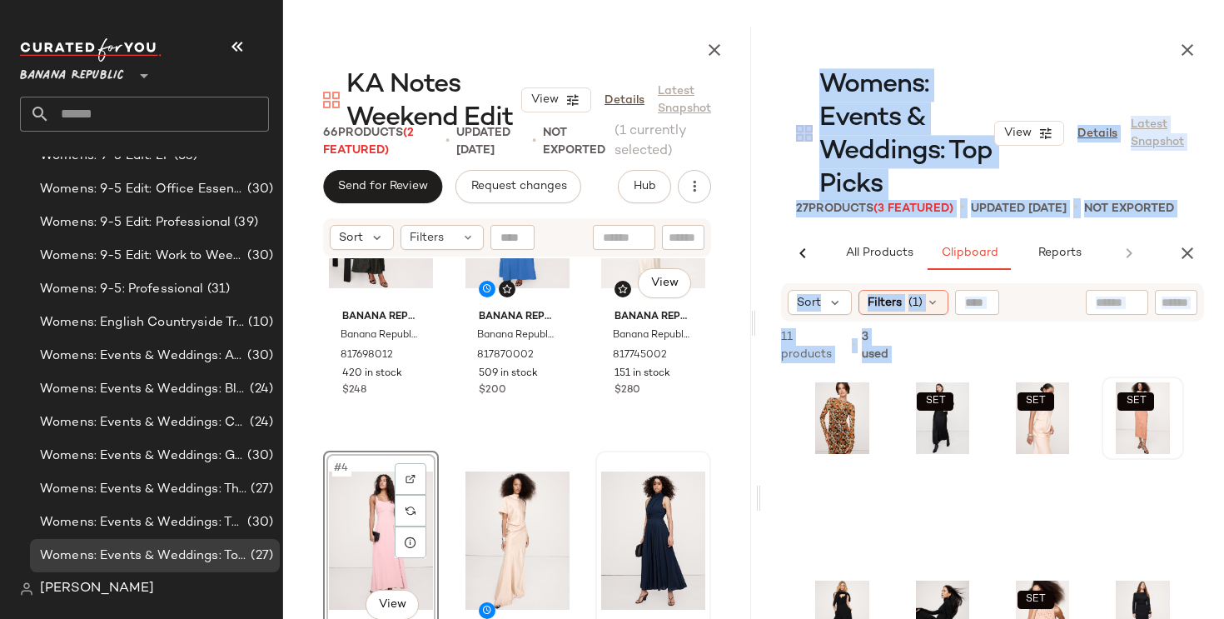
scroll to position [131, 0]
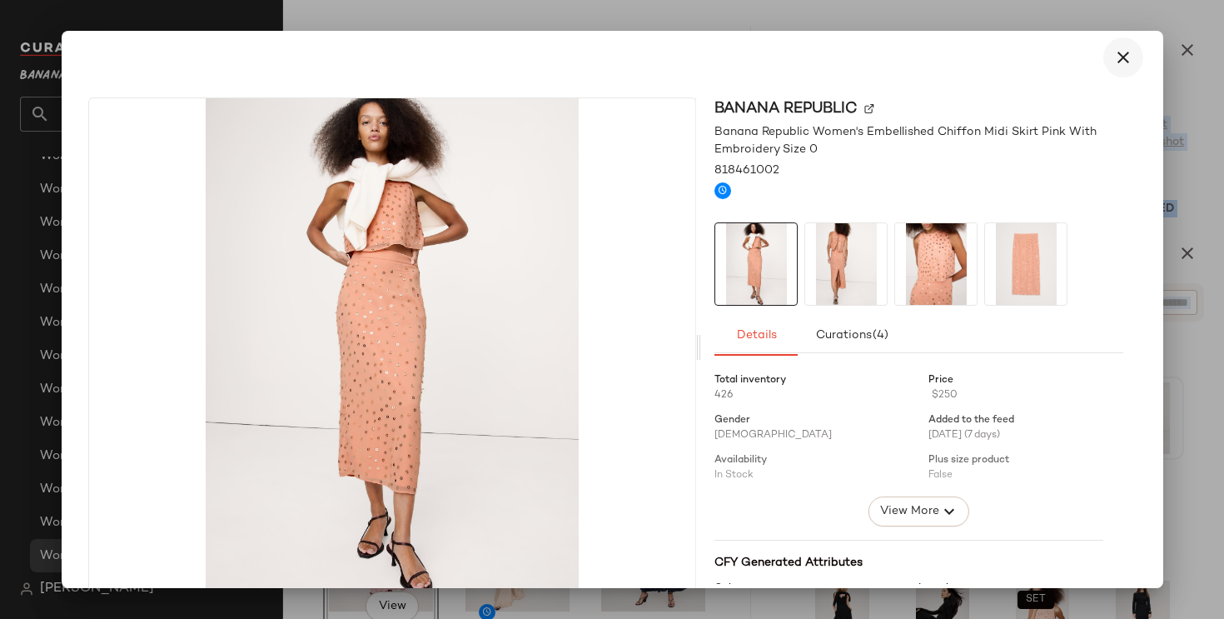
click at [1115, 58] on icon "button" at bounding box center [1123, 57] width 20 height 20
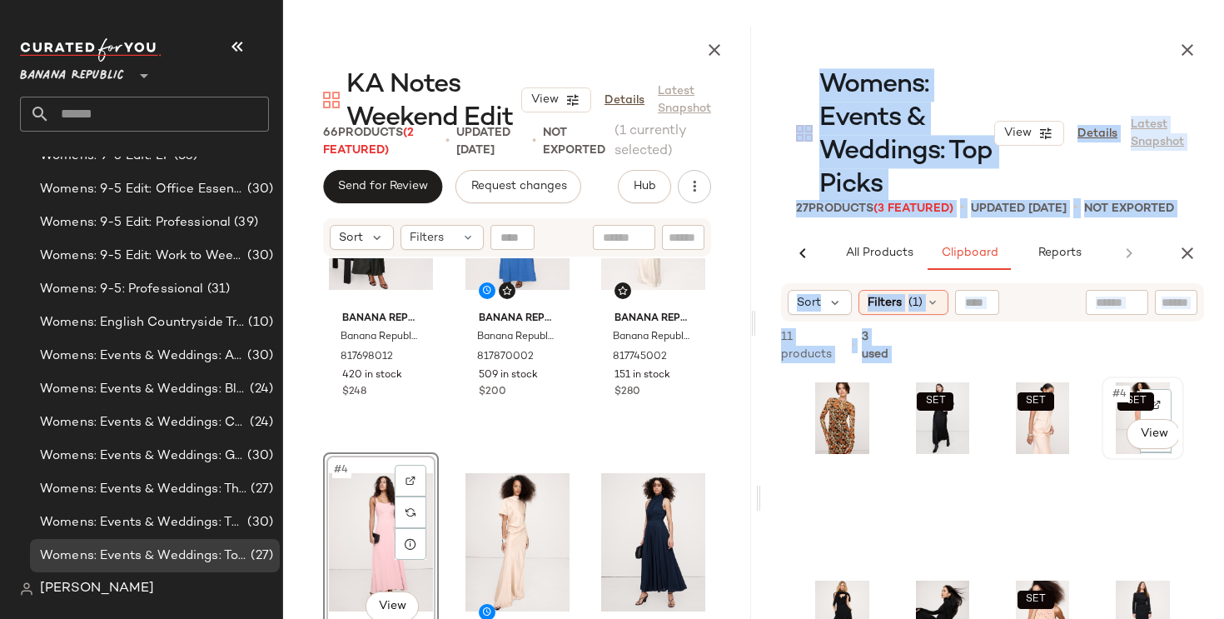
click at [1115, 450] on div "SET #4 View" at bounding box center [1142, 418] width 71 height 72
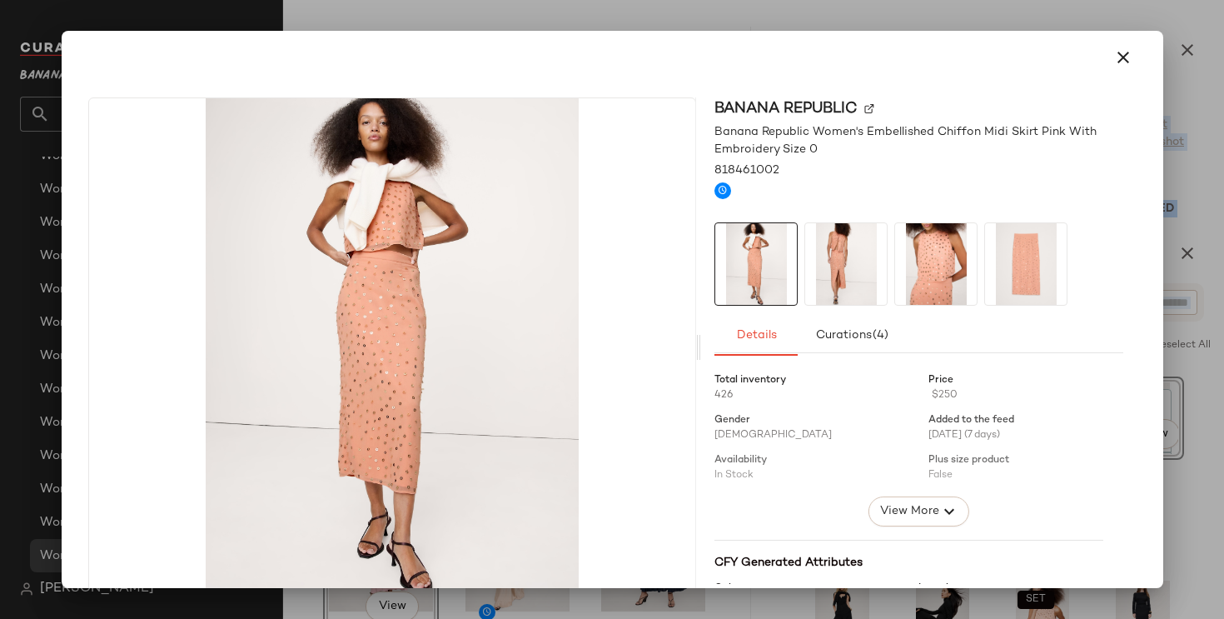
drag, startPoint x: 1107, startPoint y: 439, endPoint x: 774, endPoint y: 400, distance: 334.5
click at [774, 400] on body "Banana Republic ** Dashboard All Products Global Clipboards (4) Curations (37) …" at bounding box center [612, 309] width 1224 height 619
click at [1113, 57] on icon "button" at bounding box center [1123, 57] width 20 height 20
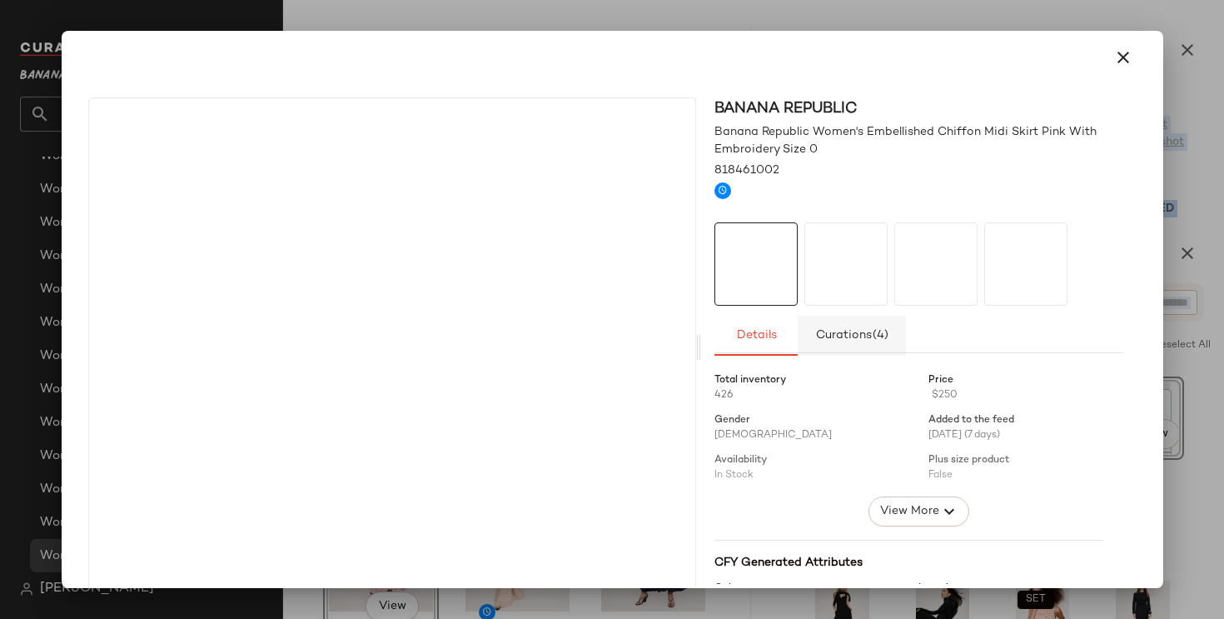
drag, startPoint x: 1108, startPoint y: 424, endPoint x: 836, endPoint y: 334, distance: 286.7
click at [794, 385] on body "Banana Republic ** Dashboard All Products Global Clipboards (4) Curations (37) …" at bounding box center [612, 309] width 1224 height 619
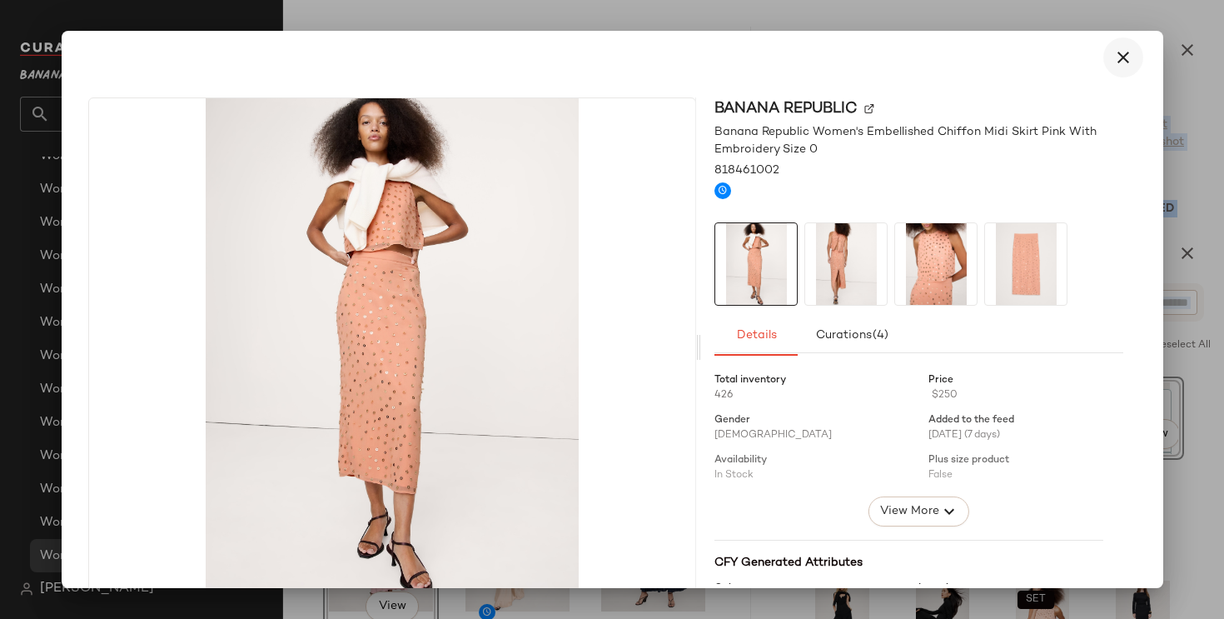
click at [1113, 56] on icon "button" at bounding box center [1123, 57] width 20 height 20
drag, startPoint x: 1103, startPoint y: 435, endPoint x: 1004, endPoint y: 430, distance: 99.3
click at [1004, 430] on body "Banana Republic ** Dashboard All Products Global Clipboards (4) Curations (37) …" at bounding box center [612, 309] width 1224 height 619
click at [1117, 65] on icon "button" at bounding box center [1123, 57] width 20 height 20
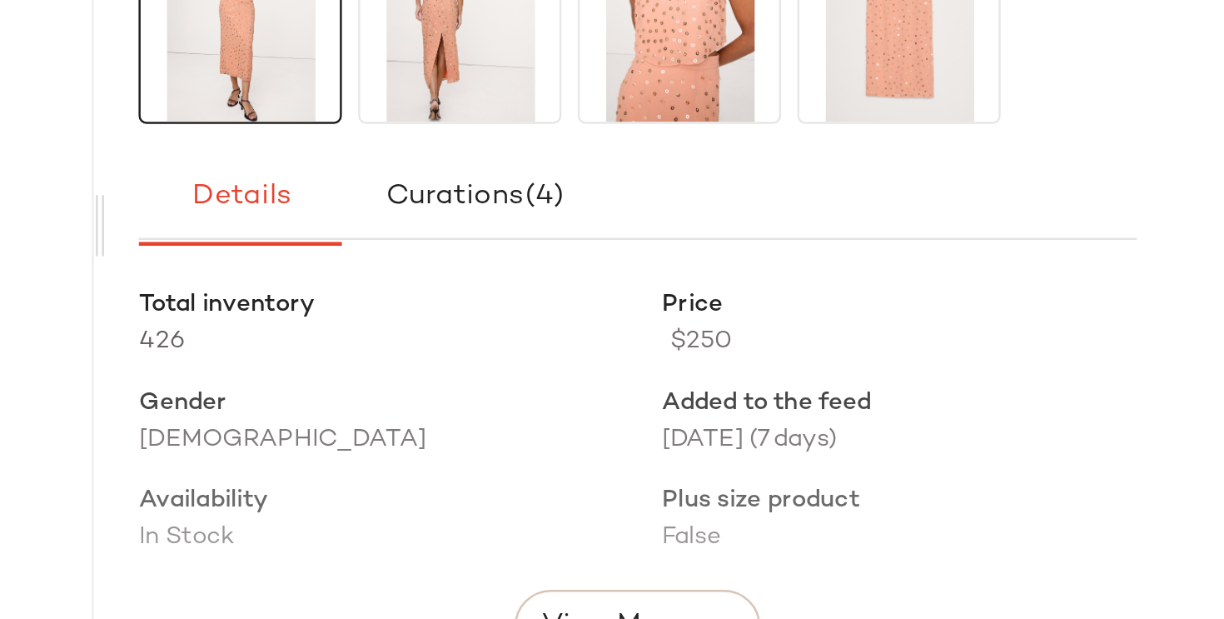
drag, startPoint x: 1107, startPoint y: 430, endPoint x: 808, endPoint y: 471, distance: 302.6
click at [795, 473] on body "Banana Republic ** Dashboard All Products Global Clipboards (4) Curations (37) …" at bounding box center [612, 309] width 1224 height 619
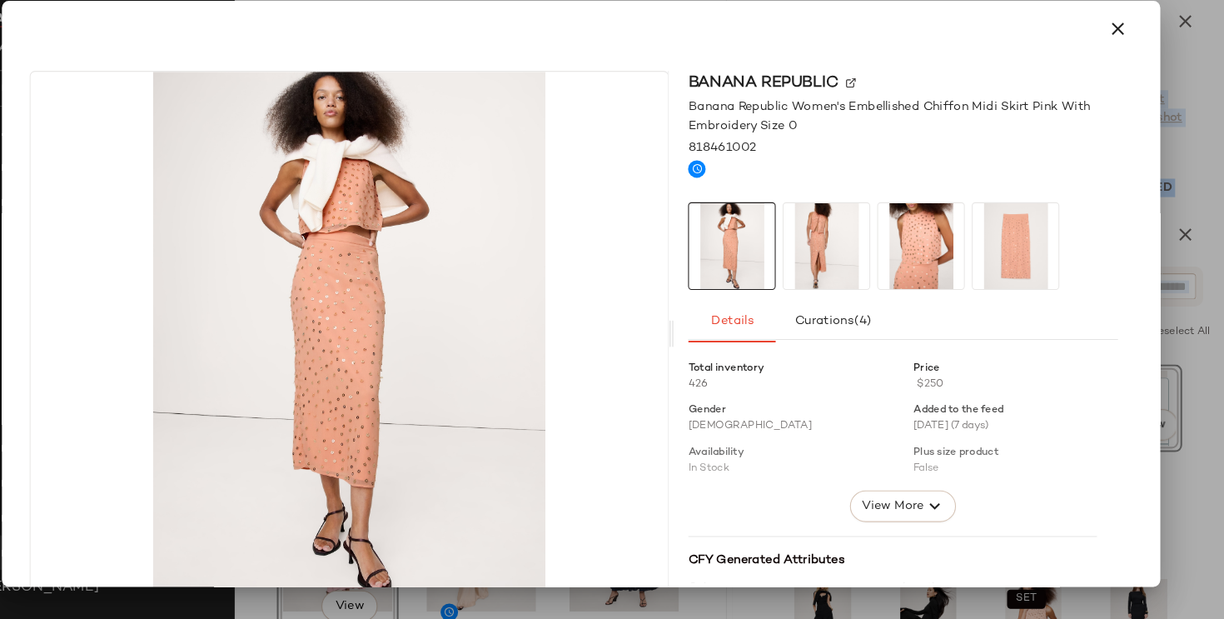
scroll to position [0, 0]
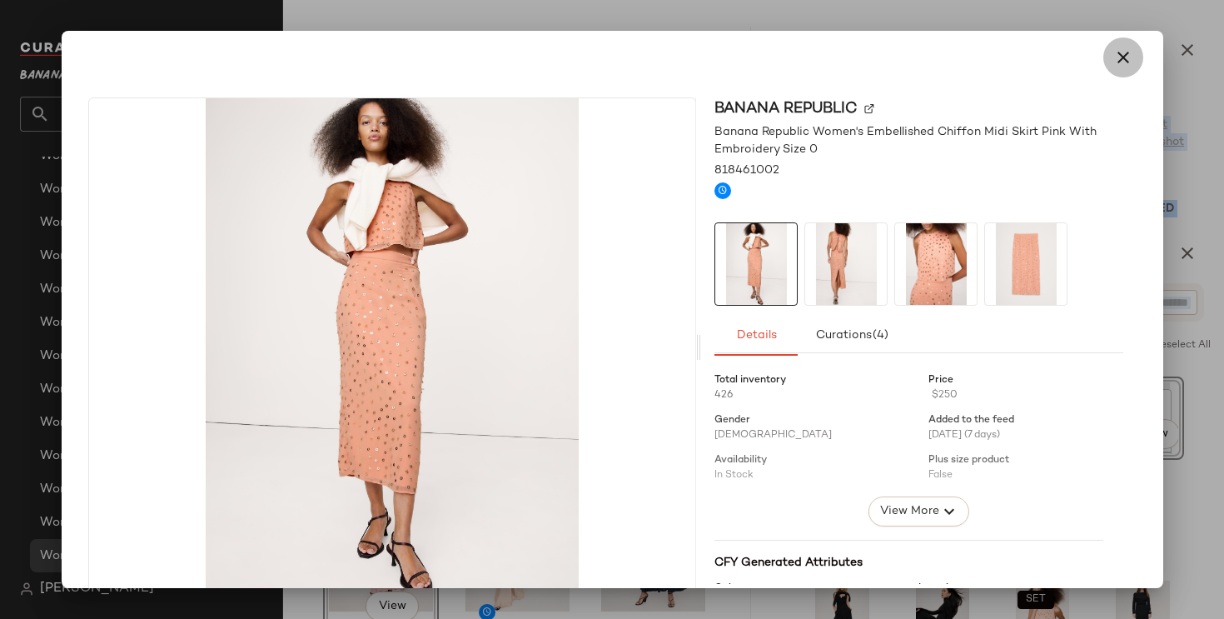
click at [1113, 62] on icon "button" at bounding box center [1123, 57] width 20 height 20
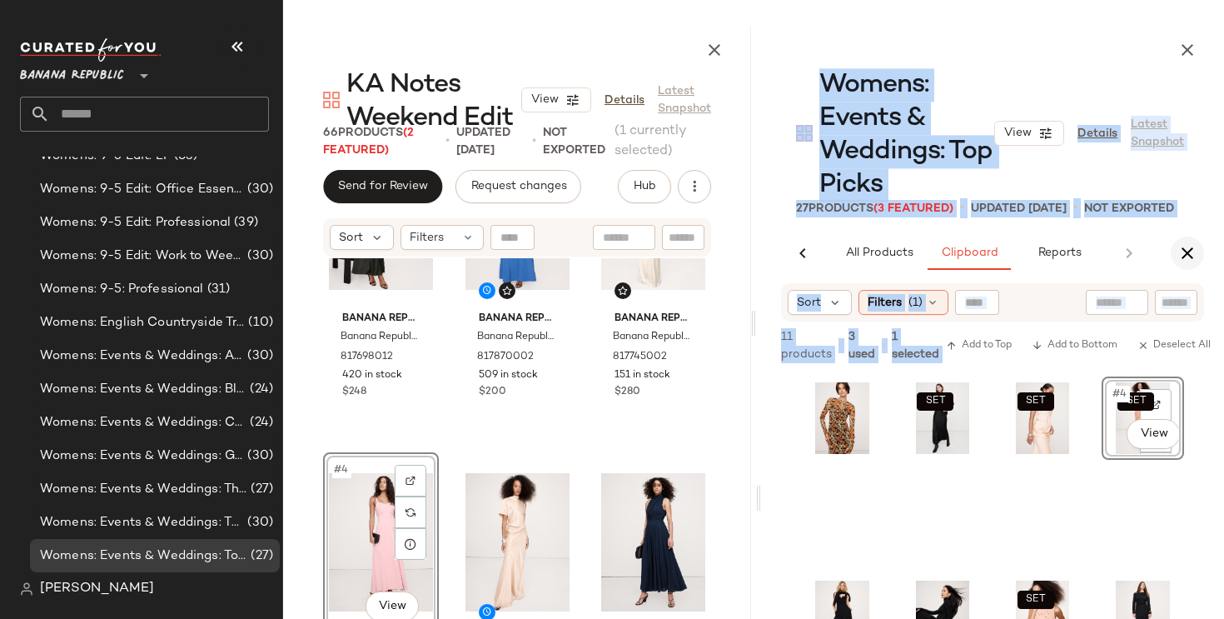
click at [1190, 244] on icon "button" at bounding box center [1187, 253] width 20 height 20
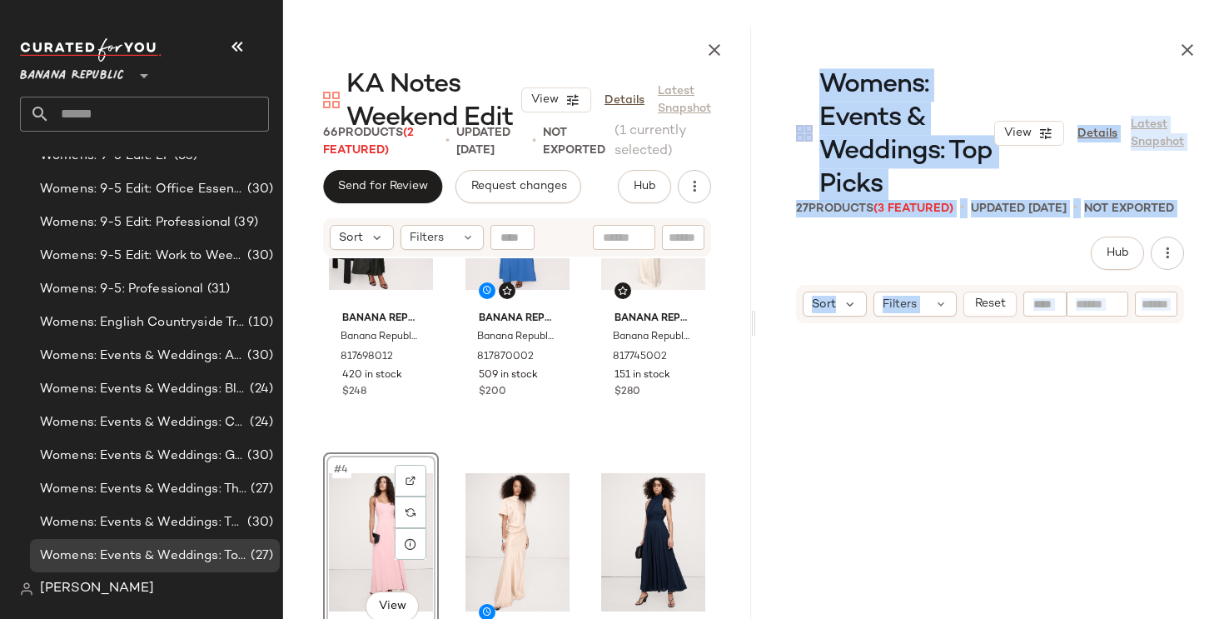
scroll to position [978, 0]
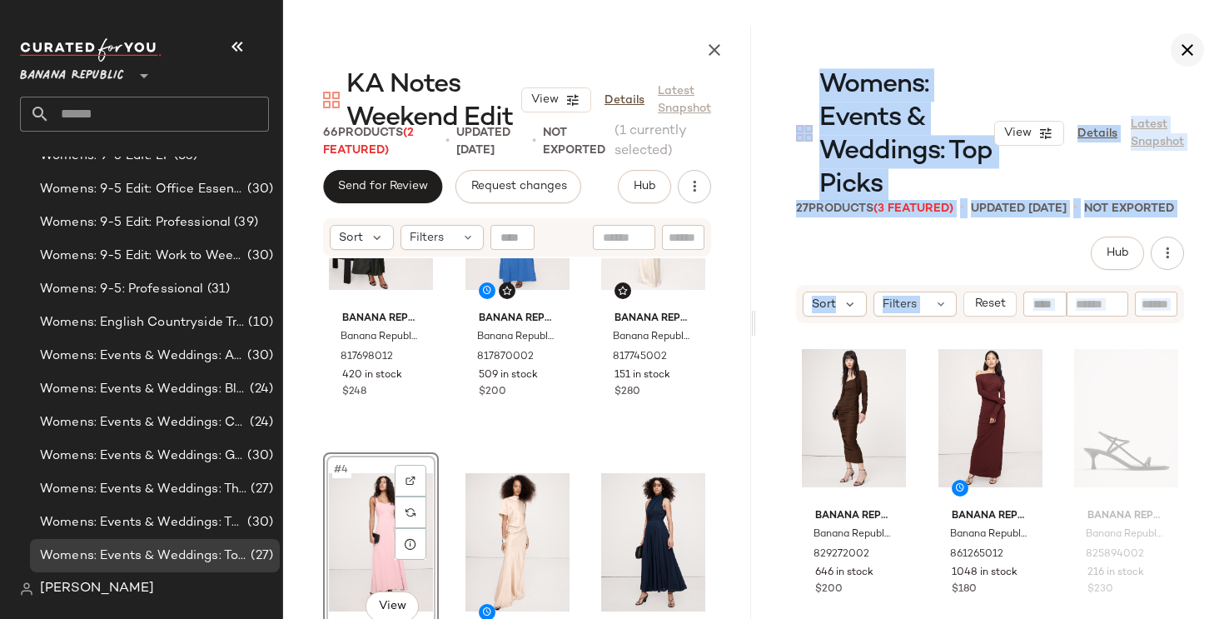
click at [1180, 51] on icon "button" at bounding box center [1187, 50] width 20 height 20
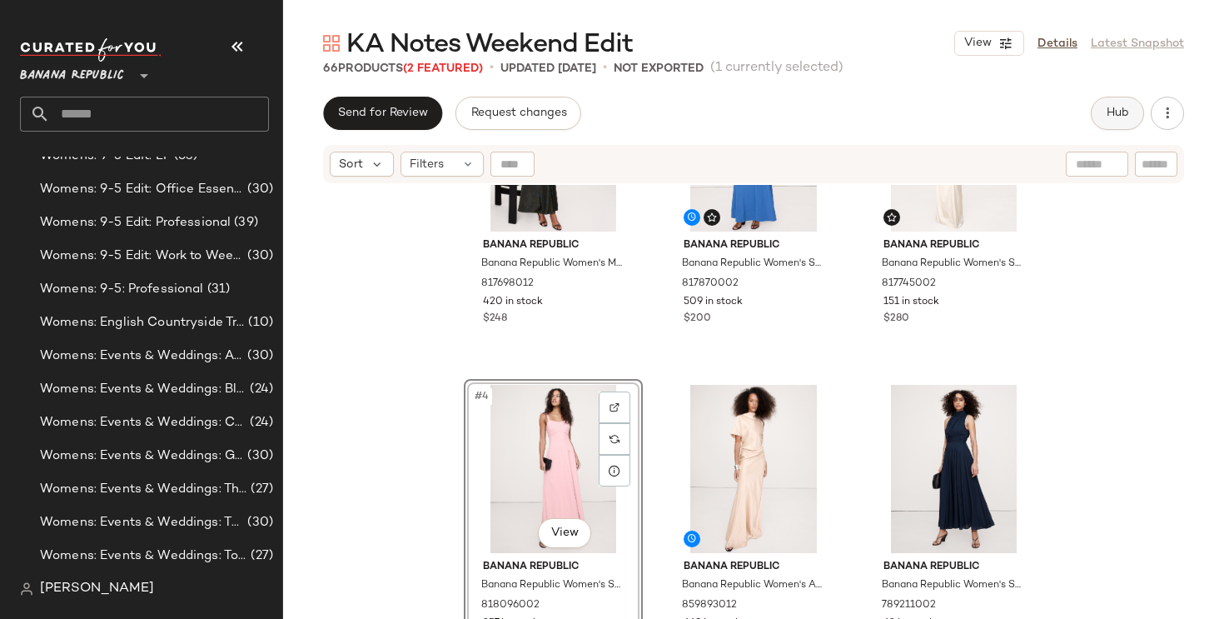
click at [1132, 107] on button "Hub" at bounding box center [1117, 113] width 53 height 33
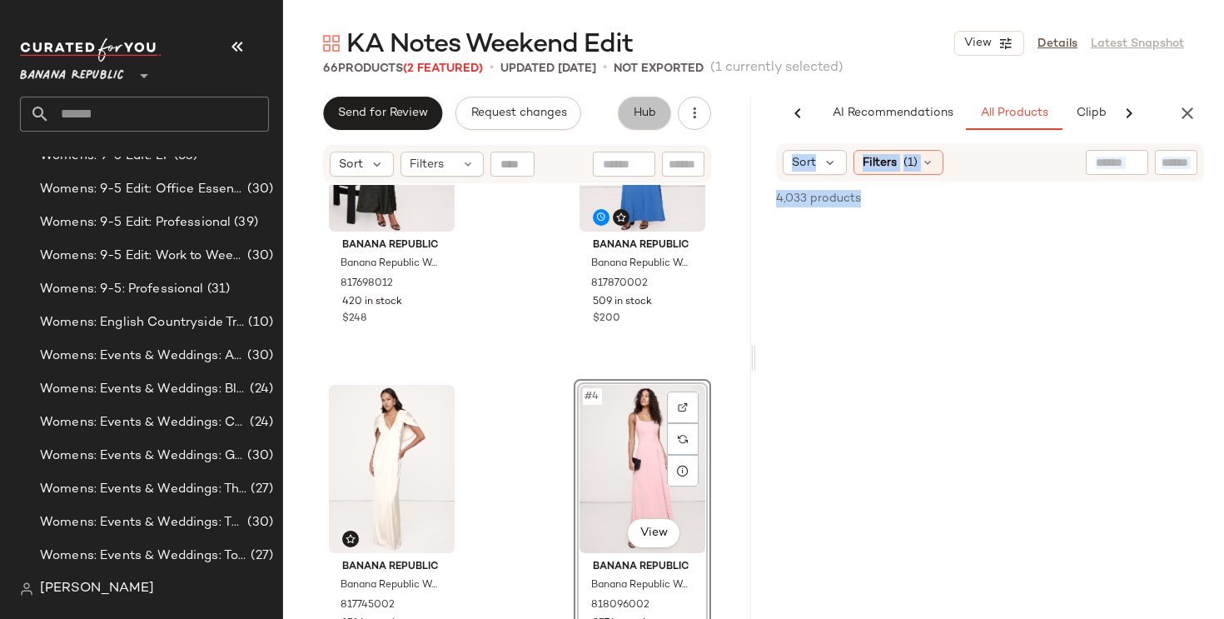
scroll to position [0, 104]
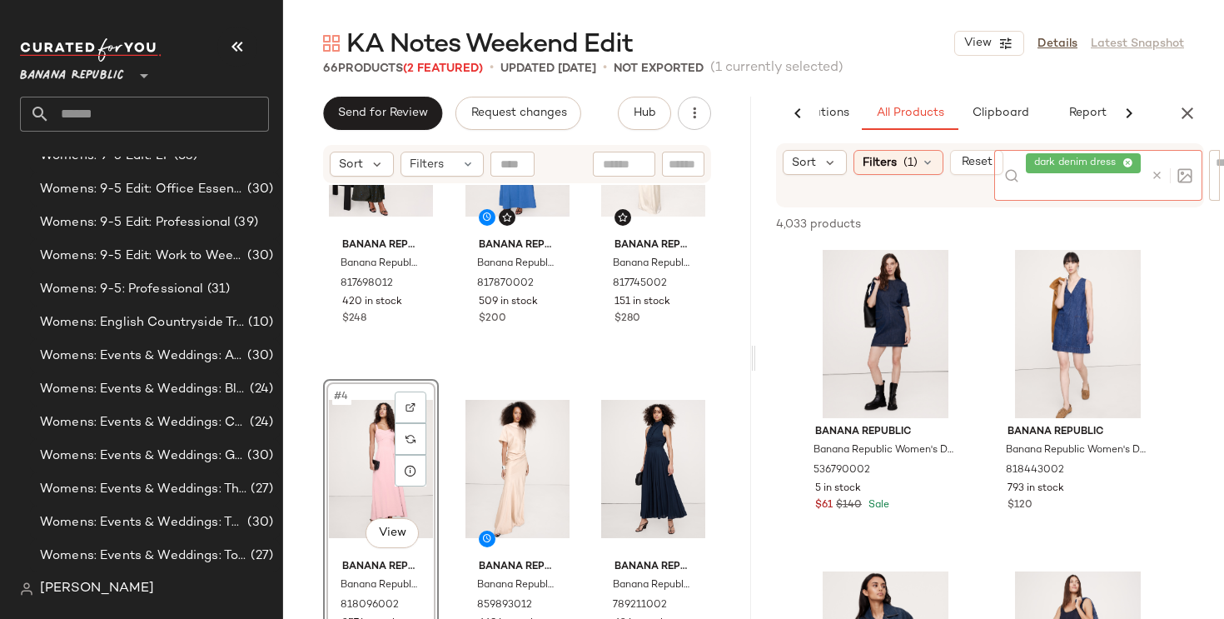
click at [1130, 162] on icon at bounding box center [1127, 163] width 11 height 11
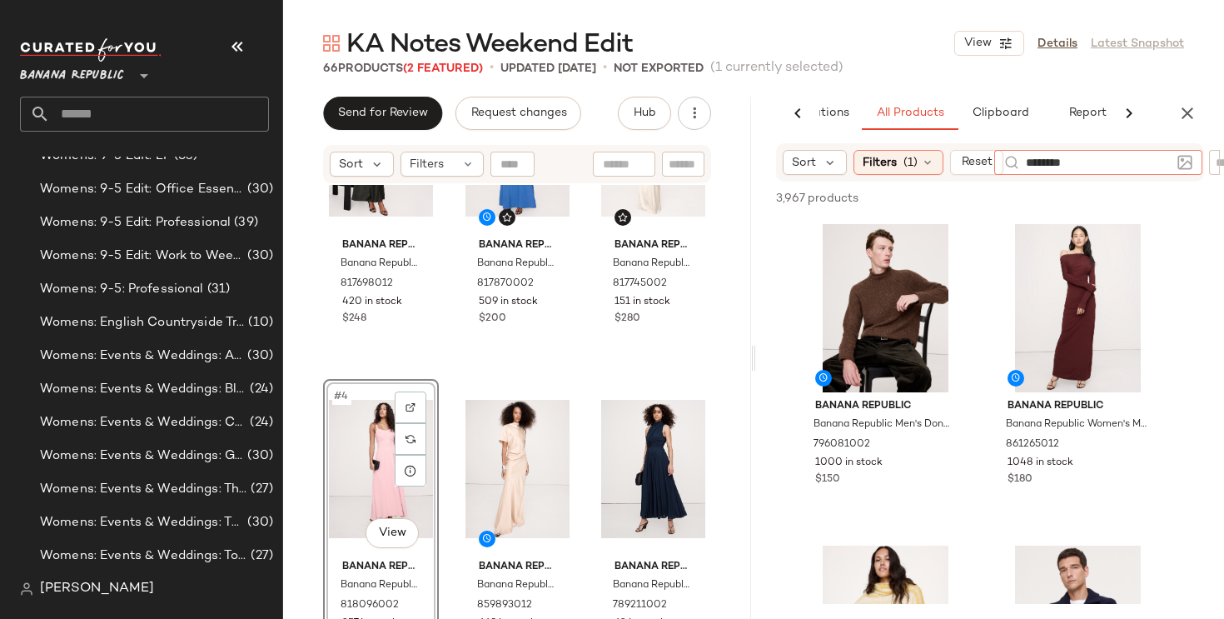
type input "********"
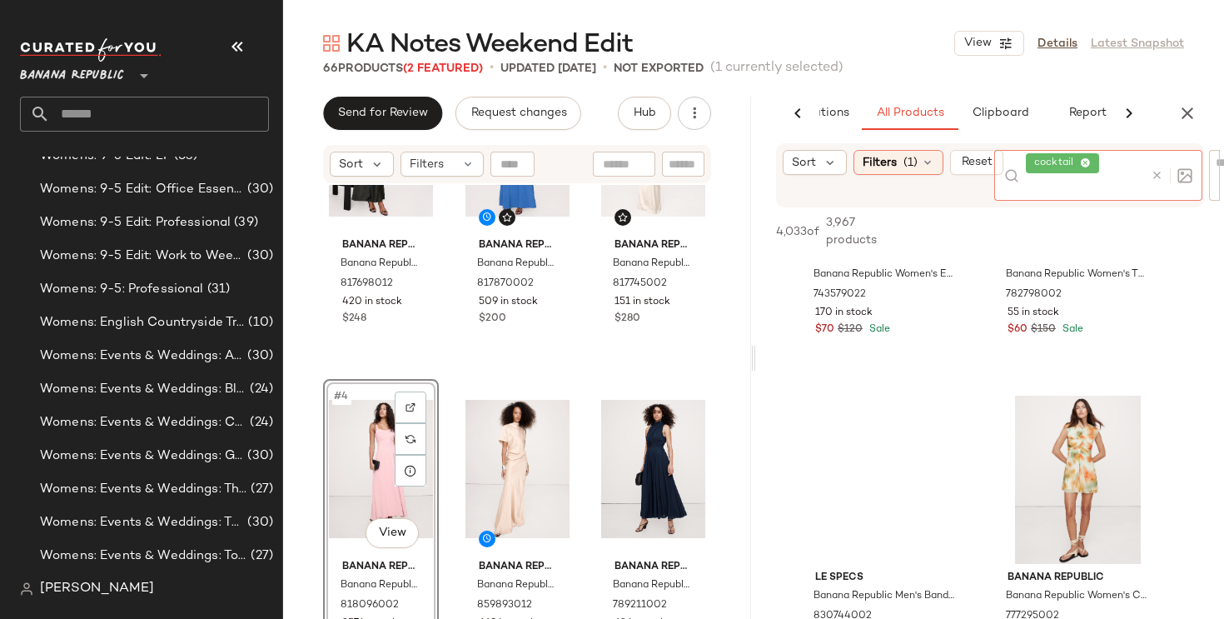
scroll to position [541, 0]
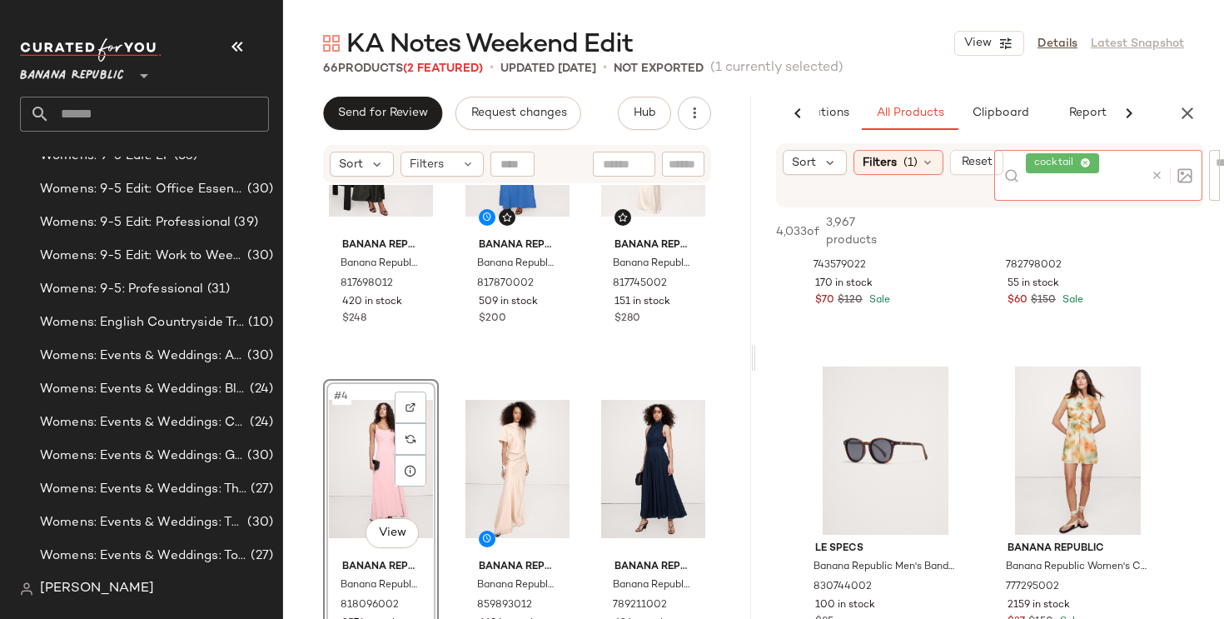
click at [1087, 166] on icon at bounding box center [1085, 163] width 11 height 11
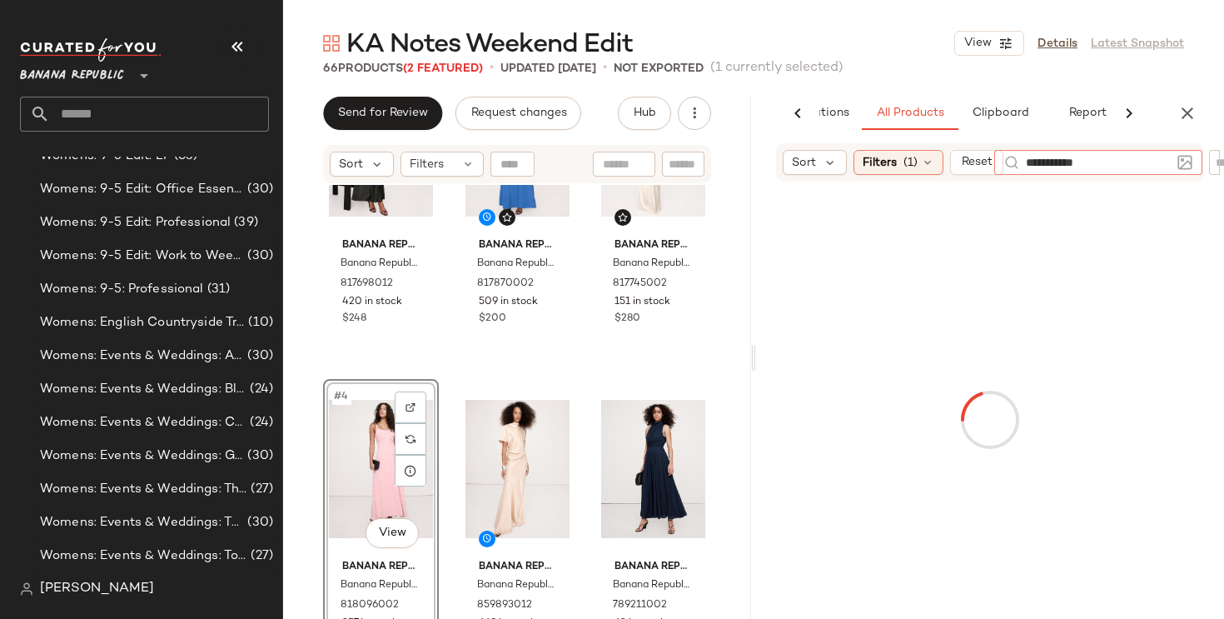
type input "**********"
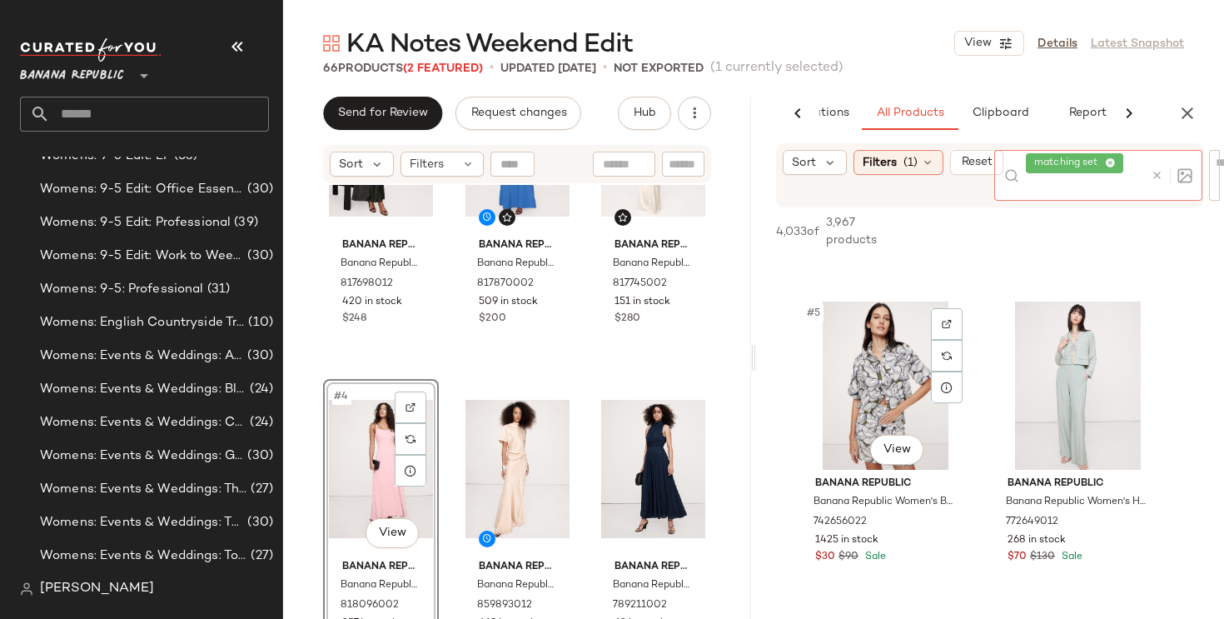
scroll to position [603, 0]
type input "**********"
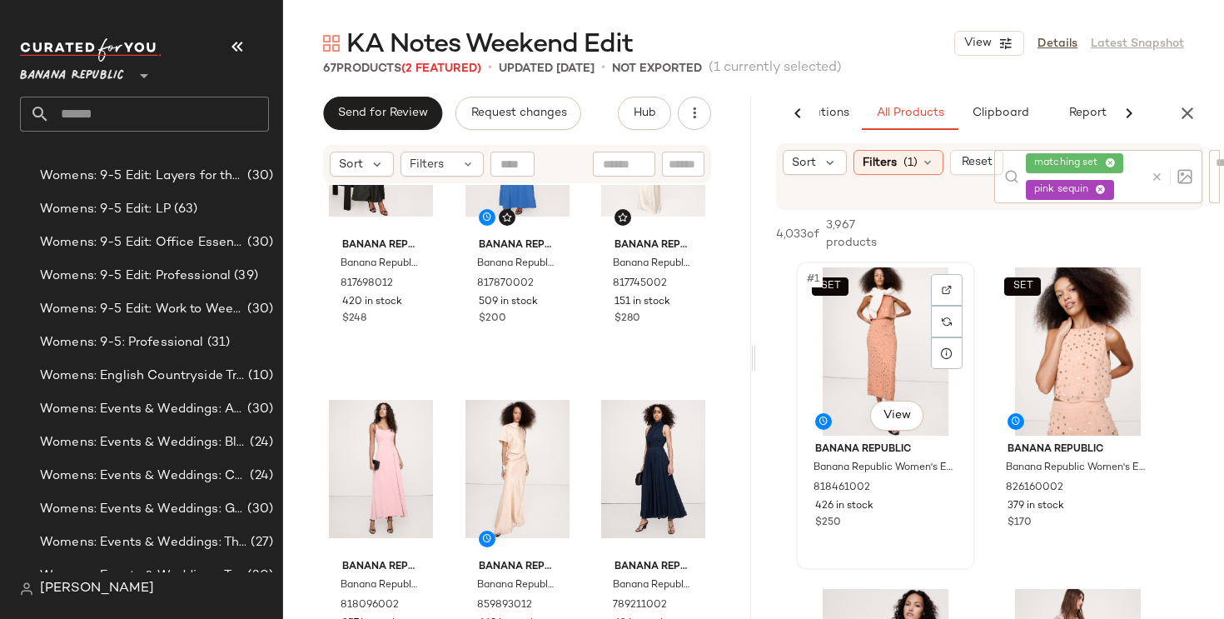
scroll to position [950, 0]
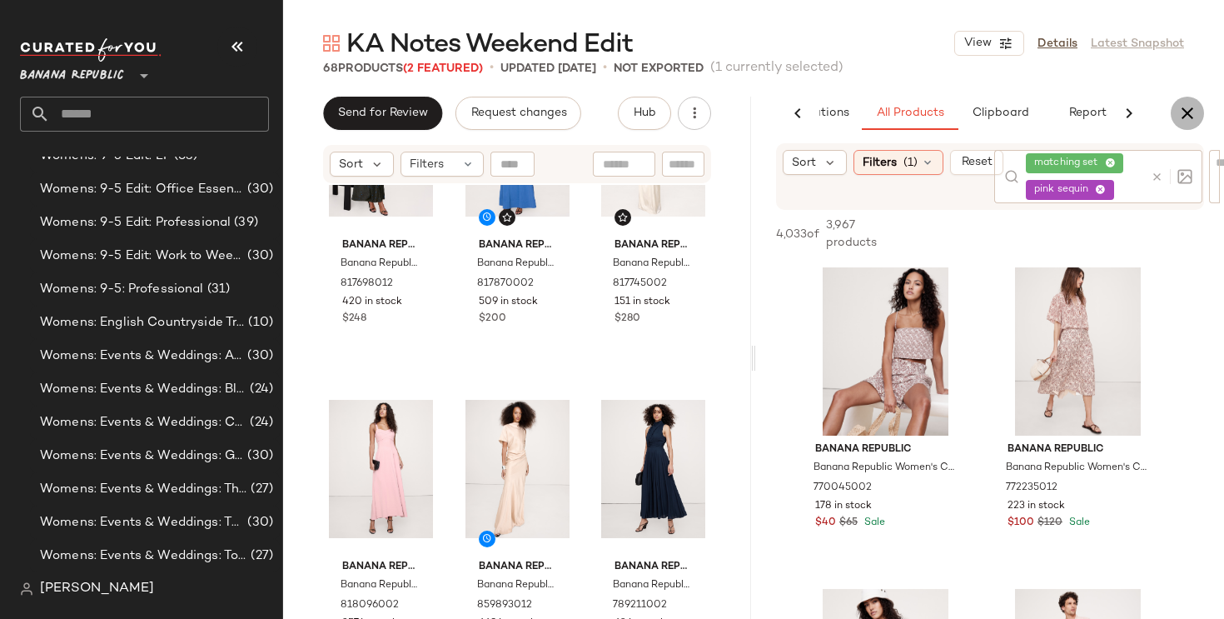
click at [1192, 115] on icon "button" at bounding box center [1187, 113] width 20 height 20
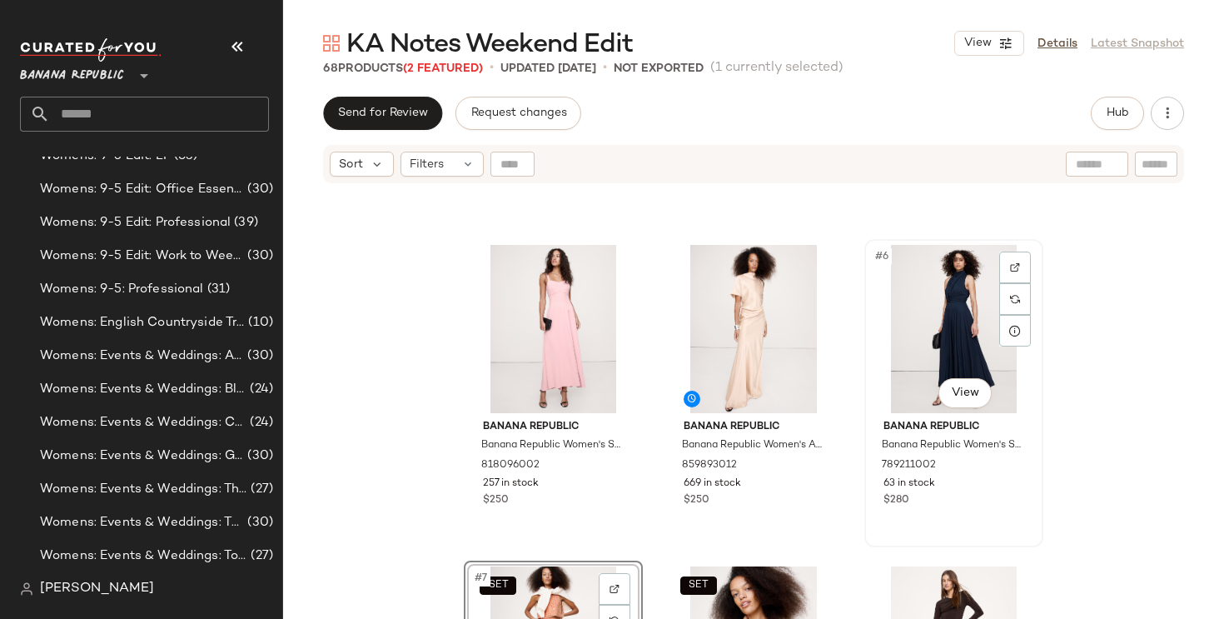
scroll to position [396, 0]
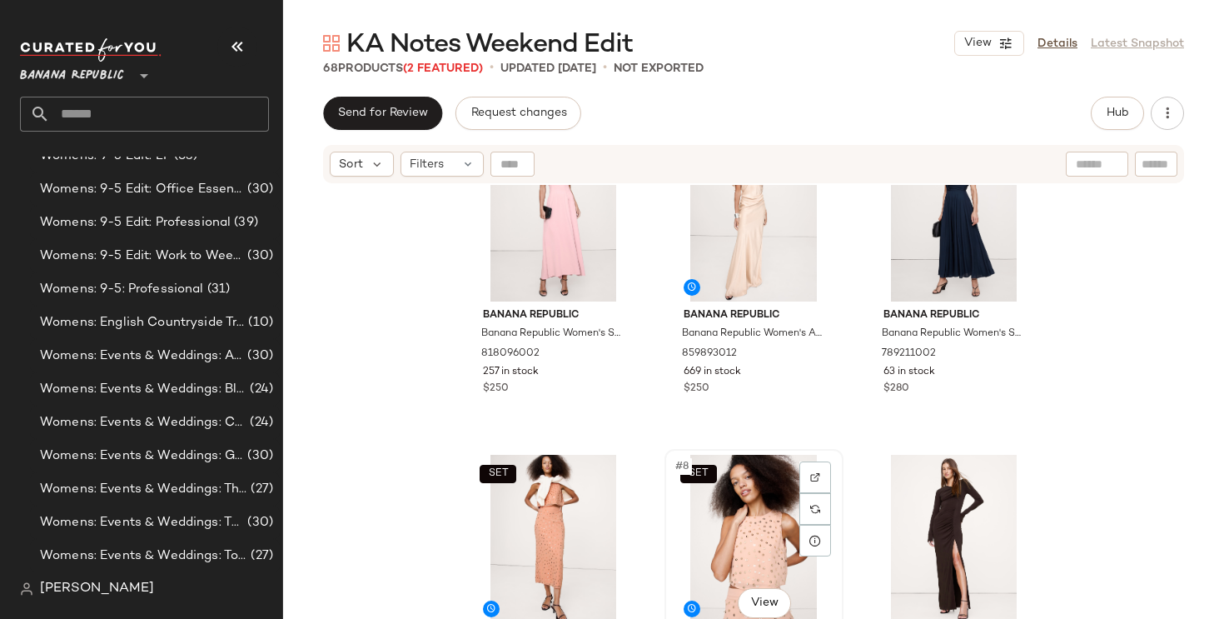
scroll to position [396, 0]
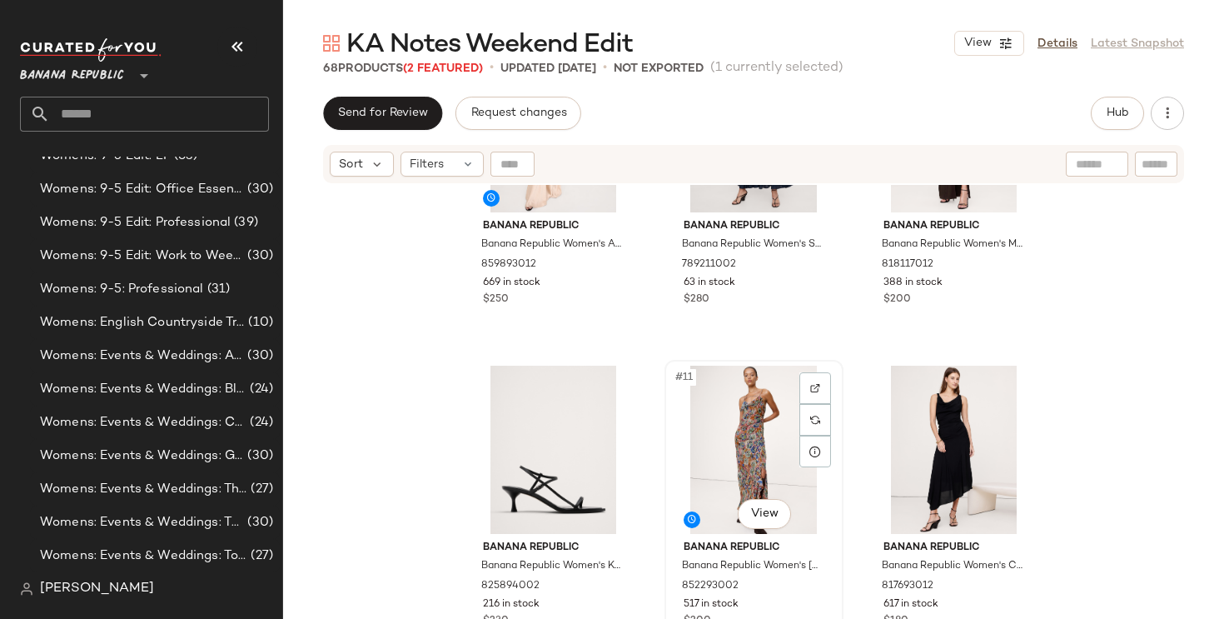
scroll to position [807, 0]
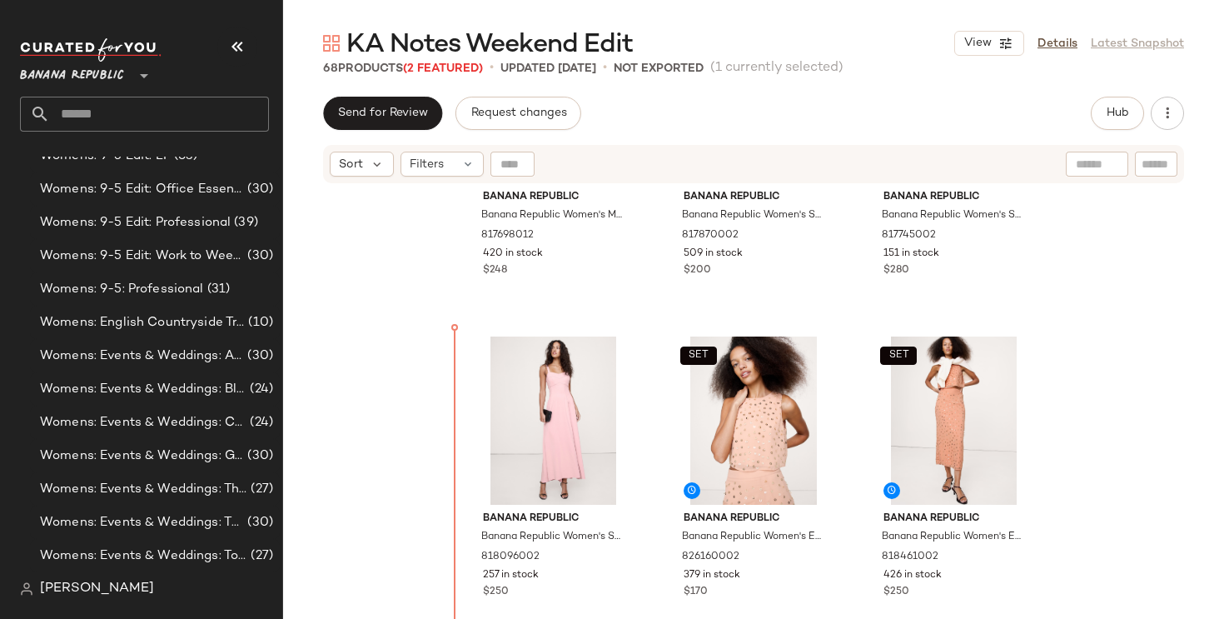
scroll to position [185, 0]
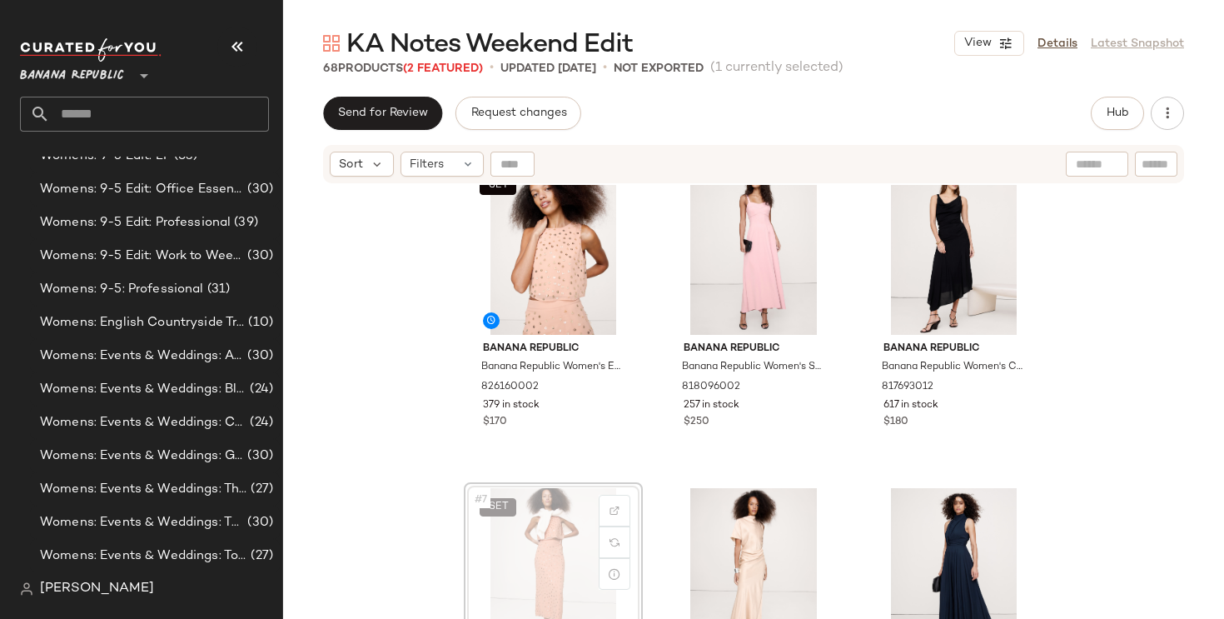
scroll to position [351, 0]
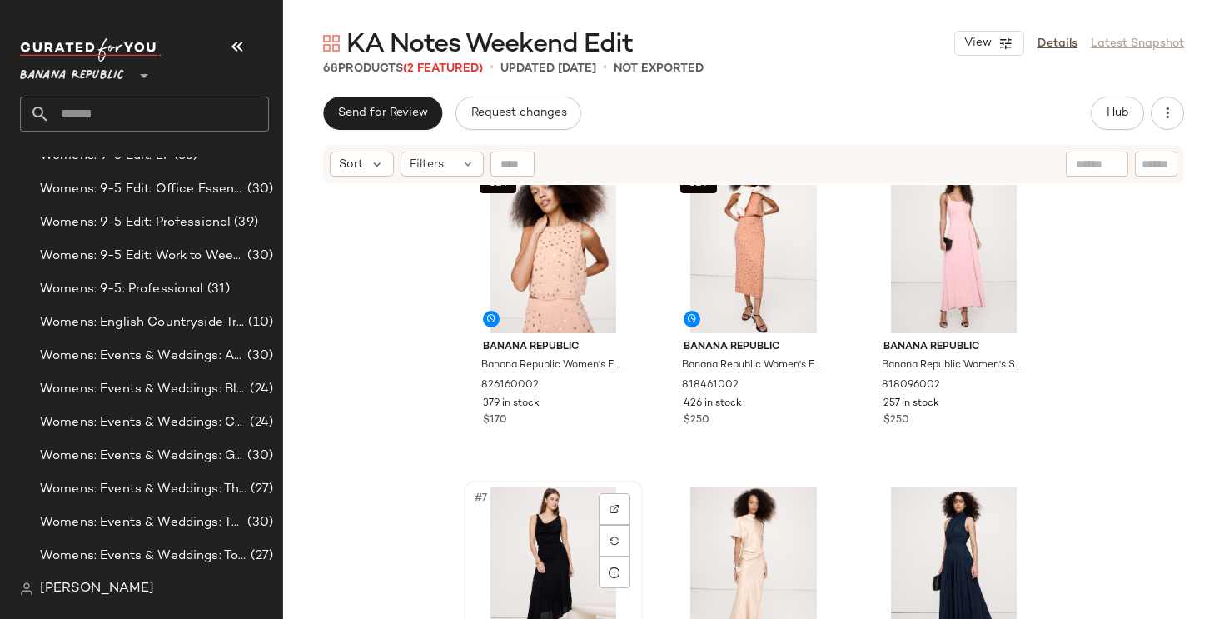
scroll to position [352, 0]
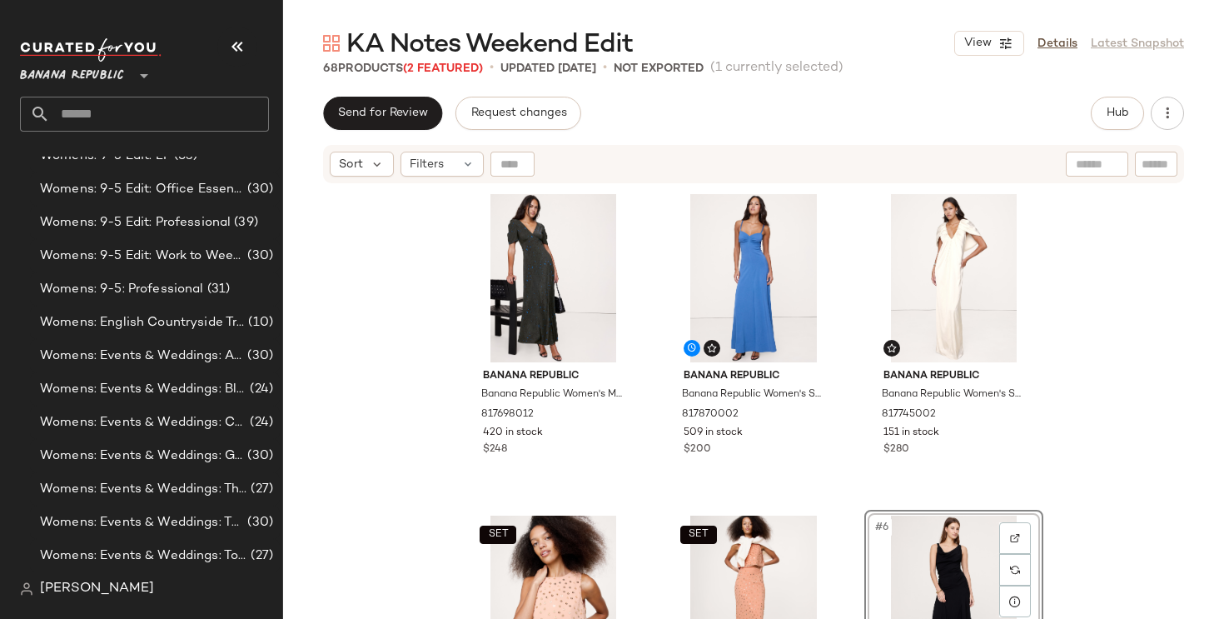
click at [1133, 407] on div "Banana Republic Banana Republic Women's Matte Silk Maxi Dress Forest Green Leop…" at bounding box center [753, 422] width 941 height 475
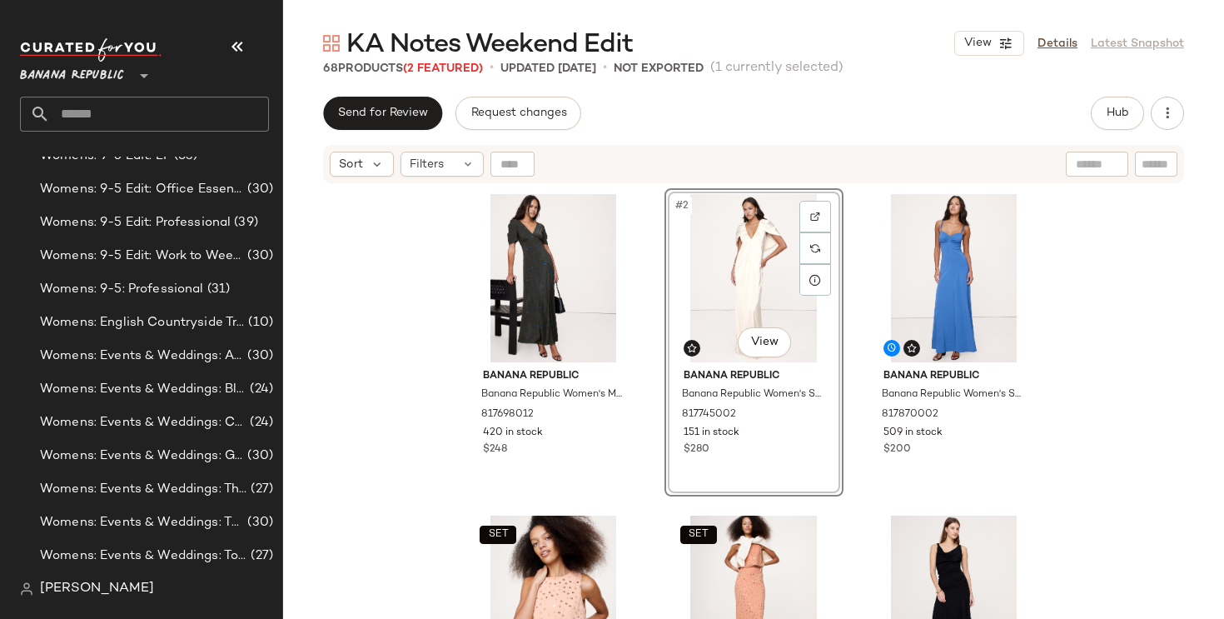
click at [1137, 303] on div "Banana Republic Banana Republic Women's Matte Silk Maxi Dress Forest Green Leop…" at bounding box center [753, 422] width 941 height 475
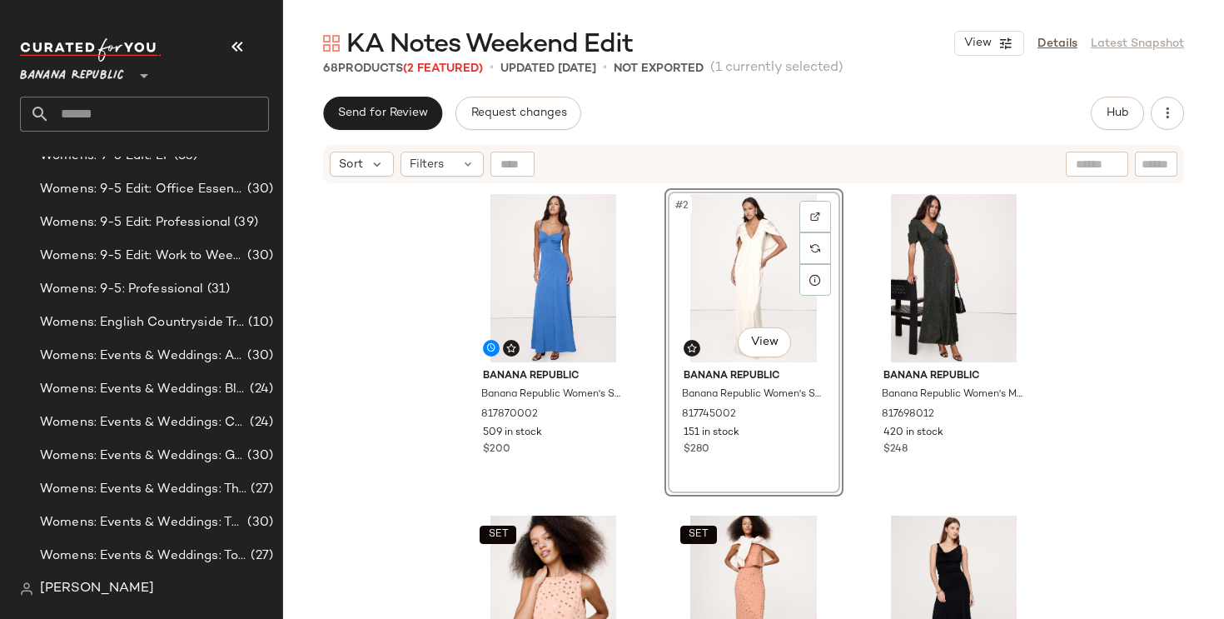
click at [1140, 328] on div "Banana Republic Banana Republic Women's Stretch-Sateen Sweetheart Maxi Dress Bl…" at bounding box center [753, 422] width 941 height 475
click at [1167, 445] on div "Banana Republic Banana Republic Women's Stretch-Sateen Sweetheart Maxi Dress Bl…" at bounding box center [753, 422] width 941 height 475
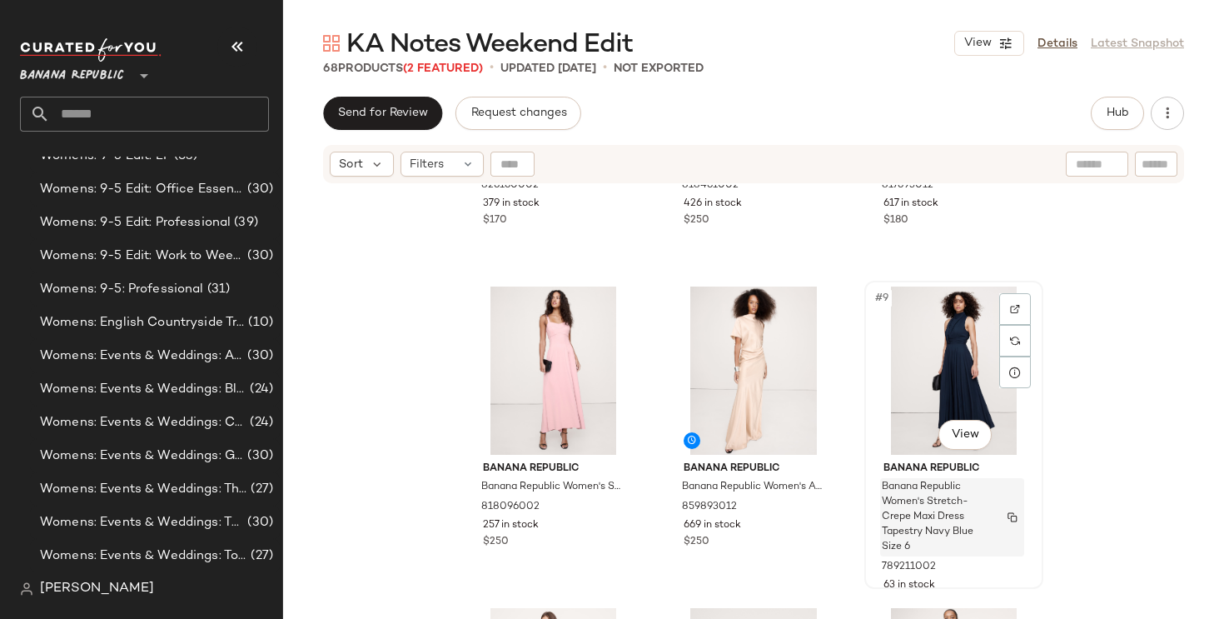
scroll to position [565, 0]
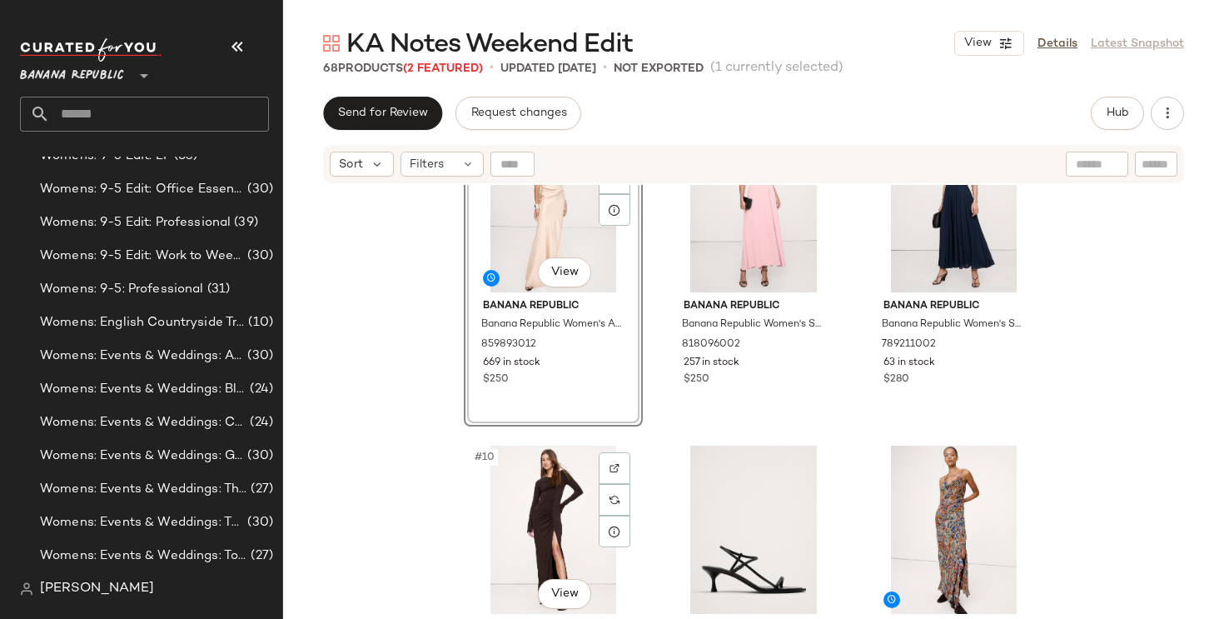
scroll to position [720, 0]
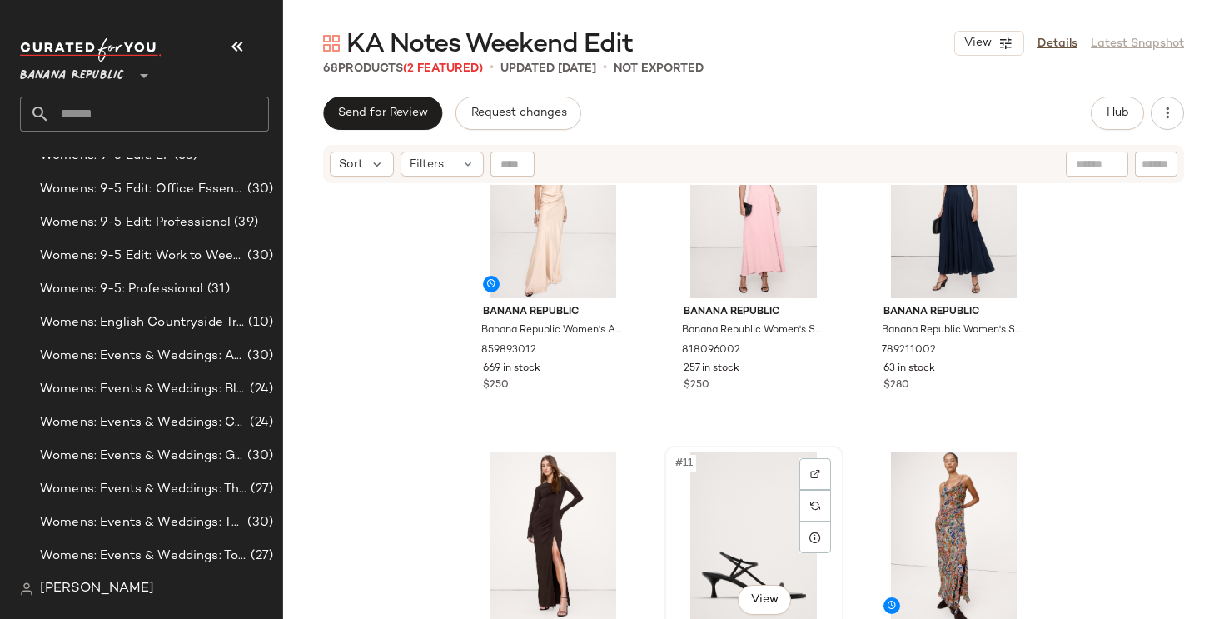
click at [785, 506] on div "#11 View" at bounding box center [753, 535] width 167 height 168
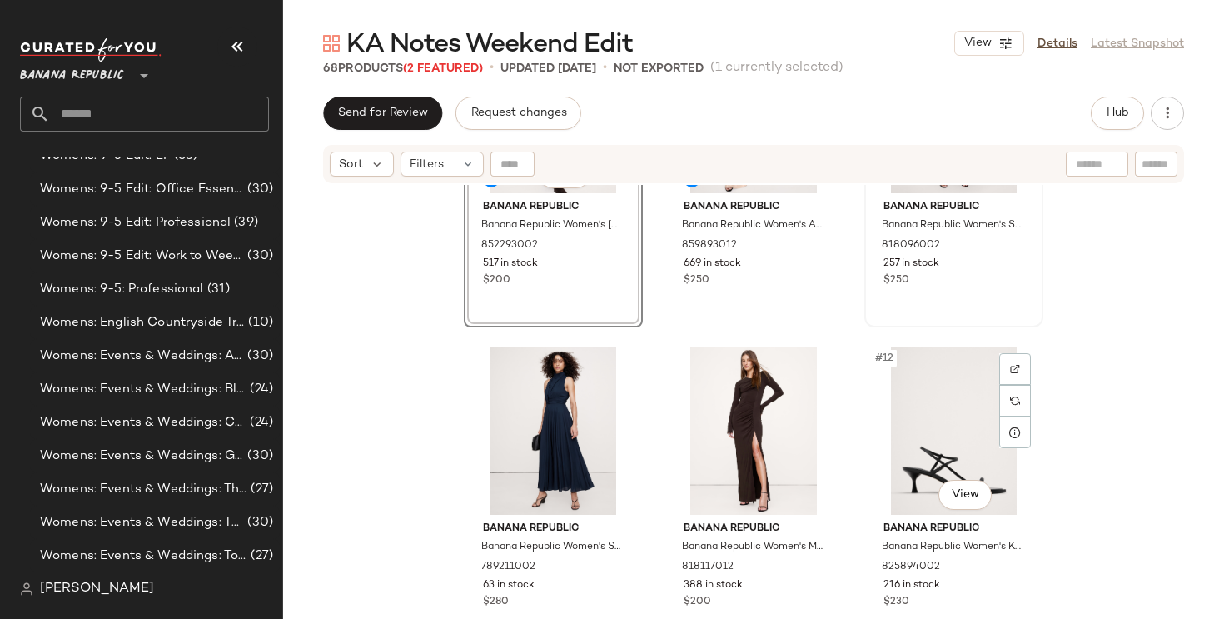
scroll to position [827, 0]
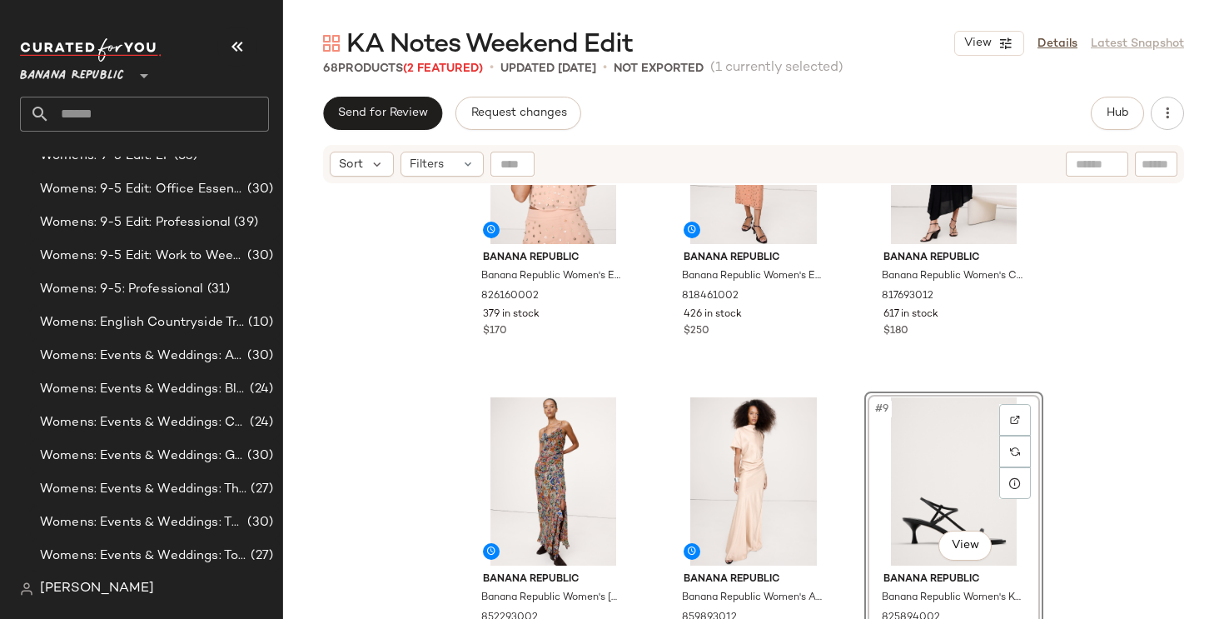
click at [1068, 405] on div "SET Banana Republic Banana Republic Women's Embellished Chiffon Open-Back Tank …" at bounding box center [753, 422] width 941 height 475
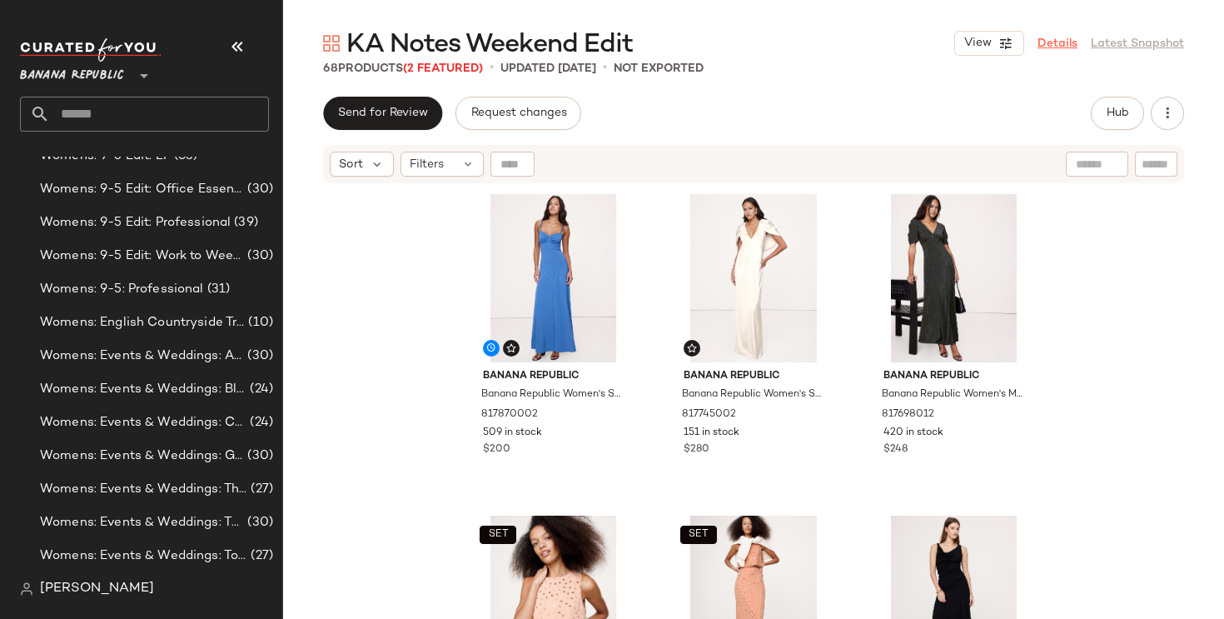
click at [1060, 47] on link "Details" at bounding box center [1057, 43] width 40 height 17
click at [1107, 112] on span "Hub" at bounding box center [1117, 113] width 23 height 13
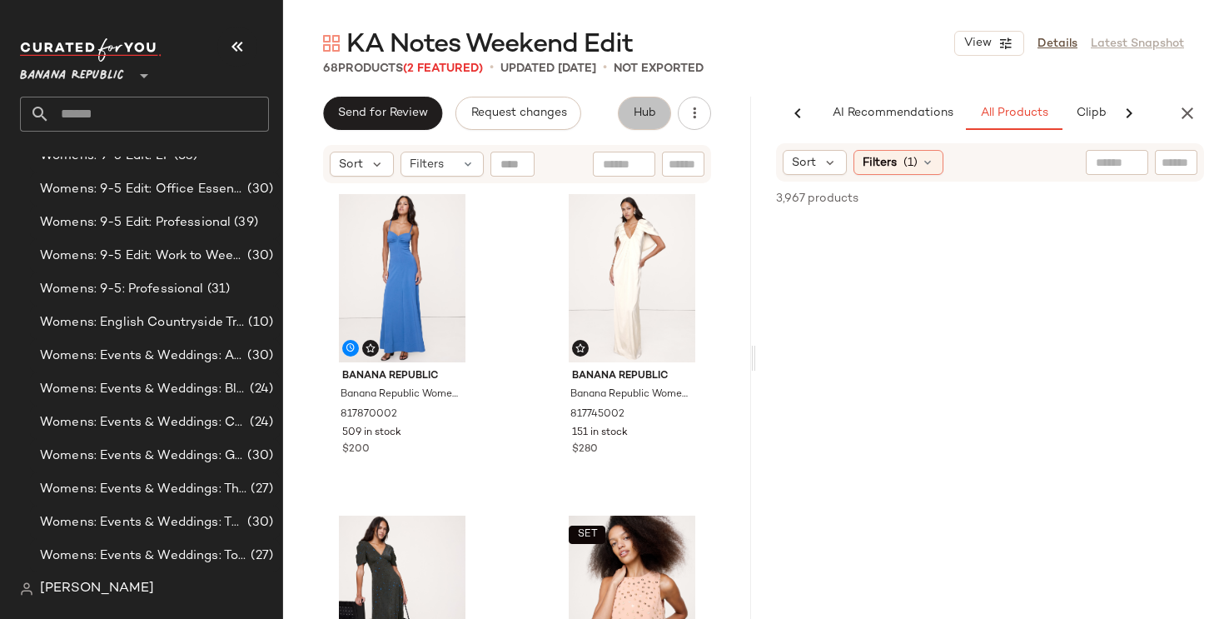
scroll to position [0, 104]
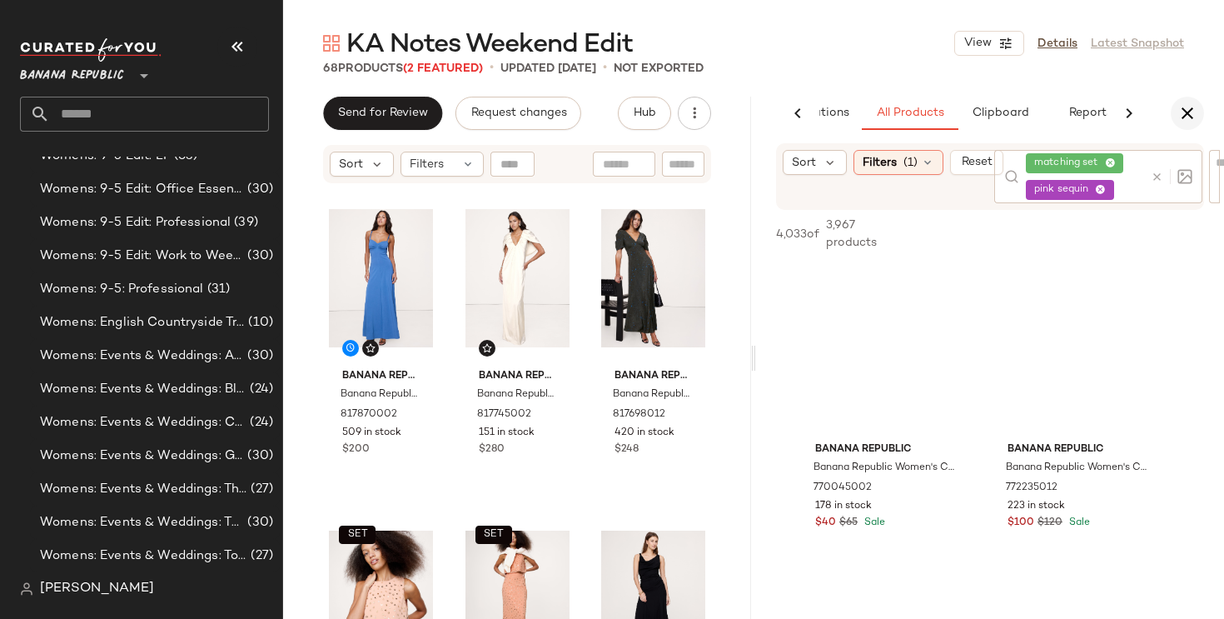
click at [1187, 116] on icon "button" at bounding box center [1187, 113] width 20 height 20
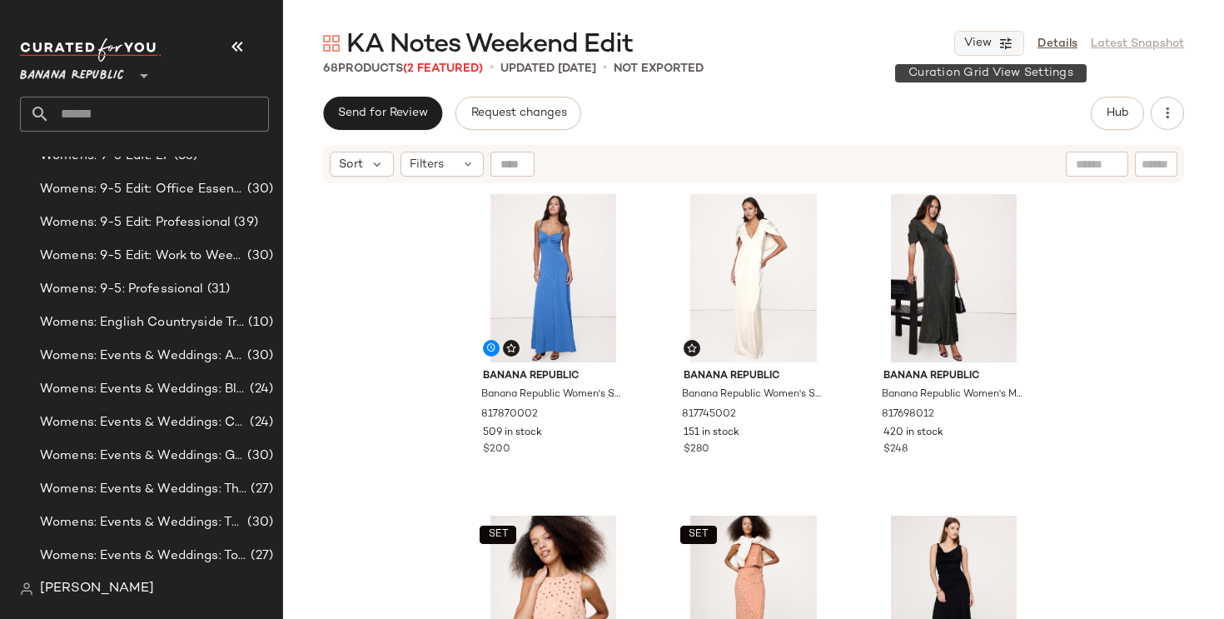
click at [969, 31] on button "View" at bounding box center [989, 43] width 70 height 25
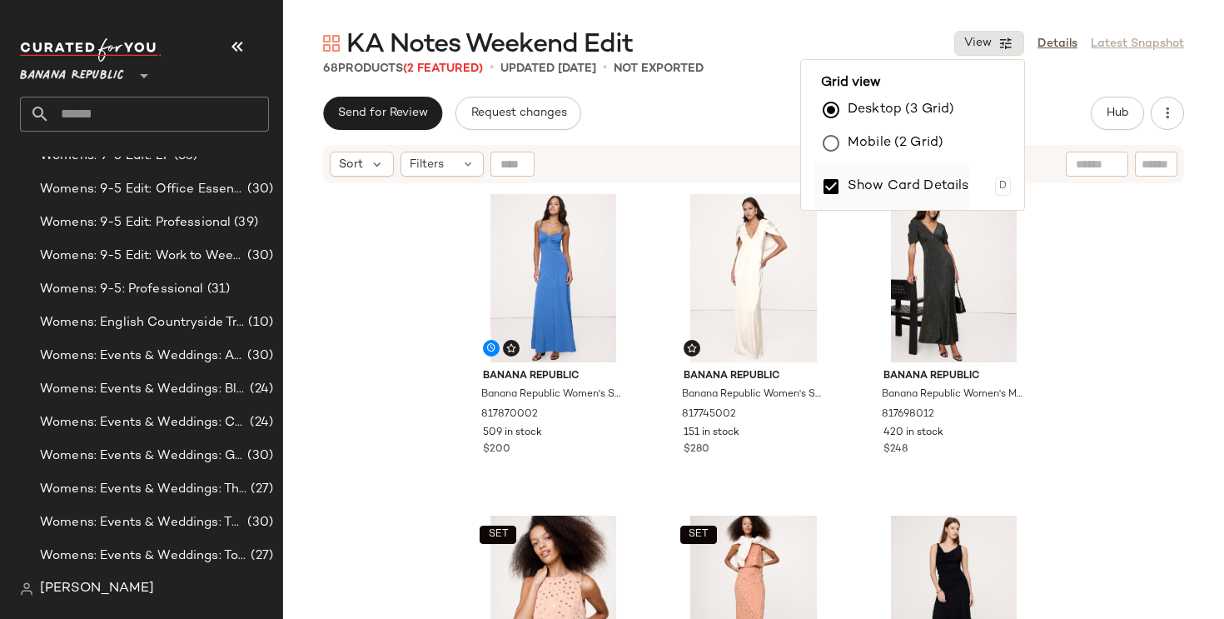
click at [890, 197] on label "Show Card Details" at bounding box center [909, 186] width 122 height 47
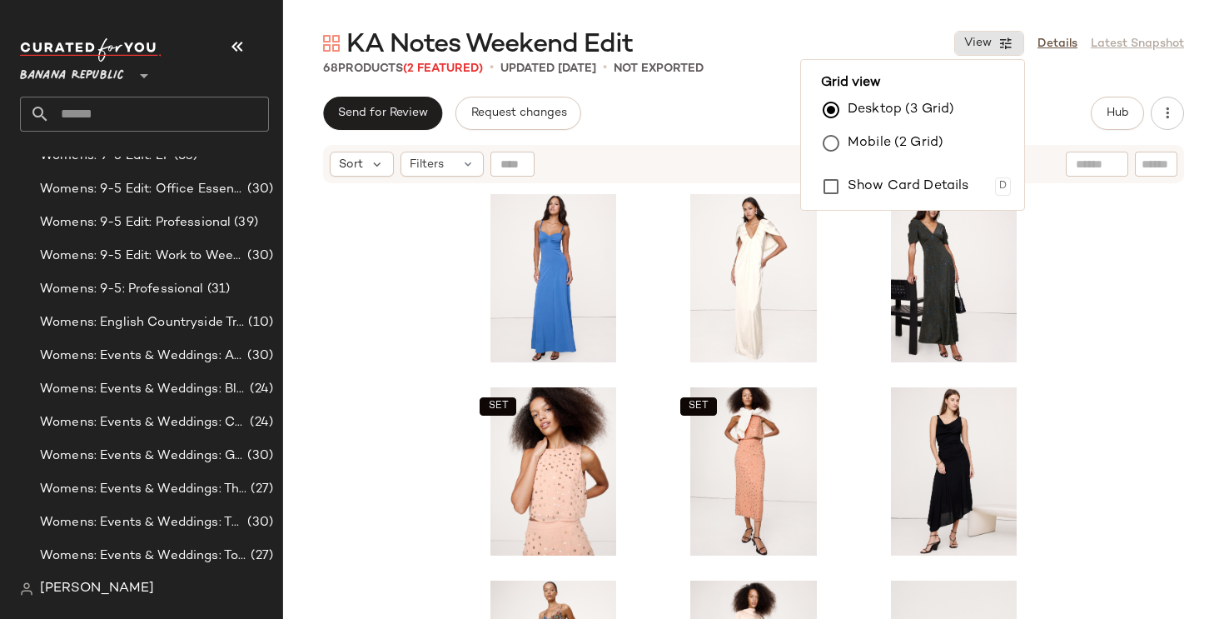
click at [1114, 301] on div "SET SET" at bounding box center [753, 422] width 941 height 475
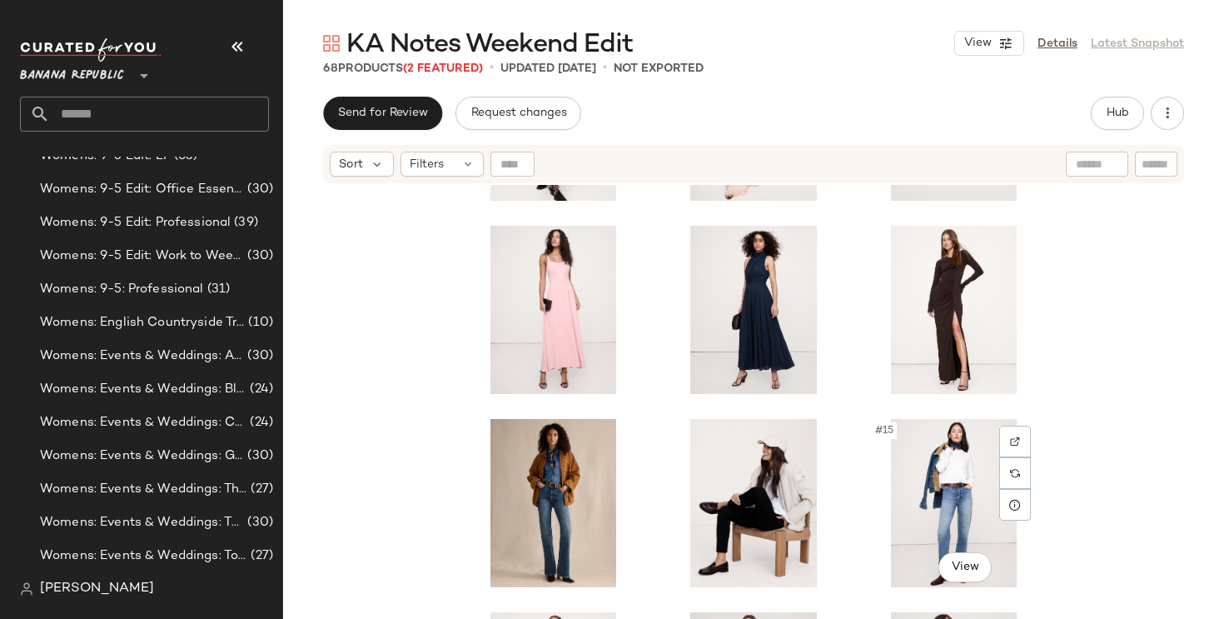
scroll to position [0, 0]
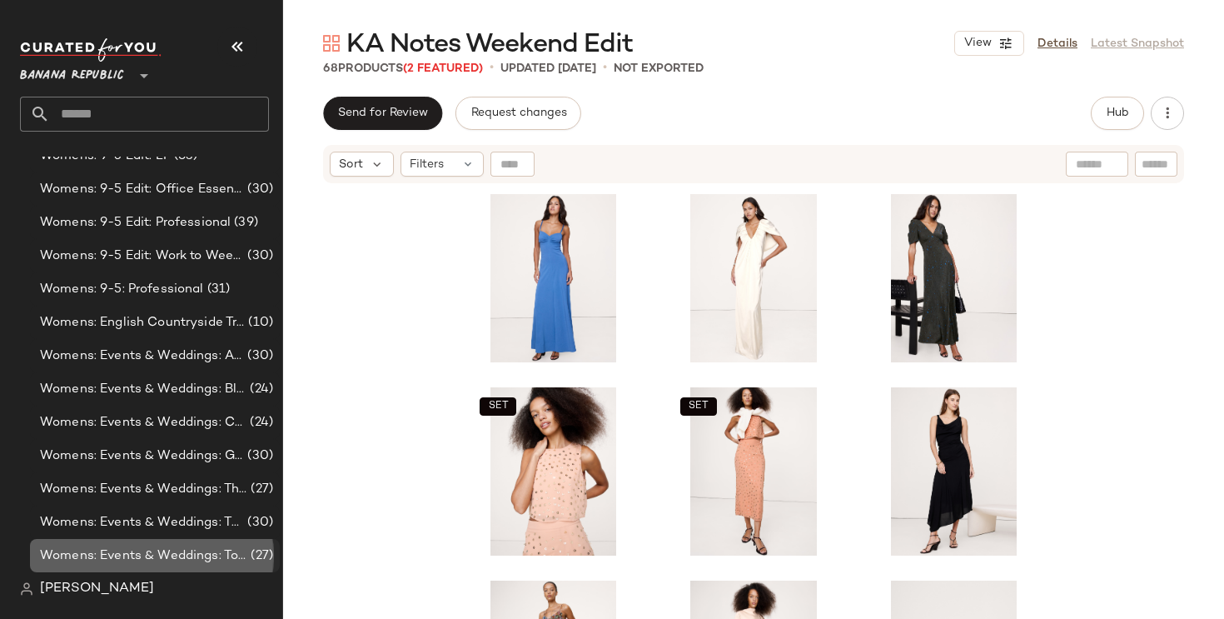
click at [223, 553] on span "Womens: Events & Weddings: Top Picks" at bounding box center [143, 555] width 207 height 19
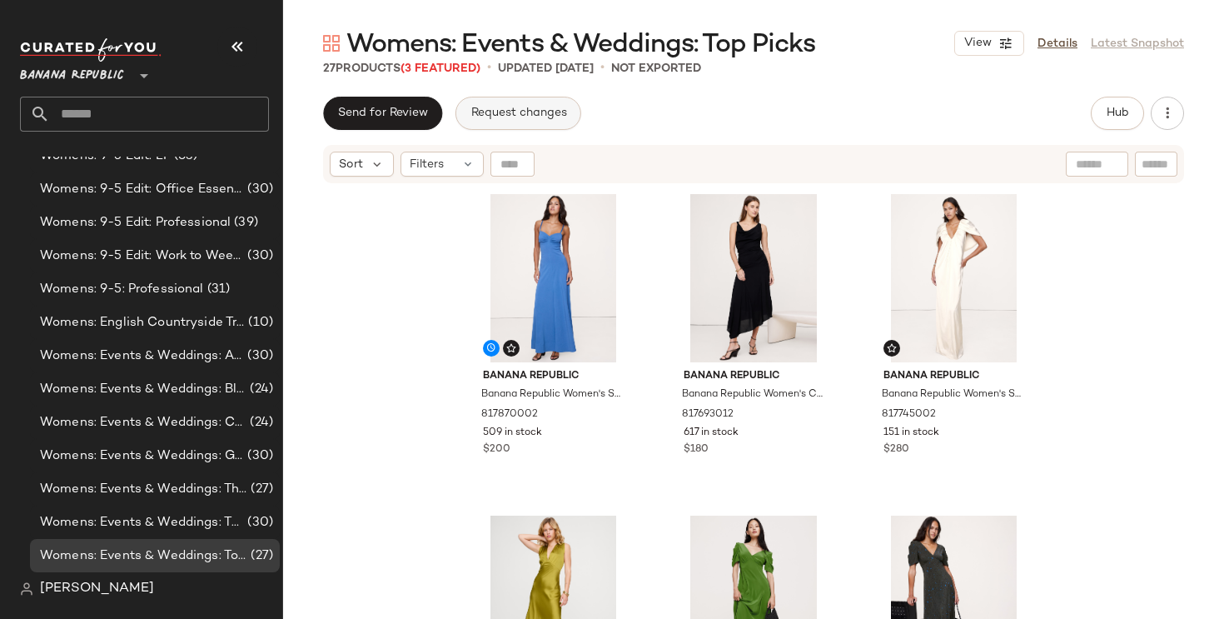
click at [544, 112] on span "Request changes" at bounding box center [518, 113] width 97 height 13
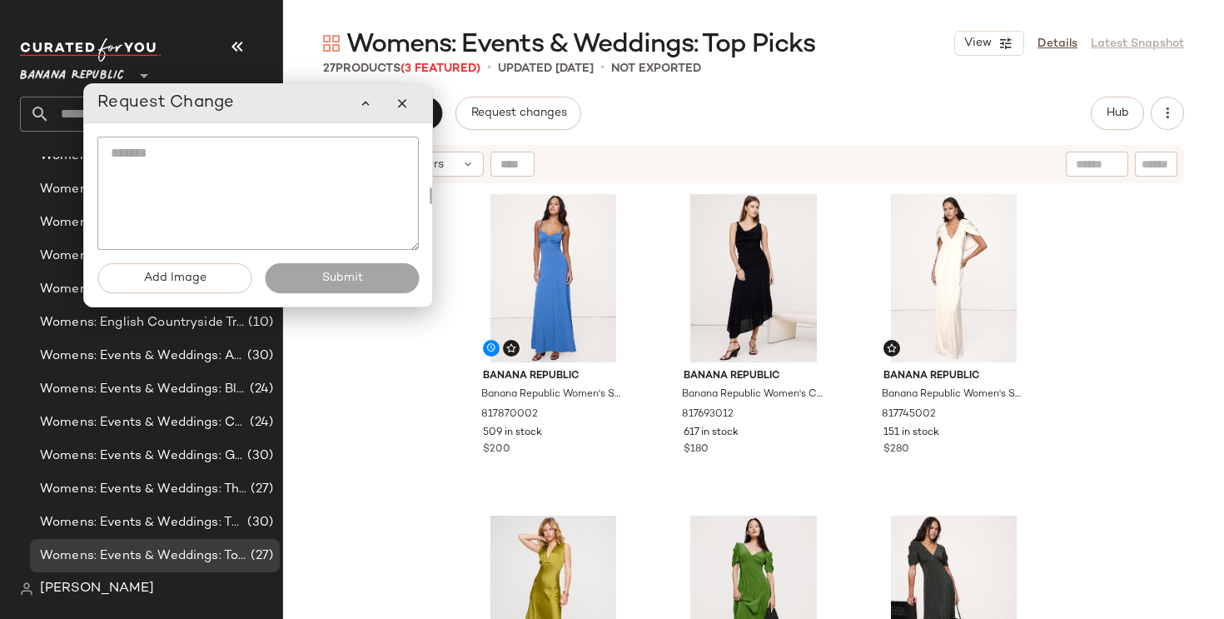
click at [362, 180] on textarea at bounding box center [257, 193] width 321 height 113
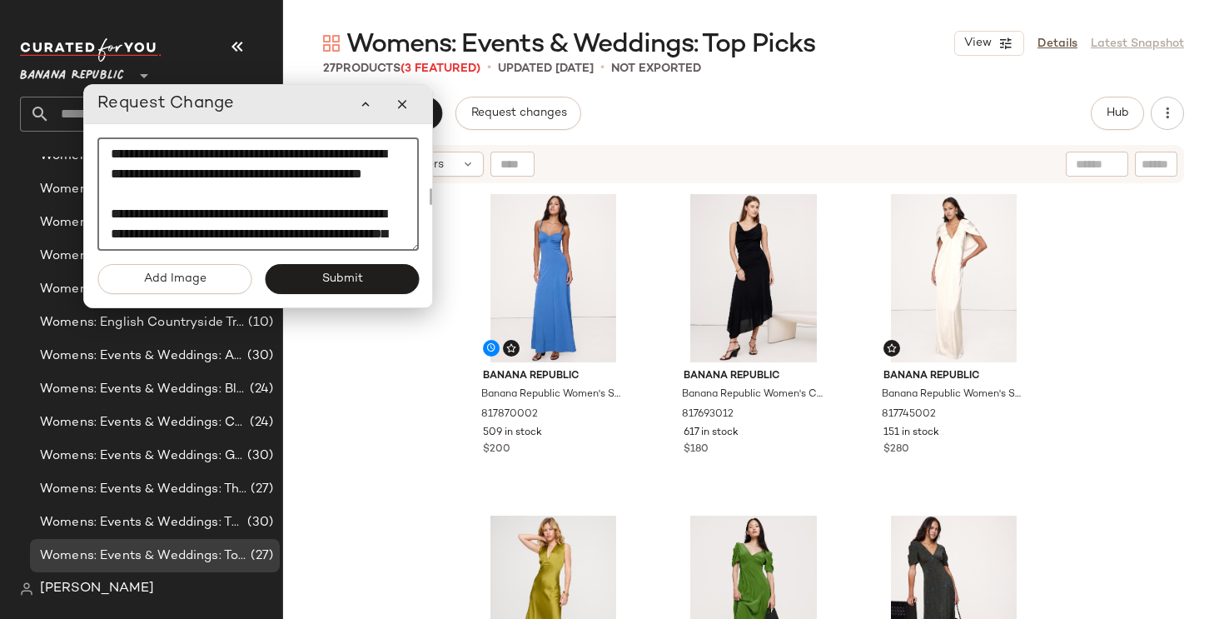
click at [277, 193] on textarea "**********" at bounding box center [257, 193] width 321 height 113
click at [389, 154] on textarea "**********" at bounding box center [257, 193] width 321 height 113
click at [169, 179] on textarea "**********" at bounding box center [257, 193] width 321 height 113
click at [172, 173] on textarea "**********" at bounding box center [257, 193] width 321 height 113
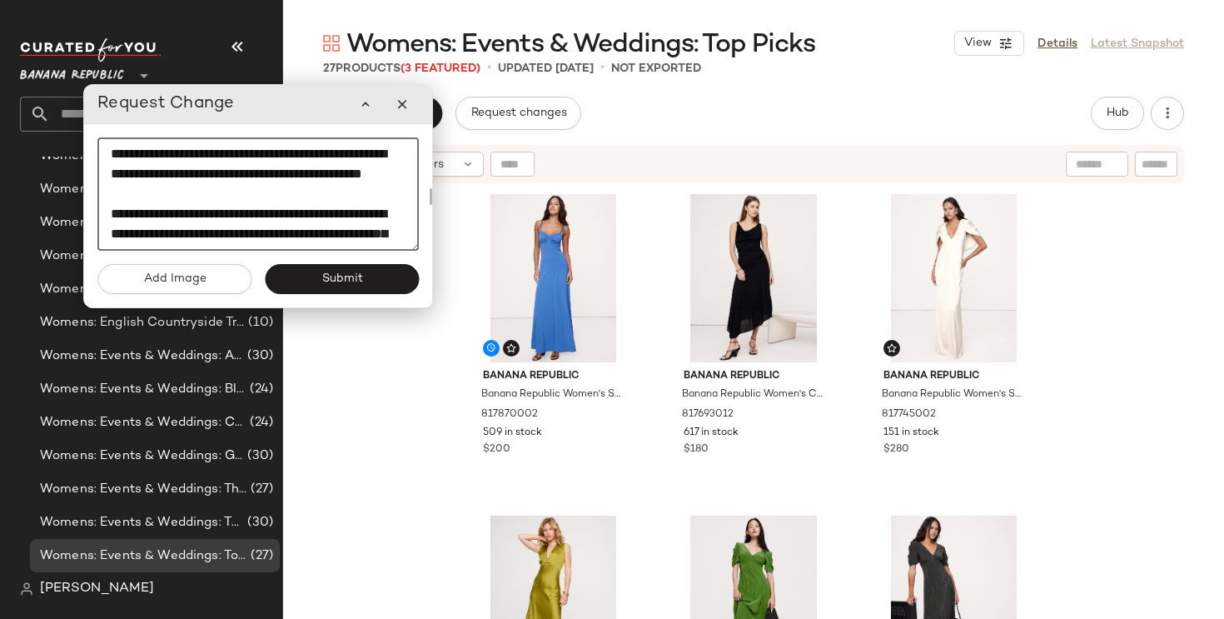
click at [246, 190] on textarea "**********" at bounding box center [257, 193] width 321 height 113
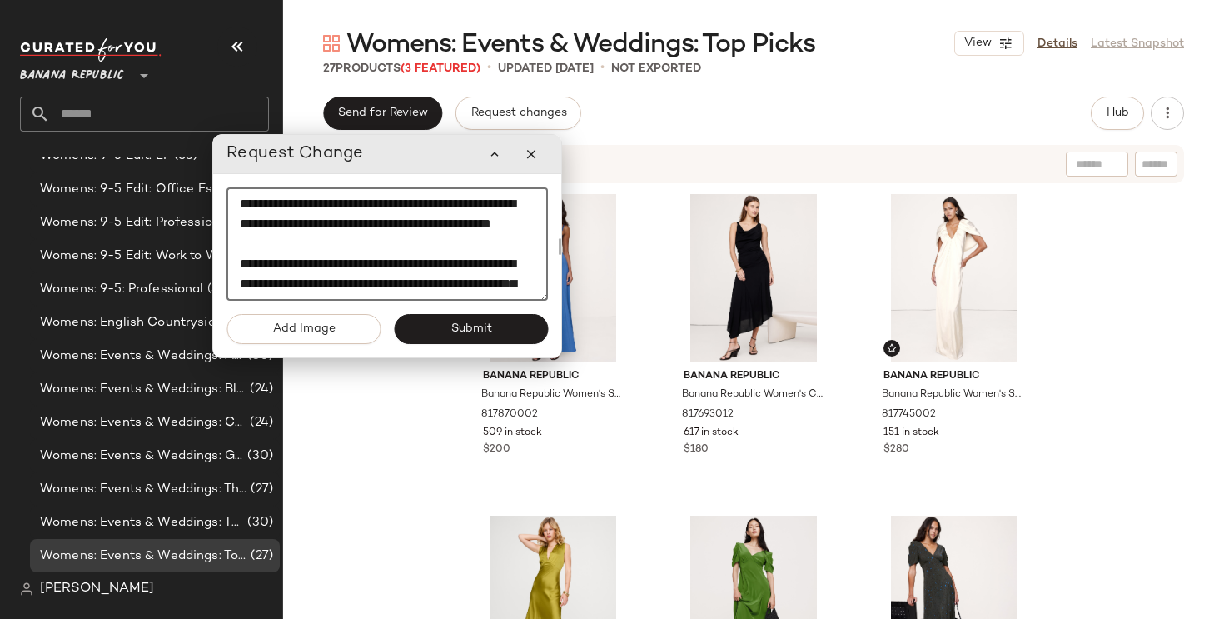
drag, startPoint x: 197, startPoint y: 106, endPoint x: 323, endPoint y: 156, distance: 135.3
click at [323, 156] on span "Request Change" at bounding box center [294, 154] width 137 height 27
click at [326, 226] on textarea "**********" at bounding box center [383, 243] width 321 height 113
click at [353, 242] on textarea "**********" at bounding box center [383, 243] width 321 height 113
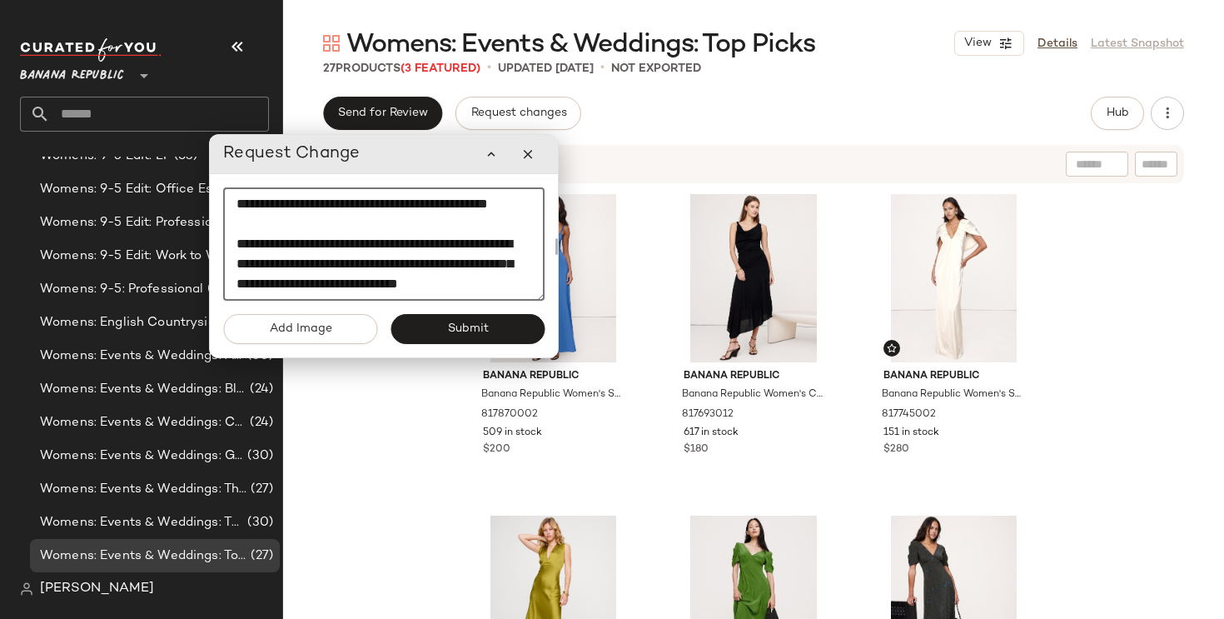
click at [353, 242] on textarea "**********" at bounding box center [383, 243] width 321 height 113
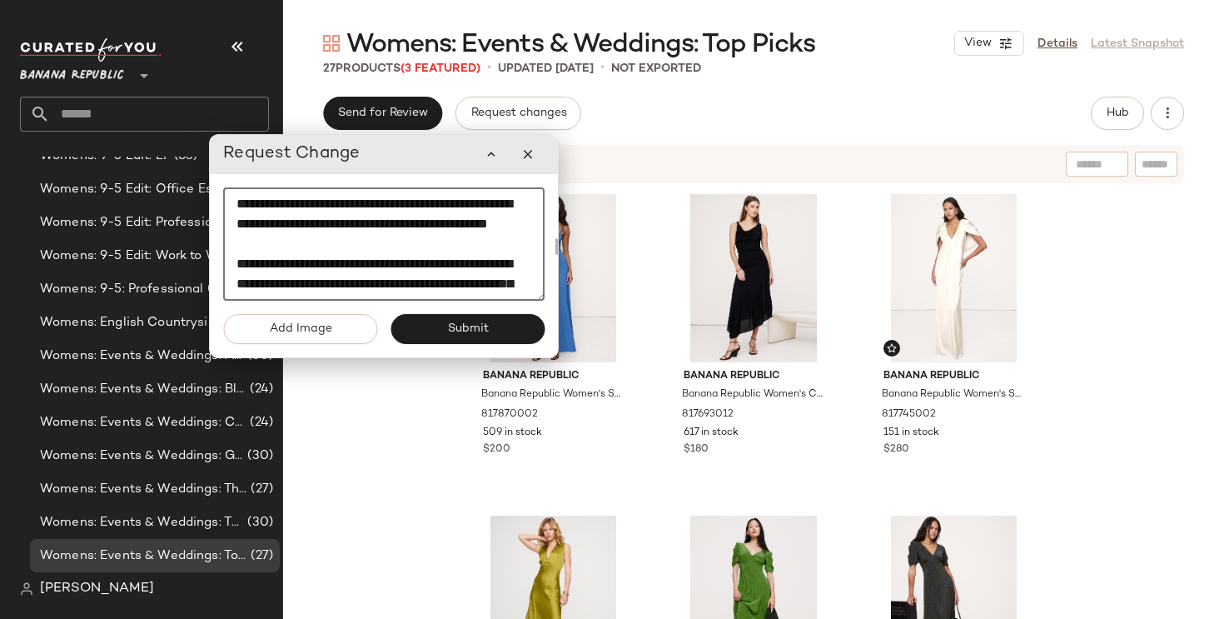
click at [353, 242] on textarea "**********" at bounding box center [383, 243] width 321 height 113
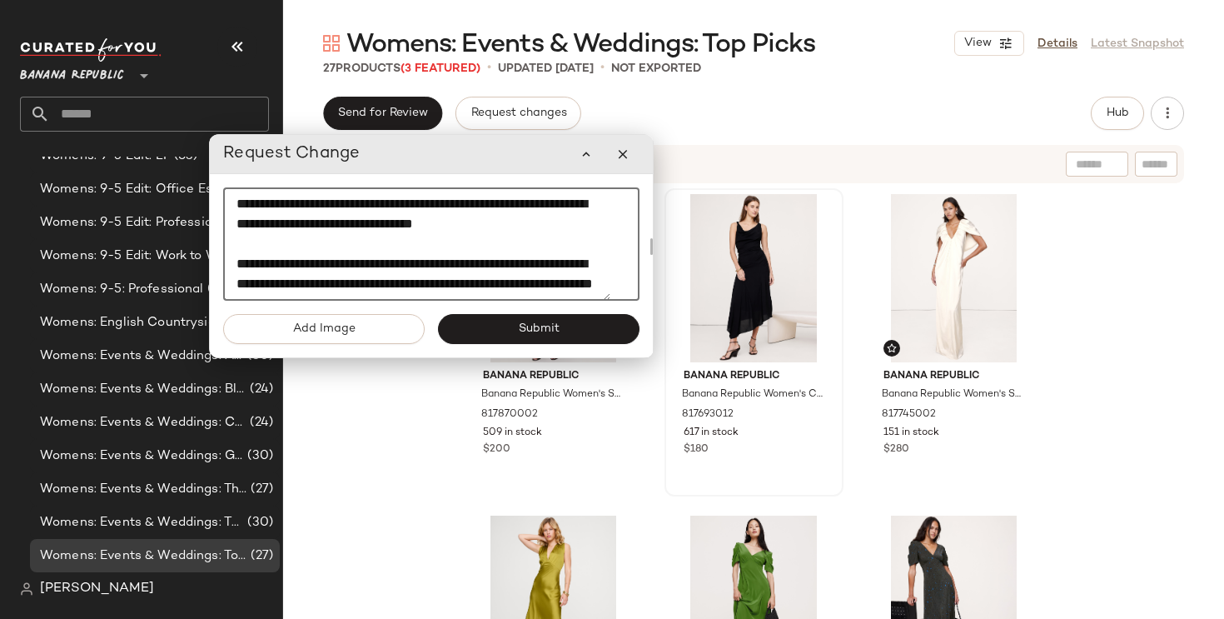
drag, startPoint x: 554, startPoint y: 241, endPoint x: 672, endPoint y: 251, distance: 118.7
click at [669, 251] on div "**********" at bounding box center [753, 358] width 941 height 522
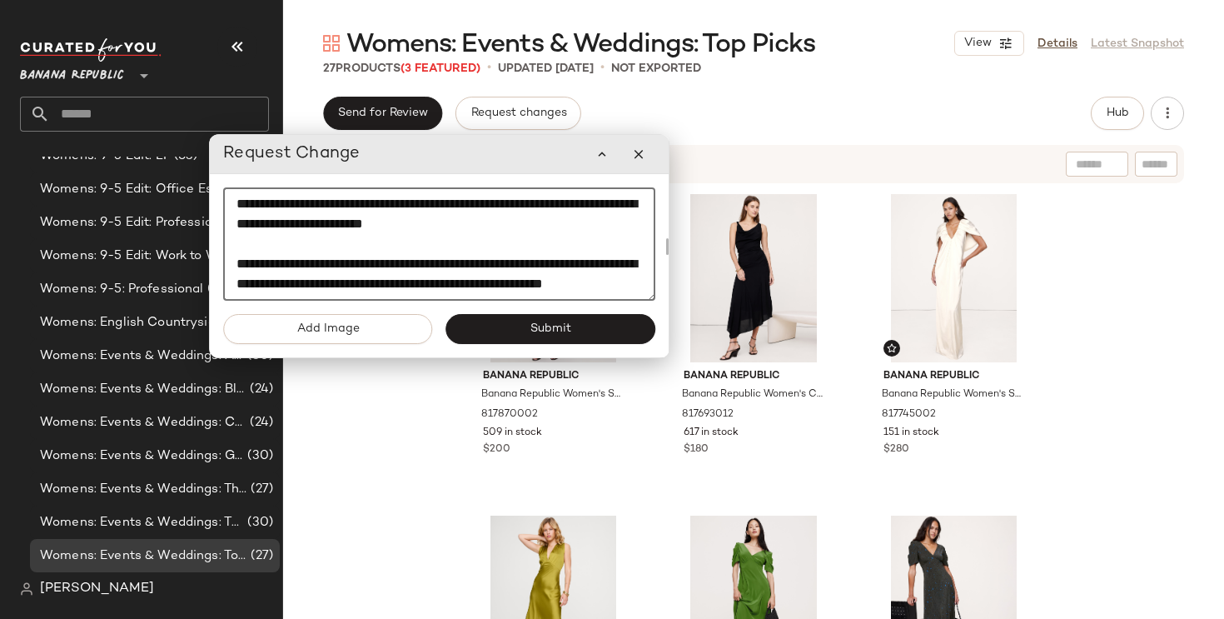
click at [518, 244] on textarea "**********" at bounding box center [439, 243] width 432 height 113
click at [545, 198] on textarea "**********" at bounding box center [439, 243] width 432 height 113
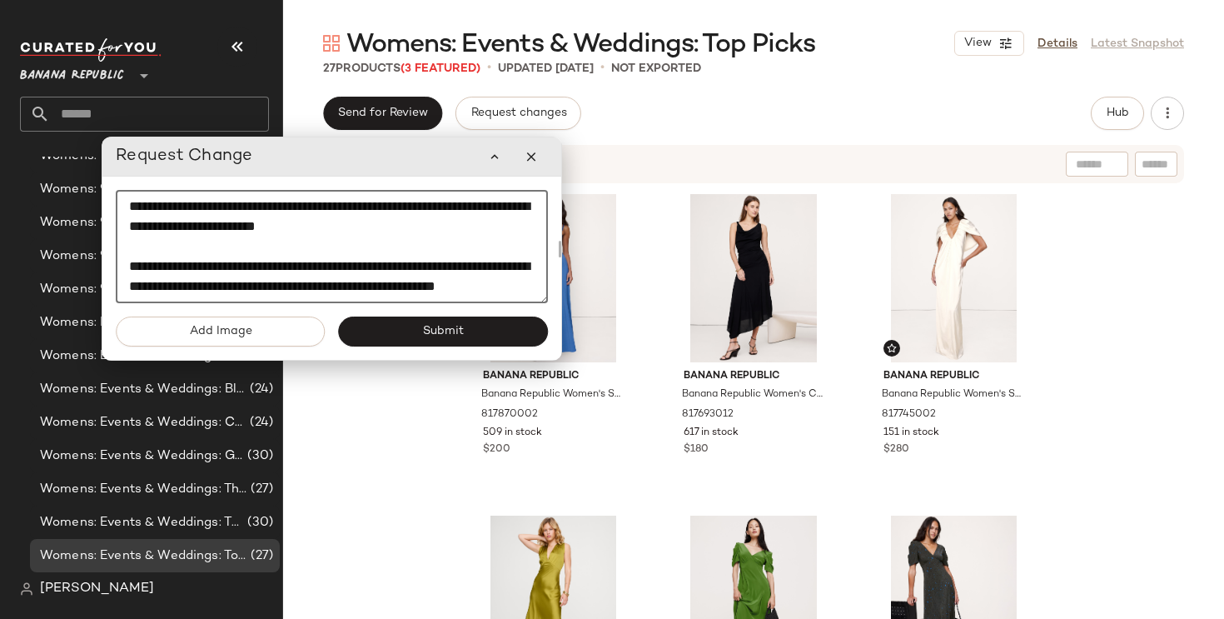
drag, startPoint x: 539, startPoint y: 356, endPoint x: 431, endPoint y: 358, distance: 107.4
click at [431, 358] on div "Add Image Submit" at bounding box center [331, 337] width 459 height 43
click at [436, 357] on div "Add Image Submit" at bounding box center [331, 337] width 459 height 43
click at [436, 426] on div "Banana Republic Banana Republic Women's Stretch-Sateen Sweetheart Maxi Dress Bl…" at bounding box center [753, 422] width 941 height 475
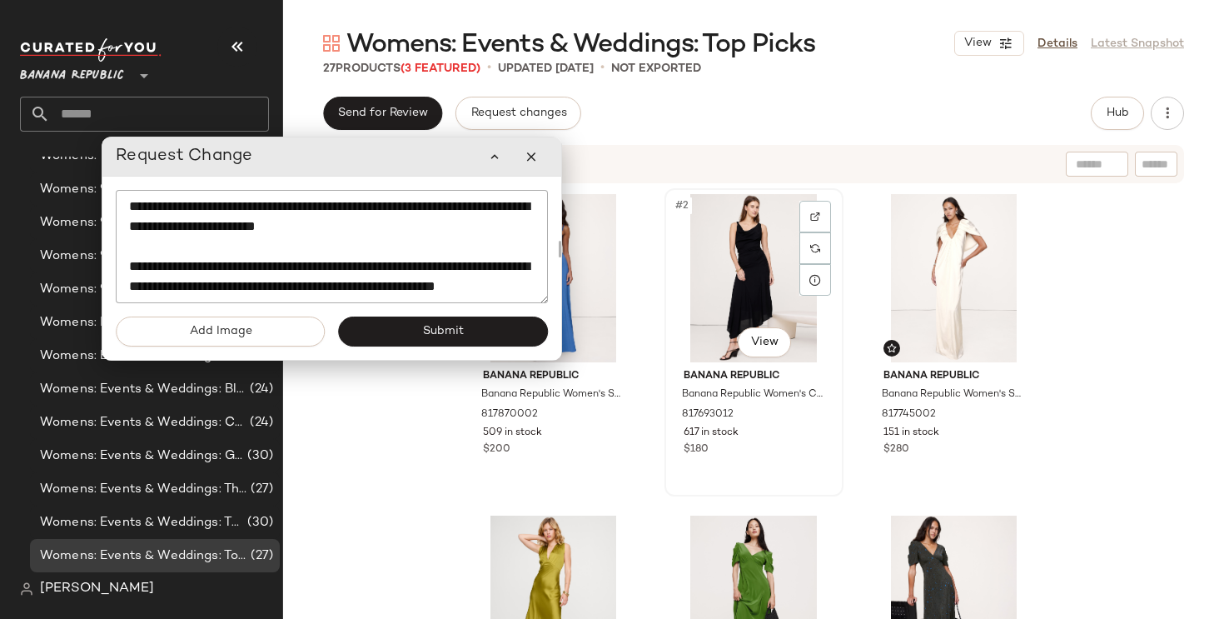
click at [723, 283] on div "#2 View" at bounding box center [753, 278] width 167 height 168
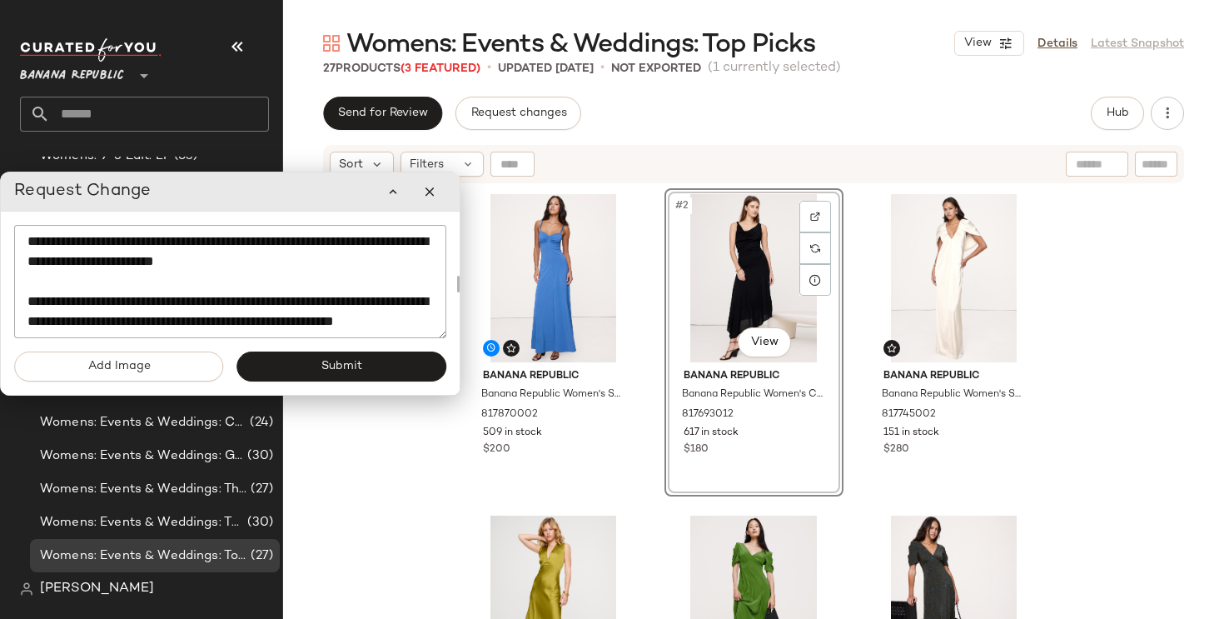
drag, startPoint x: 385, startPoint y: 168, endPoint x: 246, endPoint y: 203, distance: 143.4
click at [246, 203] on div "Request Change" at bounding box center [230, 191] width 432 height 33
click at [625, 309] on div "#1 View" at bounding box center [553, 278] width 167 height 168
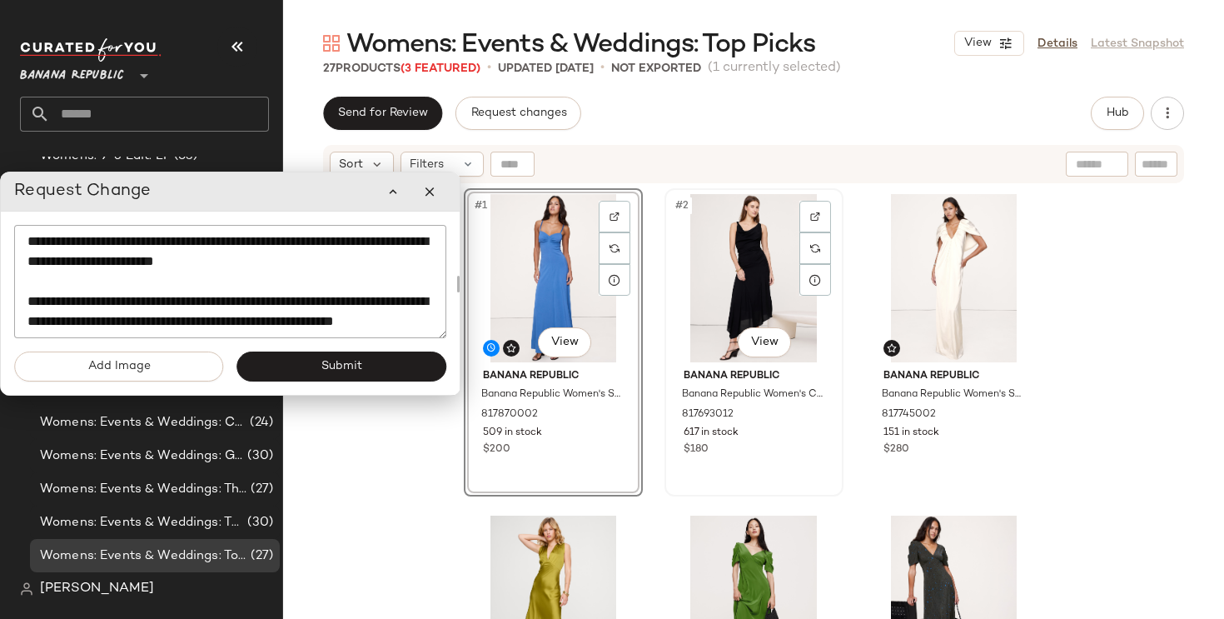
click at [739, 293] on div "#2 View" at bounding box center [753, 278] width 167 height 168
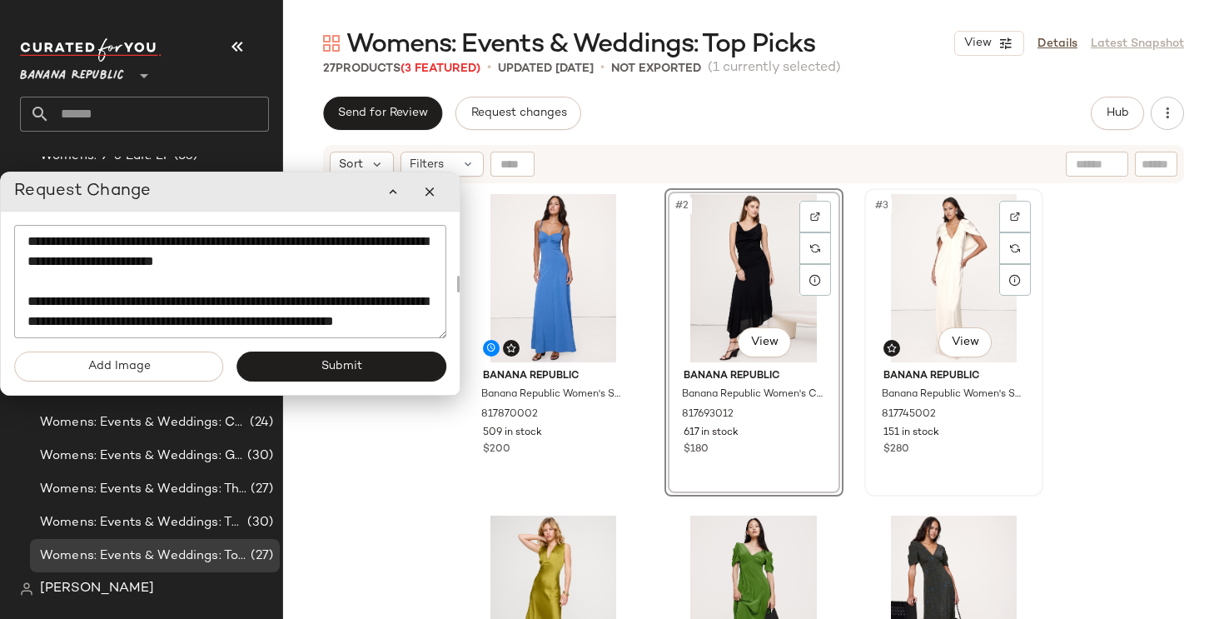
click at [930, 310] on div "#3 View" at bounding box center [953, 278] width 167 height 168
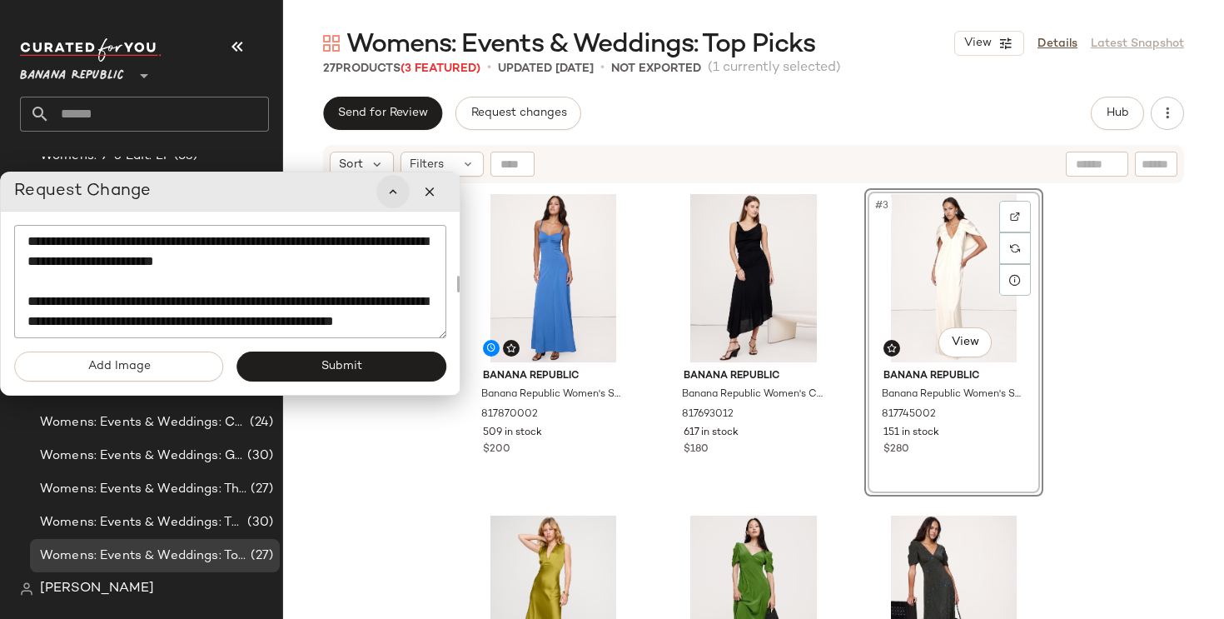
click at [393, 197] on icon "button" at bounding box center [393, 191] width 15 height 15
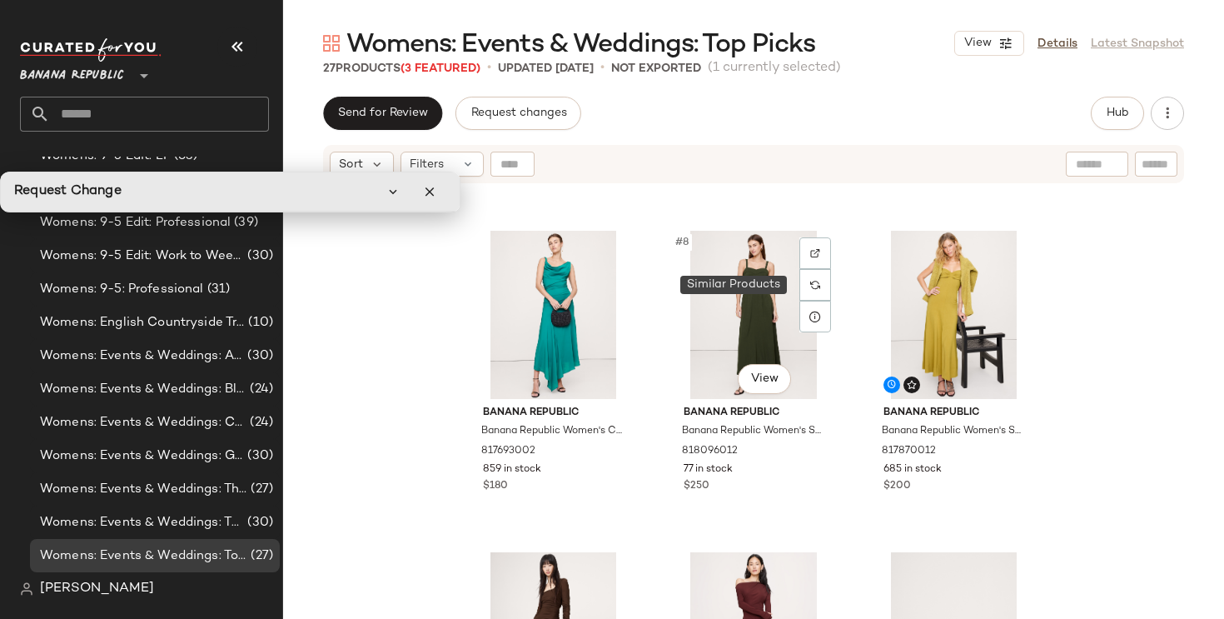
scroll to position [671, 0]
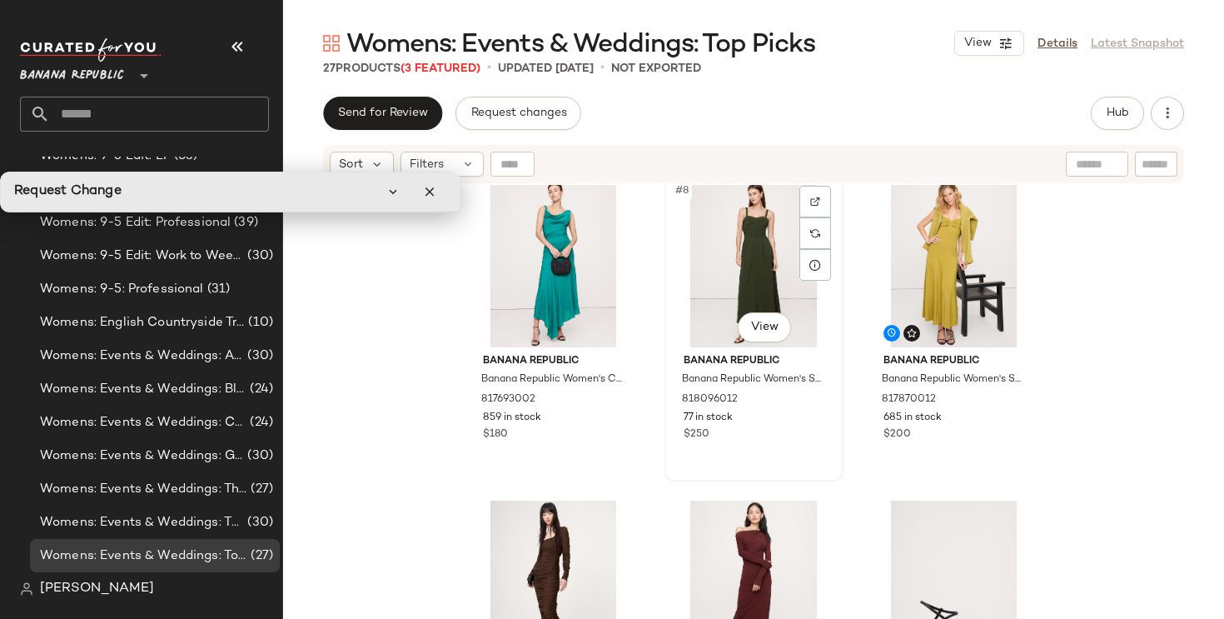
click at [760, 260] on div "#8 View" at bounding box center [753, 263] width 167 height 168
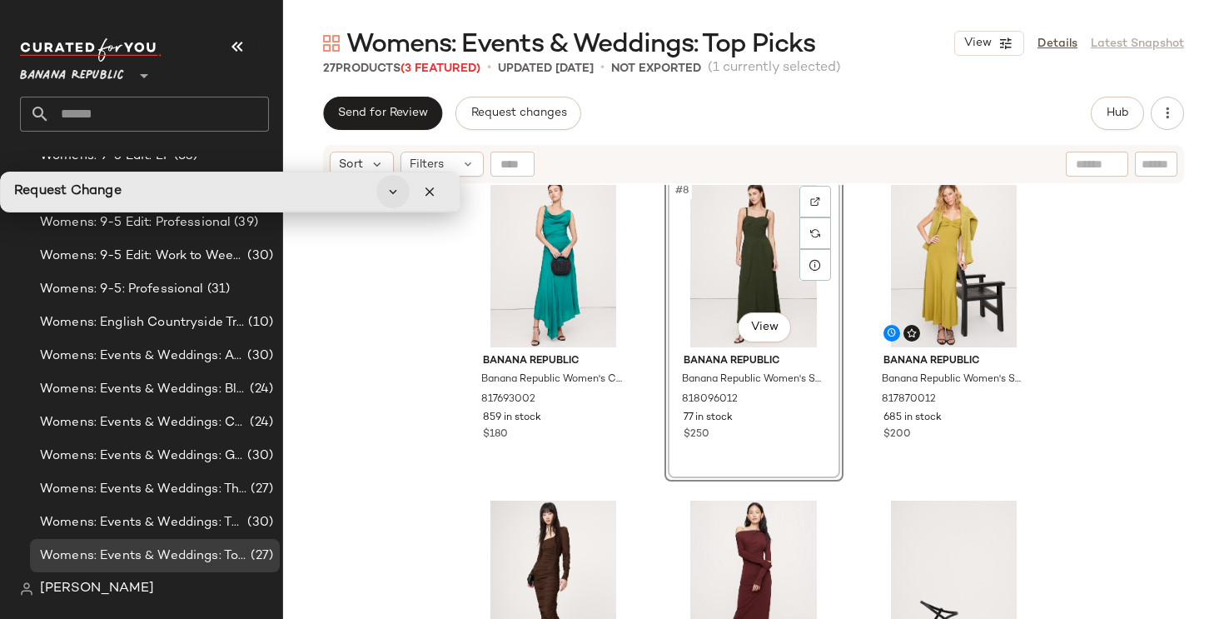
click at [397, 197] on icon "button" at bounding box center [393, 191] width 15 height 15
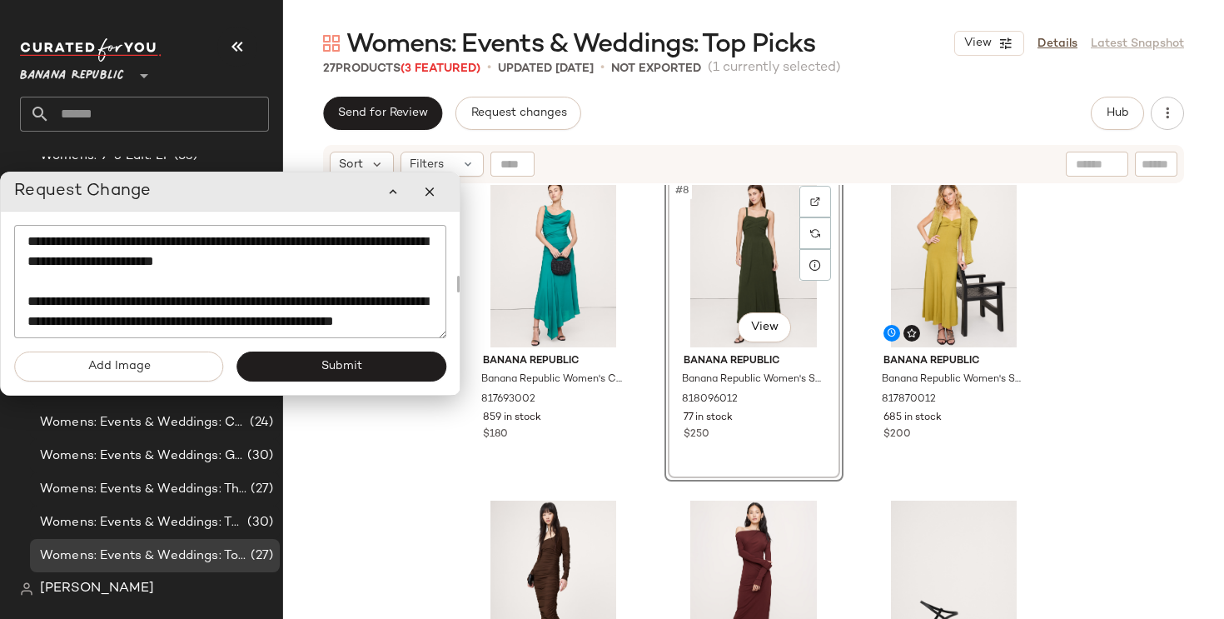
click at [377, 268] on textarea "**********" at bounding box center [230, 281] width 432 height 113
click at [380, 251] on textarea "**********" at bounding box center [230, 281] width 432 height 113
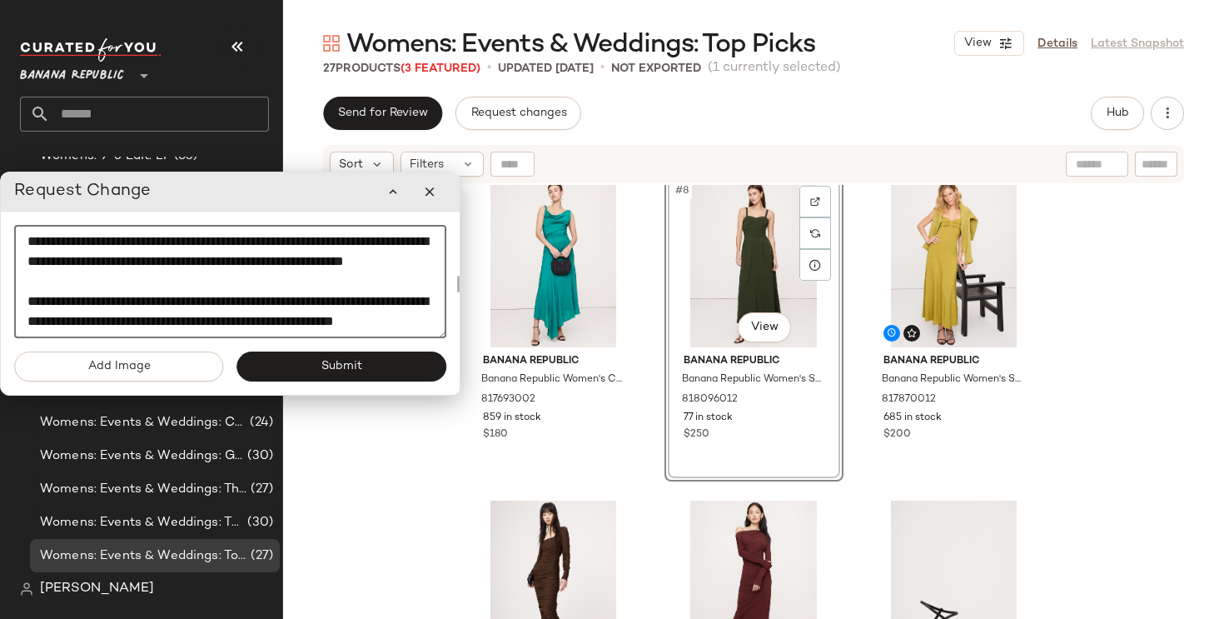
scroll to position [0, 0]
type textarea "**********"
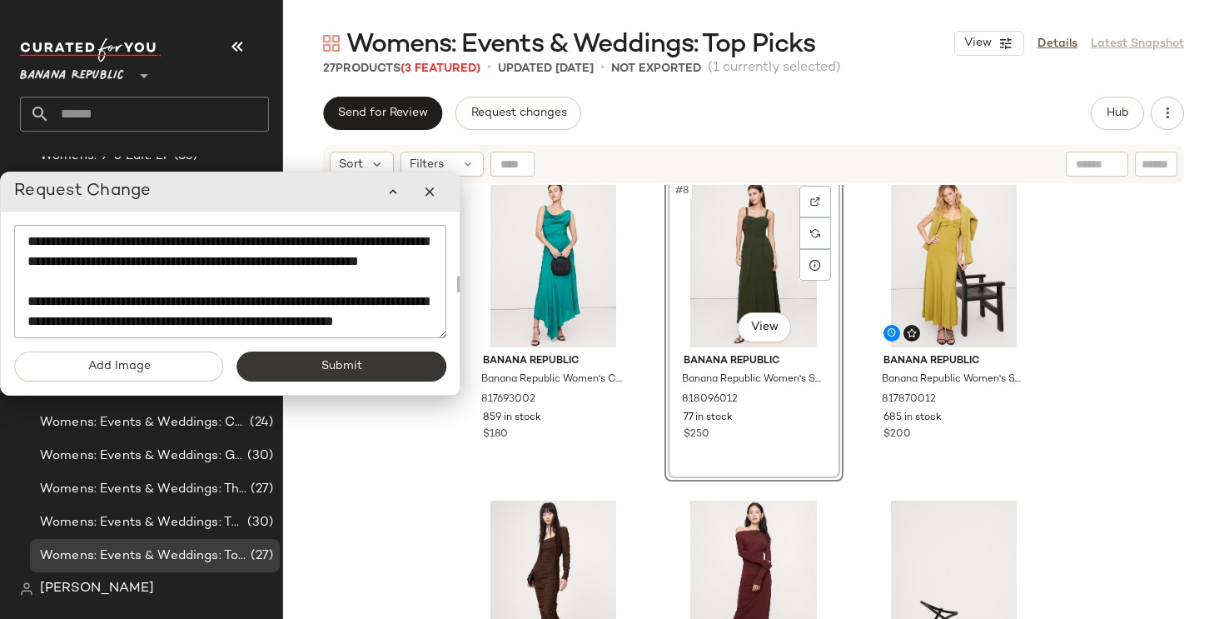
click at [374, 361] on button "Submit" at bounding box center [342, 366] width 210 height 30
